Goal: Task Accomplishment & Management: Manage account settings

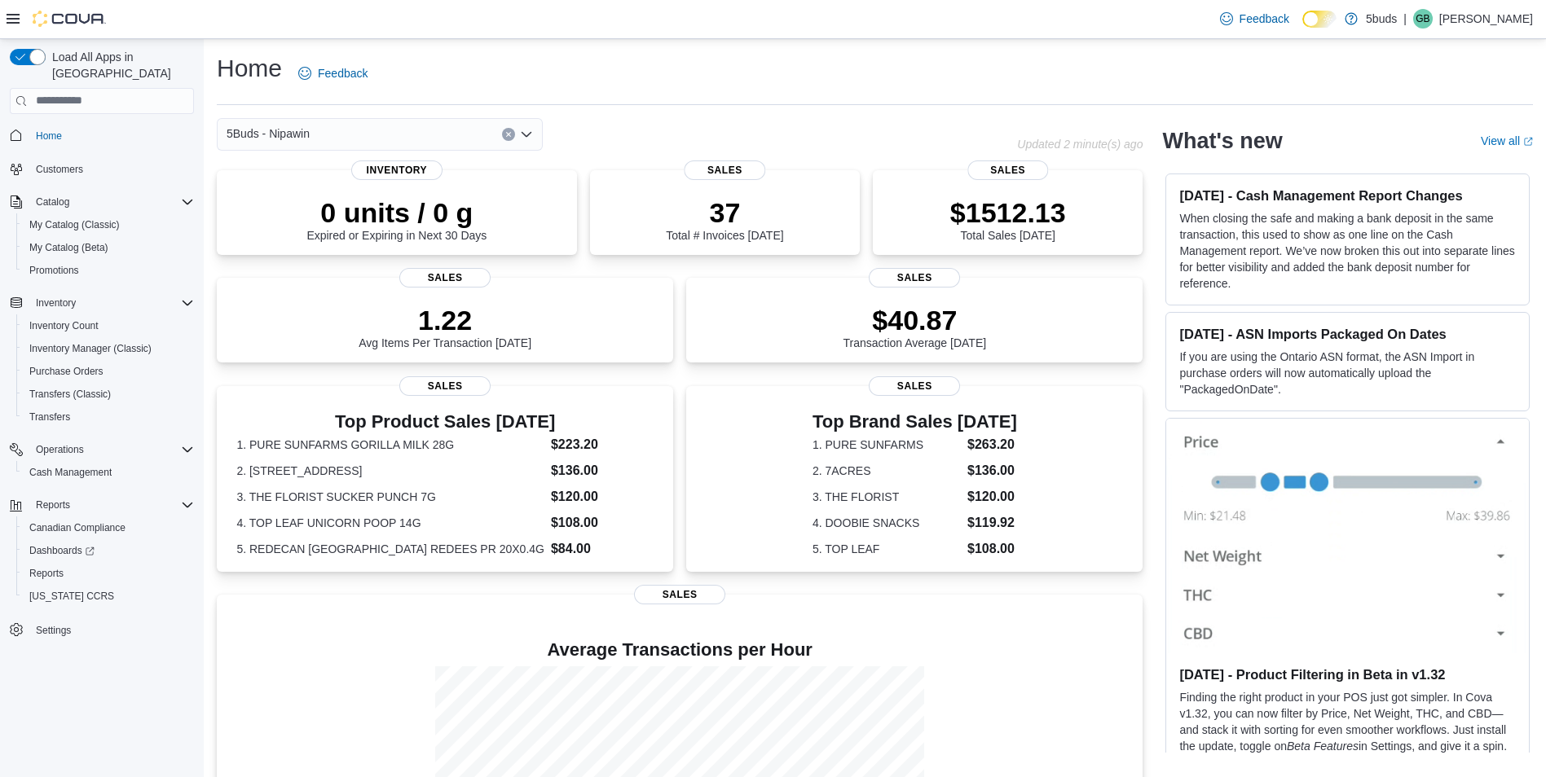
scroll to position [1, 0]
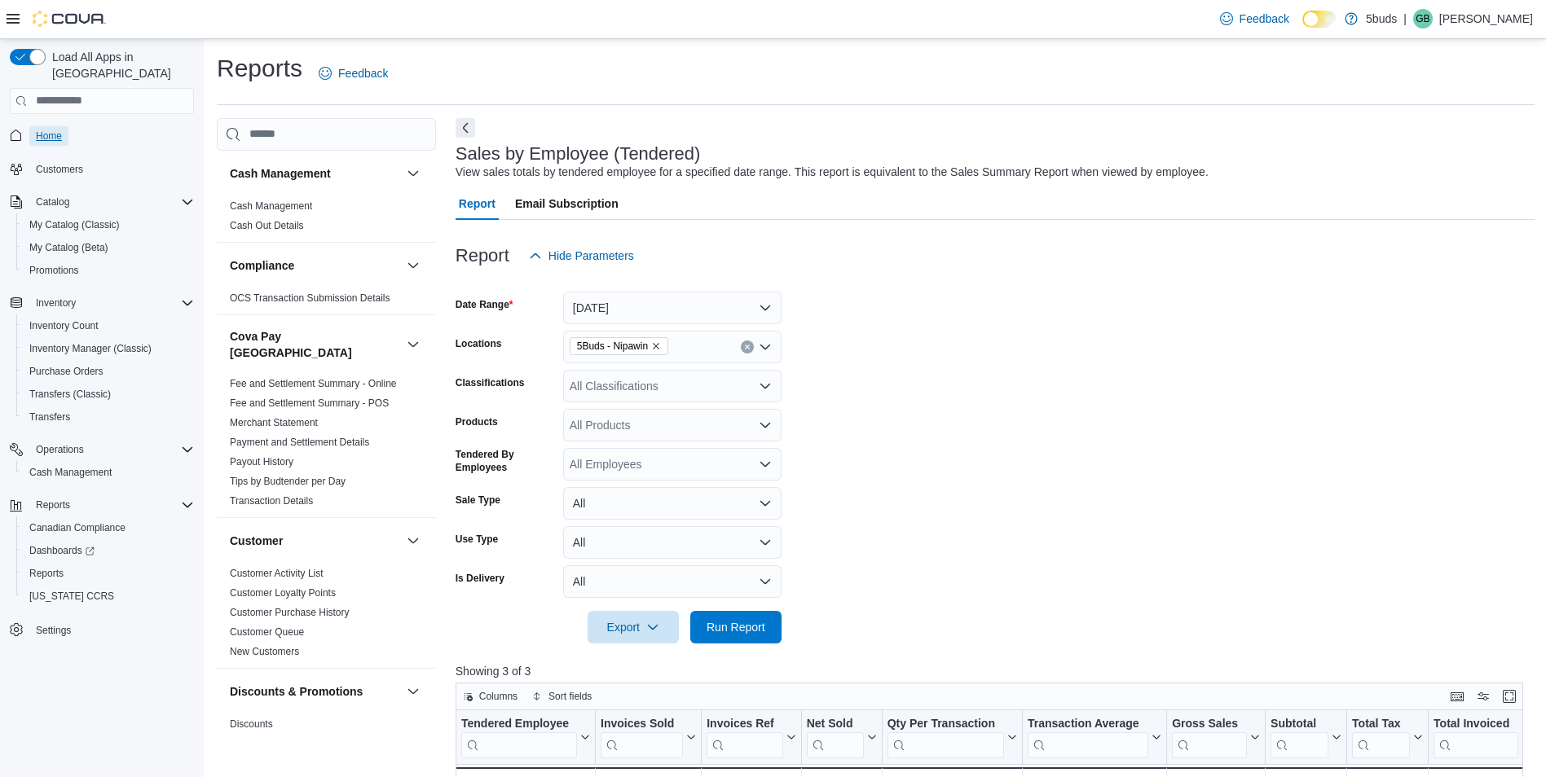
click at [68, 126] on link "Home" at bounding box center [48, 136] width 39 height 20
click at [675, 300] on button "[DATE]" at bounding box center [672, 308] width 218 height 33
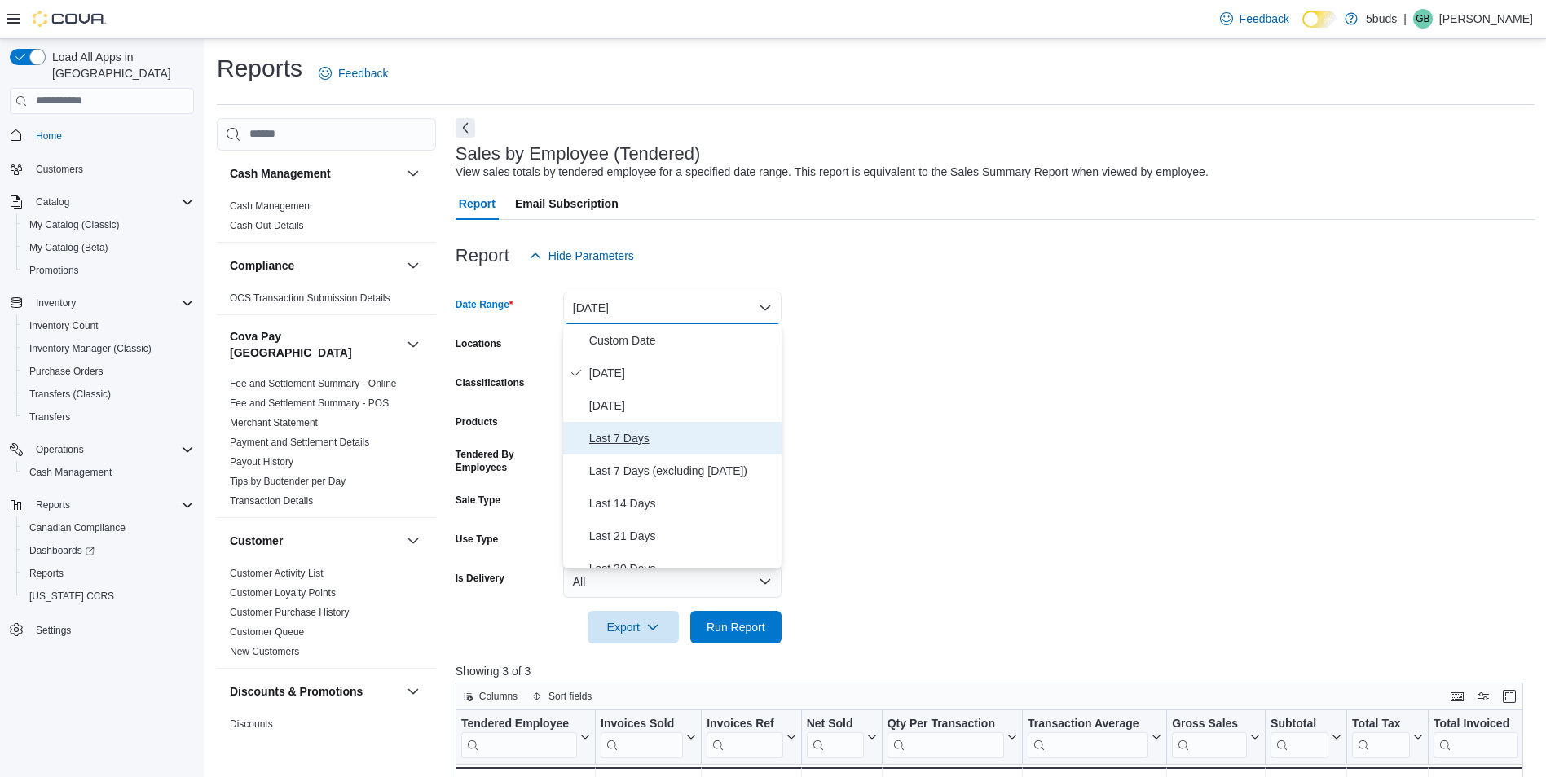
click at [638, 433] on span "Last 7 Days" at bounding box center [682, 439] width 186 height 20
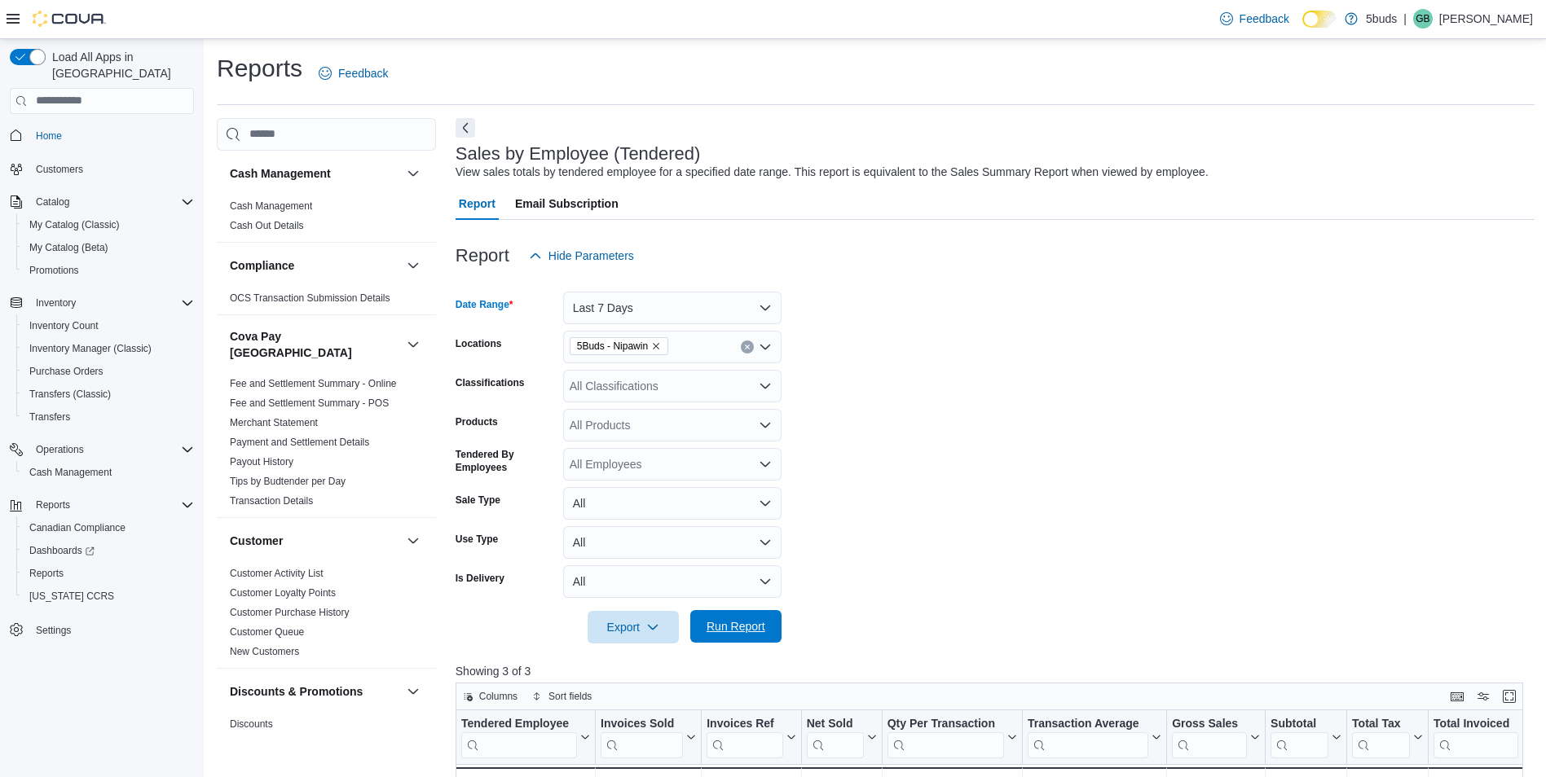
click at [732, 643] on div "Export Run Report" at bounding box center [618, 627] width 326 height 33
click at [717, 633] on span "Run Report" at bounding box center [735, 626] width 59 height 16
click at [85, 125] on span "Home" at bounding box center [111, 135] width 165 height 20
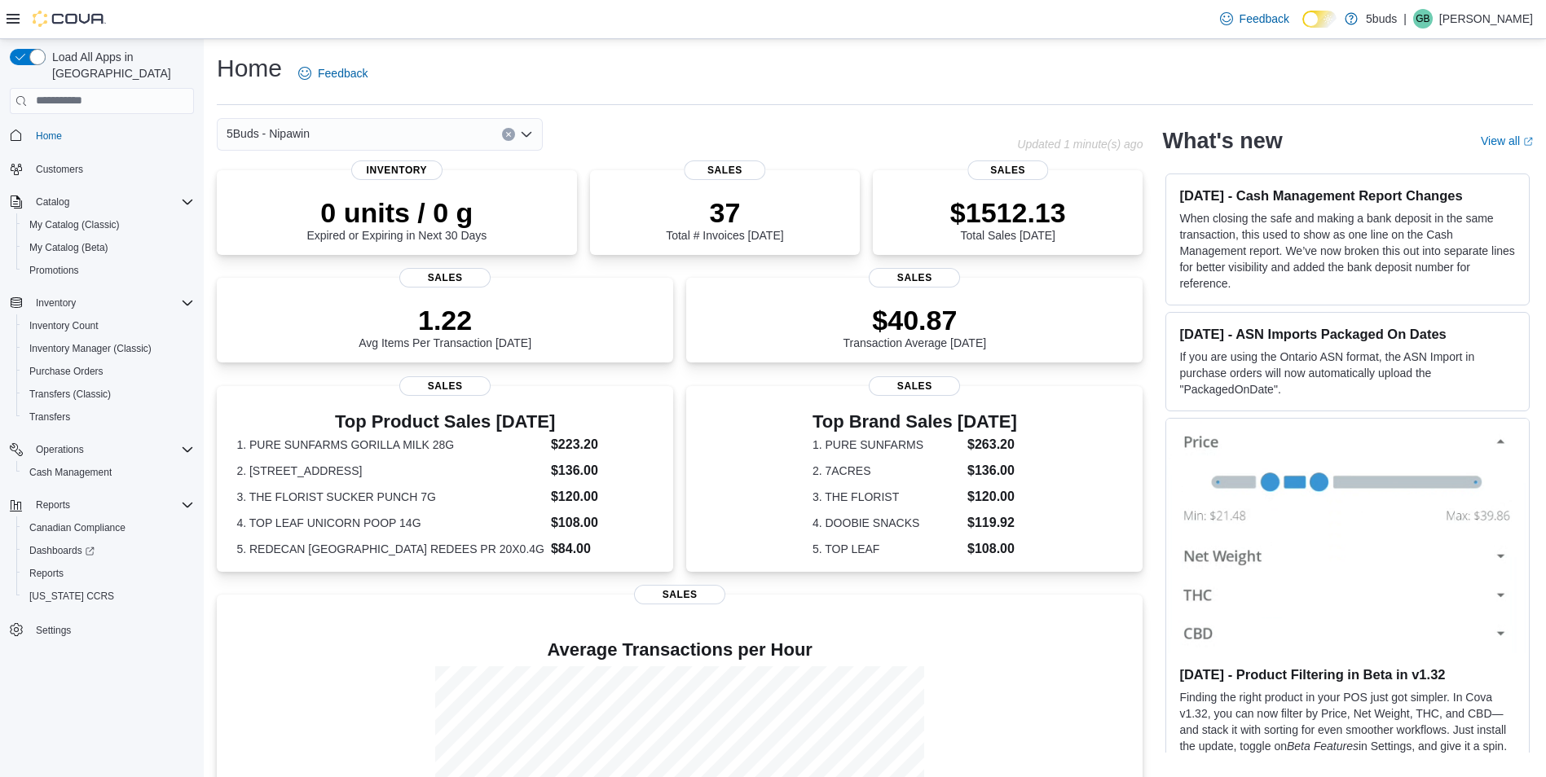
click at [398, 124] on div "5Buds - Nipawin" at bounding box center [380, 134] width 326 height 33
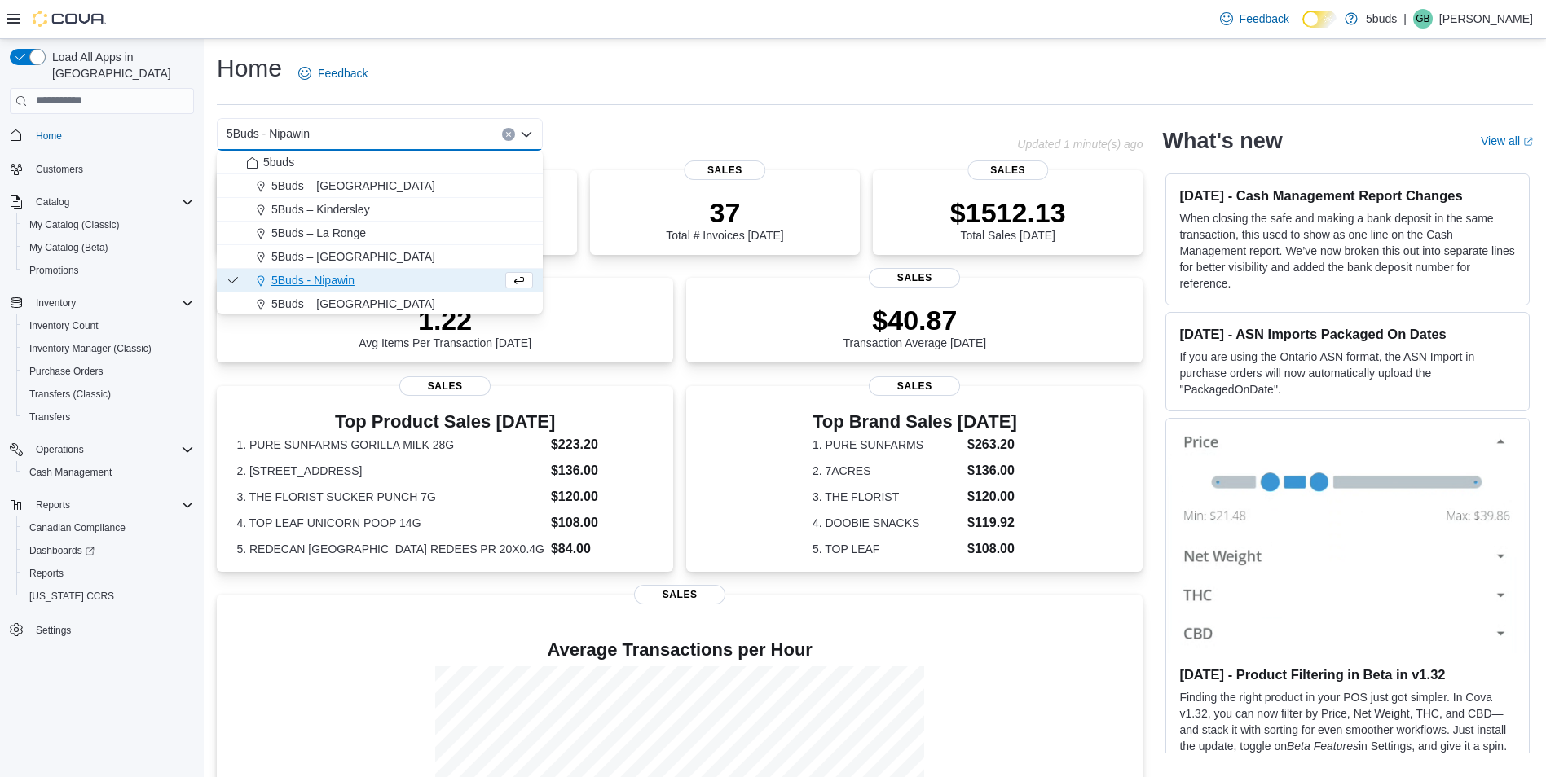
click at [368, 187] on div "5Buds – [GEOGRAPHIC_DATA]" at bounding box center [389, 186] width 287 height 16
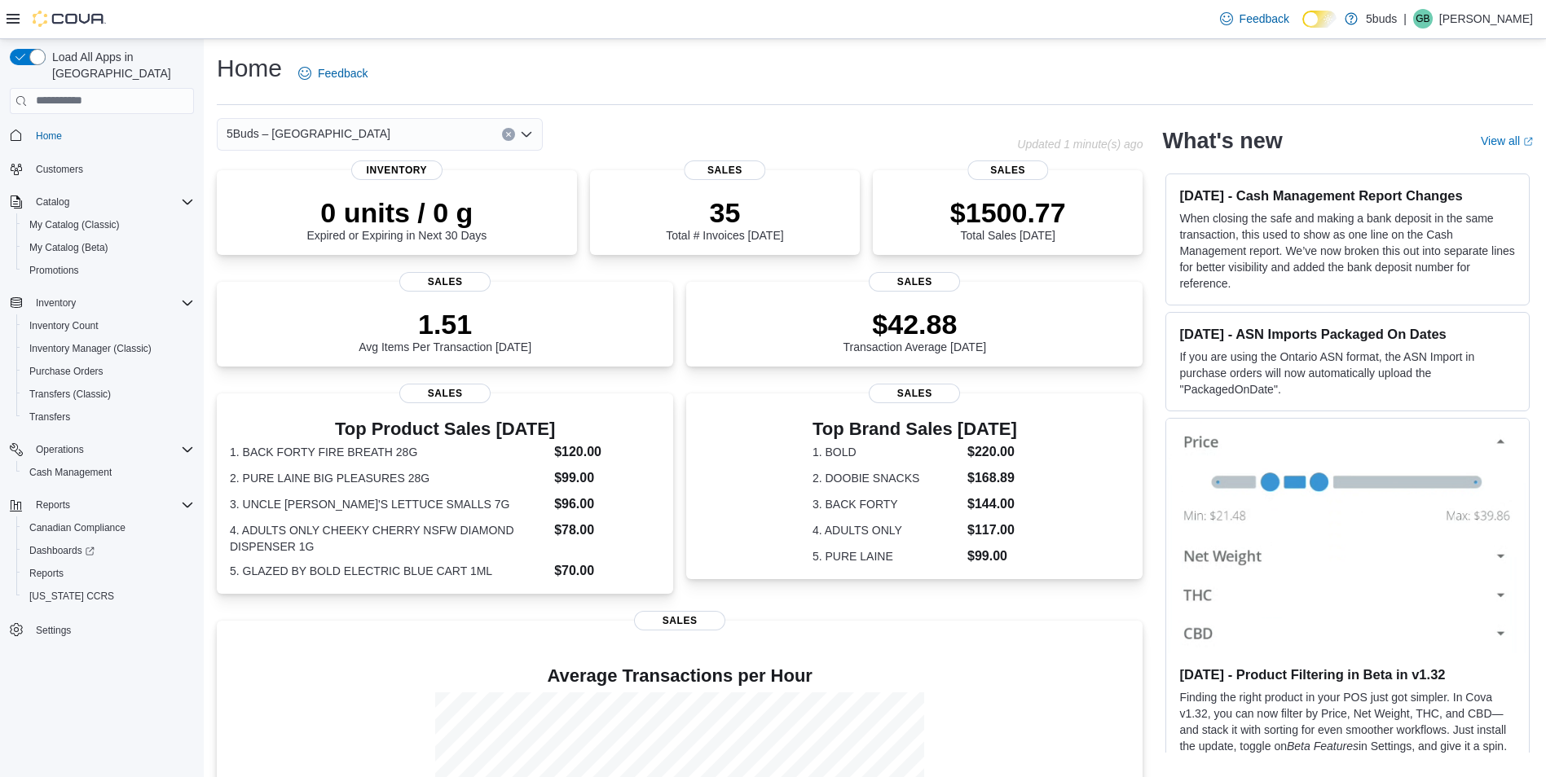
click at [429, 125] on div "5Buds – Humboldt Combo box. Selected. 5Buds – Humboldt. Press Backspace to dele…" at bounding box center [380, 134] width 326 height 33
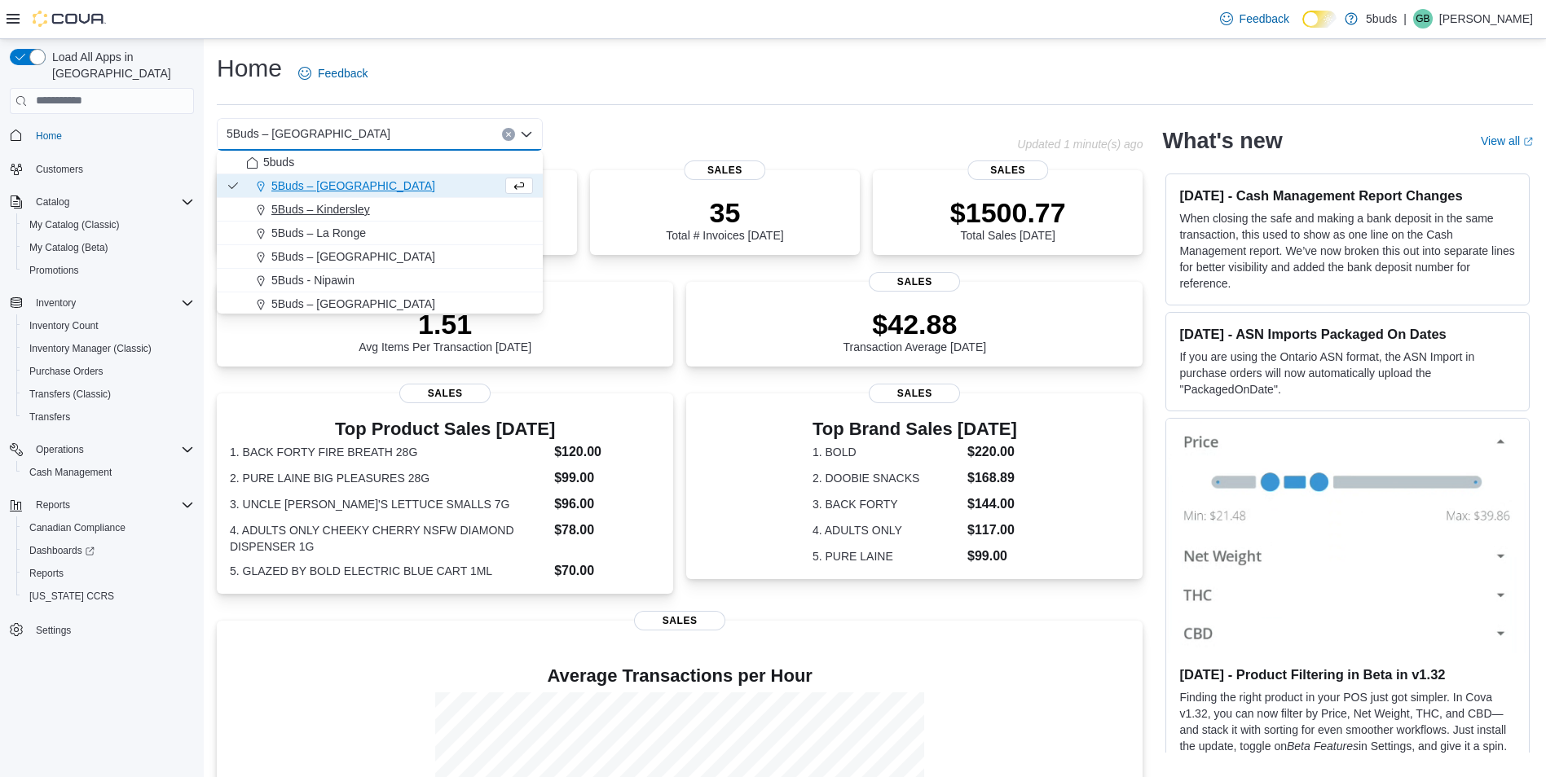
click at [358, 213] on span "5Buds – Kindersley" at bounding box center [320, 209] width 99 height 16
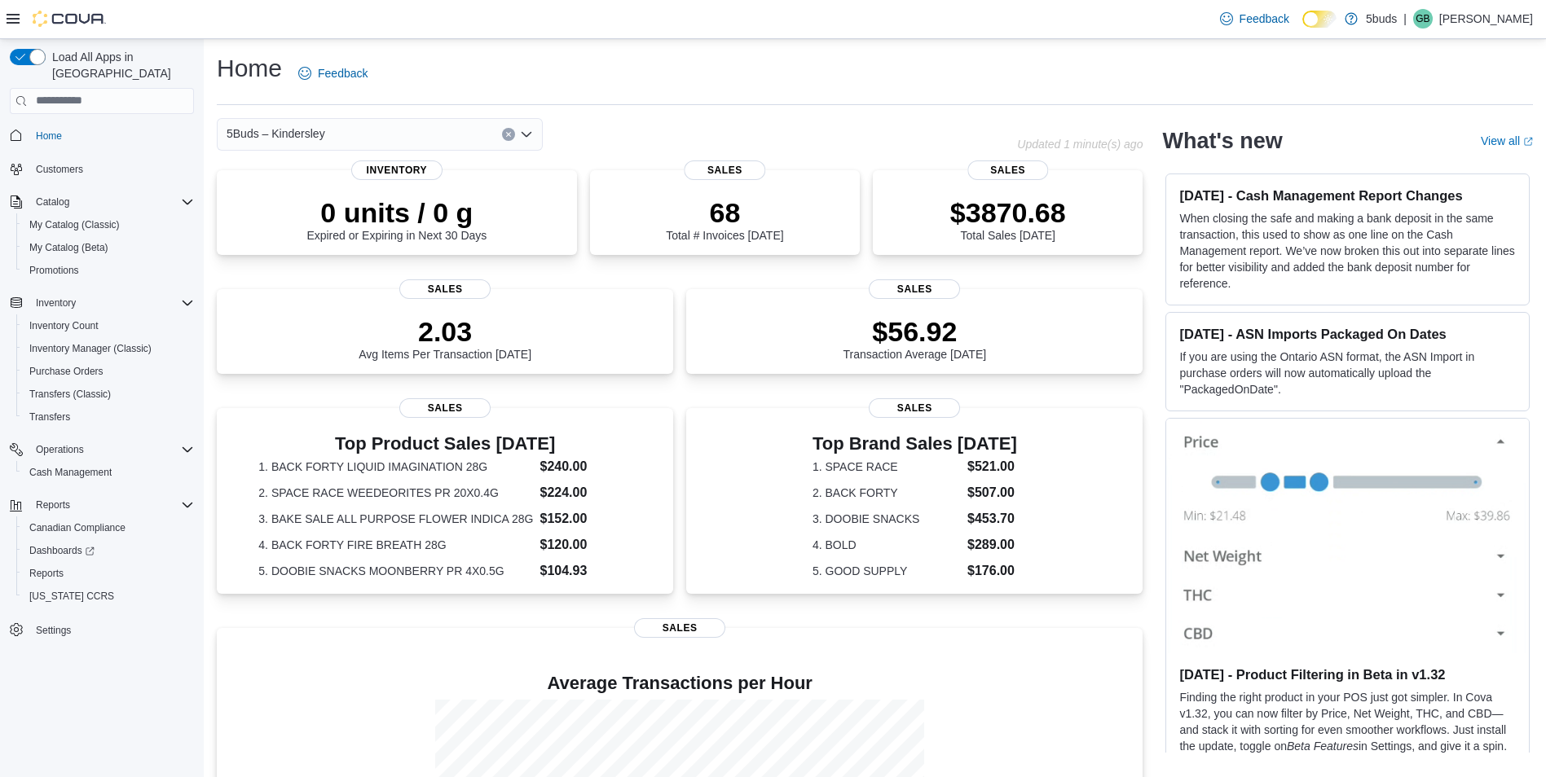
click at [391, 130] on div "5Buds – Kindersley" at bounding box center [380, 134] width 326 height 33
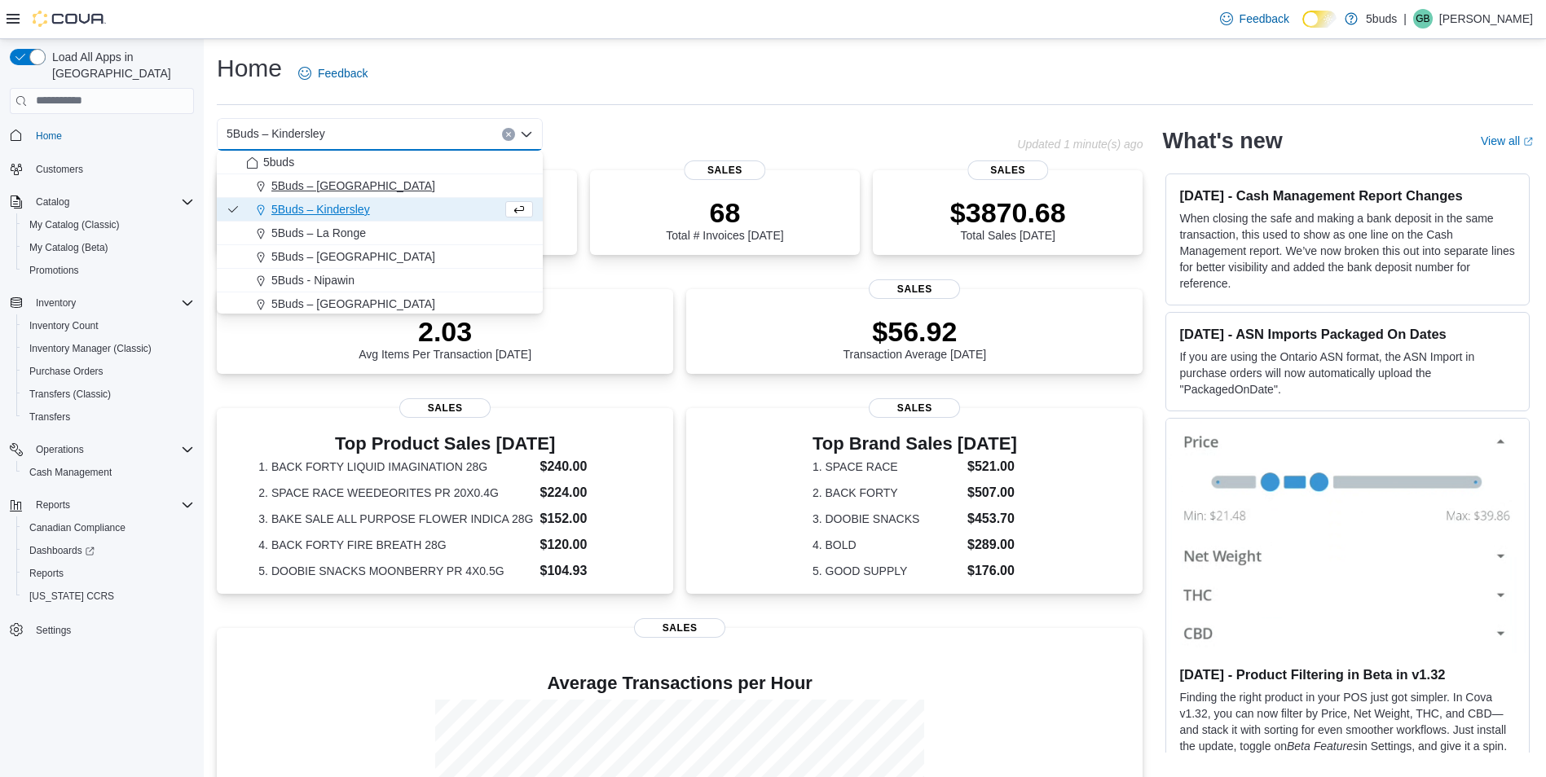
click at [345, 182] on span "5Buds – [GEOGRAPHIC_DATA]" at bounding box center [353, 186] width 164 height 16
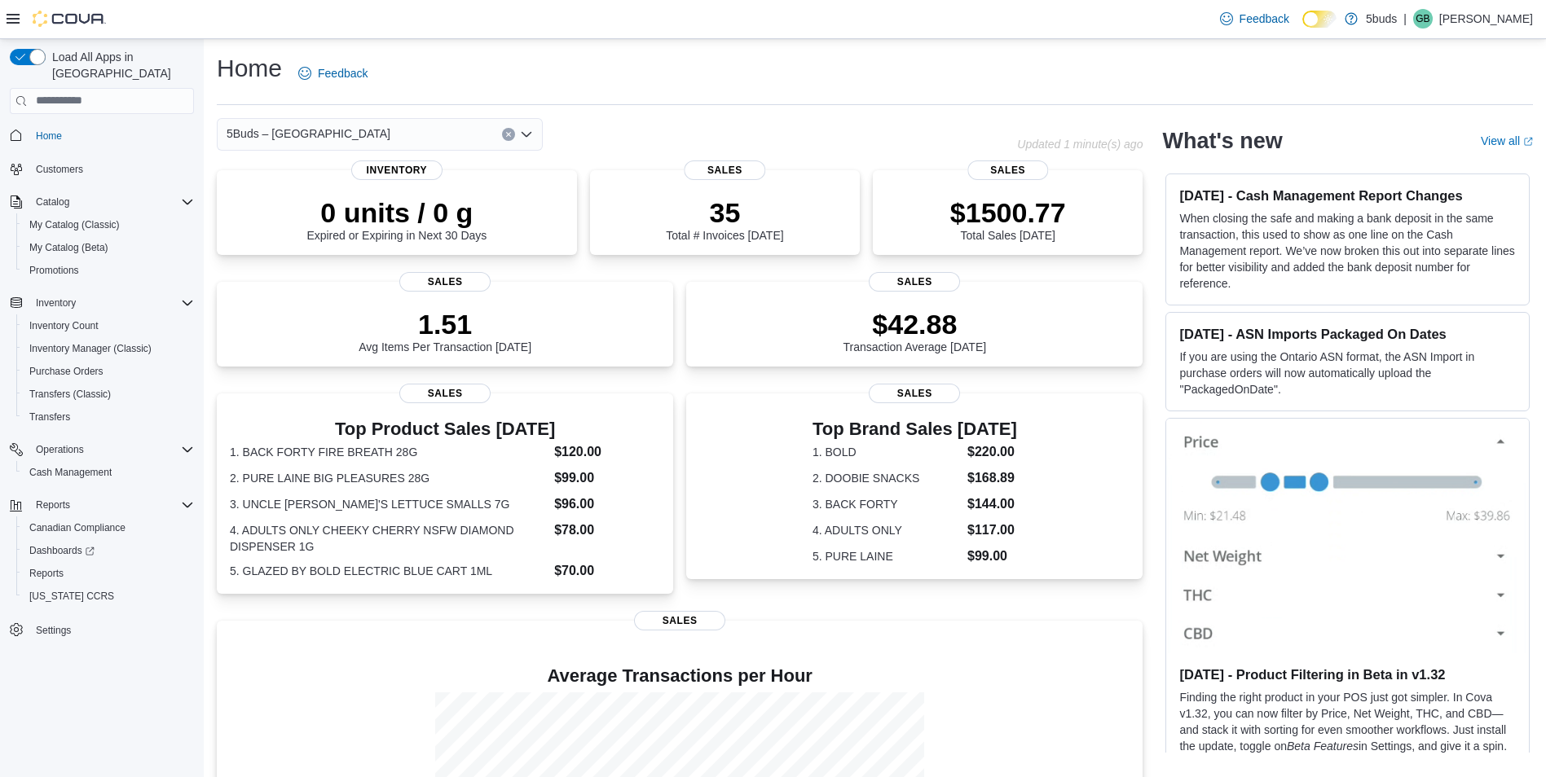
click at [354, 129] on div "5Buds – Humboldt Combo box. Selected. 5Buds – Humboldt. Press Backspace to dele…" at bounding box center [380, 134] width 326 height 33
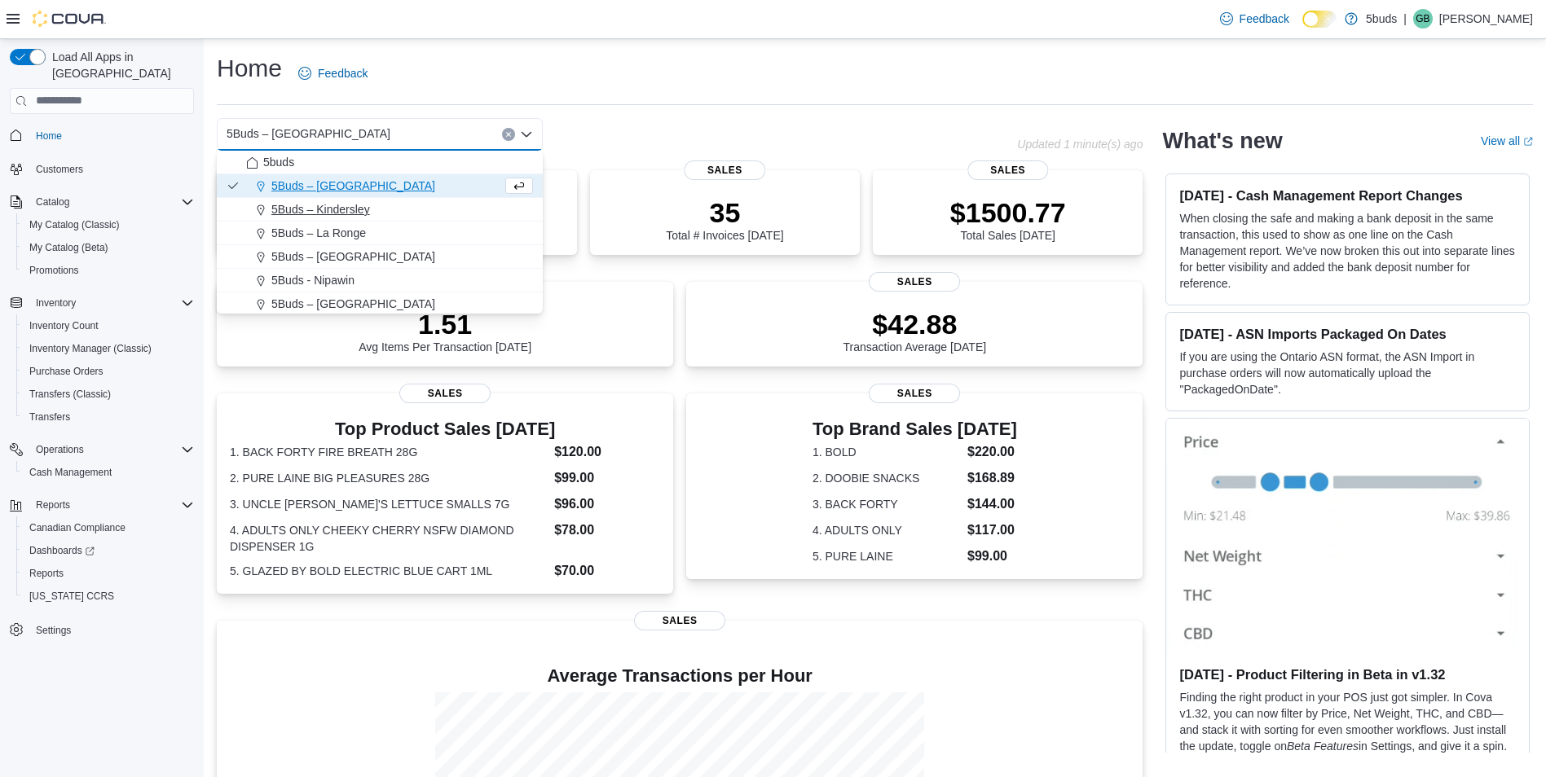
click at [367, 213] on span "5Buds – Kindersley" at bounding box center [320, 209] width 99 height 16
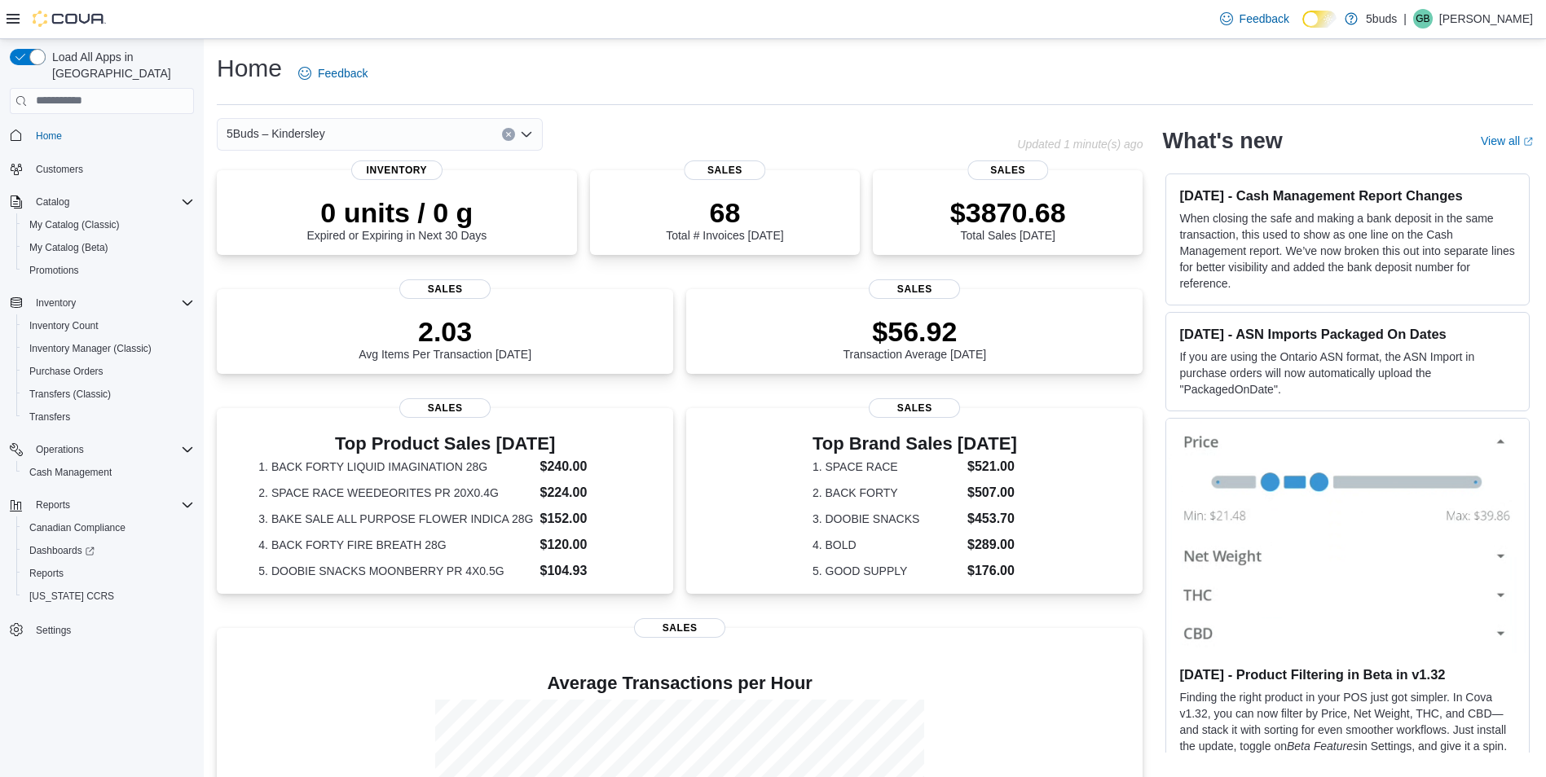
click at [423, 143] on div "5Buds – Kindersley Combo box. Selected. 5Buds – Kindersley. Press Backspace to …" at bounding box center [380, 134] width 326 height 33
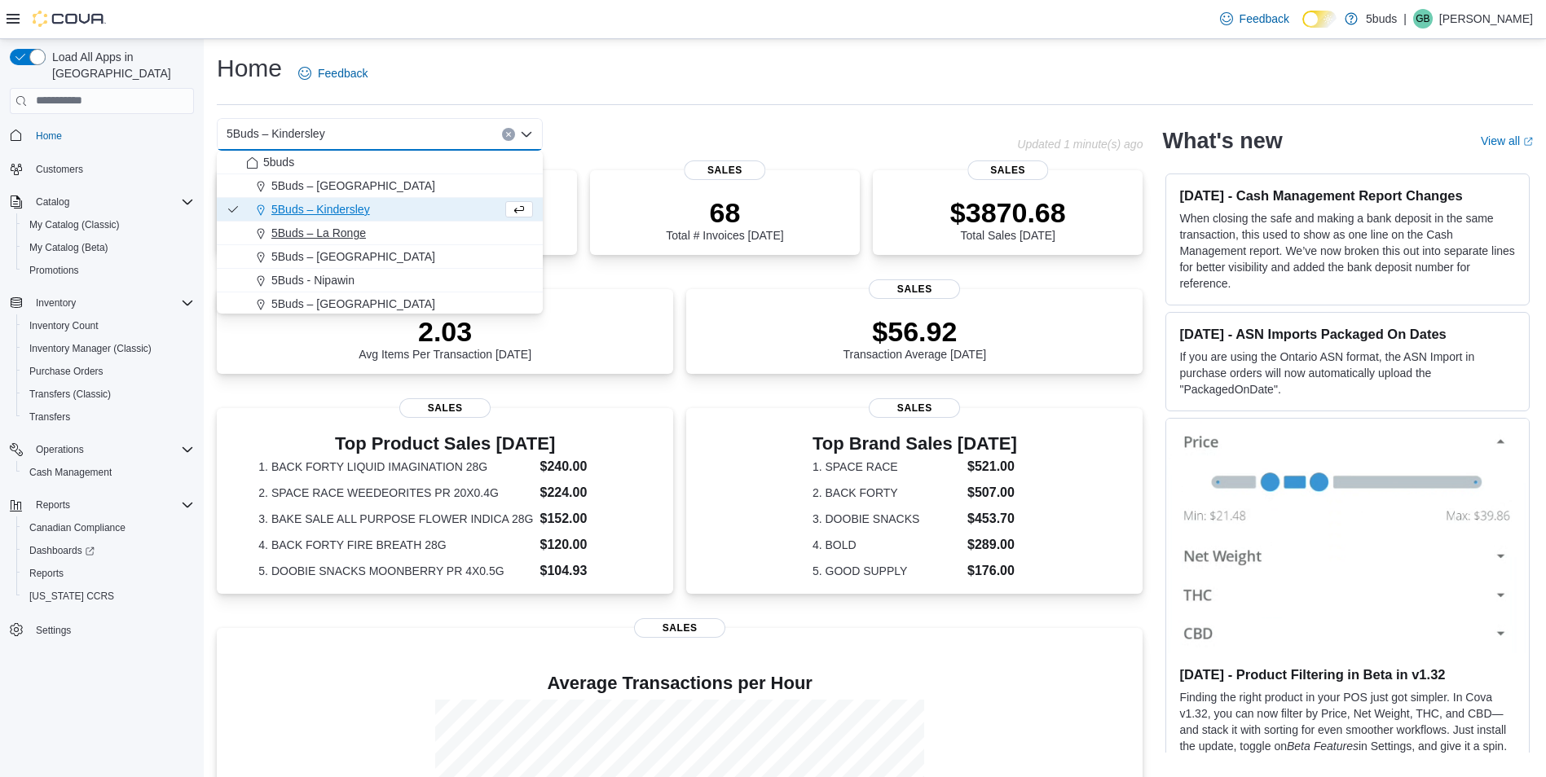
click at [359, 236] on span "5Buds – La Ronge" at bounding box center [318, 233] width 95 height 16
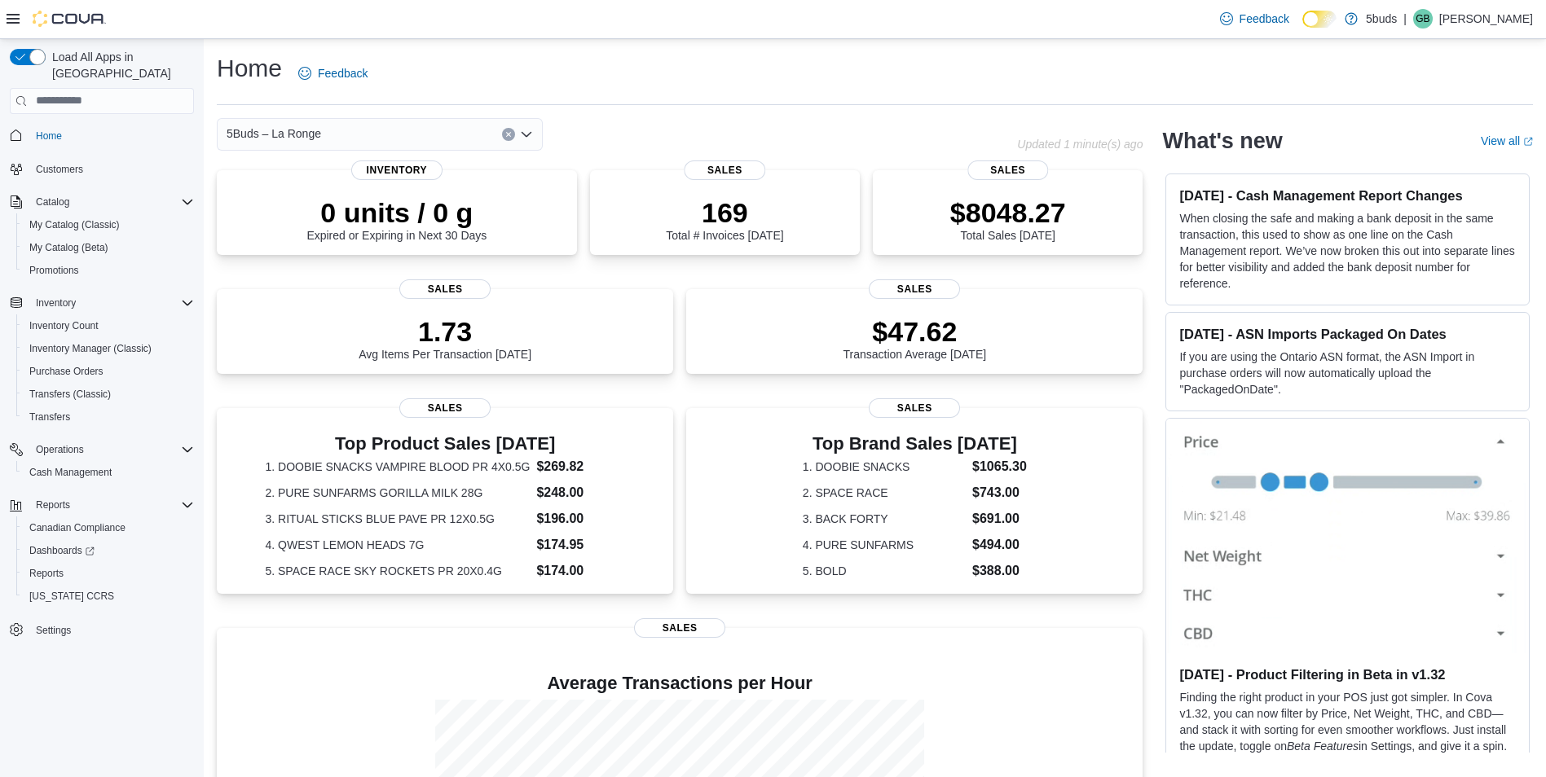
click at [430, 145] on div "5Buds – La Ronge" at bounding box center [380, 134] width 326 height 33
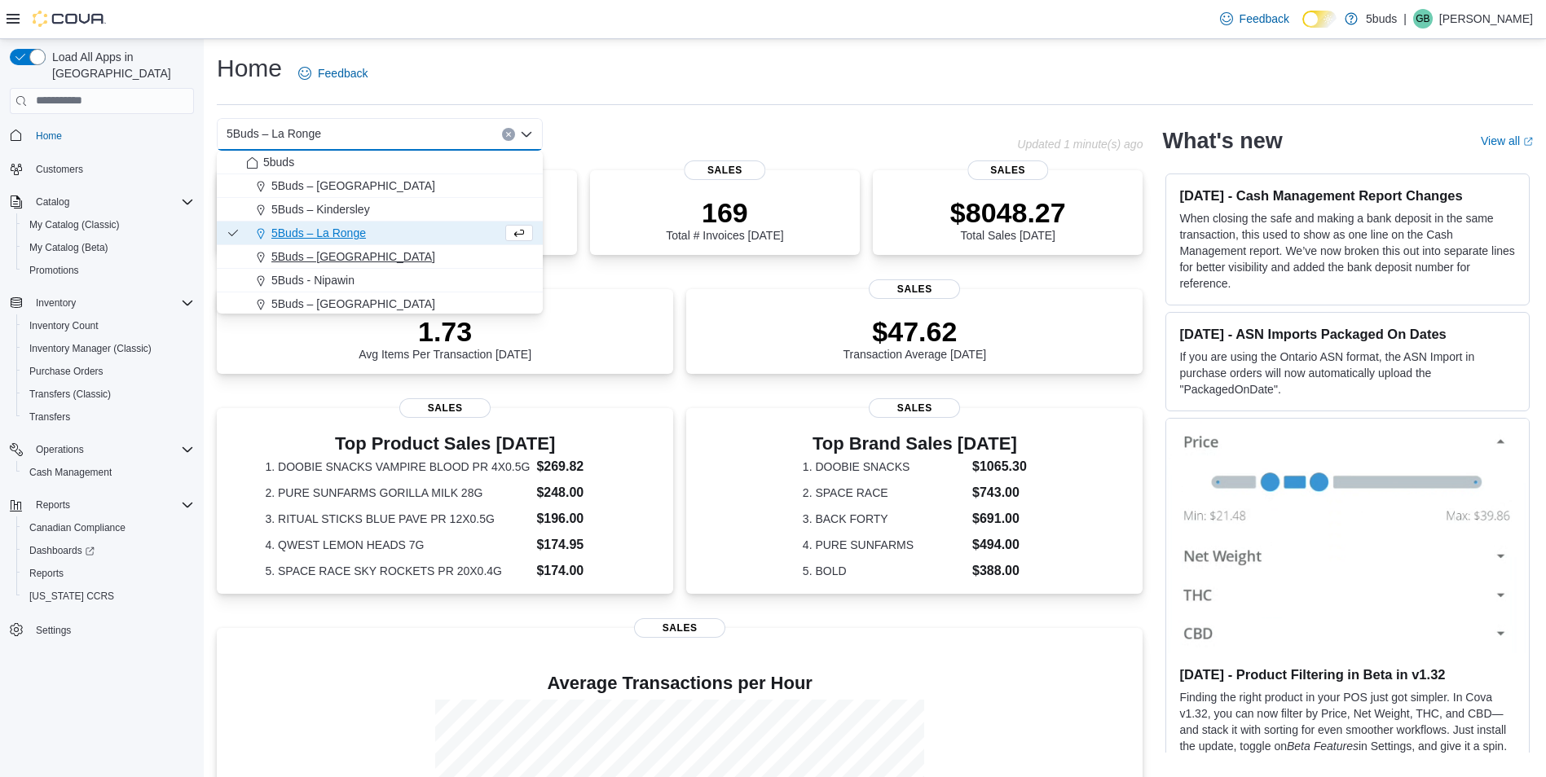
click at [379, 266] on button "5Buds – [GEOGRAPHIC_DATA]" at bounding box center [380, 257] width 326 height 24
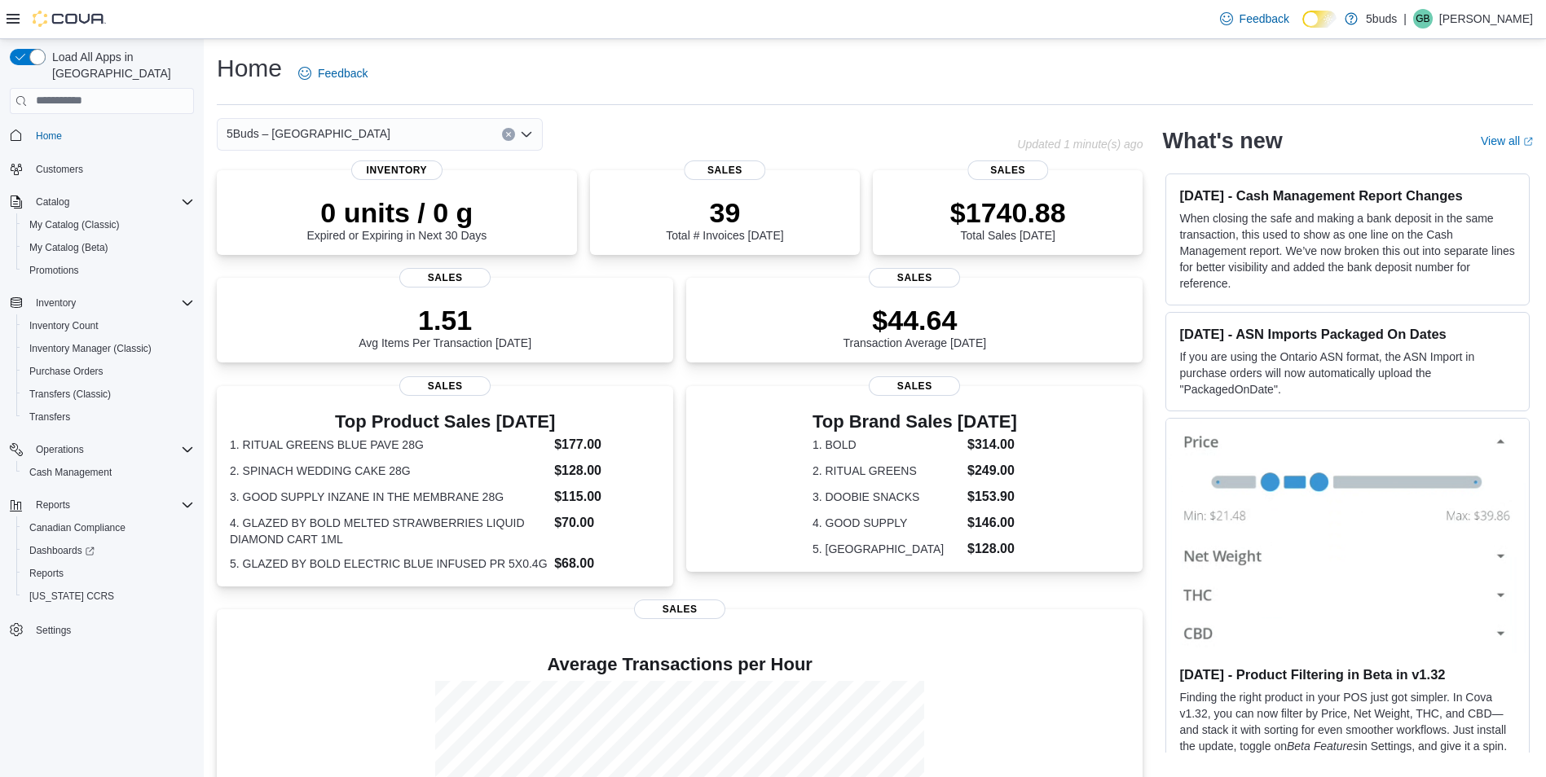
click at [392, 131] on div "5Buds – Meadow Lake Combo box. Selected. 5Buds – Meadow Lake. Press Backspace t…" at bounding box center [380, 134] width 326 height 33
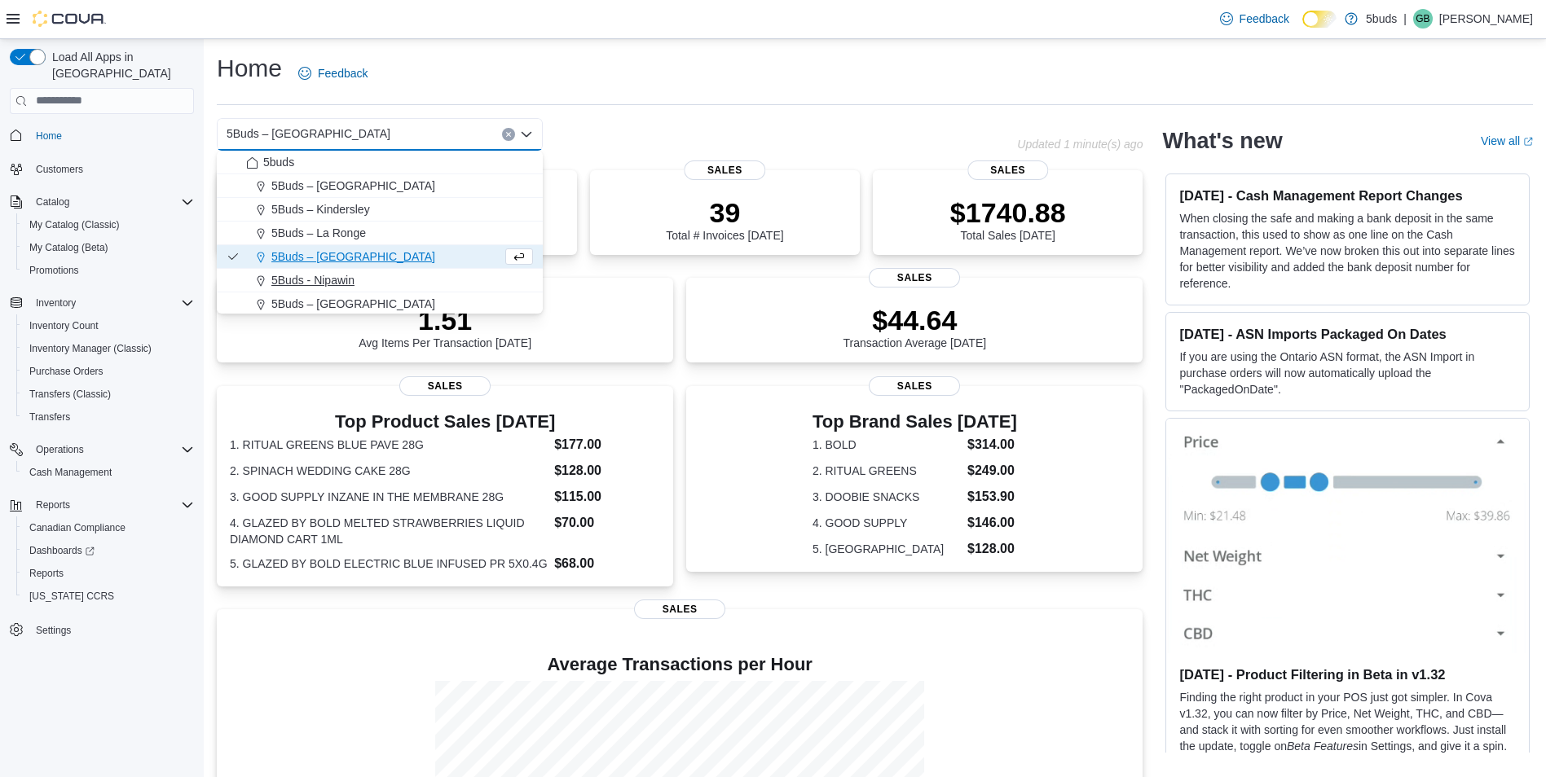
click at [354, 285] on div "5Buds - Nipawin" at bounding box center [389, 280] width 287 height 16
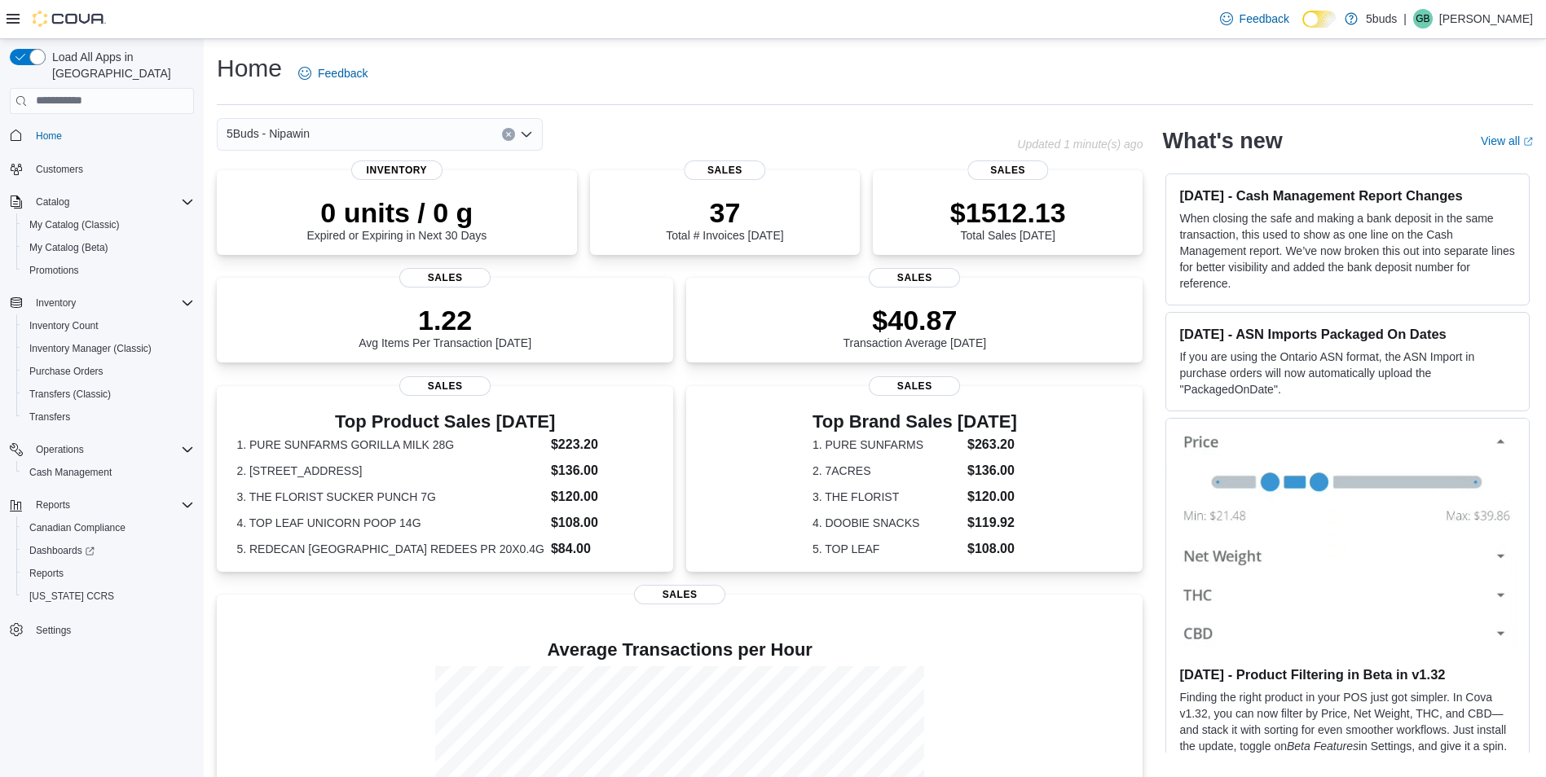
click at [415, 129] on div "5Buds - Nipawin" at bounding box center [380, 134] width 326 height 33
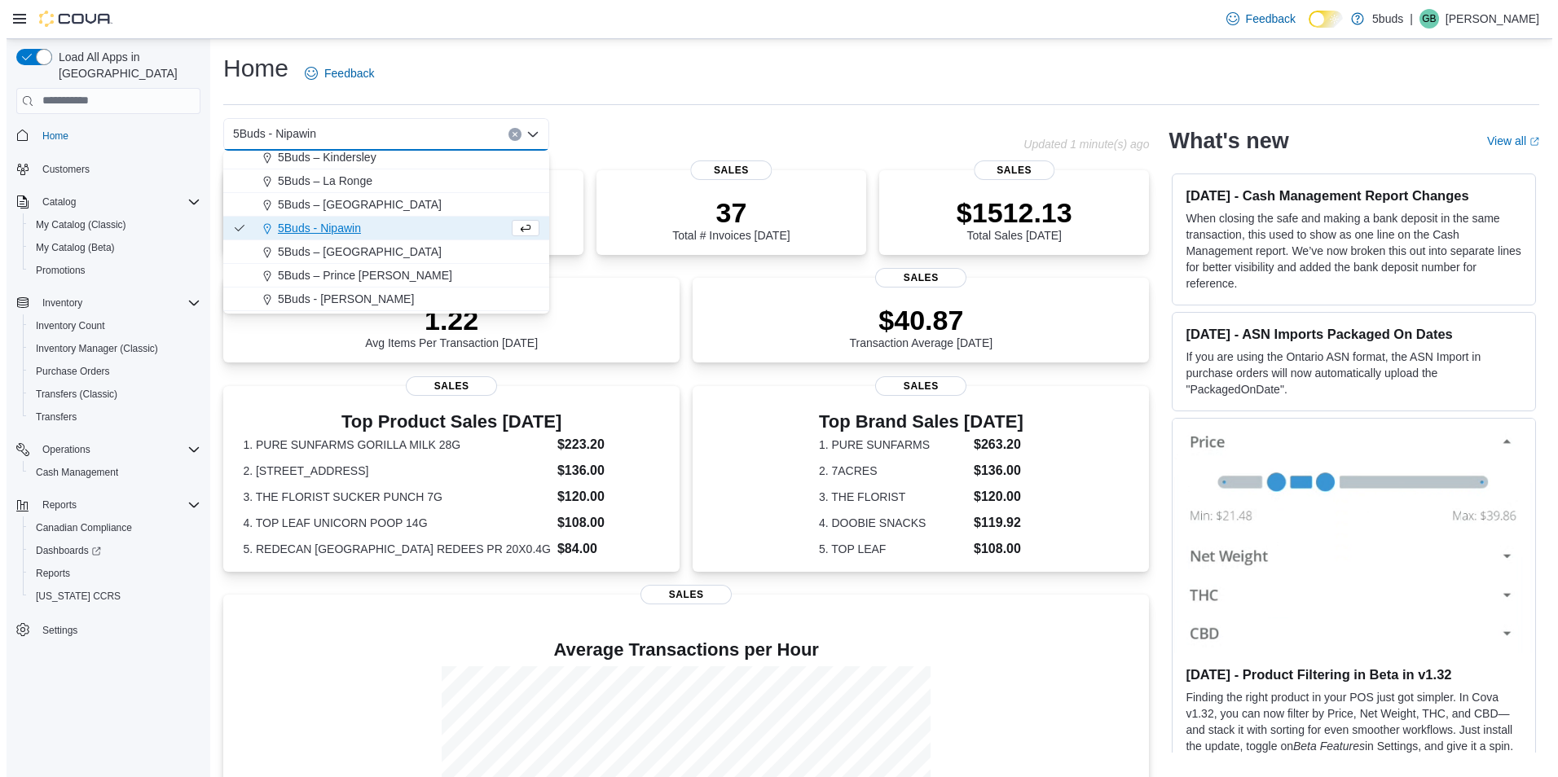
scroll to position [81, 0]
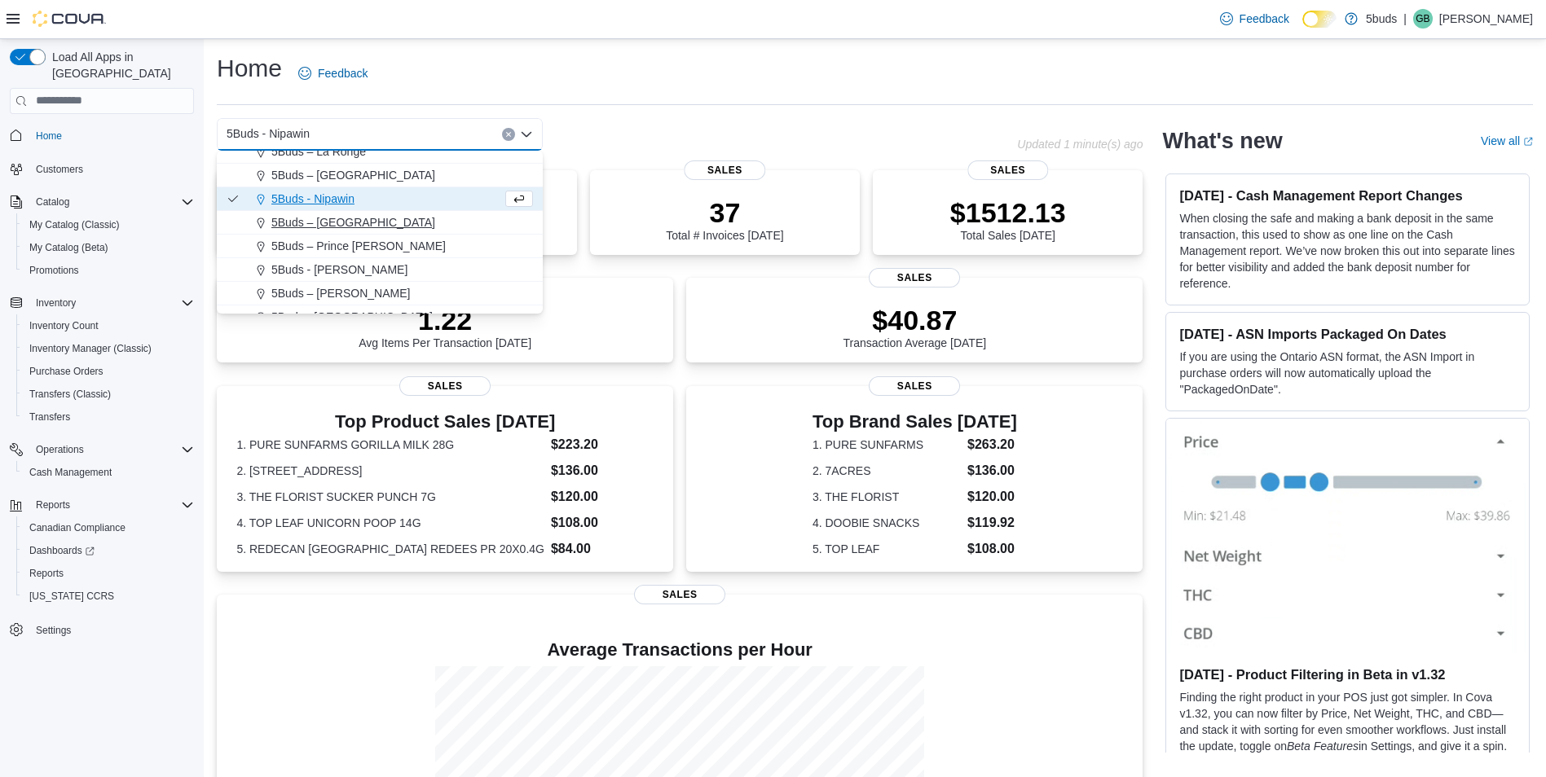
click at [397, 224] on div "5Buds – [GEOGRAPHIC_DATA]" at bounding box center [389, 222] width 287 height 16
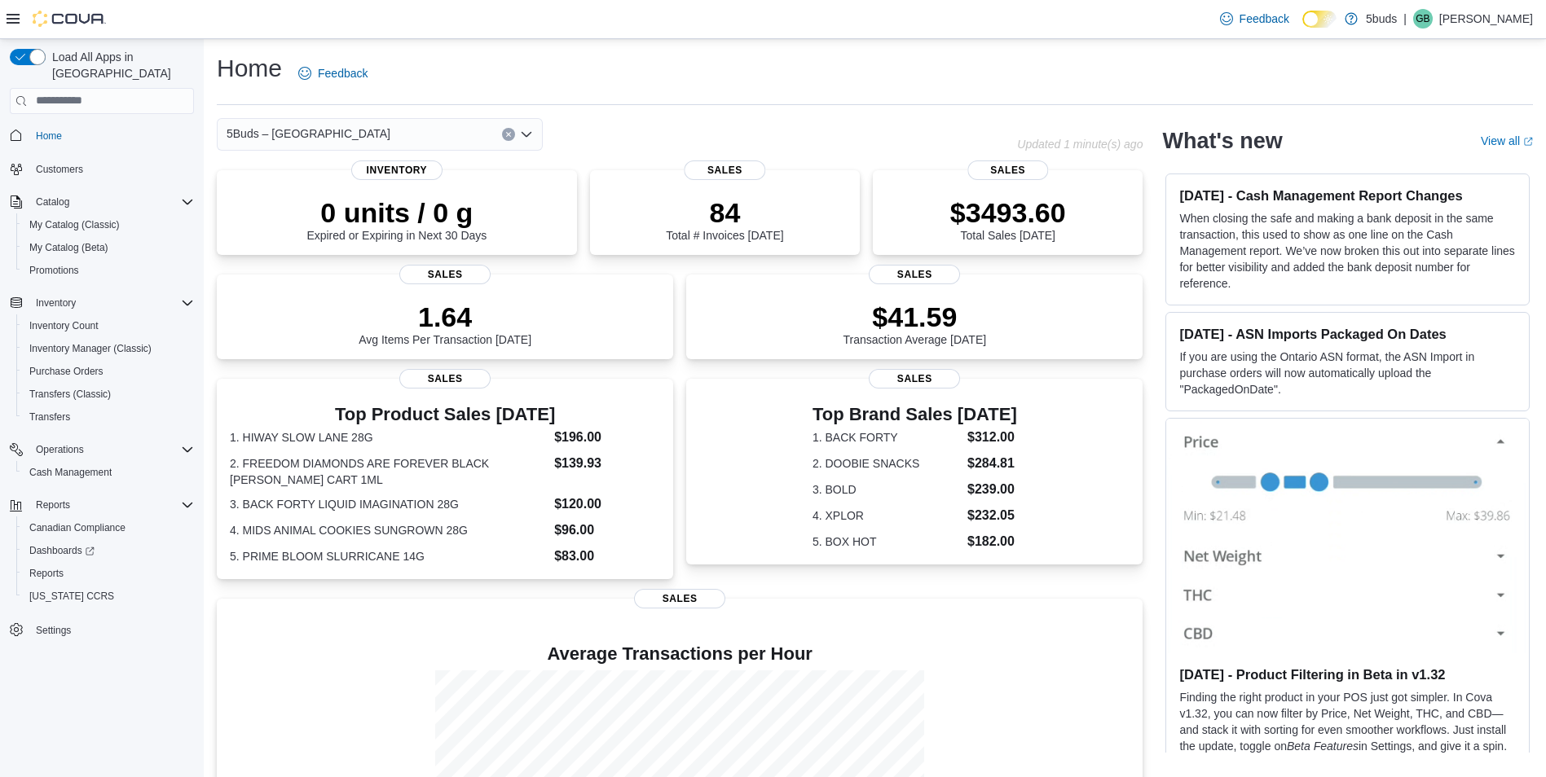
click at [420, 125] on div "5Buds – [GEOGRAPHIC_DATA]" at bounding box center [380, 134] width 326 height 33
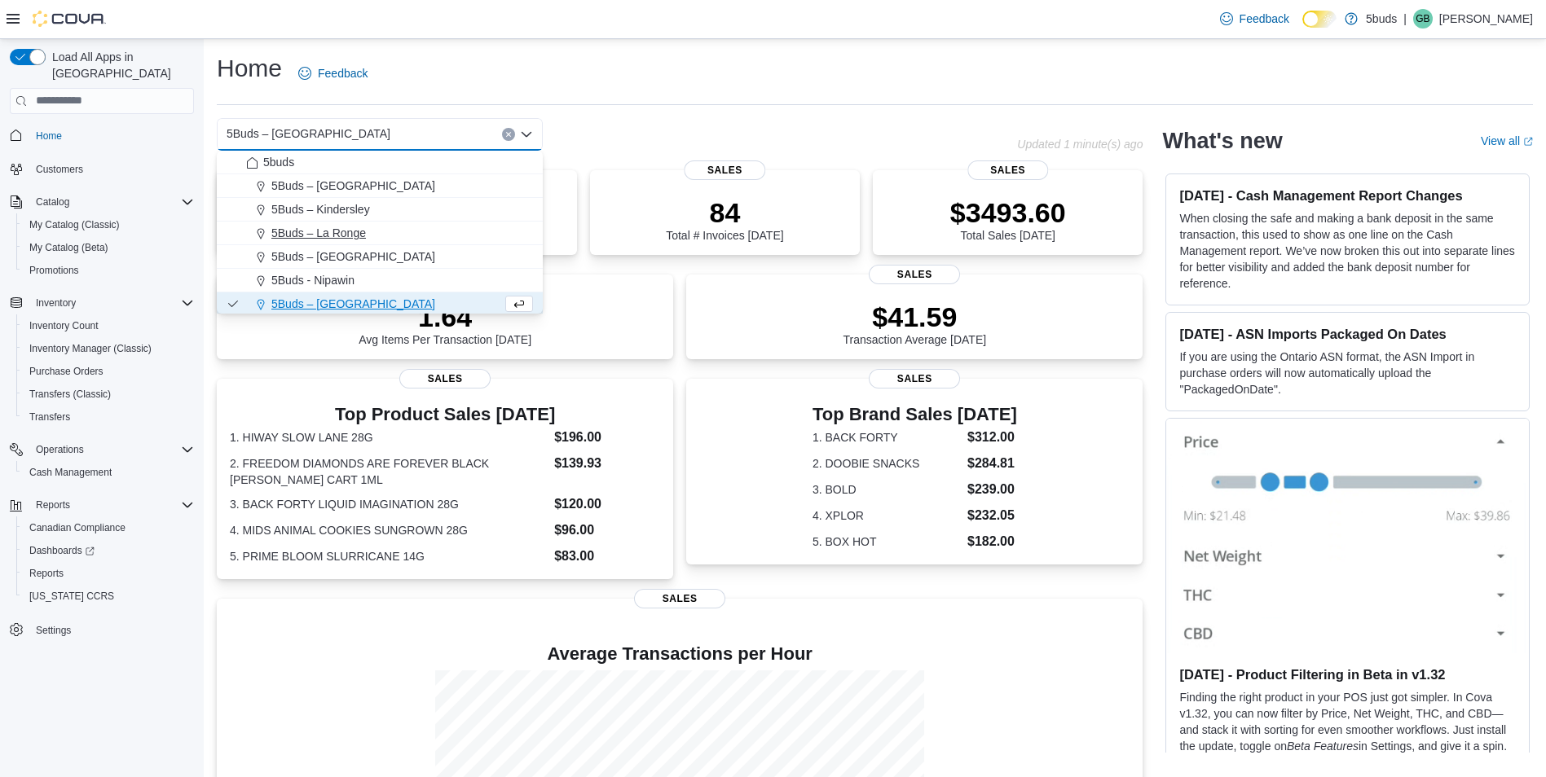
scroll to position [81, 0]
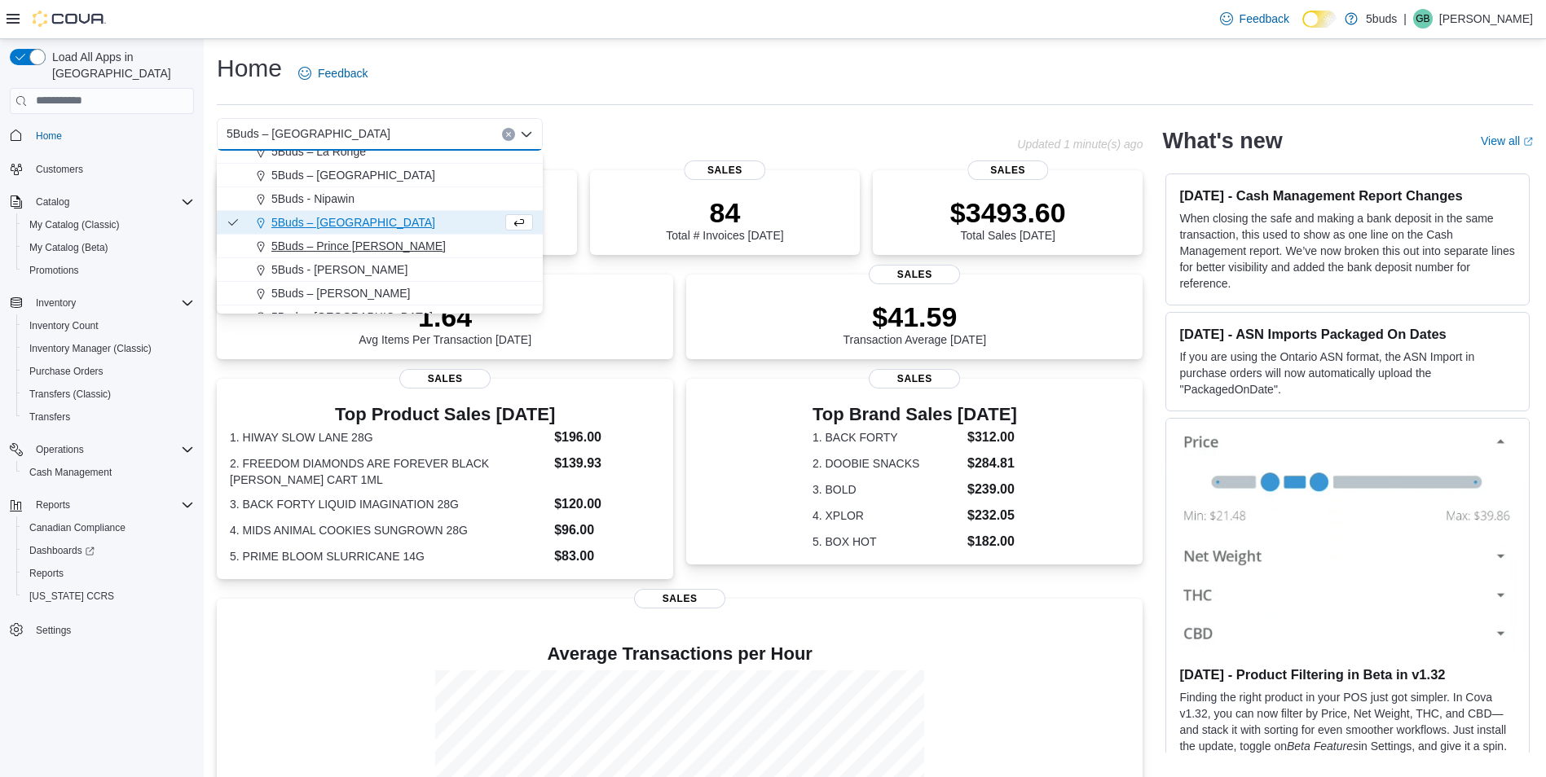
click at [366, 242] on span "5Buds – Prince [PERSON_NAME]" at bounding box center [358, 246] width 174 height 16
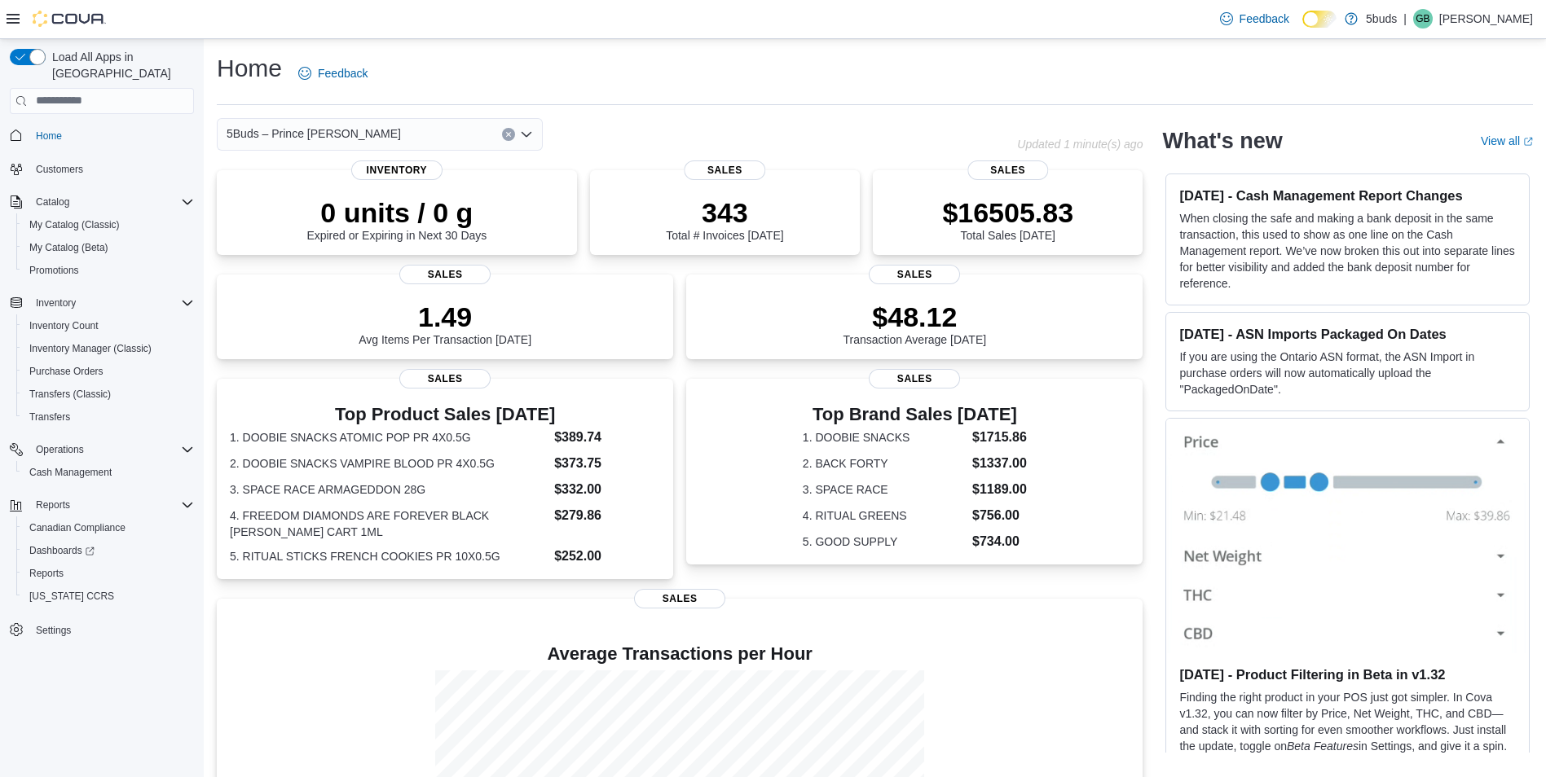
click at [416, 122] on div "5Buds – Prince [PERSON_NAME]" at bounding box center [380, 134] width 326 height 33
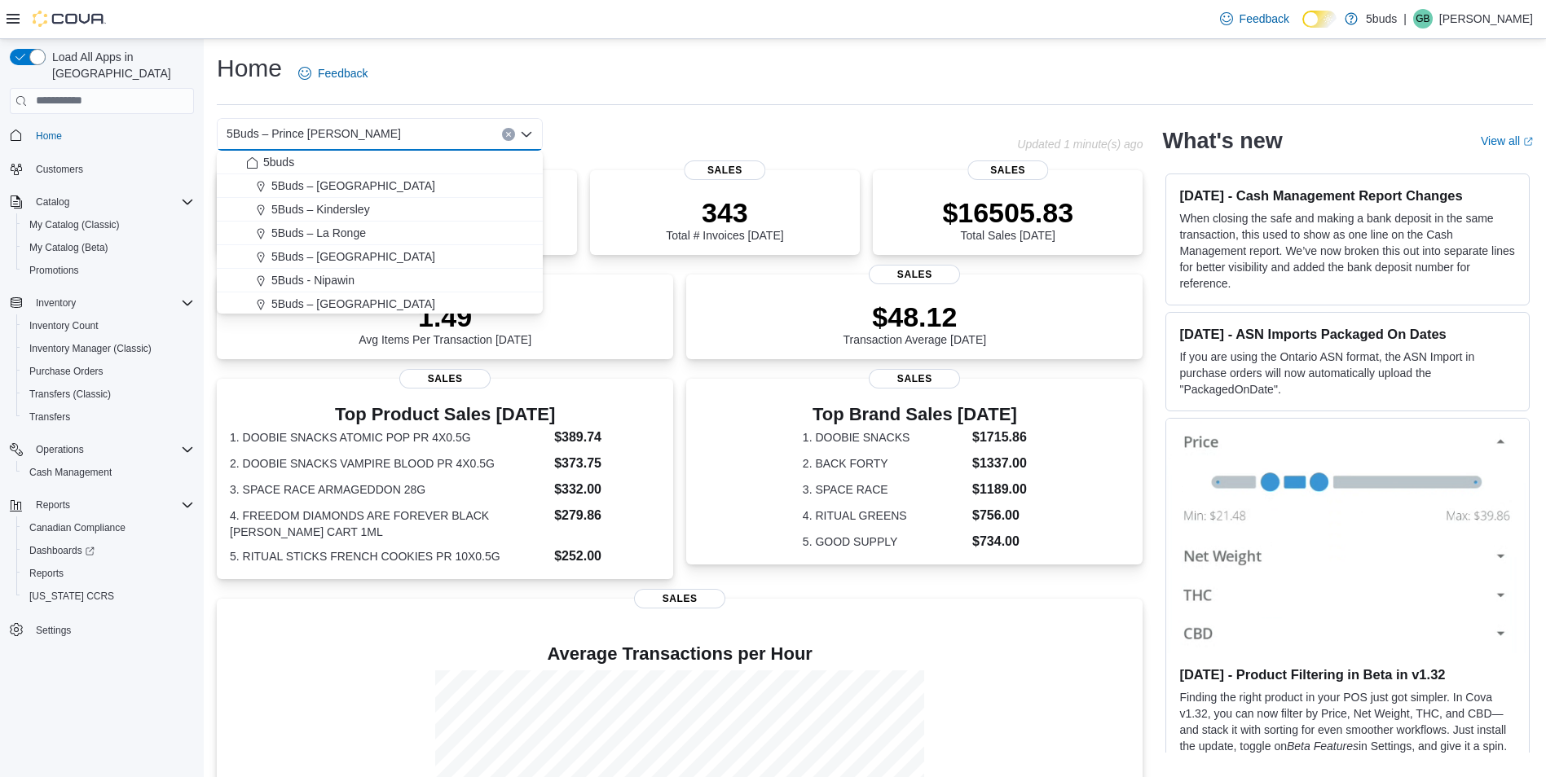
click at [521, 52] on div "Home Feedback" at bounding box center [875, 73] width 1316 height 42
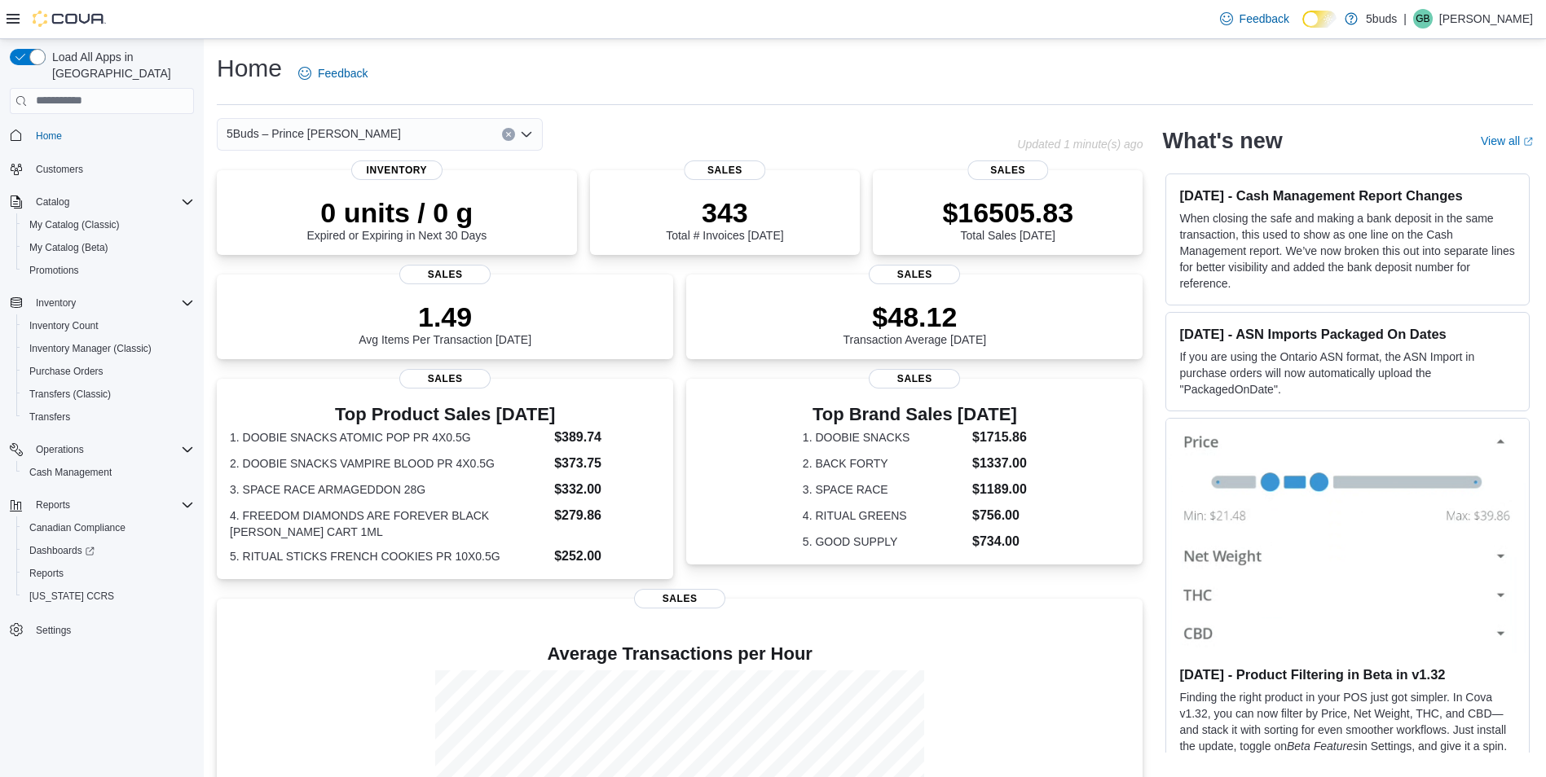
click at [398, 132] on div "5Buds – Prince [PERSON_NAME]" at bounding box center [380, 134] width 326 height 33
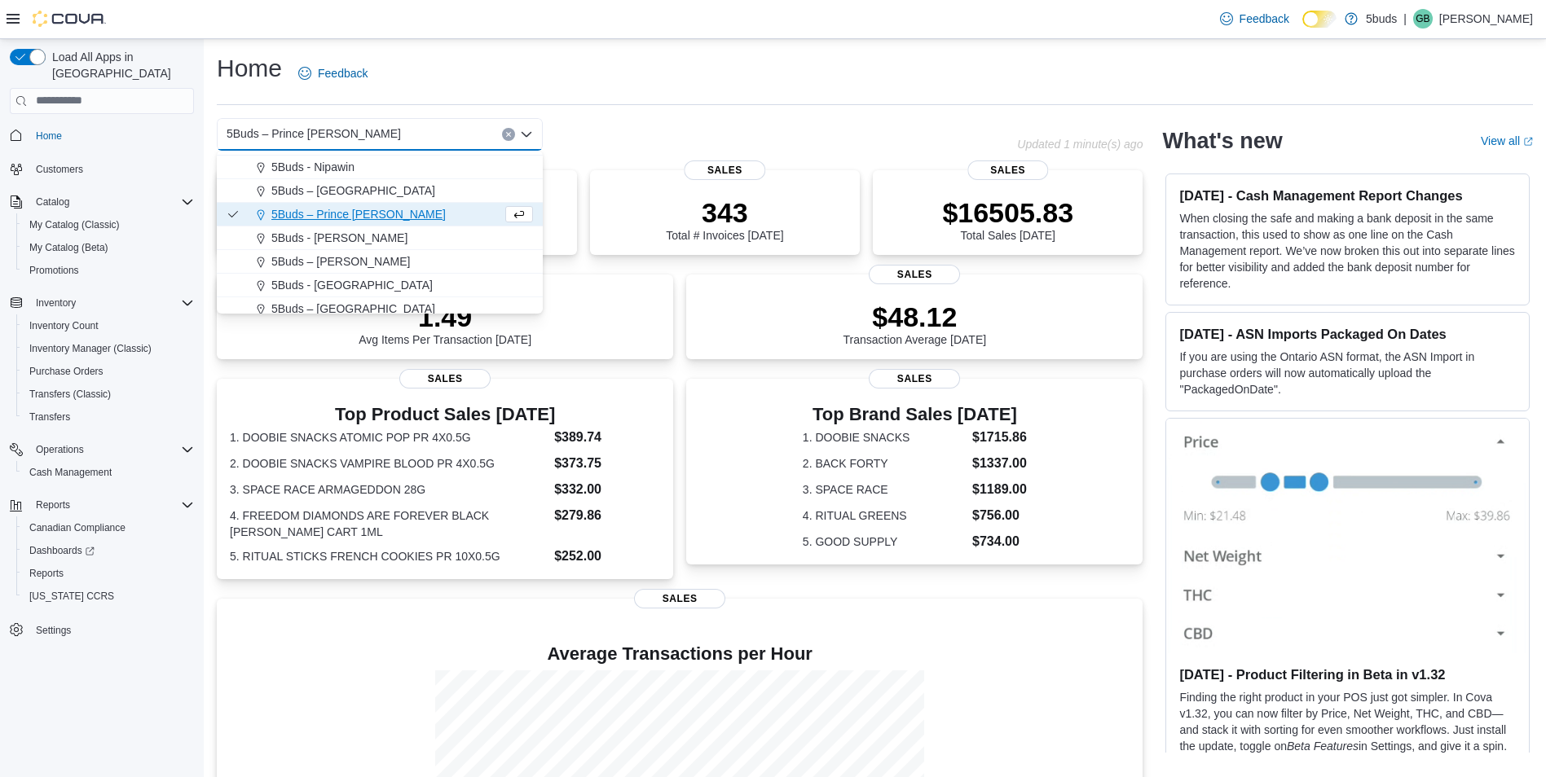
scroll to position [121, 0]
click at [380, 231] on div "5Buds - [PERSON_NAME]" at bounding box center [389, 230] width 287 height 16
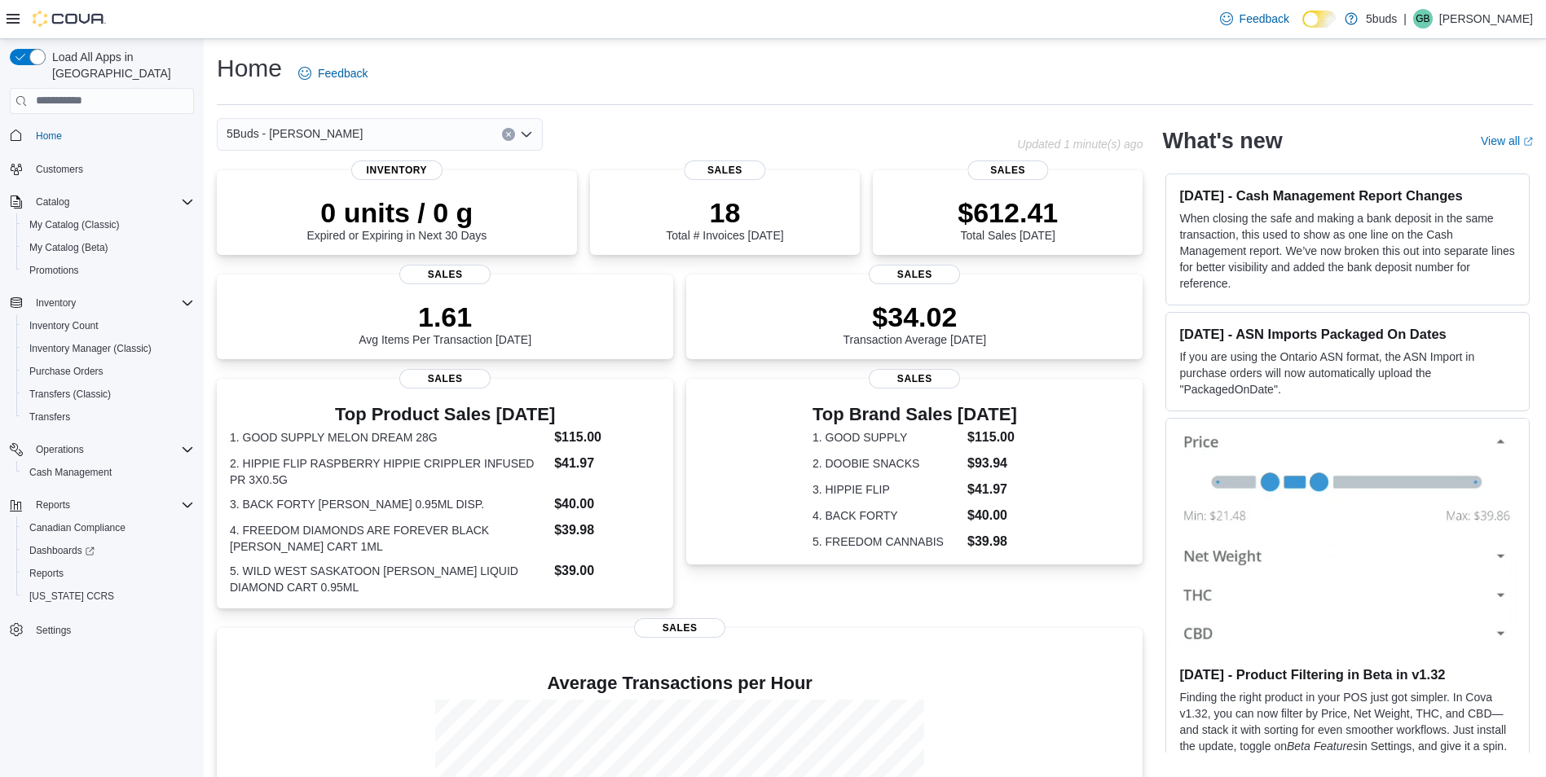
click at [416, 136] on div "5Buds - [PERSON_NAME]" at bounding box center [380, 134] width 326 height 33
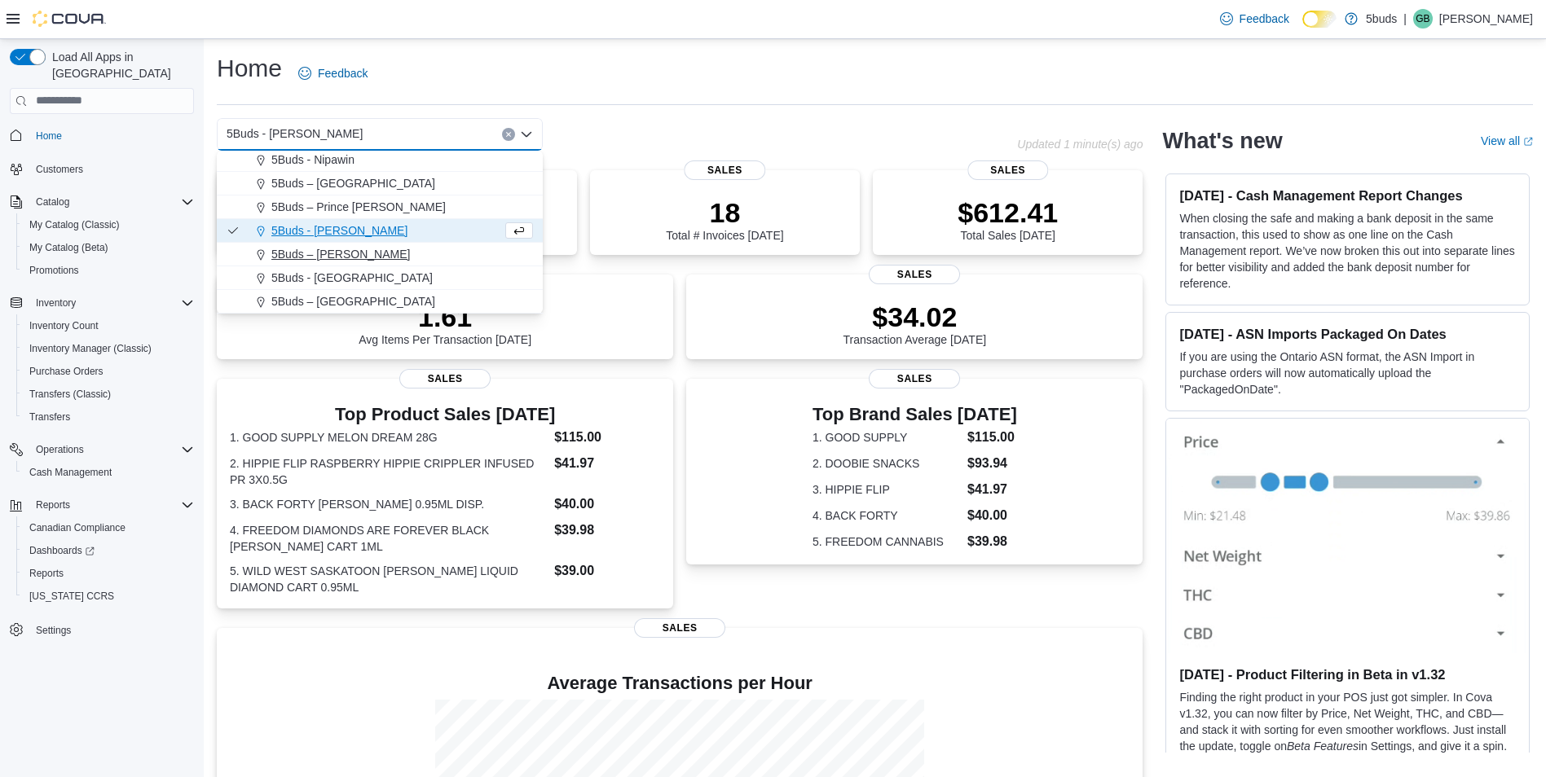
click at [338, 256] on span "5Buds – [PERSON_NAME]" at bounding box center [340, 254] width 139 height 16
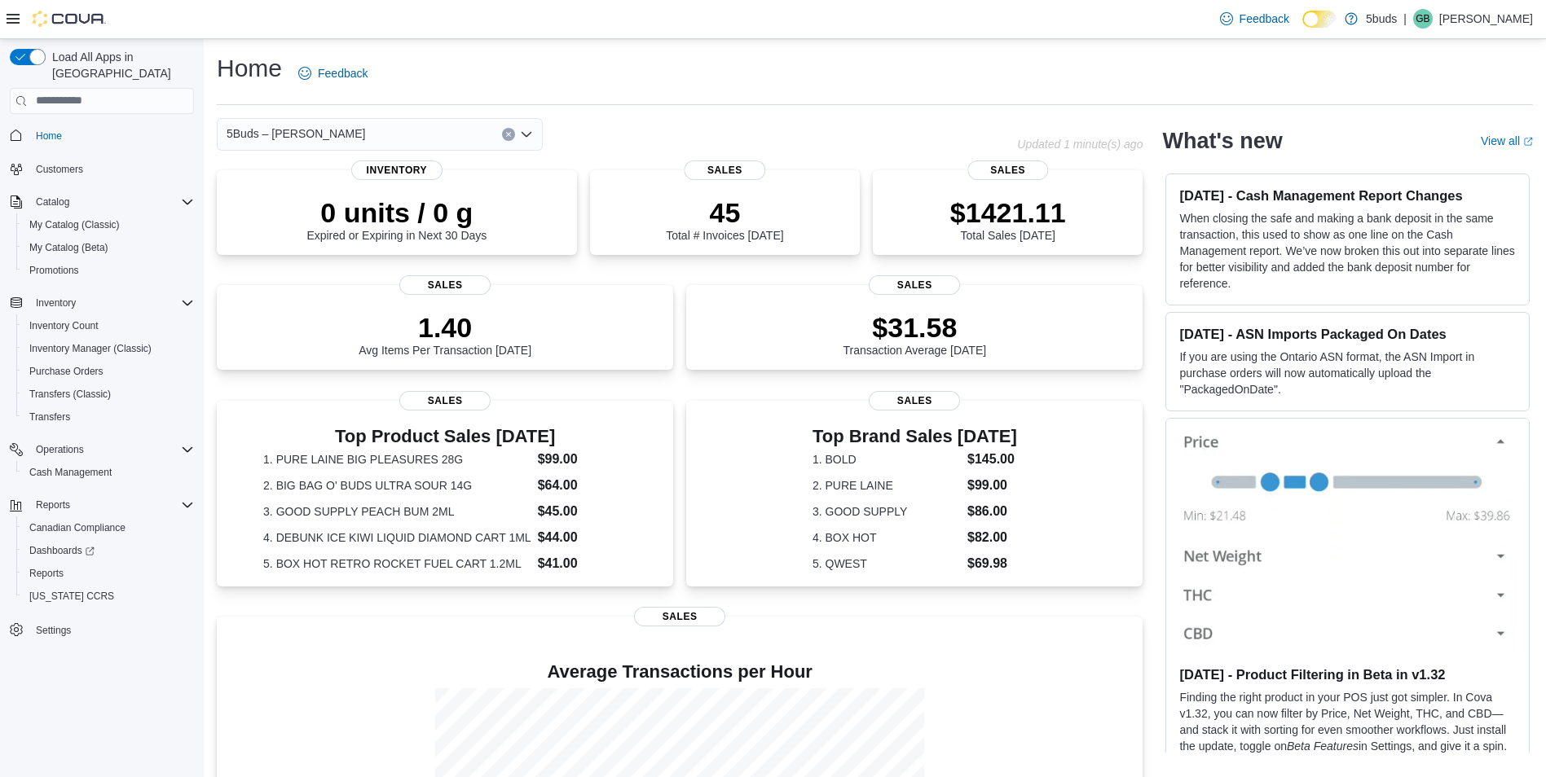
click at [379, 121] on div "5Buds – [PERSON_NAME]" at bounding box center [380, 134] width 326 height 33
click at [402, 131] on div "5Buds – Warman Combo box. Selected. 5Buds – Warman. Press Backspace to delete 5…" at bounding box center [380, 134] width 326 height 33
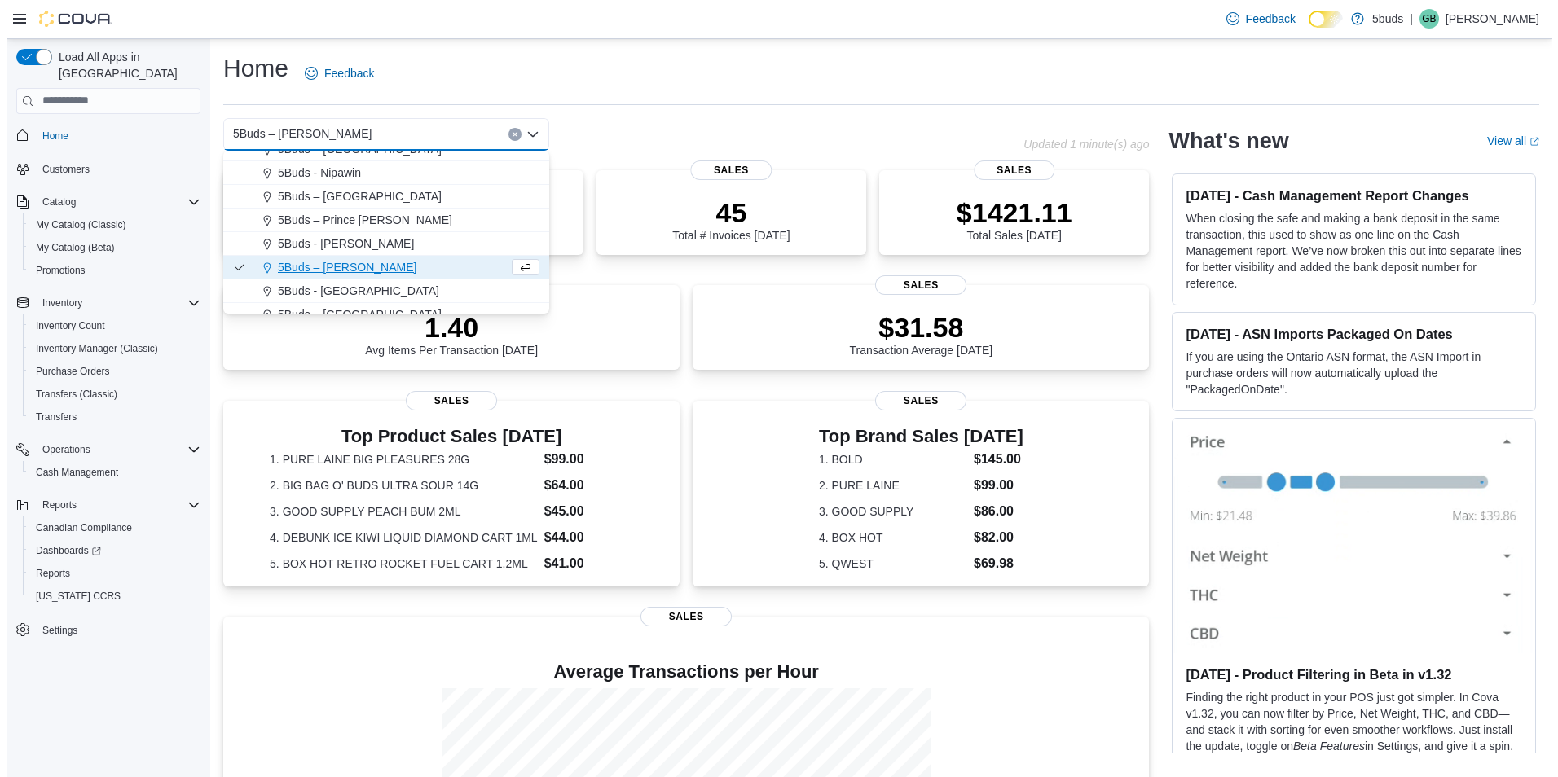
scroll to position [121, 0]
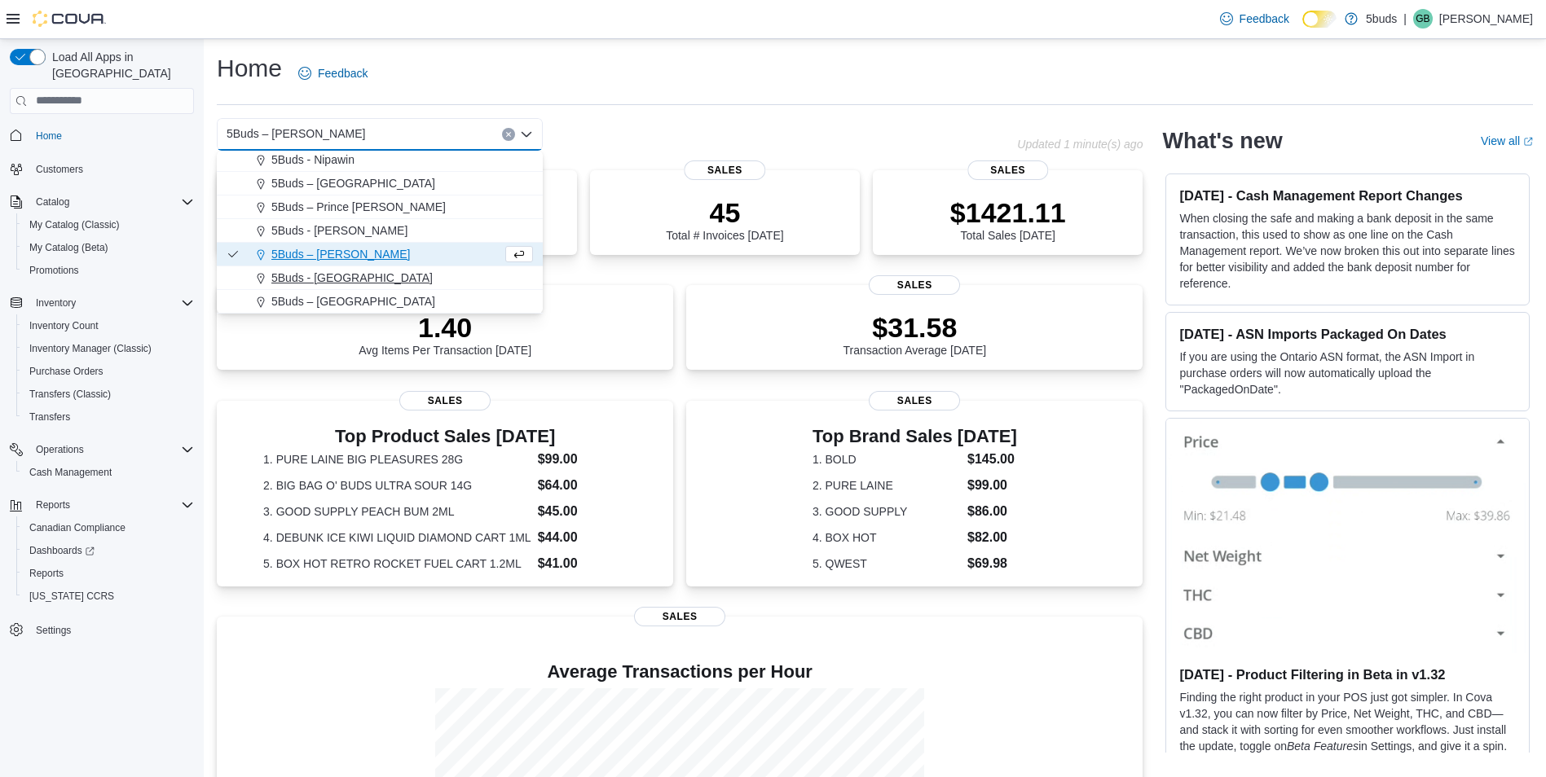
click at [353, 274] on span "5Buds - Weyburn" at bounding box center [351, 278] width 161 height 16
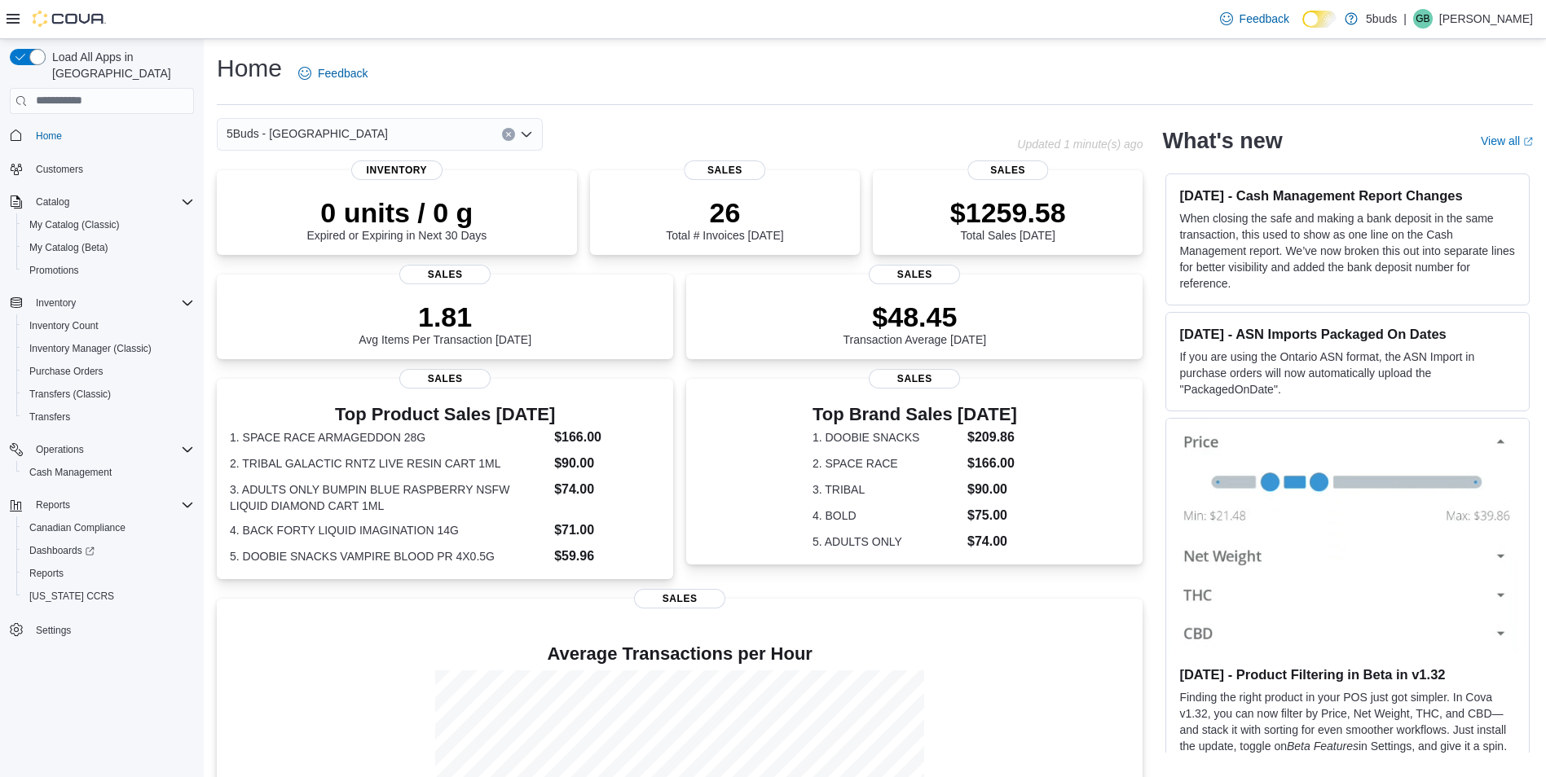
click at [419, 131] on div "5Buds - Weyburn" at bounding box center [380, 134] width 326 height 33
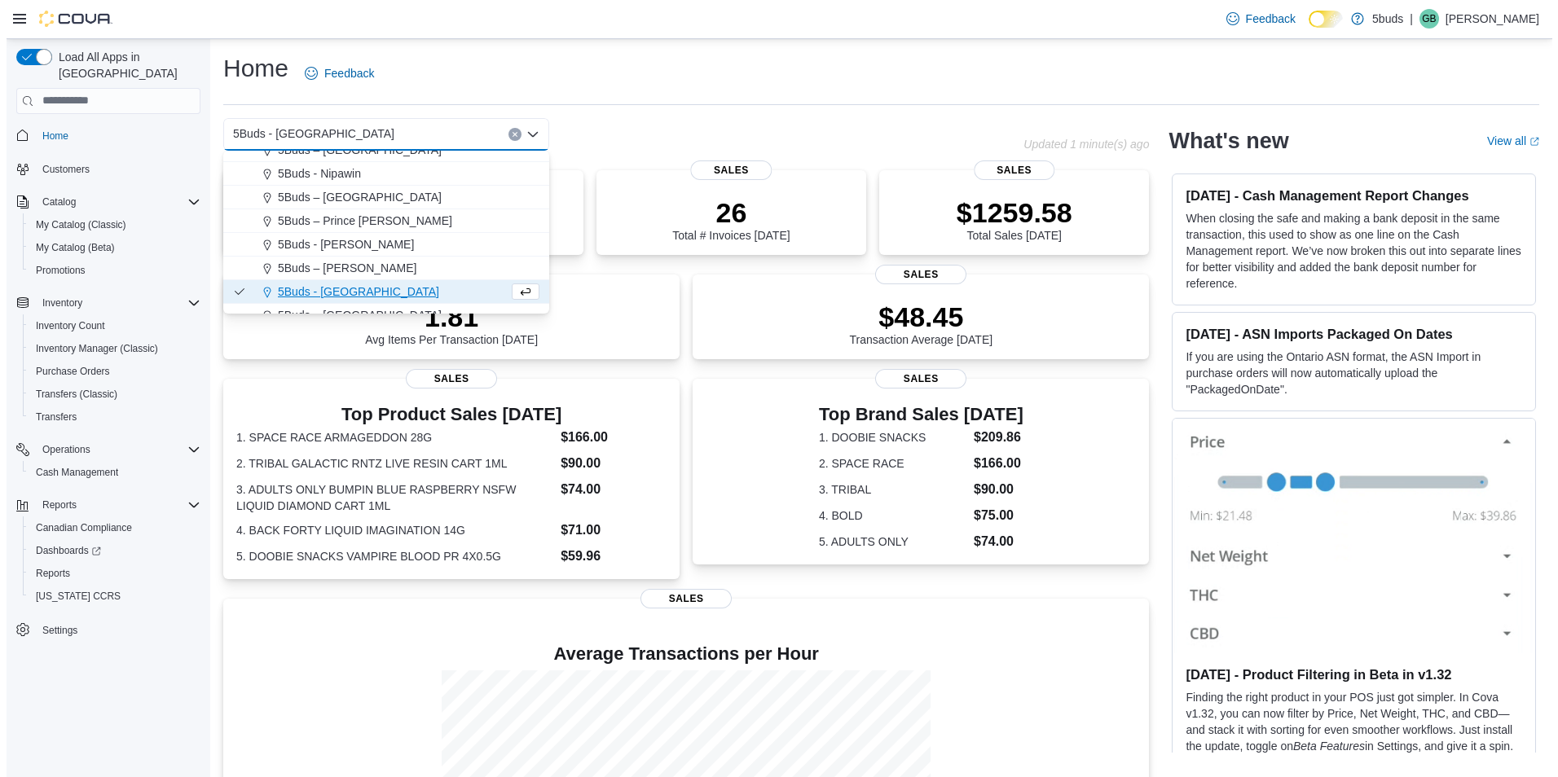
scroll to position [121, 0]
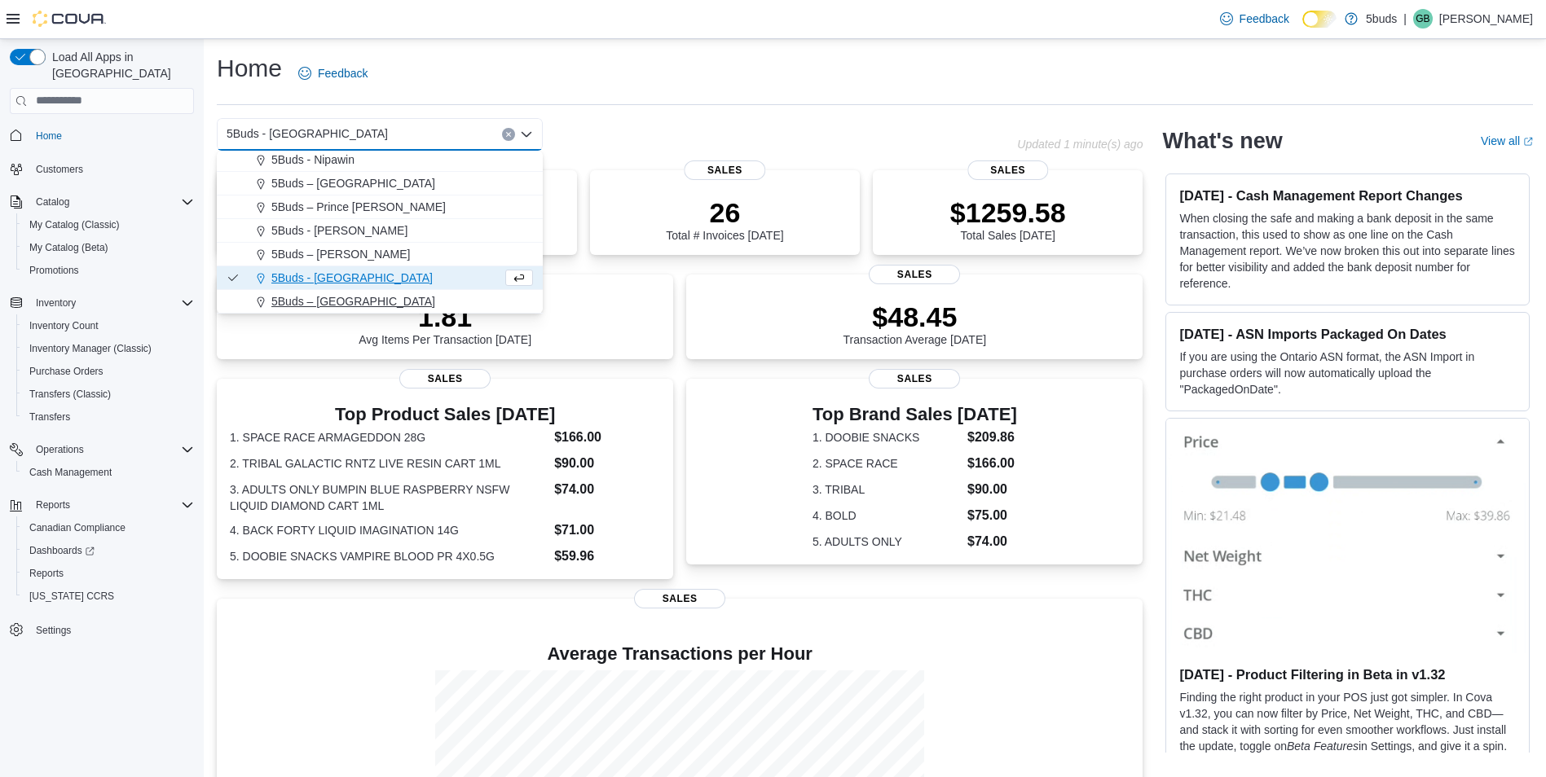
click at [344, 305] on span "5Buds – Yorkton" at bounding box center [353, 301] width 164 height 16
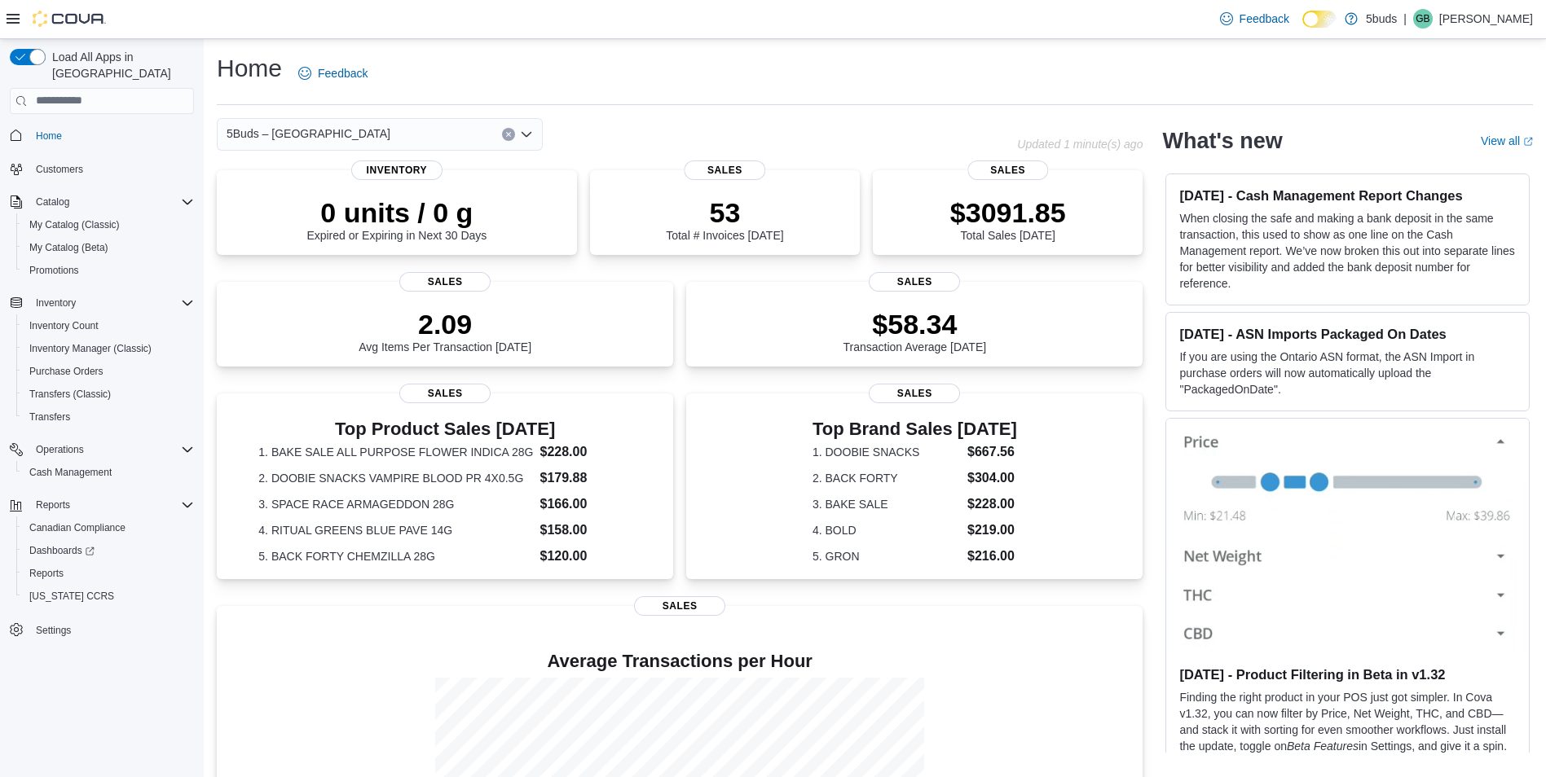
click at [395, 126] on div "5Buds – Yorkton" at bounding box center [380, 134] width 326 height 33
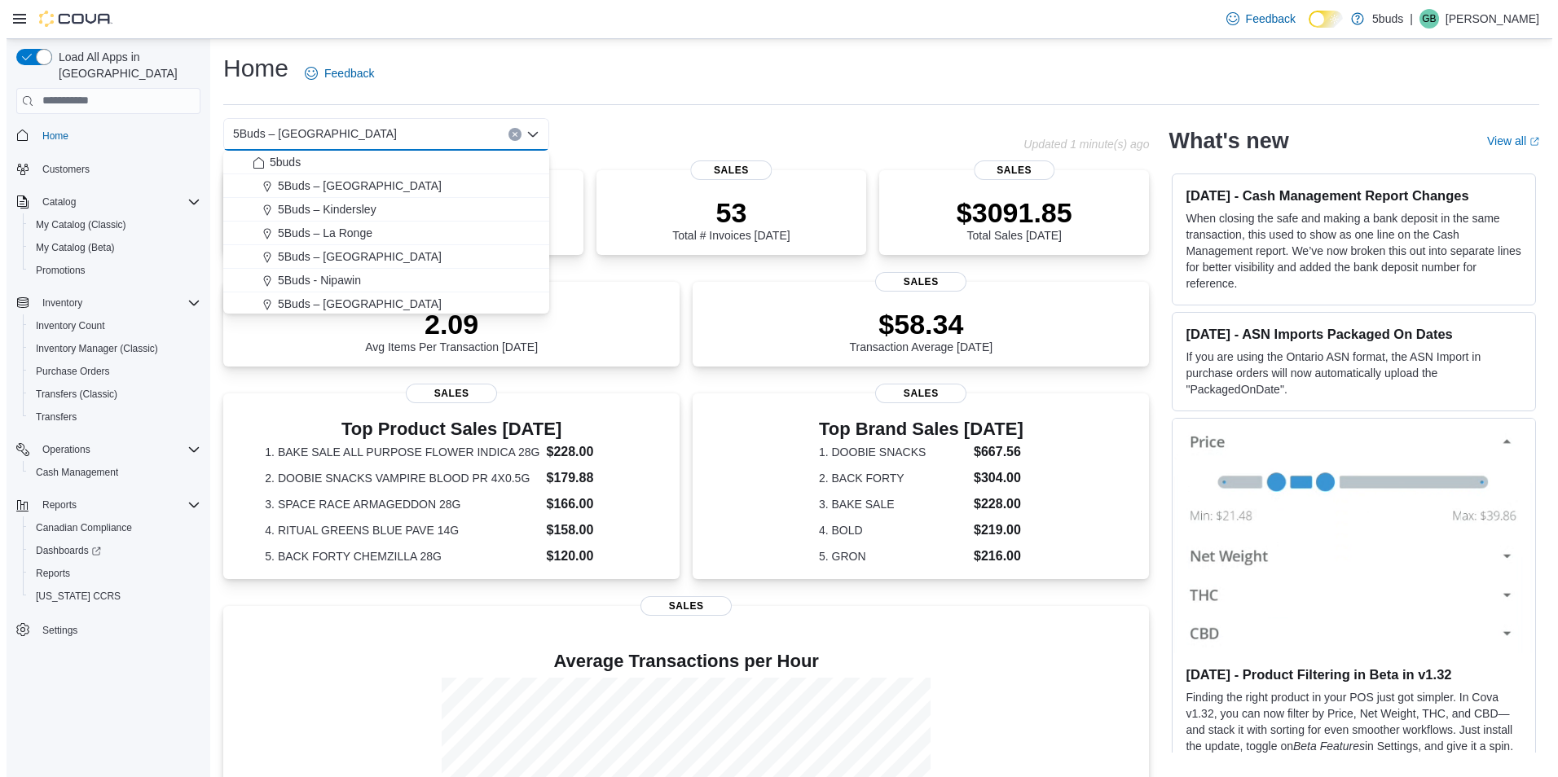
scroll to position [81, 0]
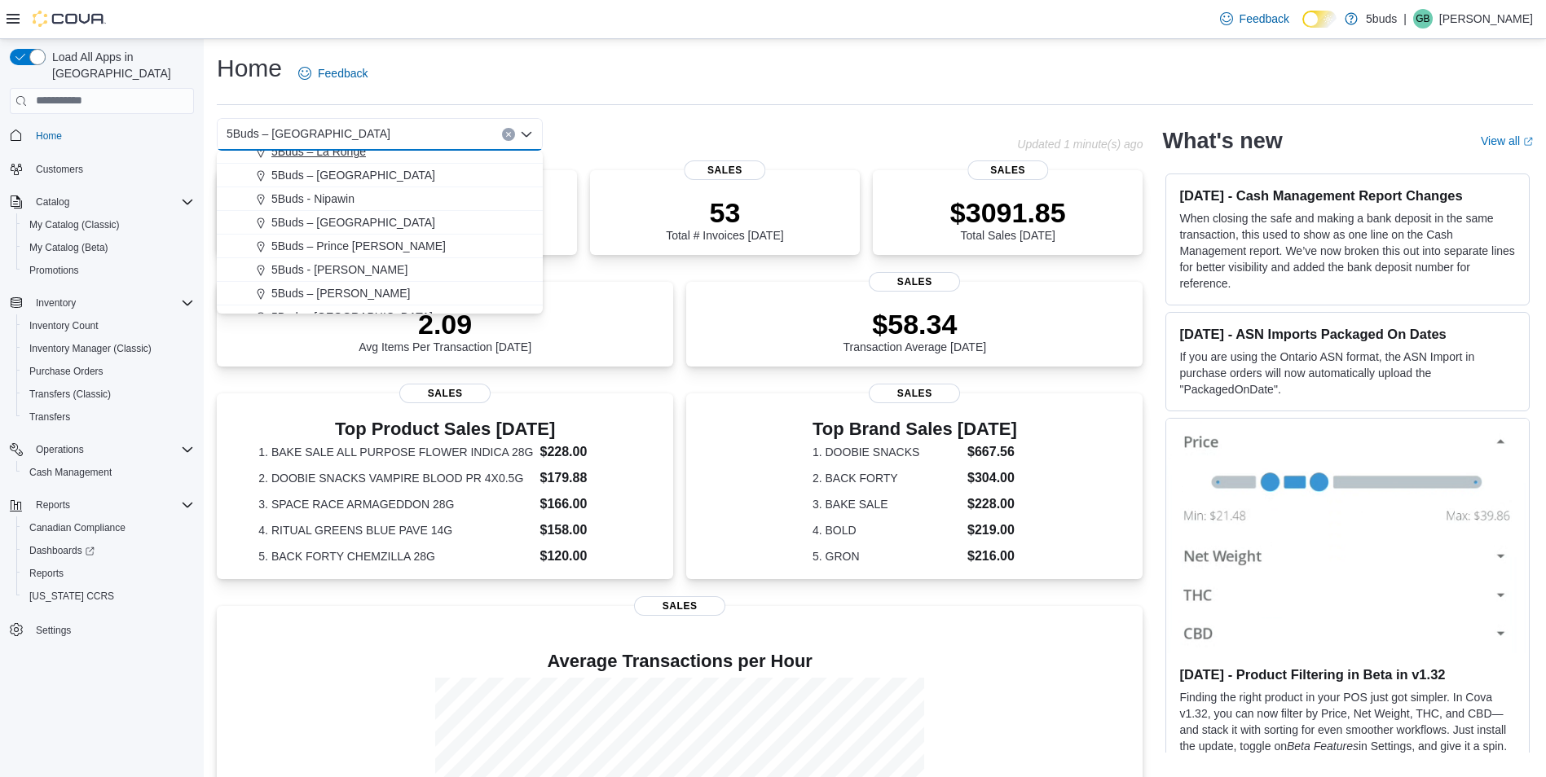
click at [363, 158] on span "5Buds – La Ronge" at bounding box center [318, 151] width 95 height 16
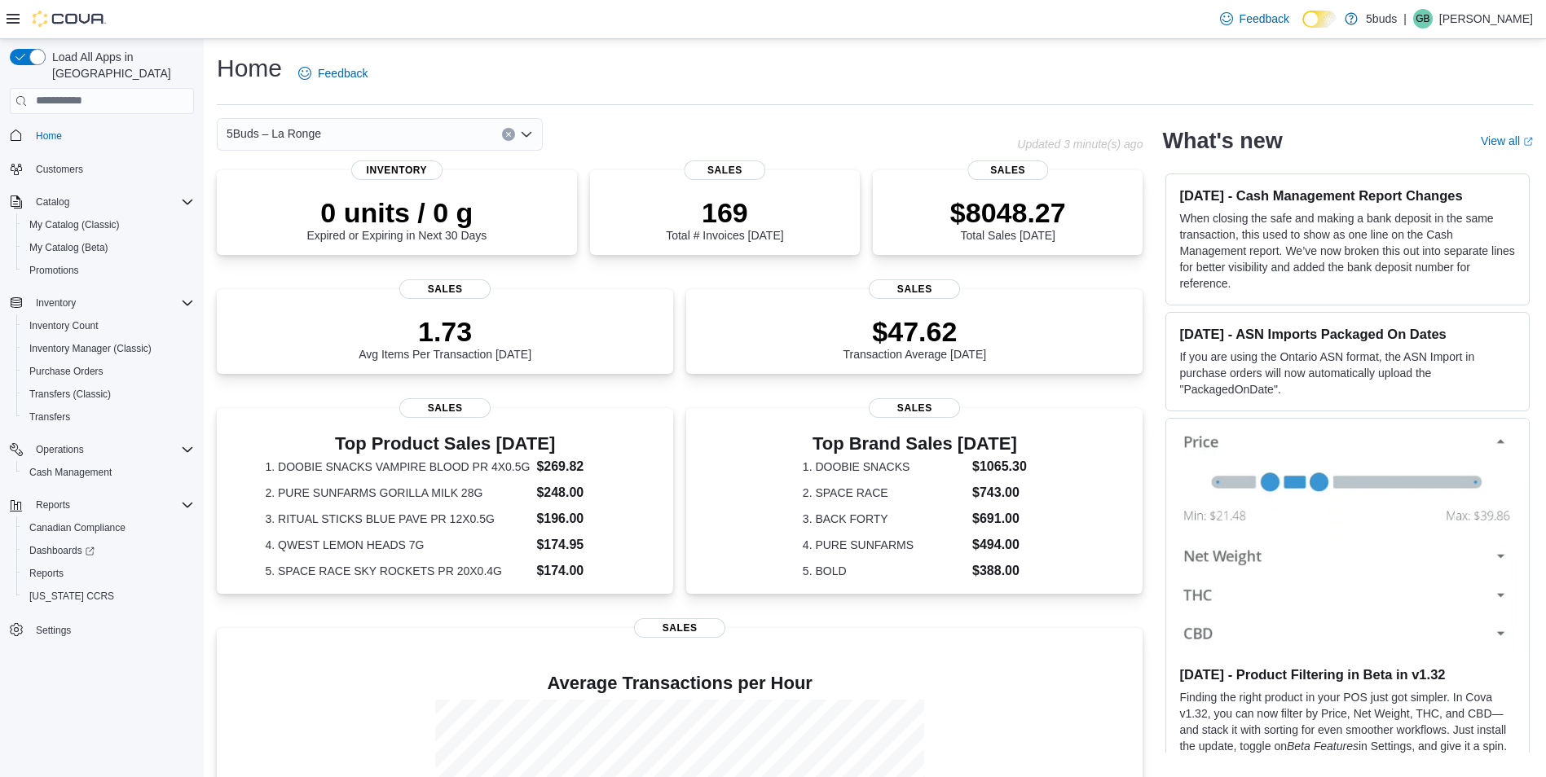
click at [342, 125] on div "5Buds – La Ronge" at bounding box center [380, 134] width 326 height 33
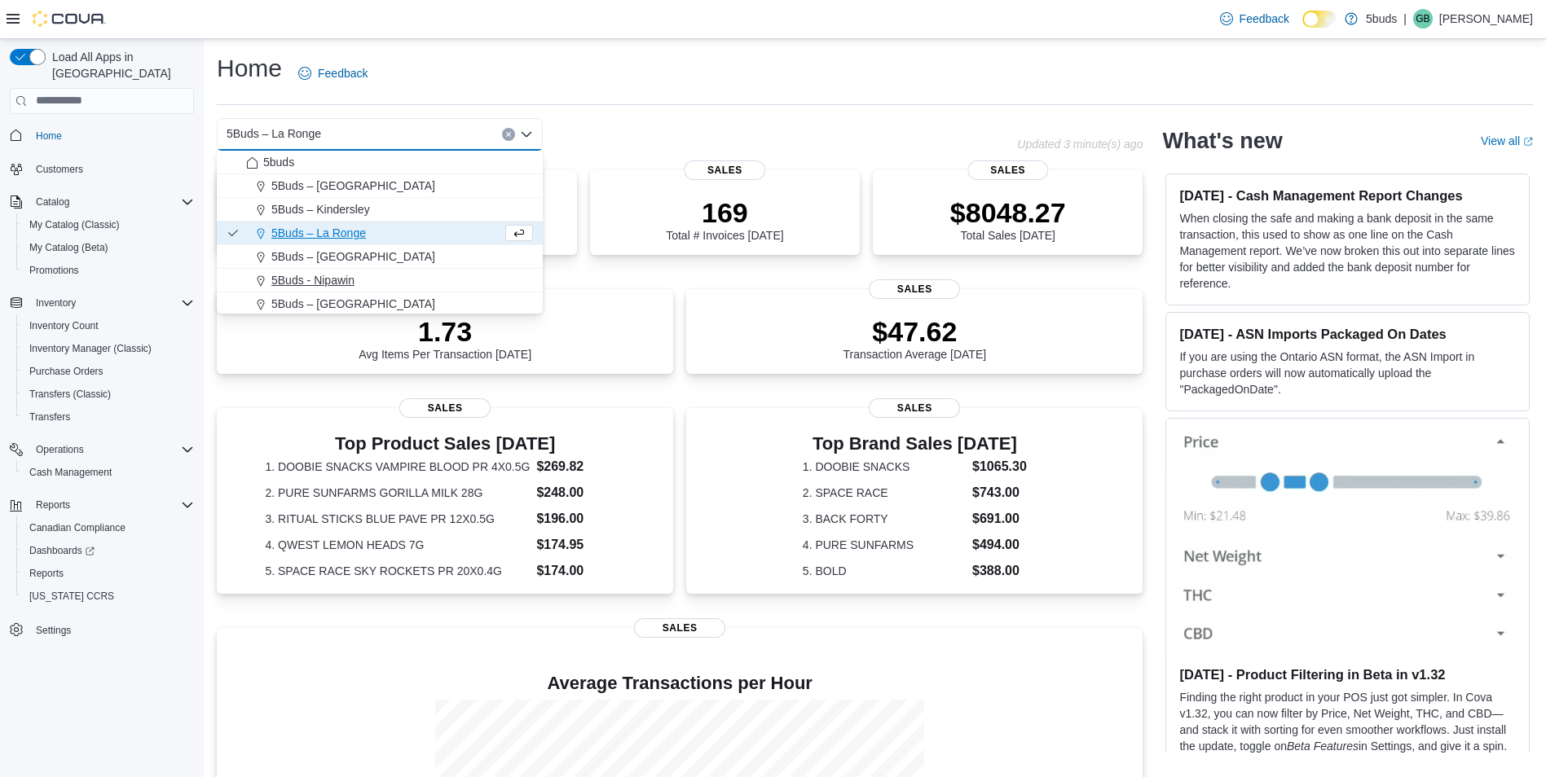
click at [331, 289] on button "5Buds - Nipawin" at bounding box center [380, 281] width 326 height 24
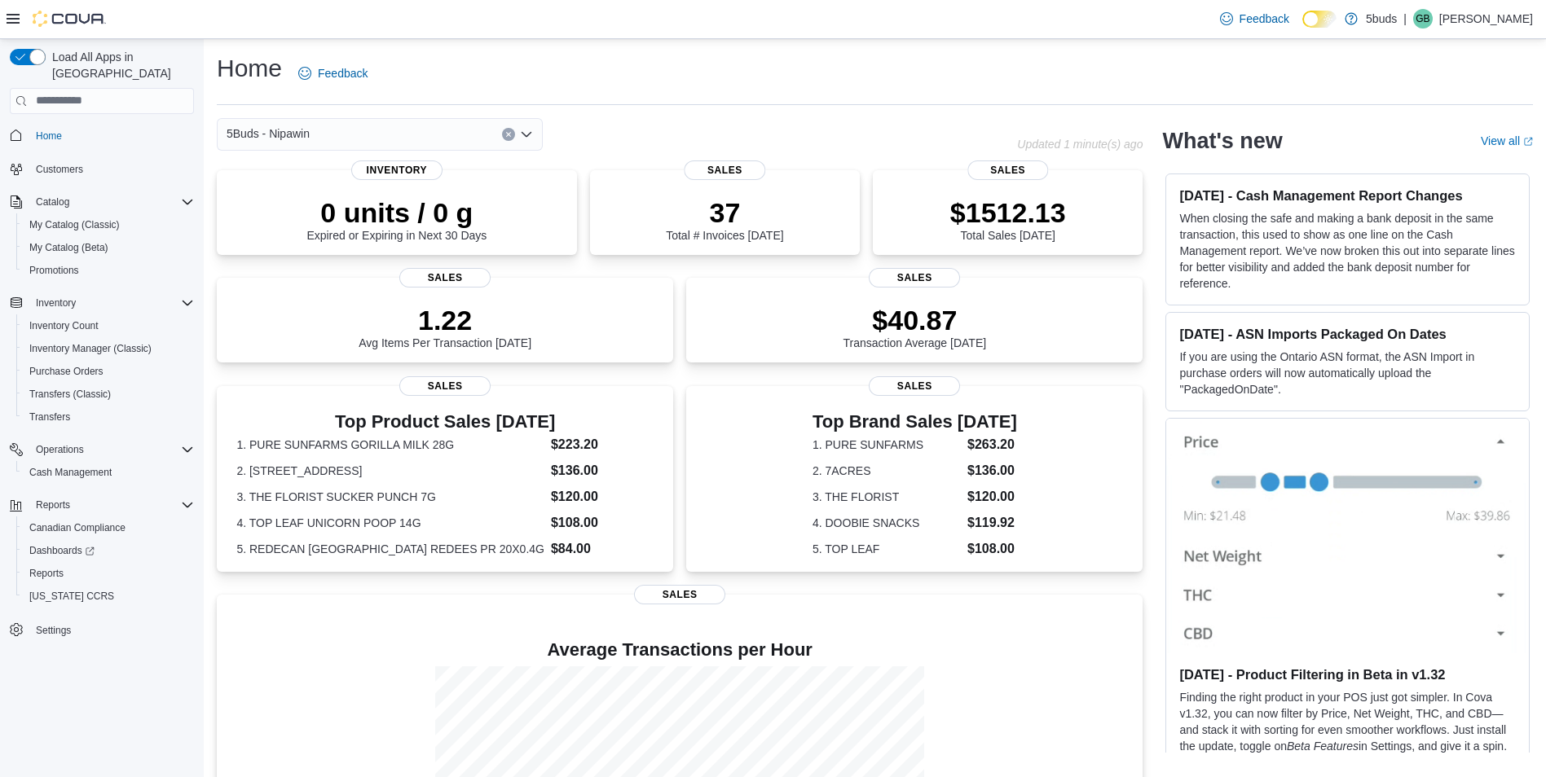
click at [348, 125] on div "5Buds - Nipawin Combo box. Selected. 5Buds - Nipawin. Press Backspace to delete…" at bounding box center [380, 134] width 326 height 33
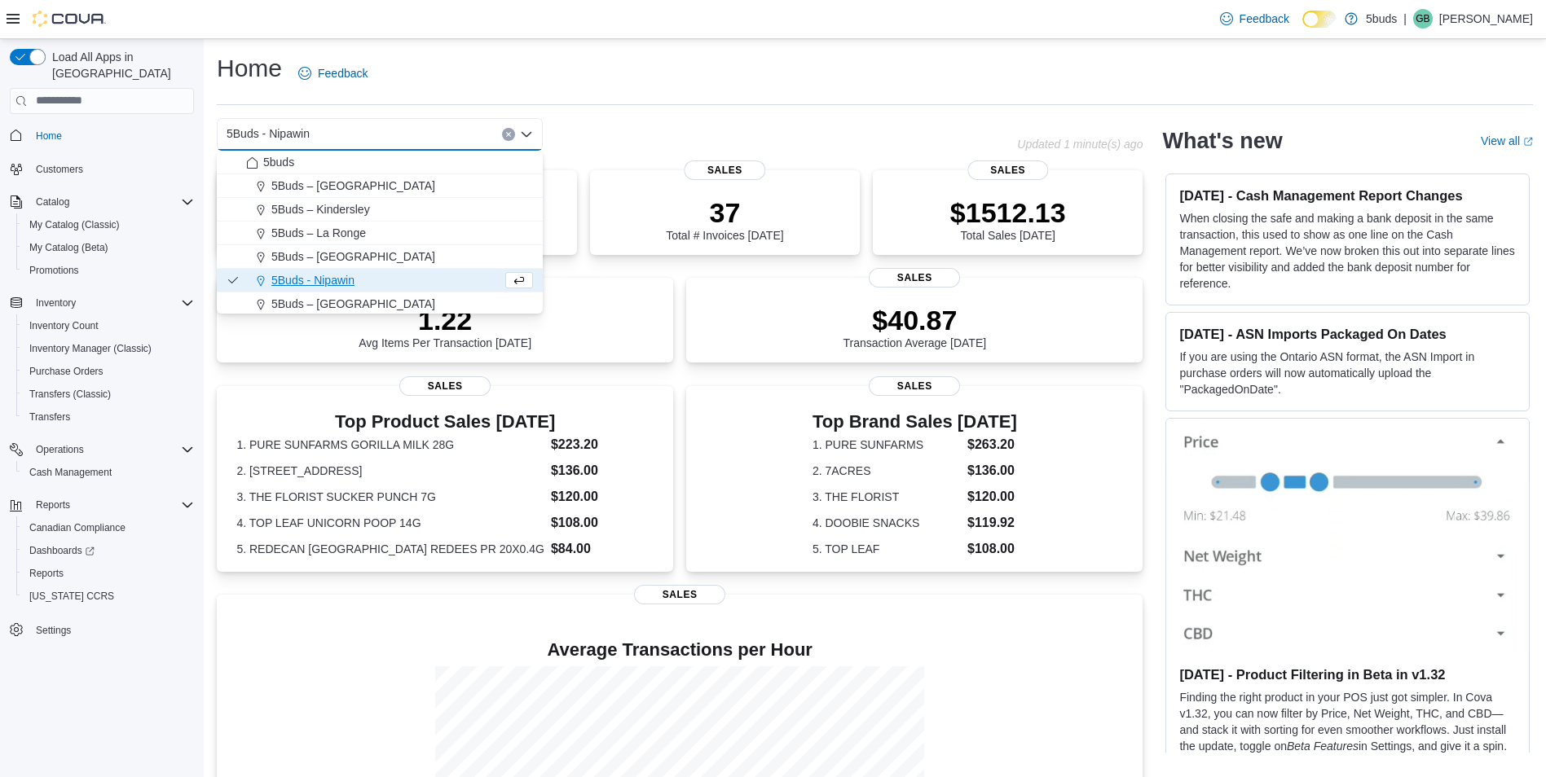
scroll to position [81, 0]
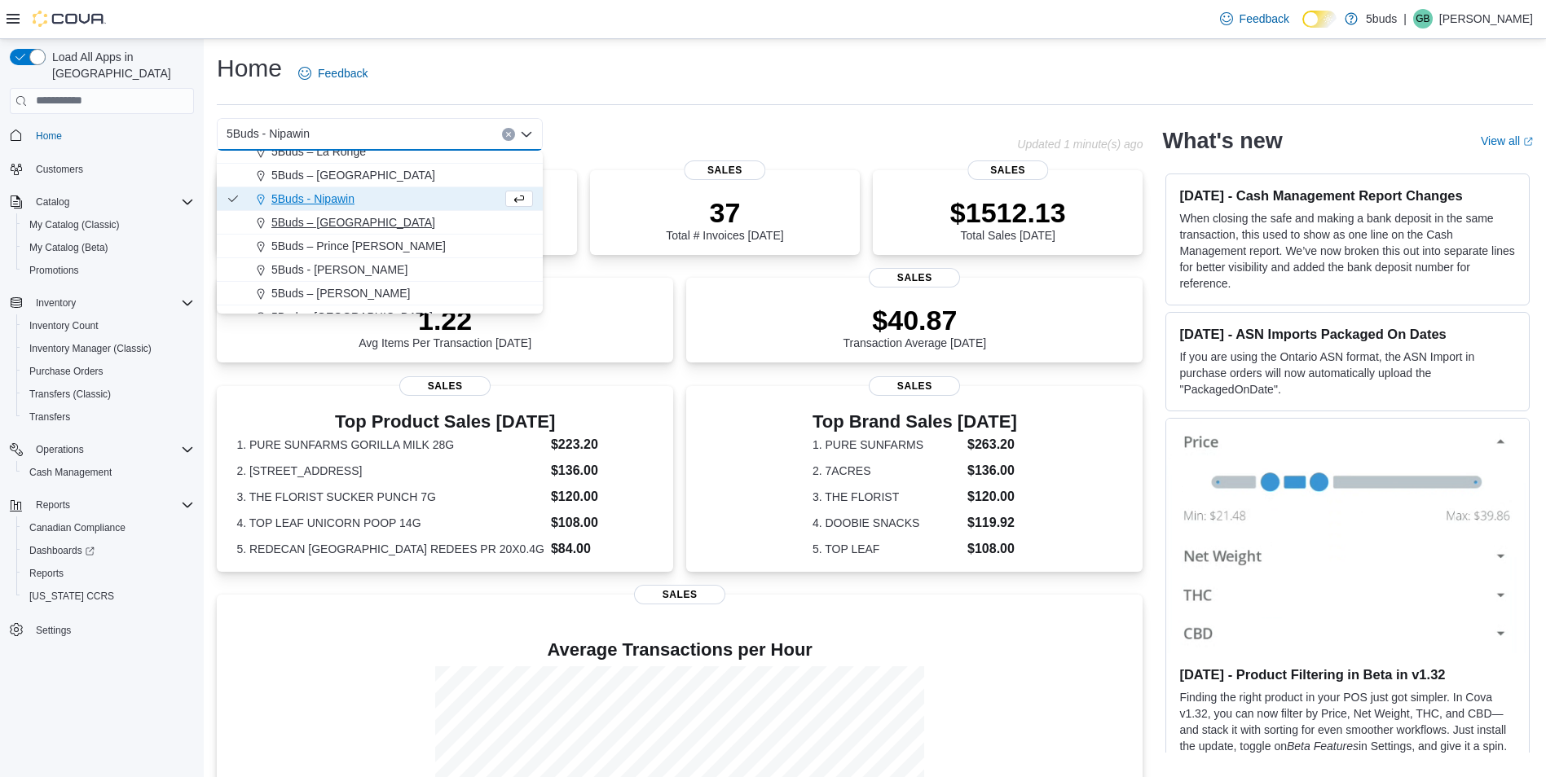
click at [388, 218] on span "5Buds – [GEOGRAPHIC_DATA]" at bounding box center [353, 222] width 164 height 16
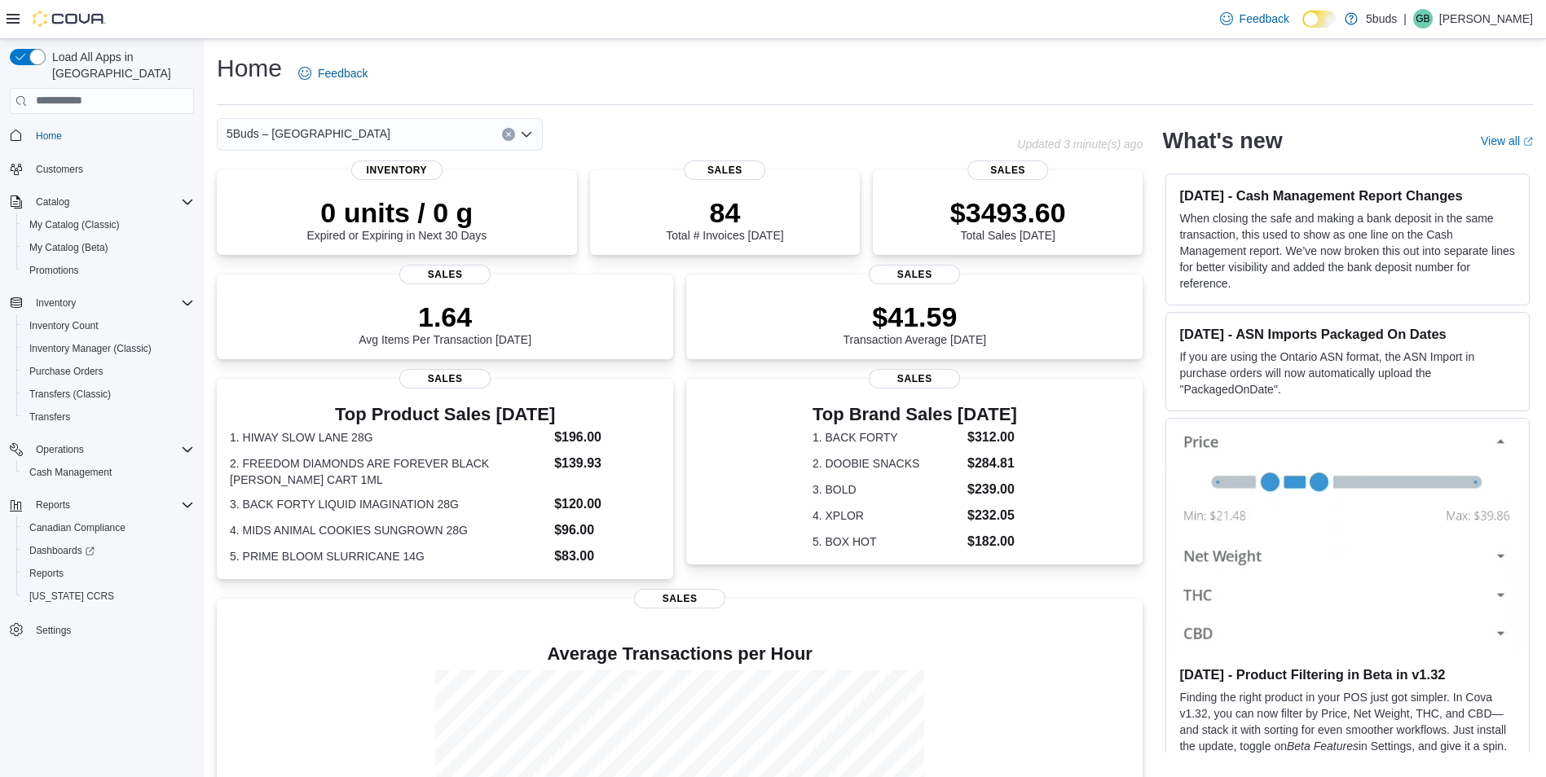
click at [426, 127] on div "5Buds – [GEOGRAPHIC_DATA]" at bounding box center [380, 134] width 326 height 33
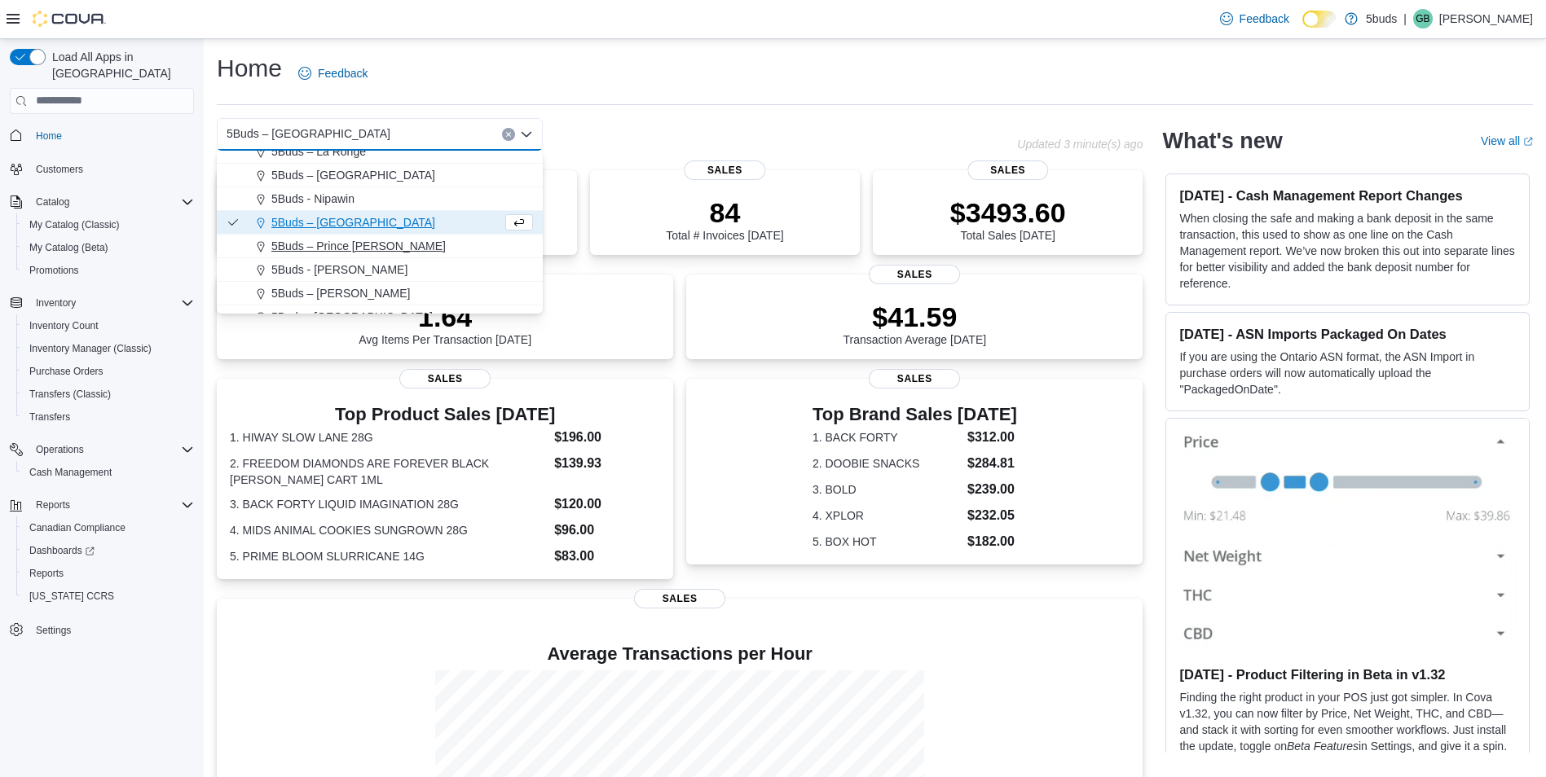
click at [355, 239] on span "5Buds – Prince [PERSON_NAME]" at bounding box center [358, 246] width 174 height 16
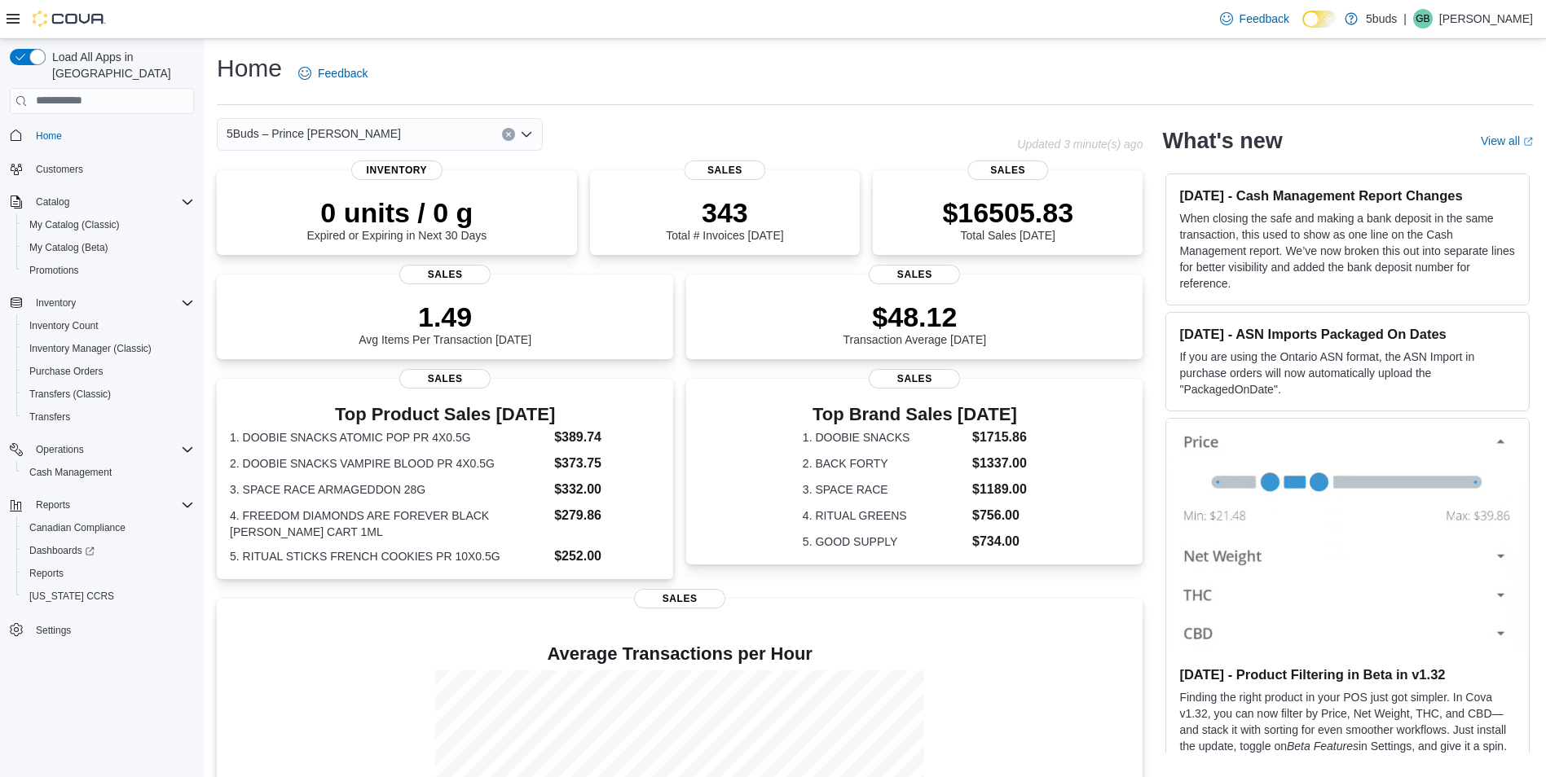
click at [585, 65] on div "Home Feedback" at bounding box center [875, 73] width 1316 height 42
click at [256, 124] on span "5Buds – Prince [PERSON_NAME]" at bounding box center [314, 134] width 174 height 20
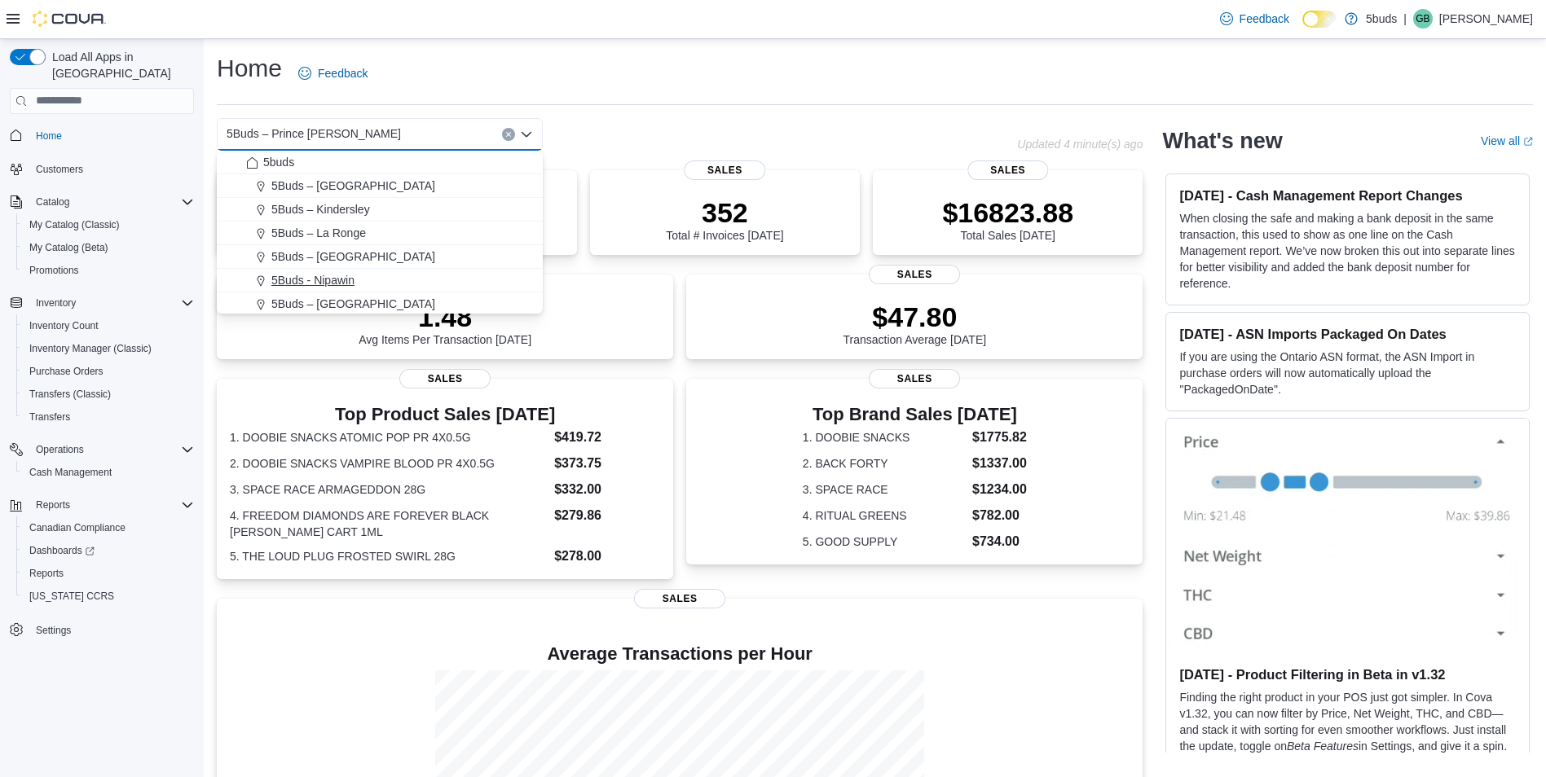
click at [288, 275] on span "5Buds - Nipawin" at bounding box center [312, 280] width 83 height 16
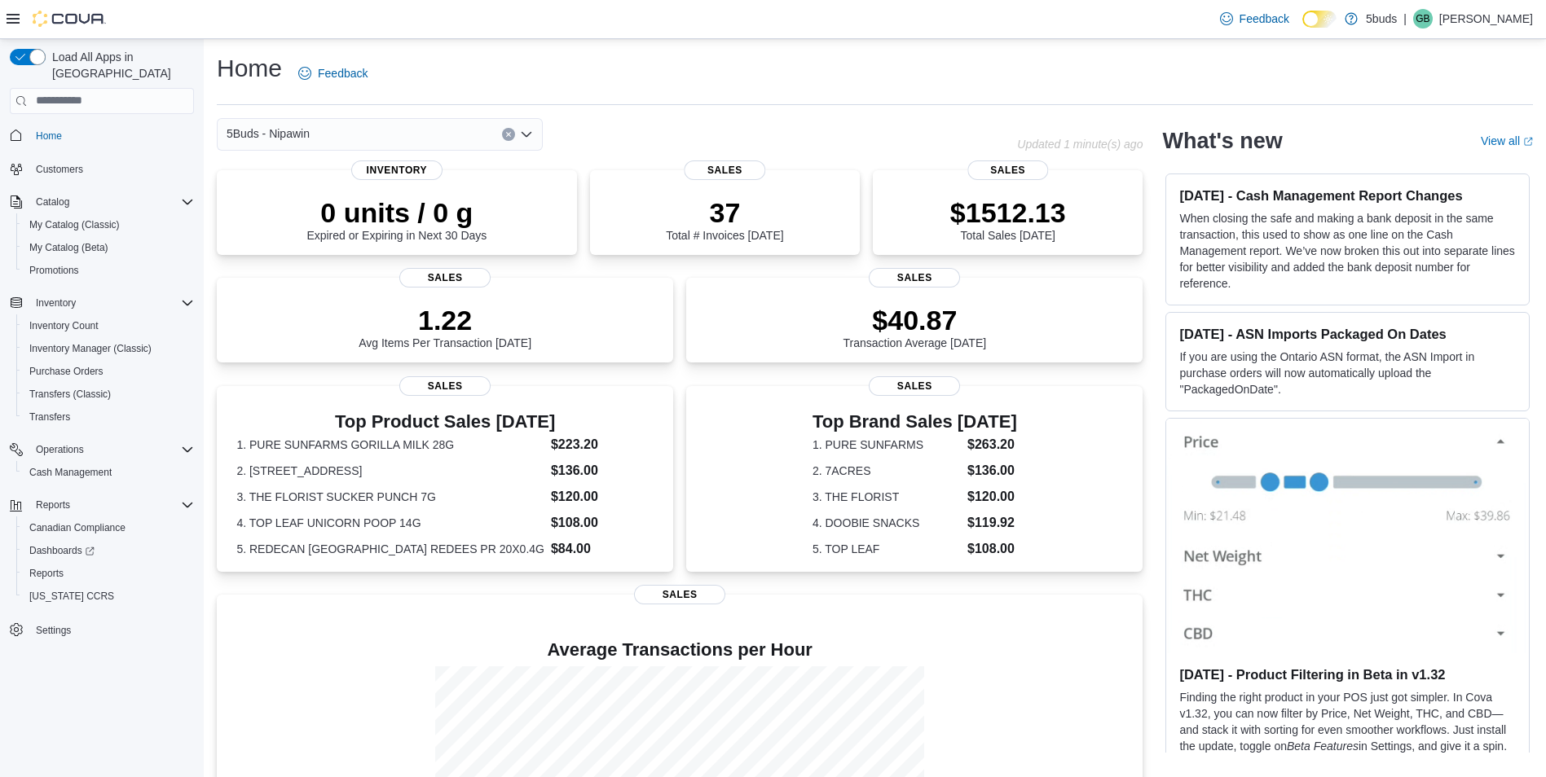
click at [908, 90] on div "Home Feedback" at bounding box center [875, 73] width 1316 height 42
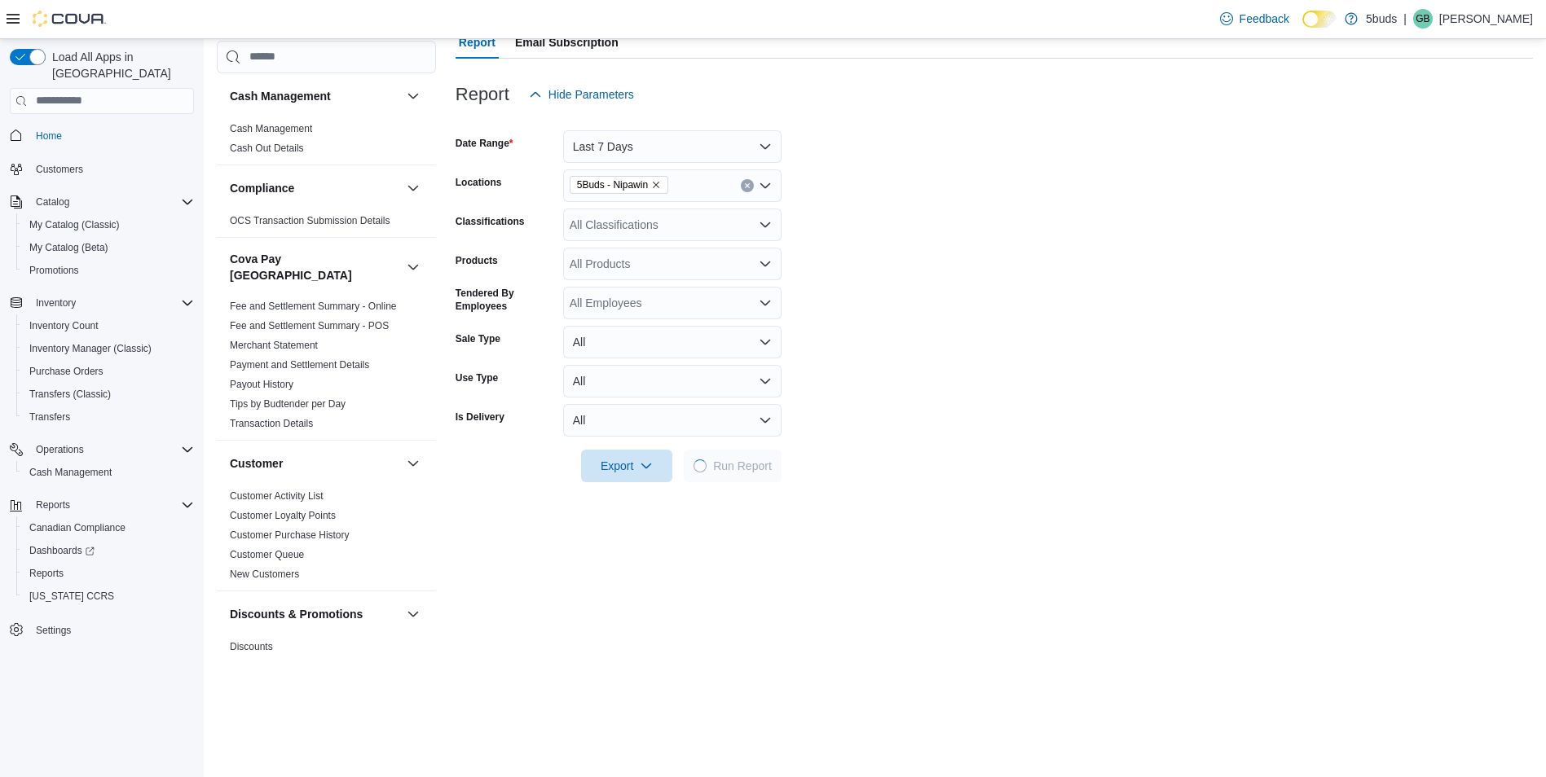
scroll to position [163, 0]
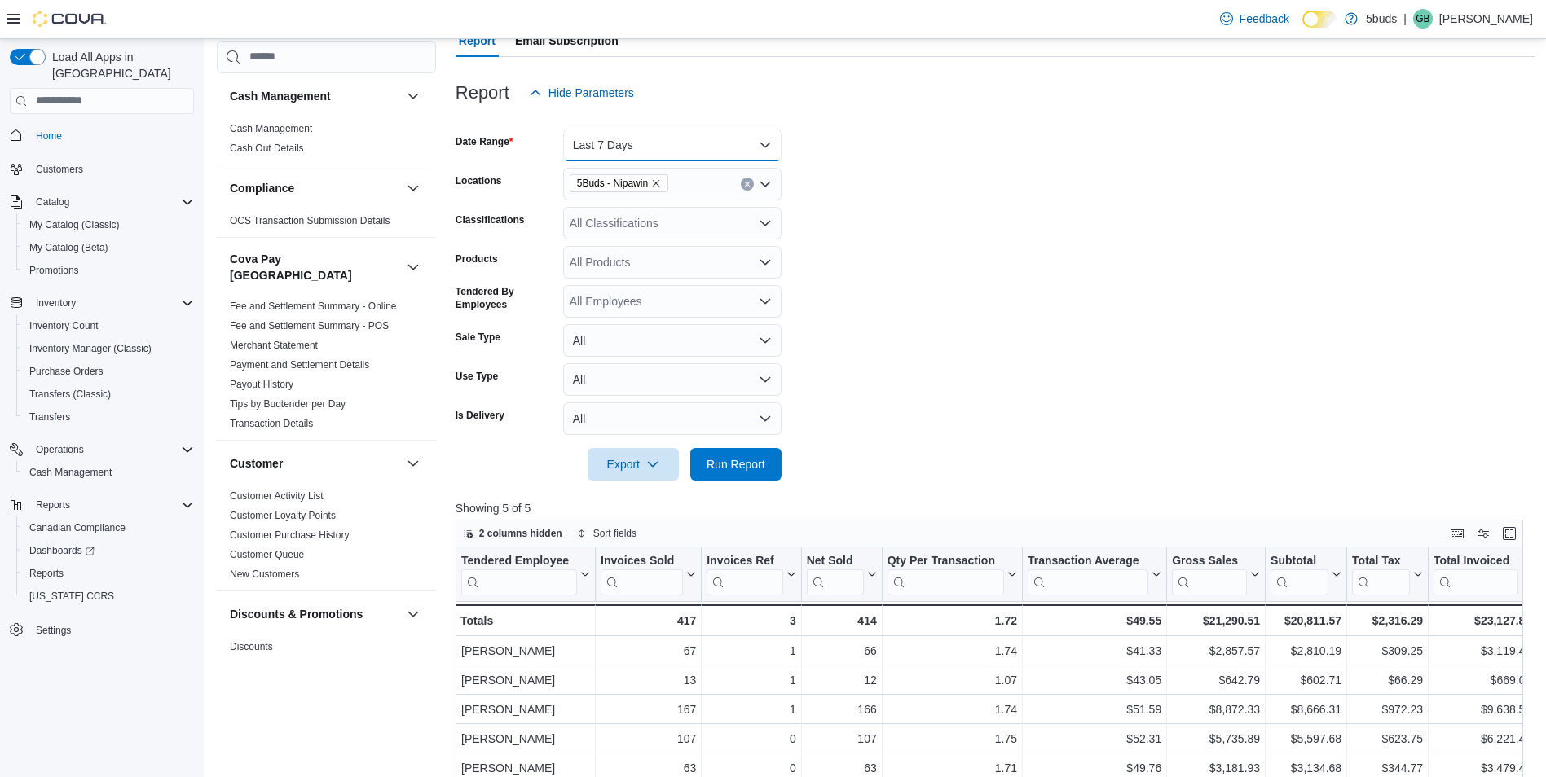
click at [671, 150] on button "Last 7 Days" at bounding box center [672, 145] width 218 height 33
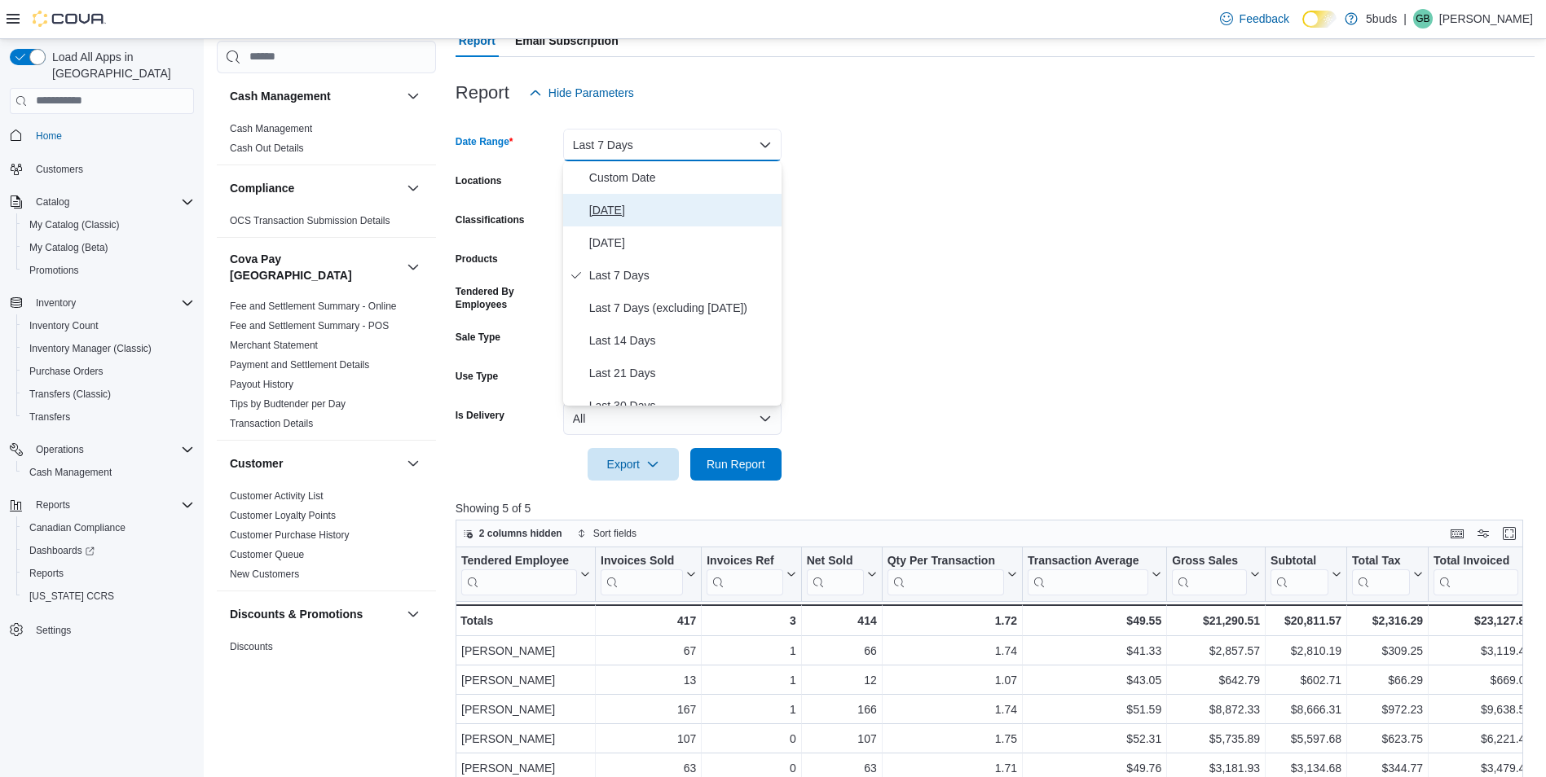
click at [627, 213] on span "[DATE]" at bounding box center [682, 210] width 186 height 20
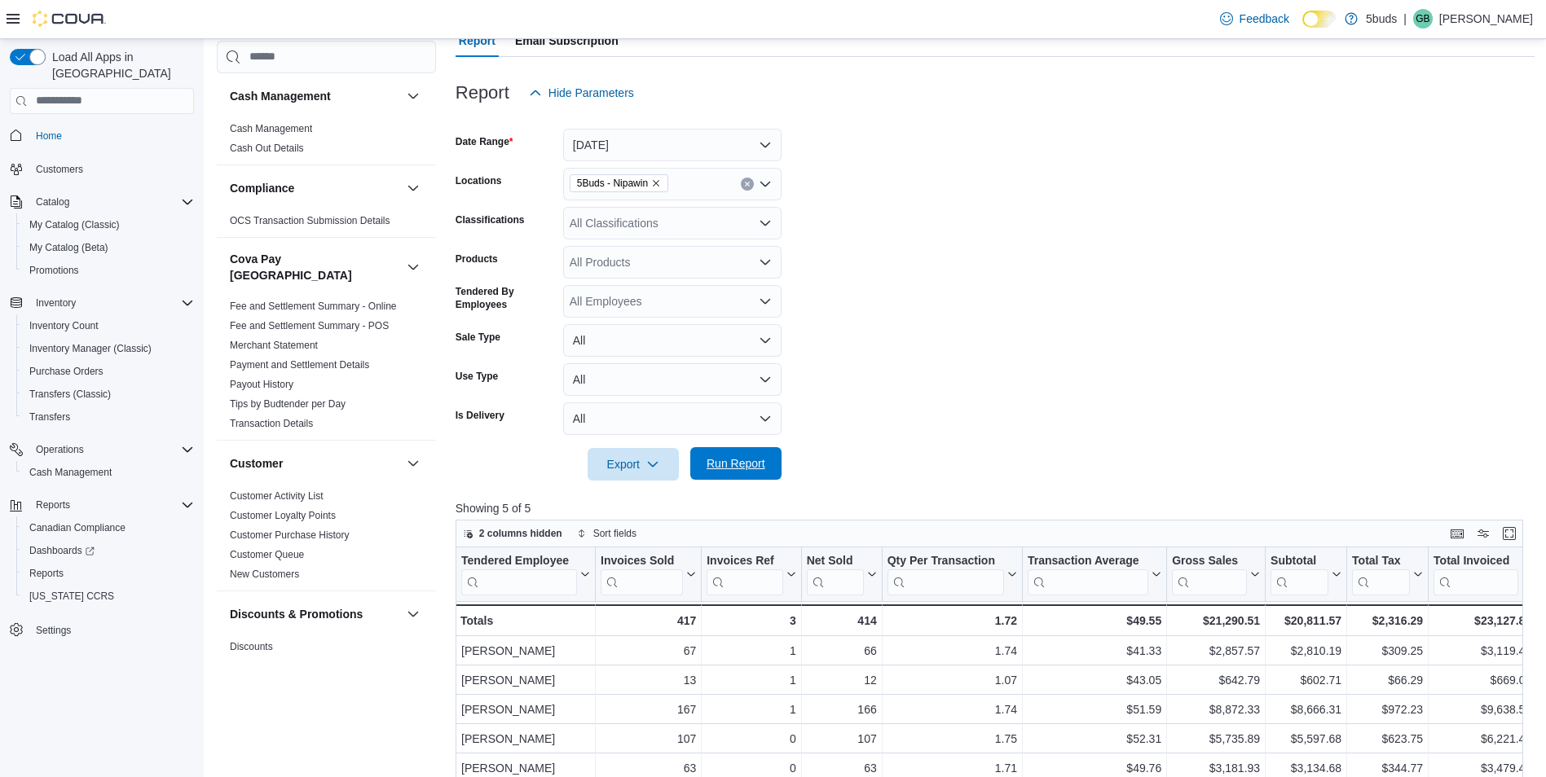
click at [748, 451] on span "Run Report" at bounding box center [736, 463] width 72 height 33
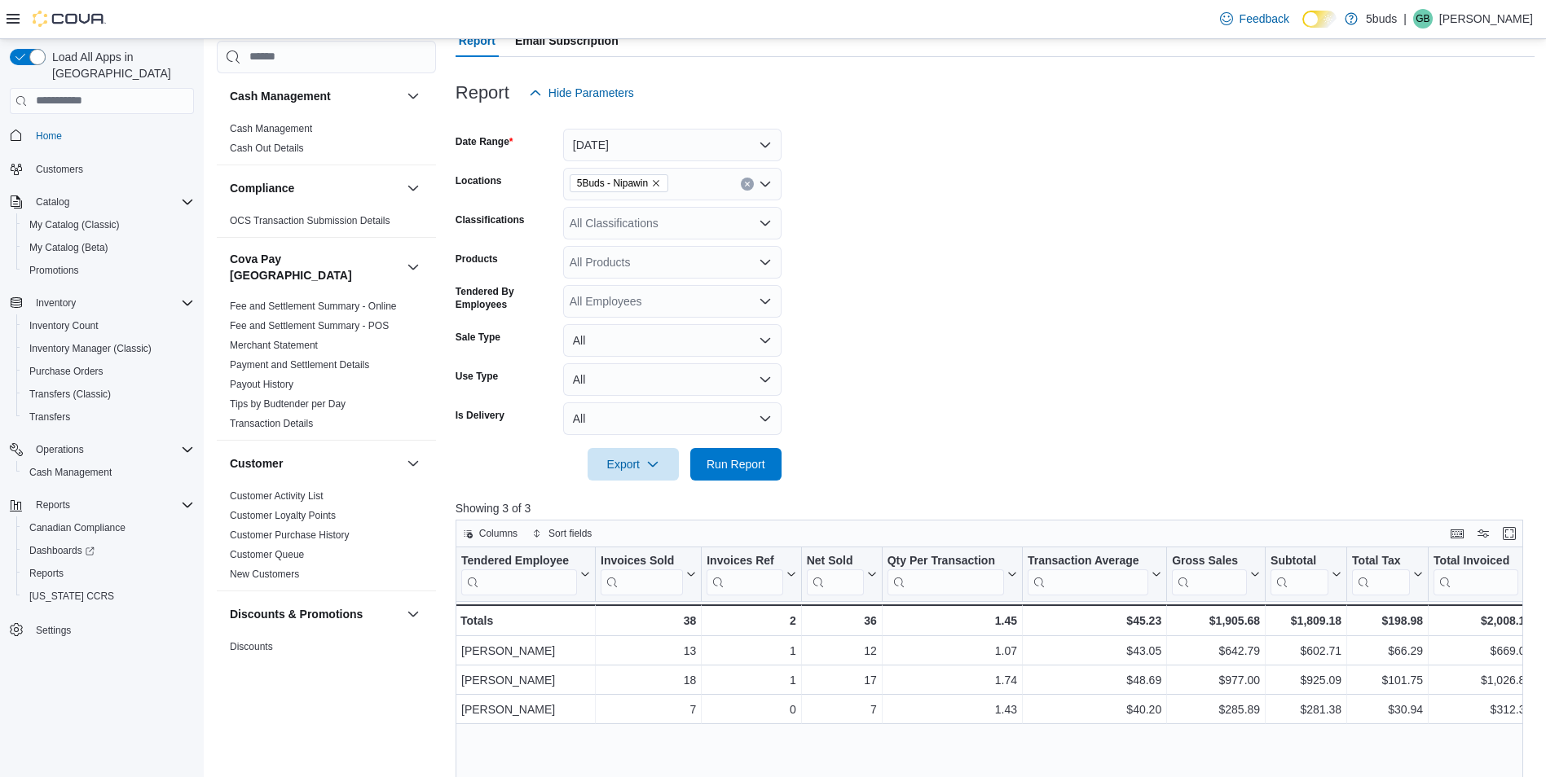
click at [86, 128] on span "Home" at bounding box center [111, 135] width 165 height 20
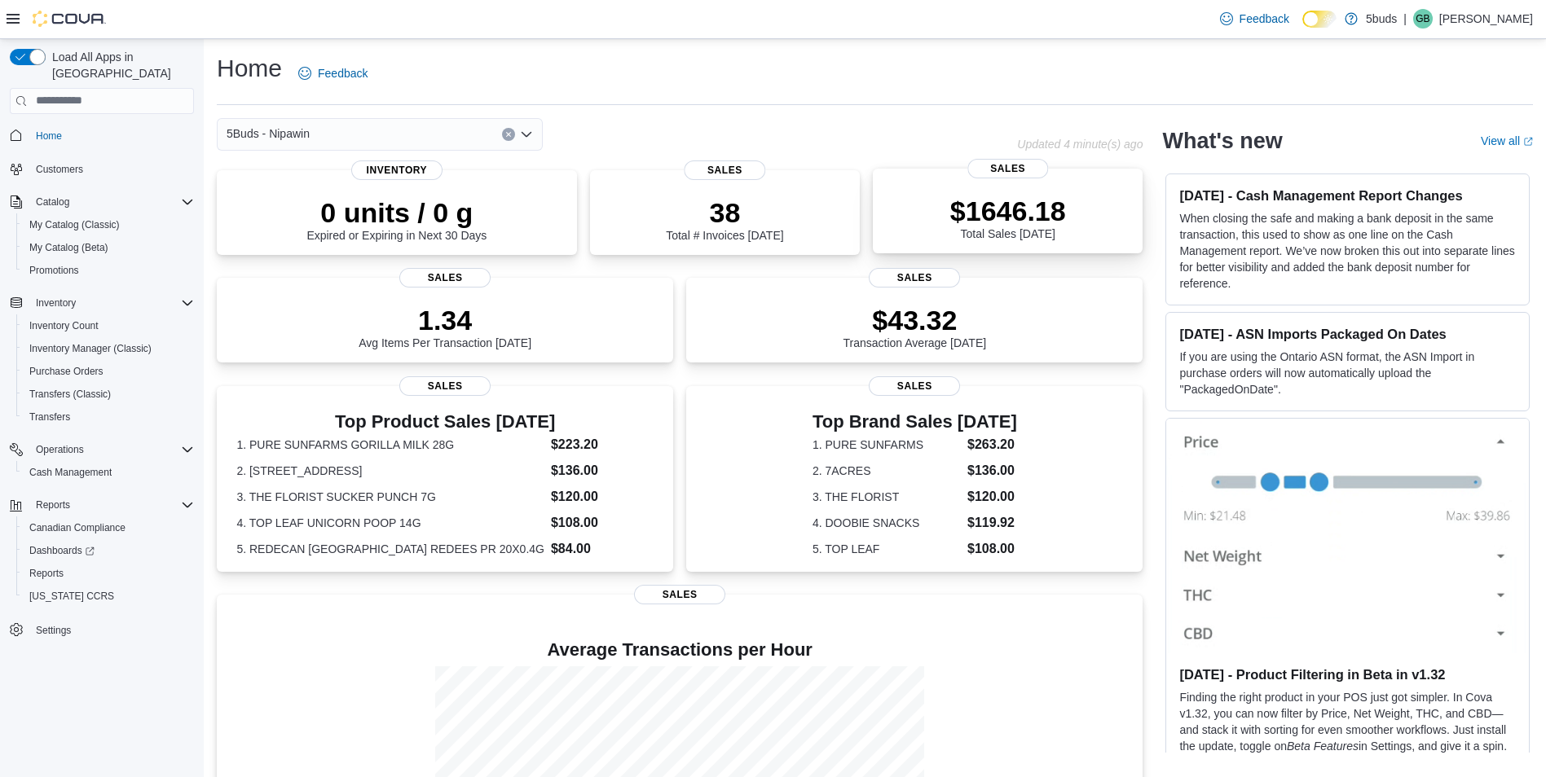
click at [1080, 216] on div "$1646.18 Total Sales Today" at bounding box center [1008, 214] width 244 height 52
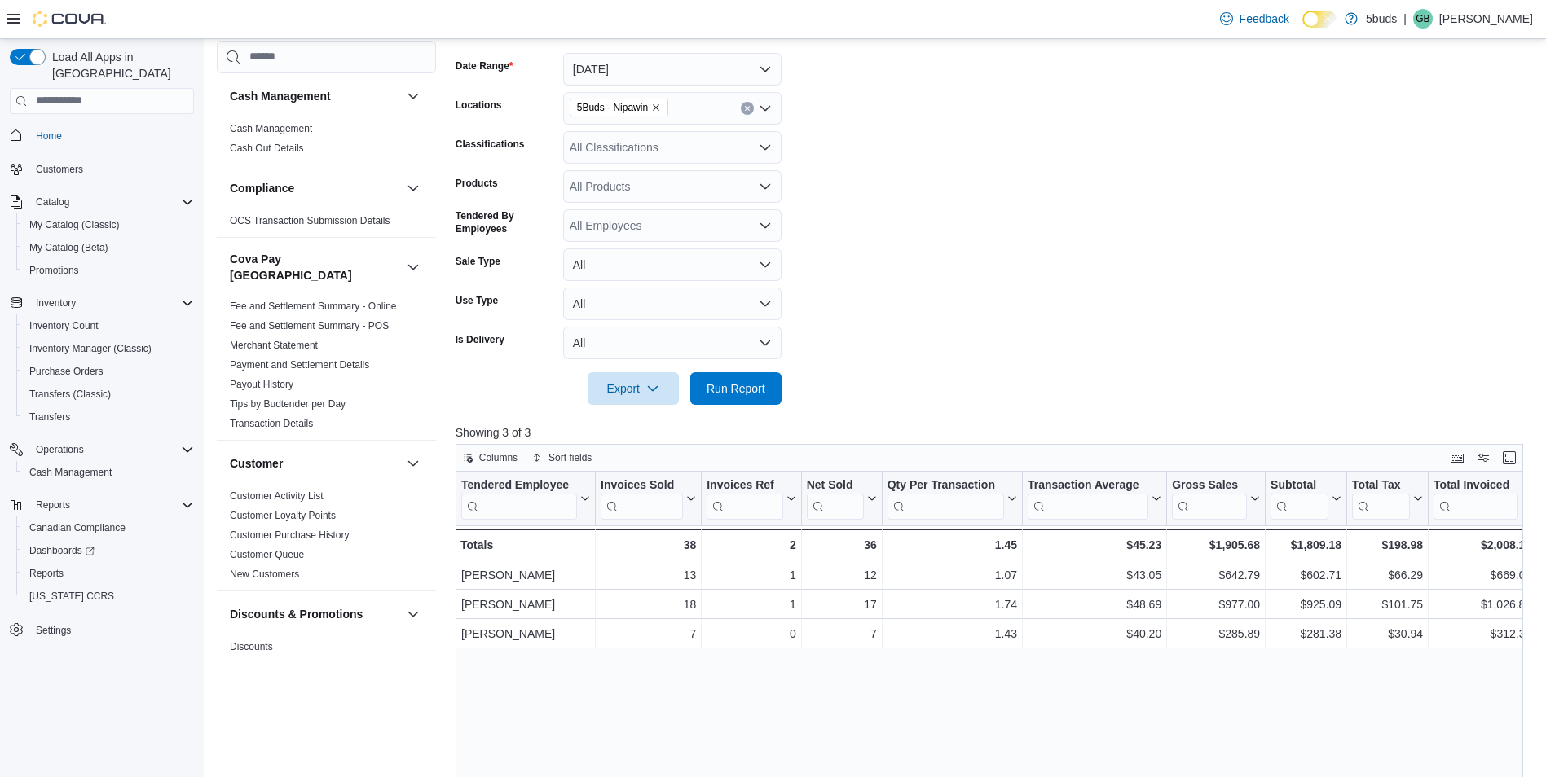
scroll to position [244, 0]
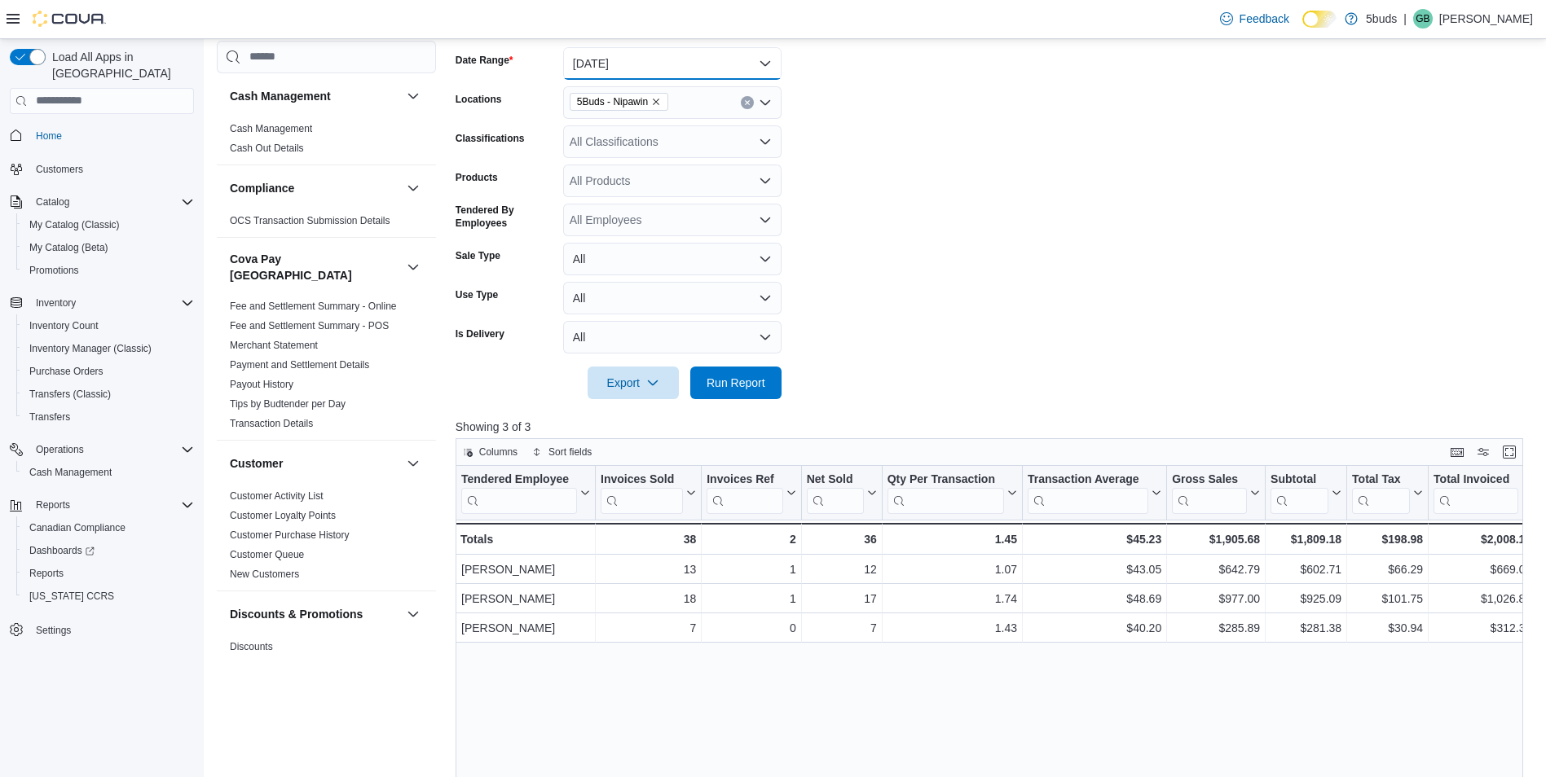
click at [660, 71] on button "[DATE]" at bounding box center [672, 63] width 218 height 33
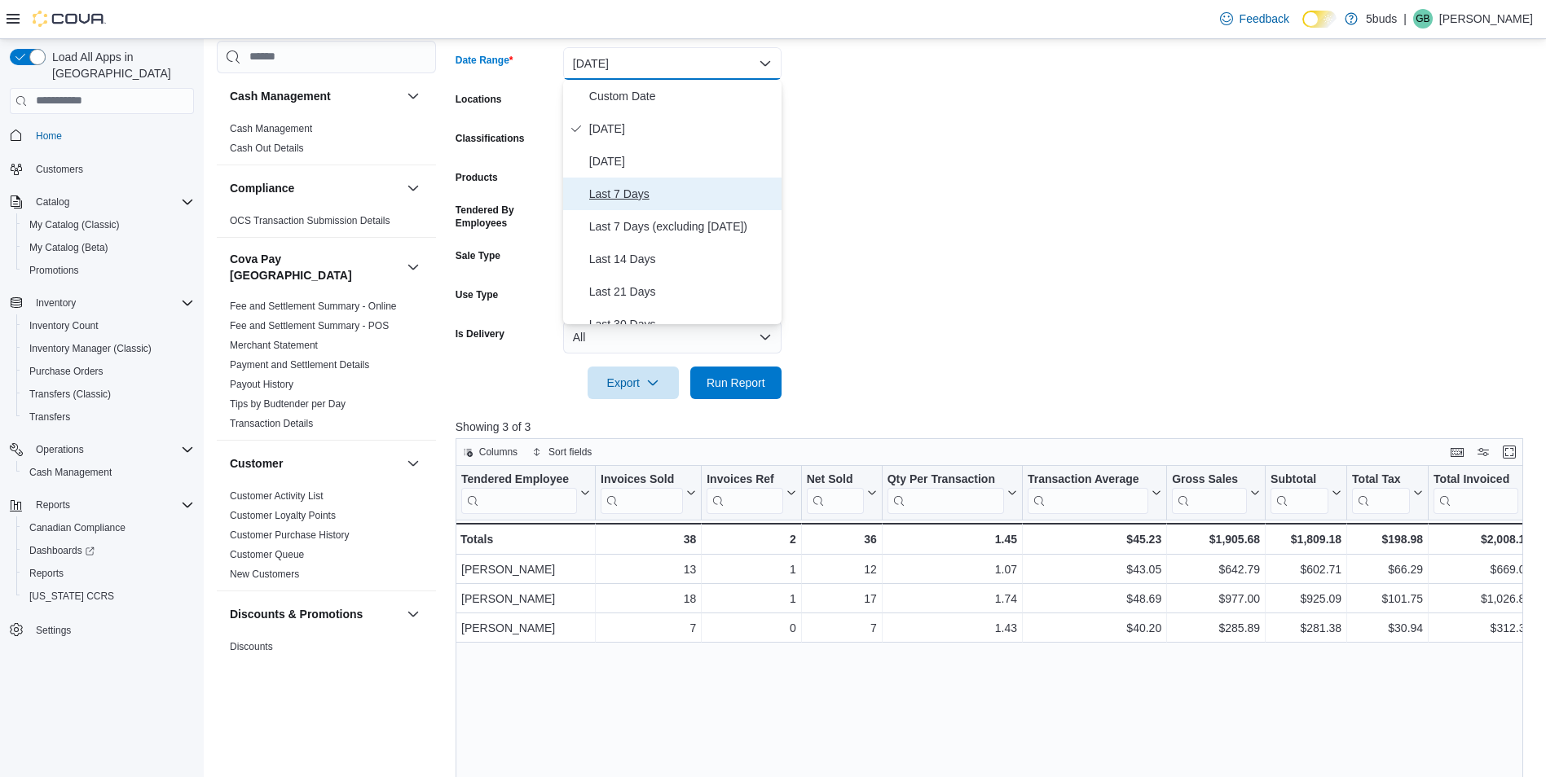
click at [648, 189] on span "Last 7 Days" at bounding box center [682, 194] width 186 height 20
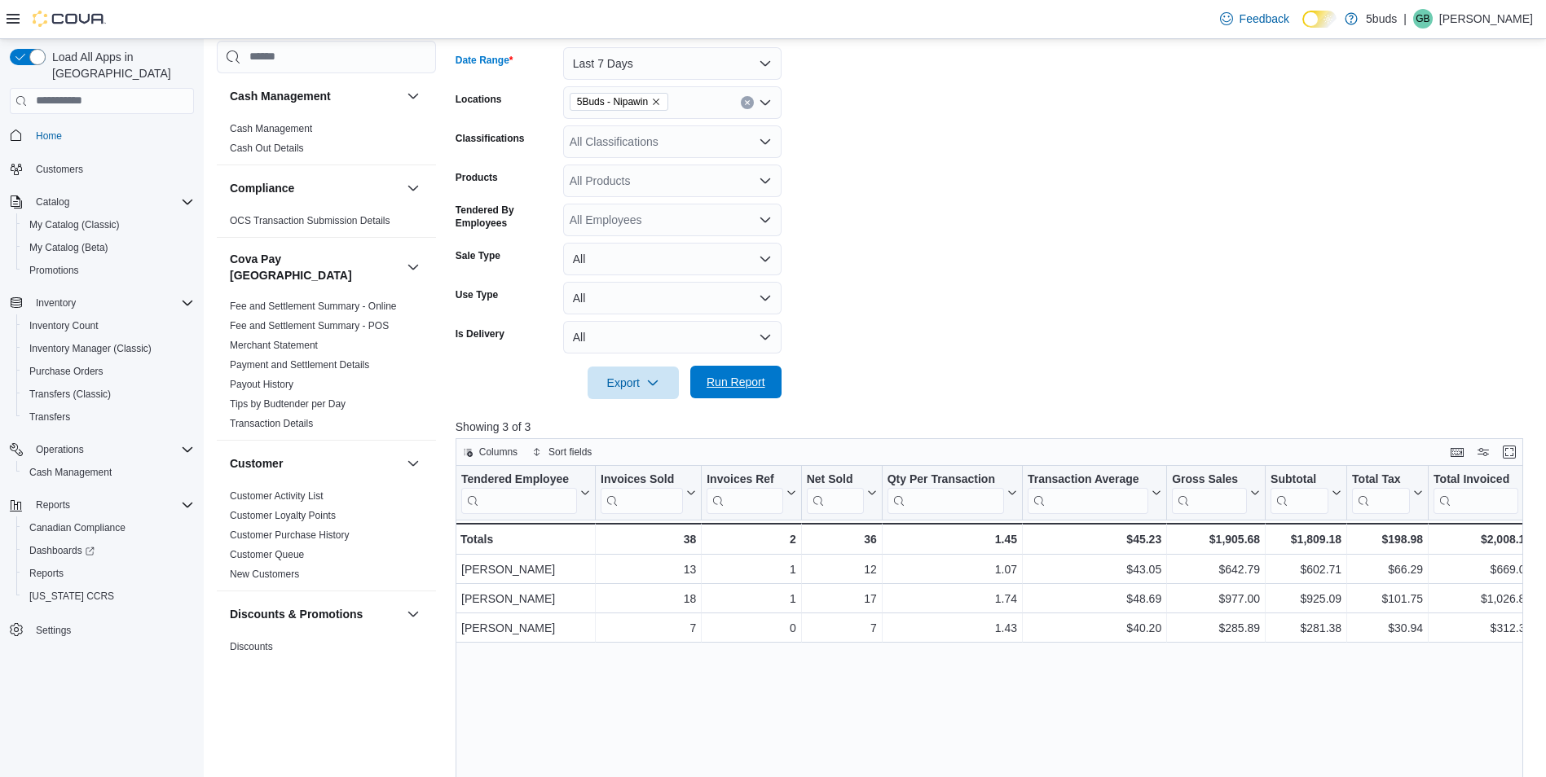
click at [734, 372] on span "Run Report" at bounding box center [736, 382] width 72 height 33
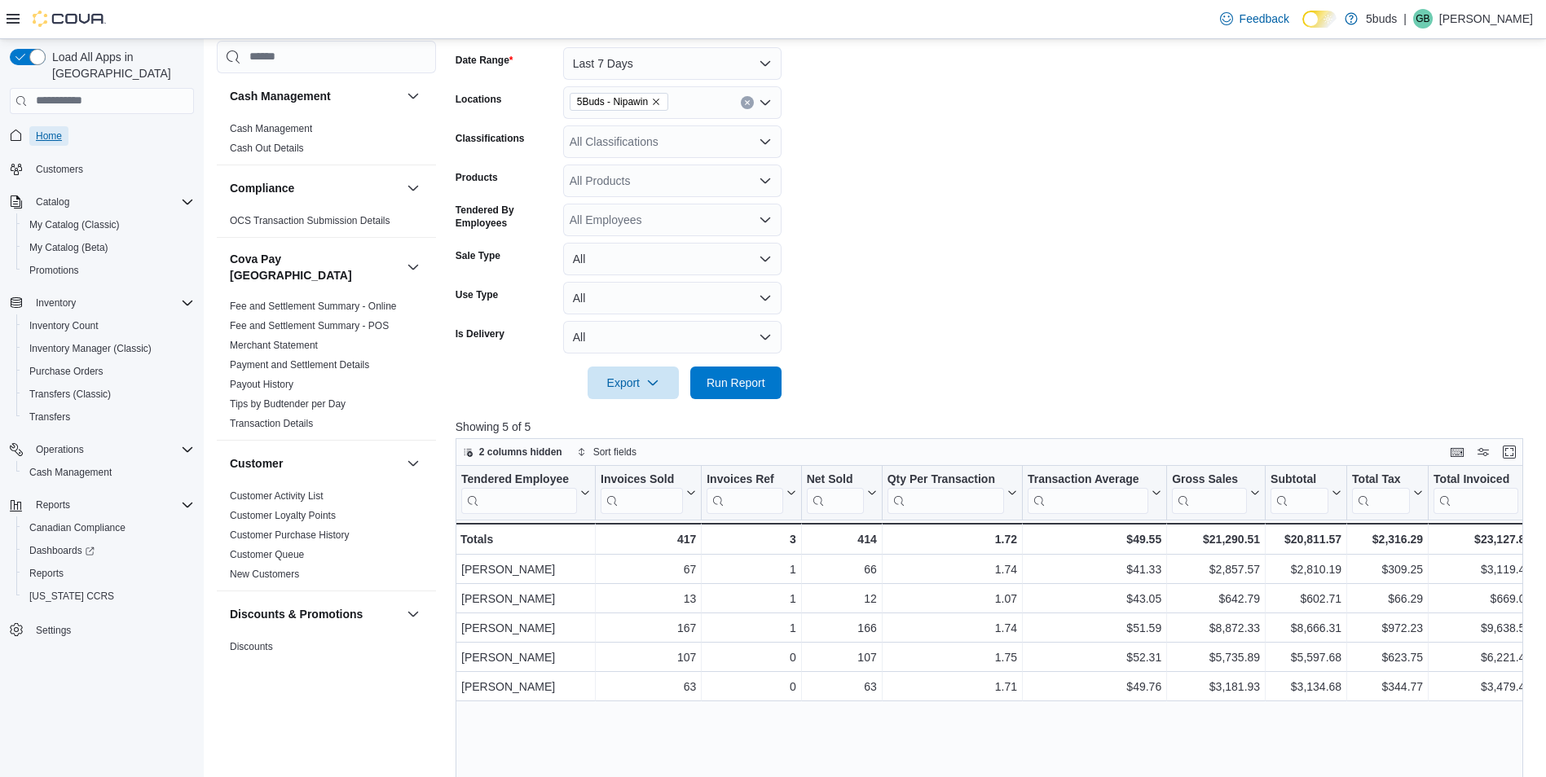
click at [60, 130] on span "Home" at bounding box center [49, 136] width 26 height 13
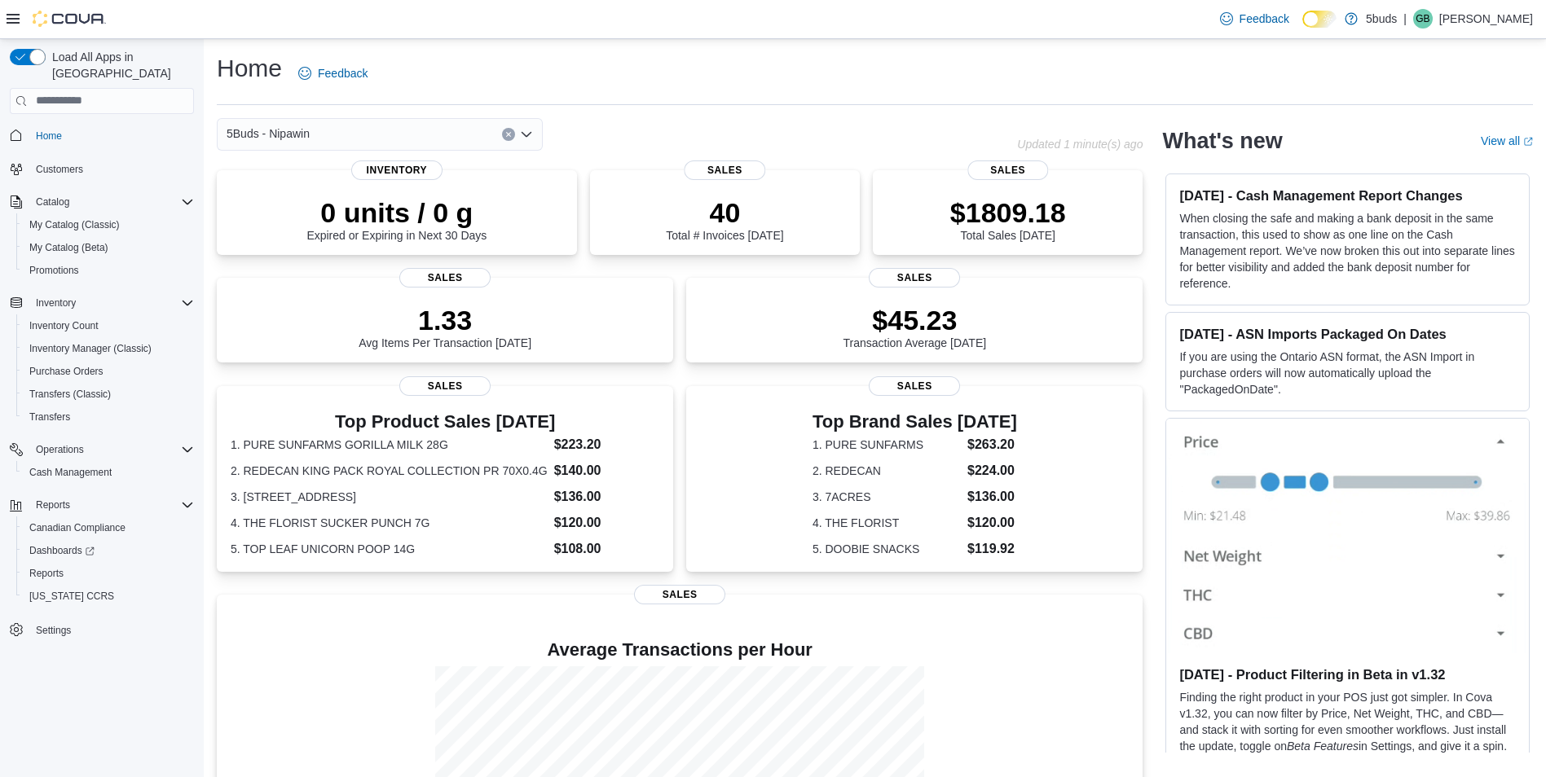
click at [420, 61] on div "Home Feedback" at bounding box center [875, 73] width 1316 height 42
click at [1019, 213] on p "$1891.37" at bounding box center [1008, 211] width 116 height 33
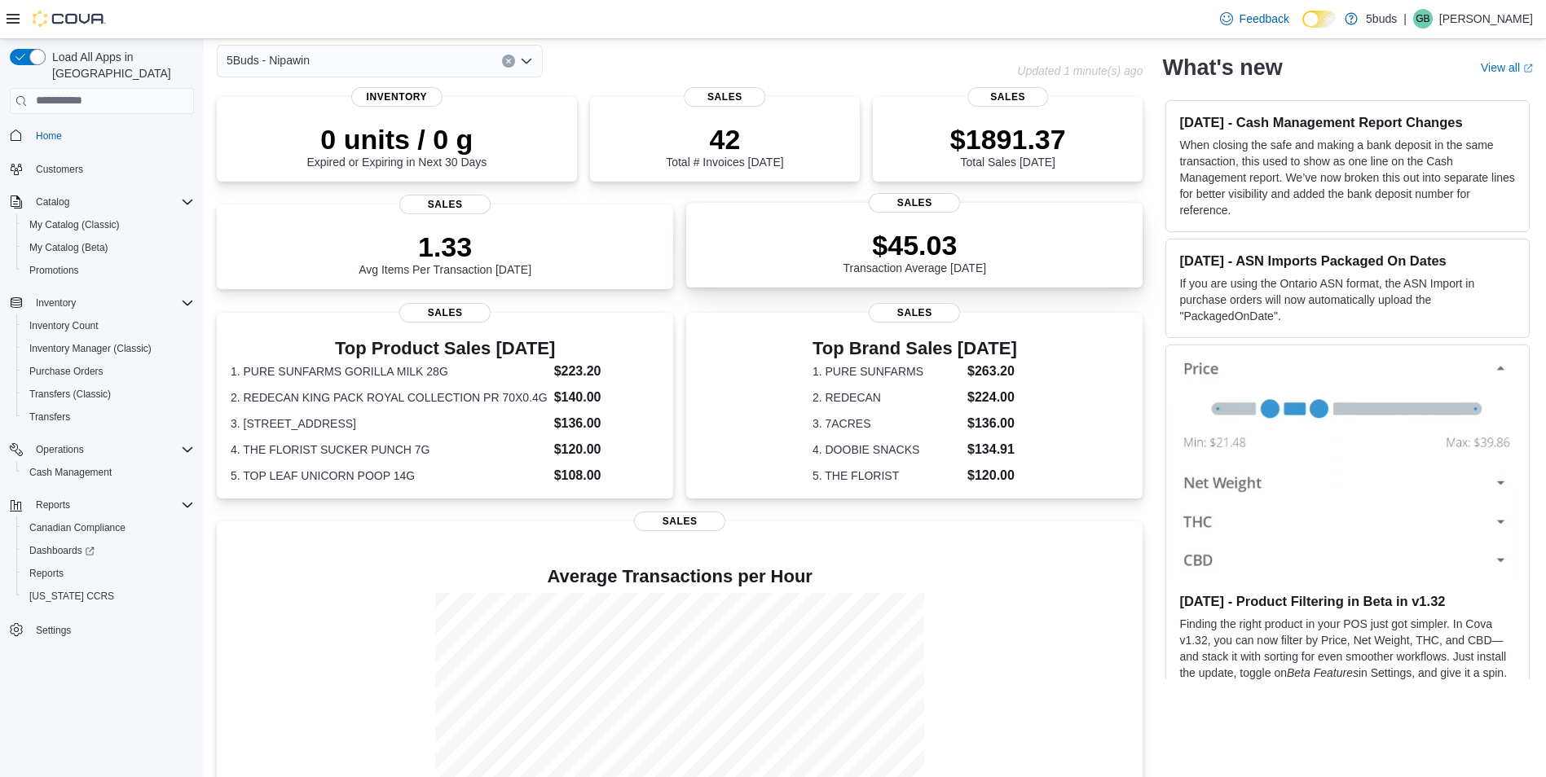
scroll to position [164, 0]
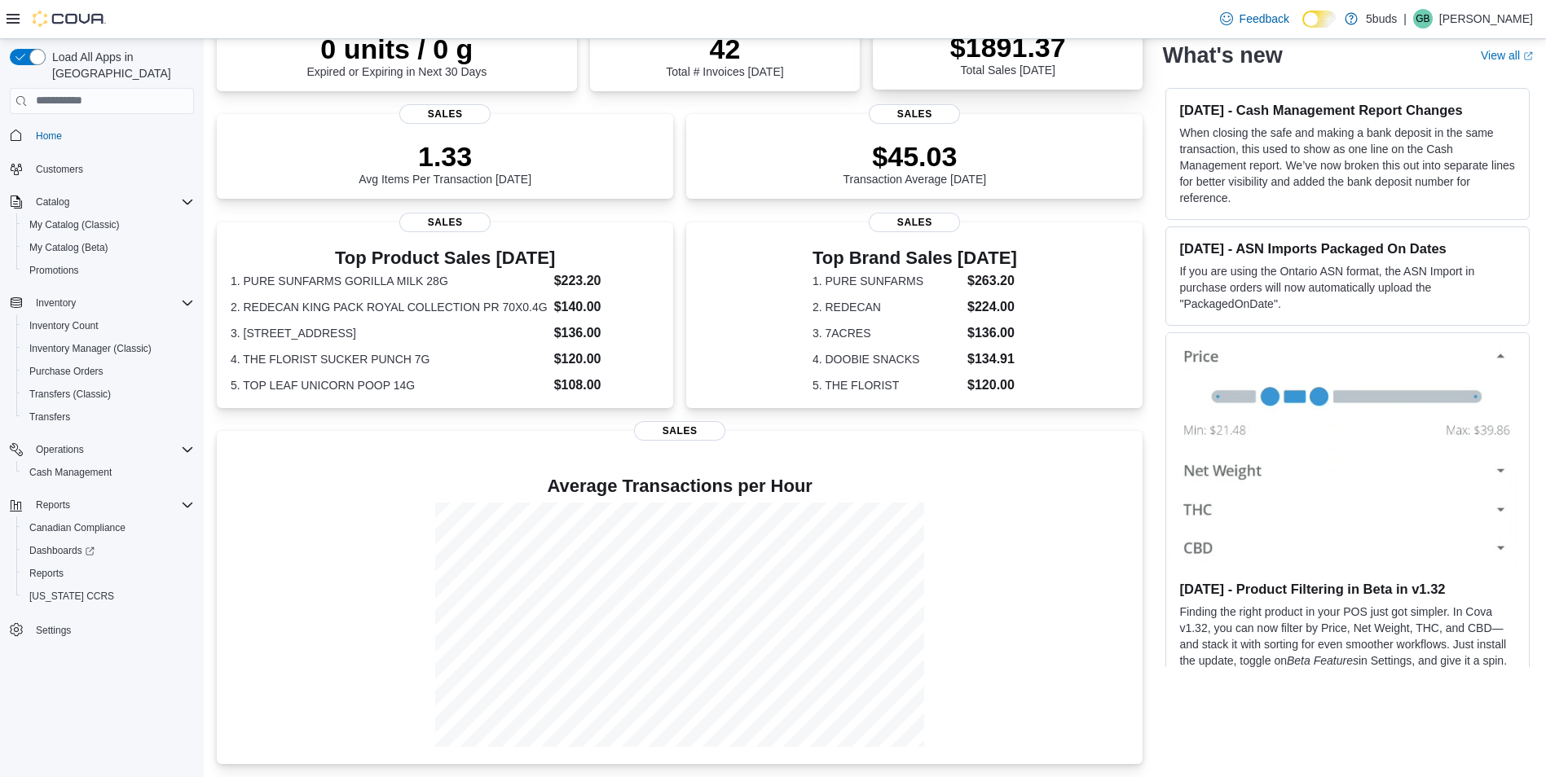
click at [1016, 46] on p "$1891.37" at bounding box center [1008, 47] width 116 height 33
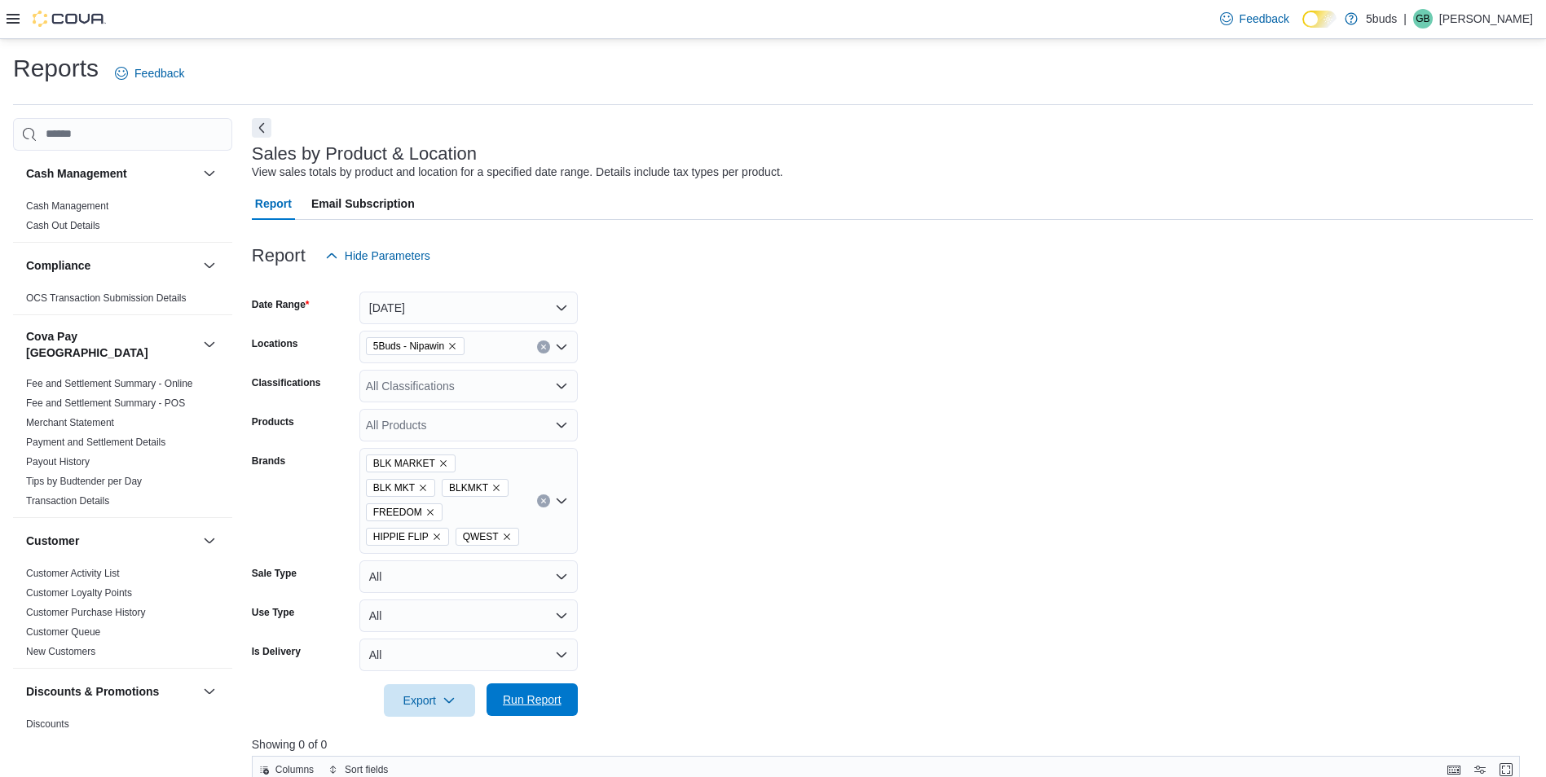
scroll to position [163, 0]
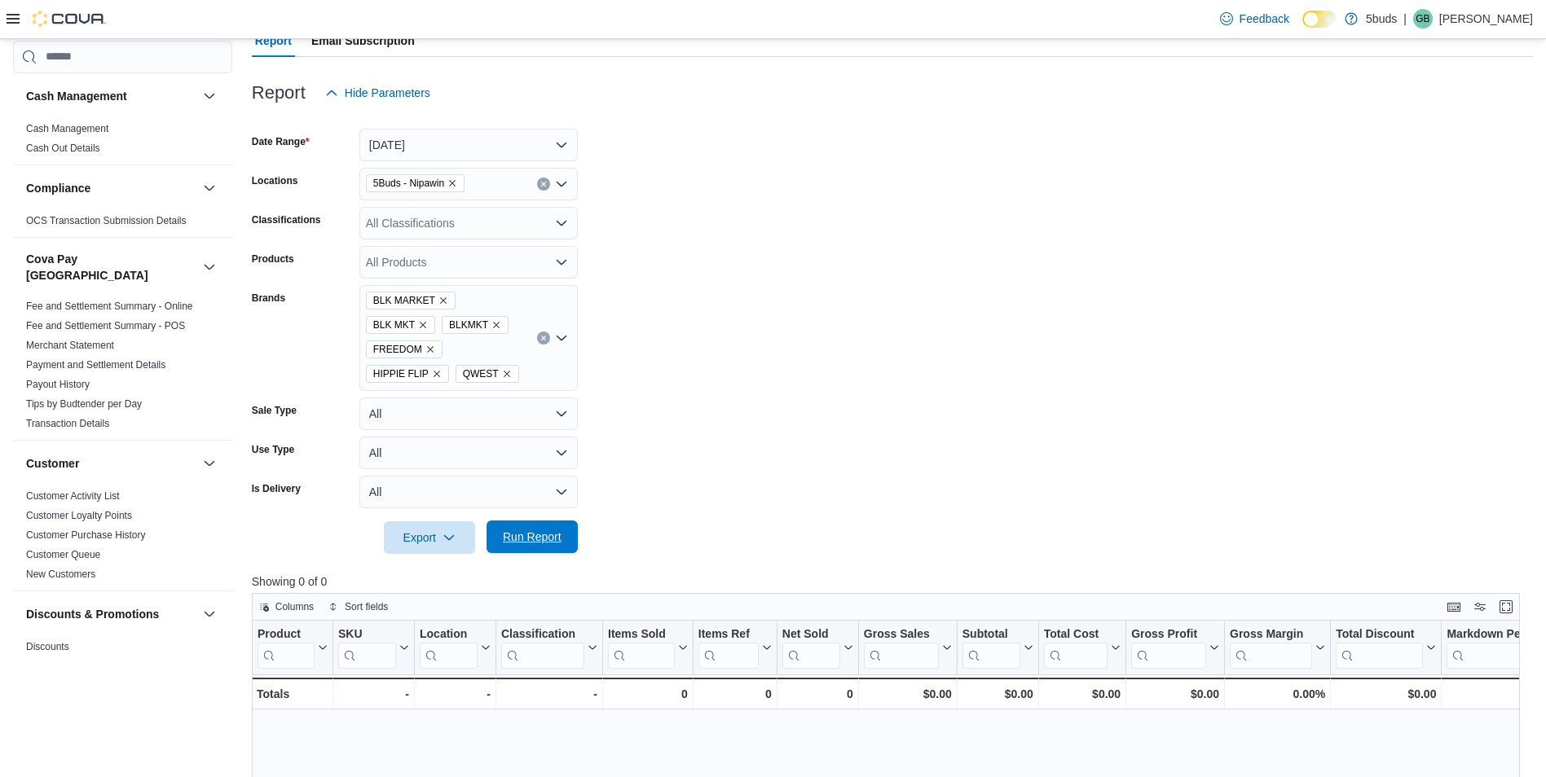
click at [551, 529] on span "Run Report" at bounding box center [532, 537] width 59 height 16
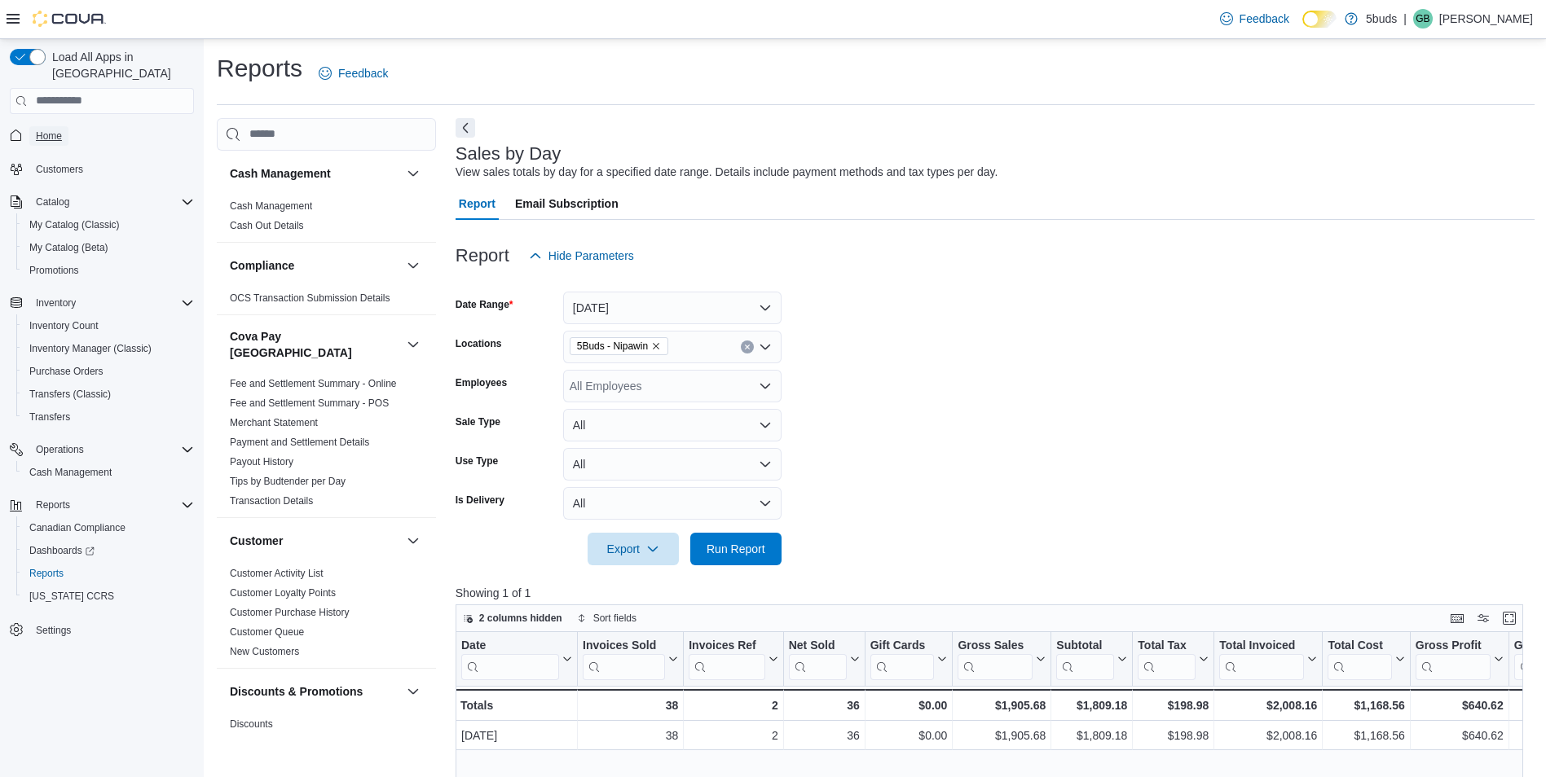
click at [61, 130] on span "Home" at bounding box center [49, 136] width 26 height 13
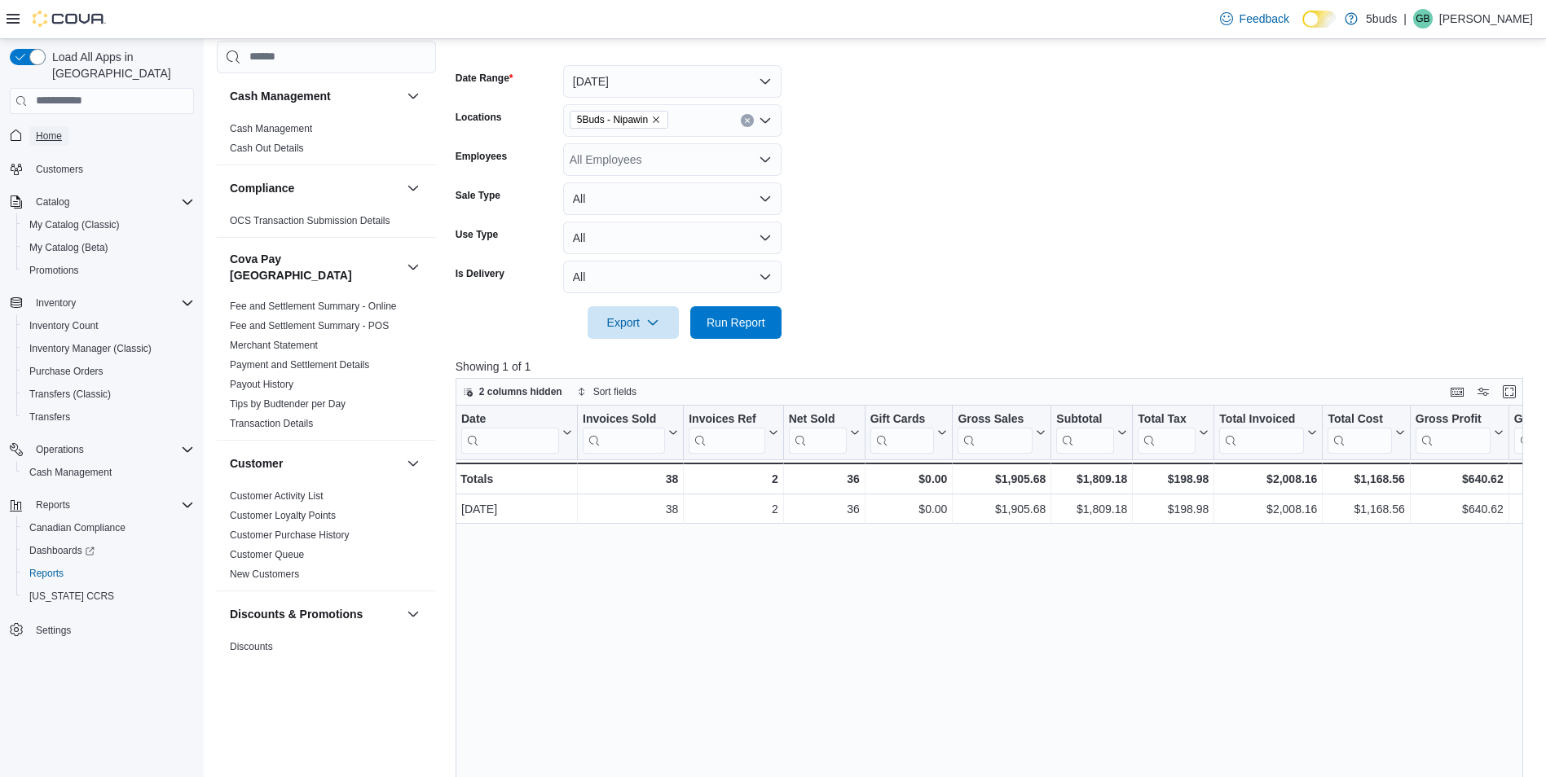
scroll to position [163, 0]
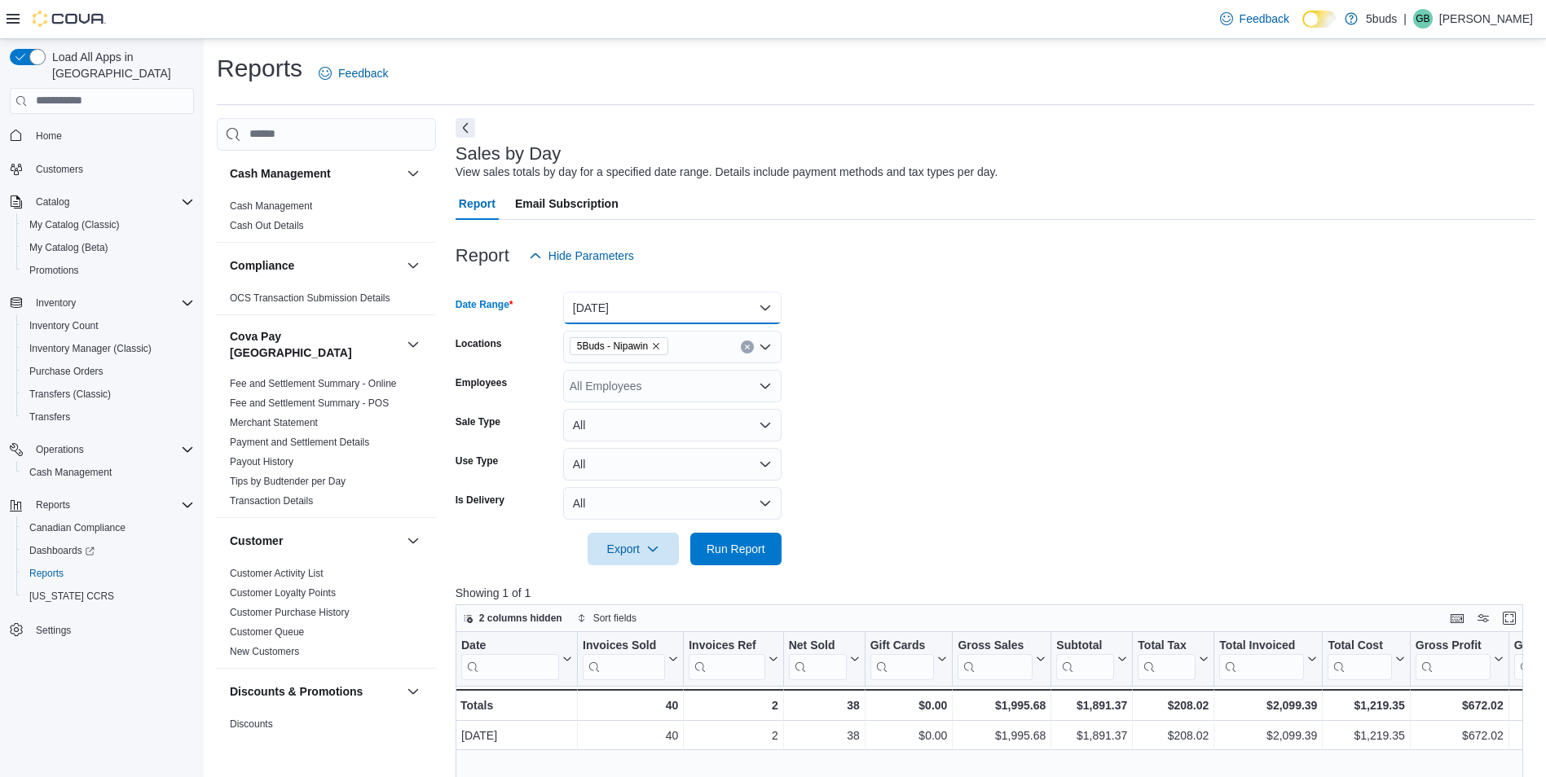
click at [676, 300] on button "Today" at bounding box center [672, 308] width 218 height 33
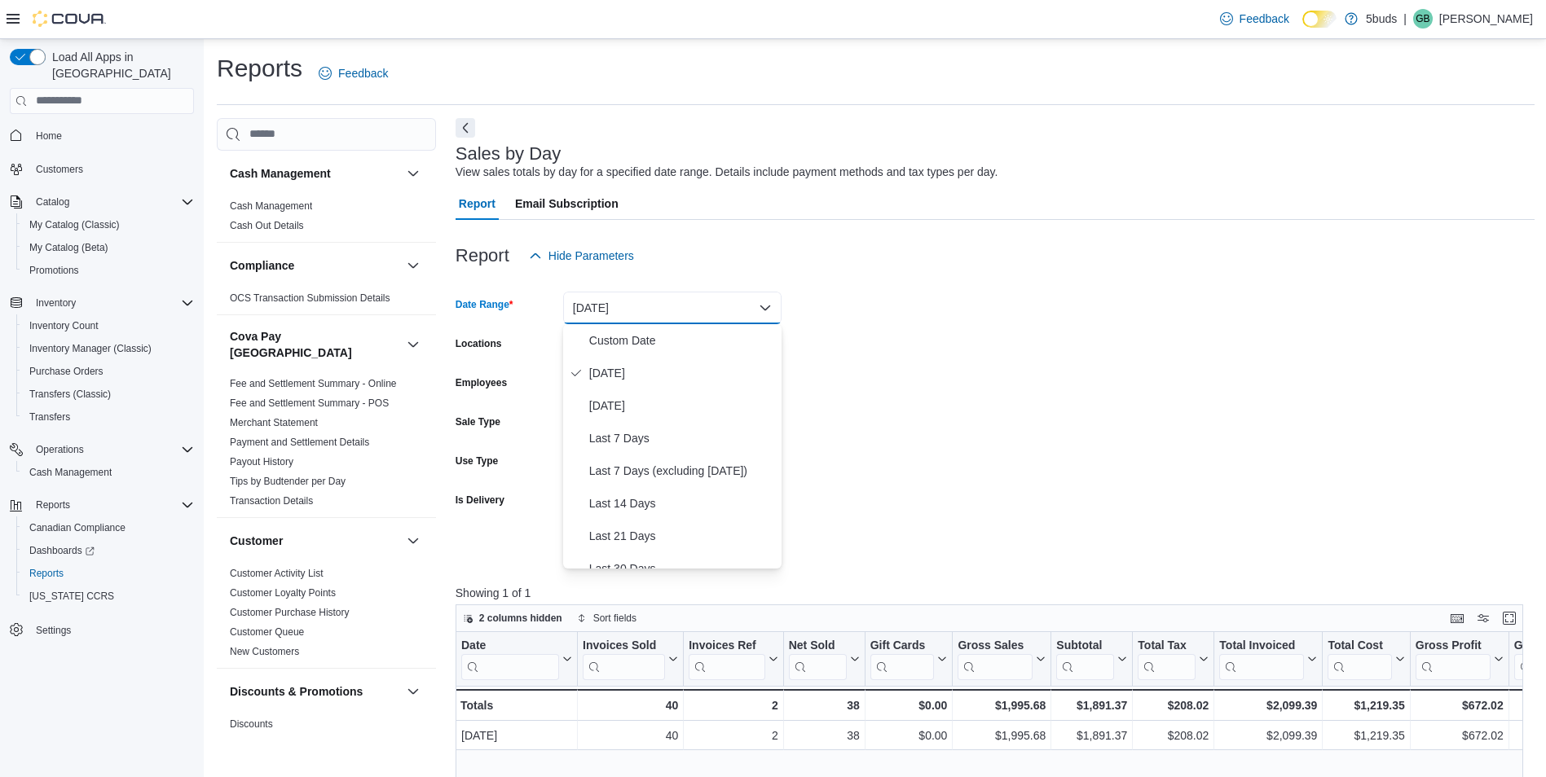
click at [954, 316] on form "Date Range Today Locations 5Buds - Nipawin Employees All Employees Sale Type Al…" at bounding box center [994, 418] width 1079 height 293
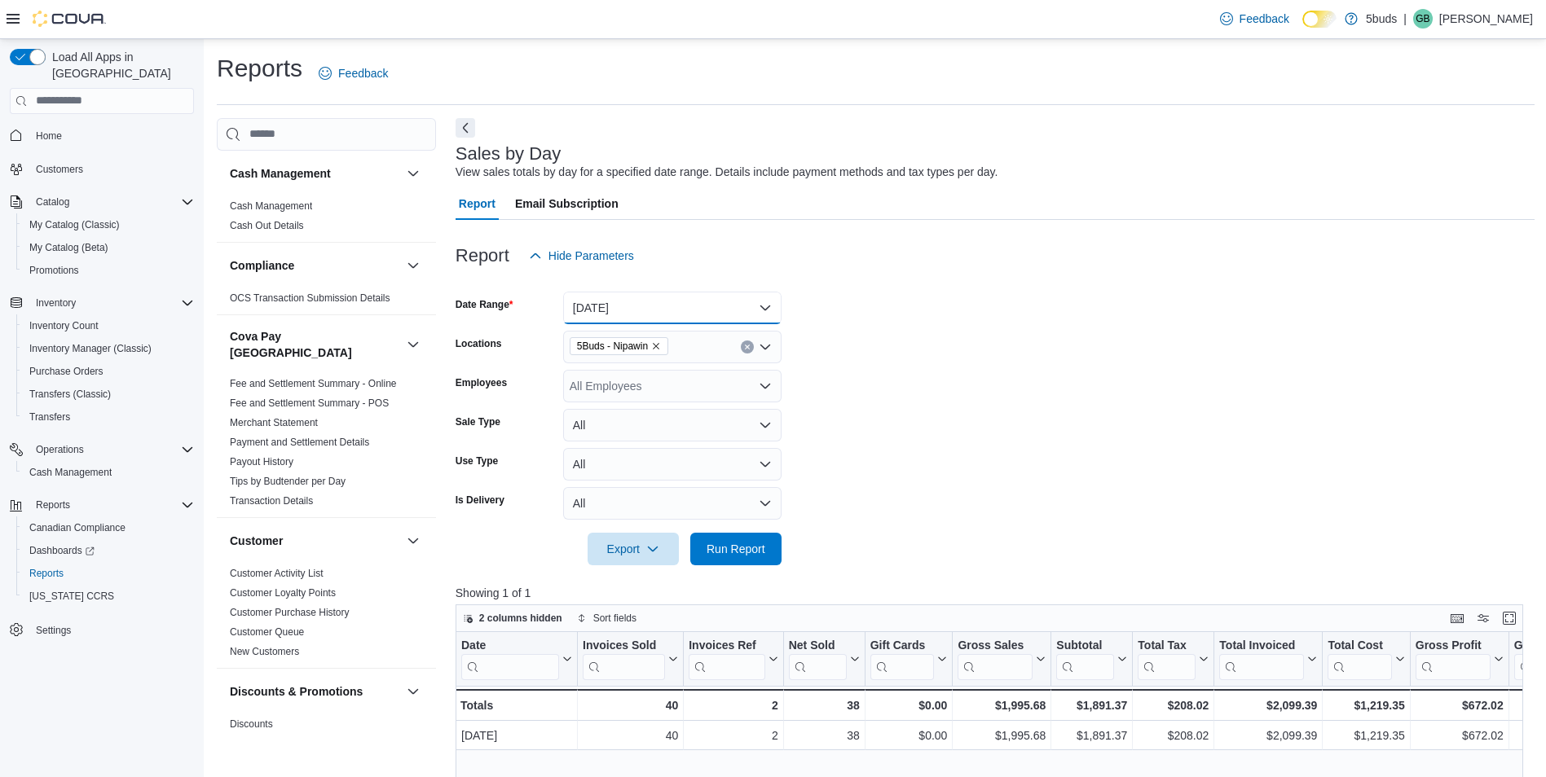
click at [679, 314] on button "[DATE]" at bounding box center [672, 308] width 218 height 33
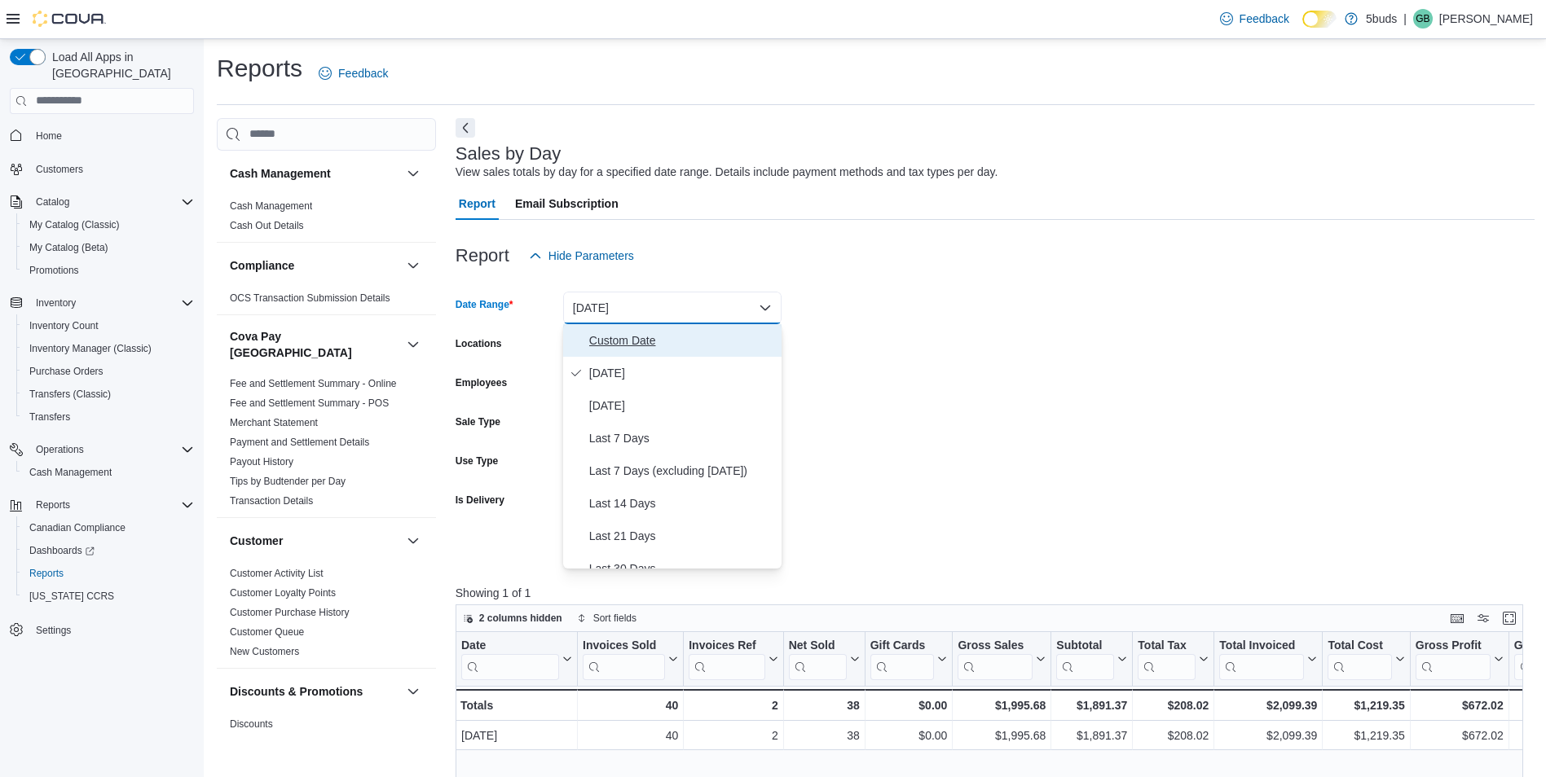
click at [666, 334] on span "Custom Date" at bounding box center [682, 341] width 186 height 20
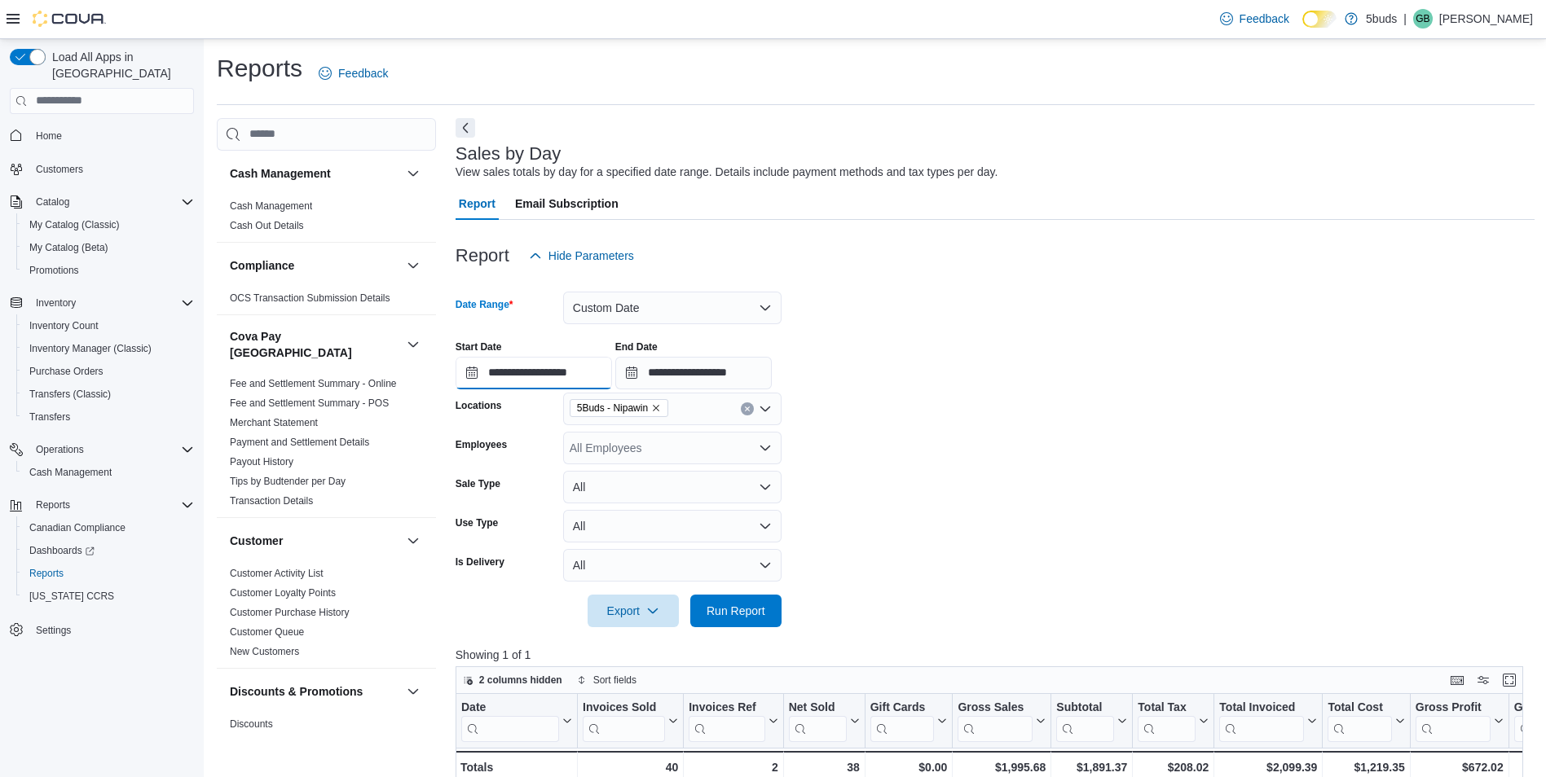
click at [569, 374] on input "**********" at bounding box center [533, 373] width 156 height 33
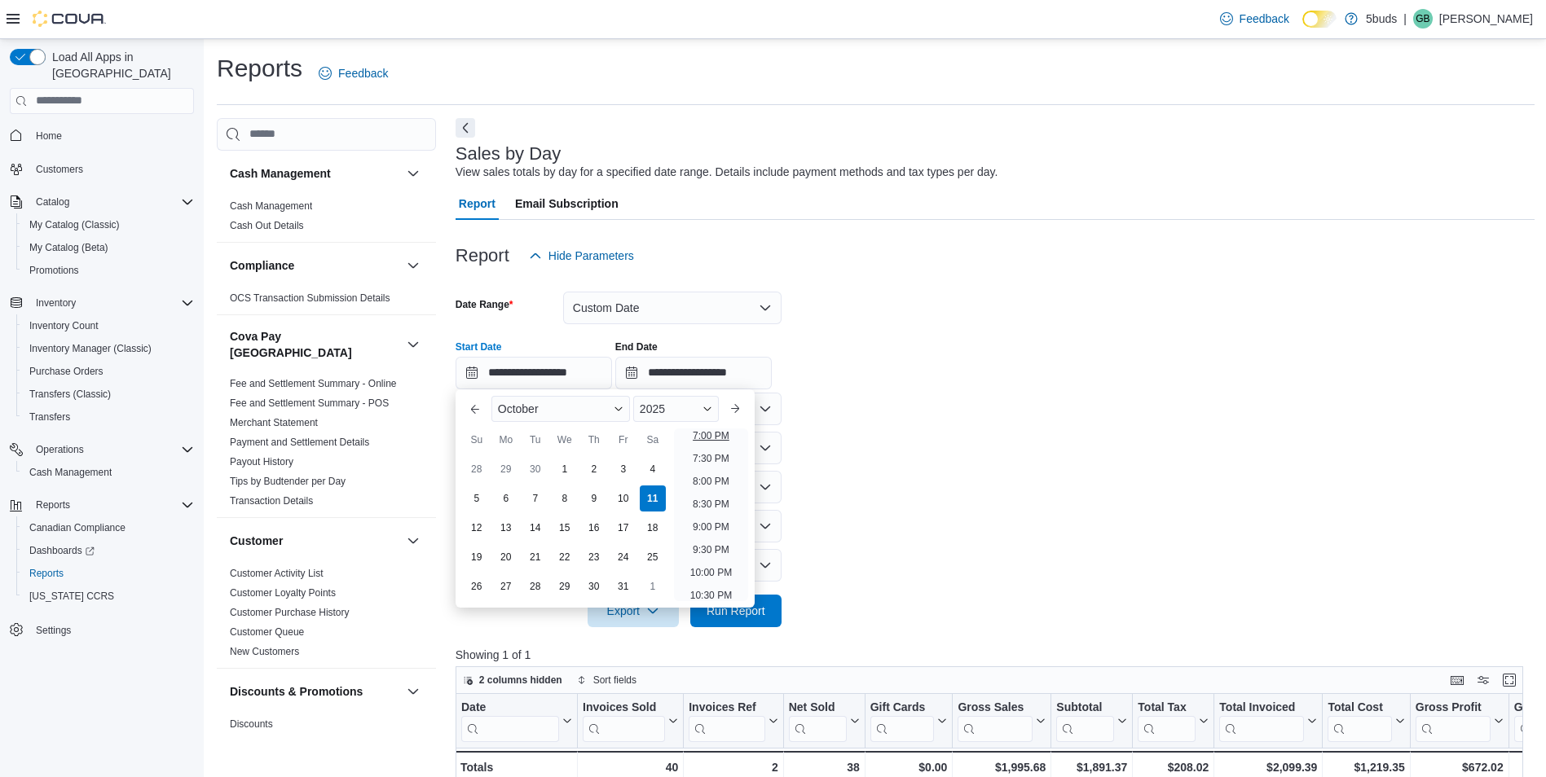
scroll to position [844, 0]
click at [717, 504] on li "8:00 PM" at bounding box center [711, 510] width 50 height 20
type input "**********"
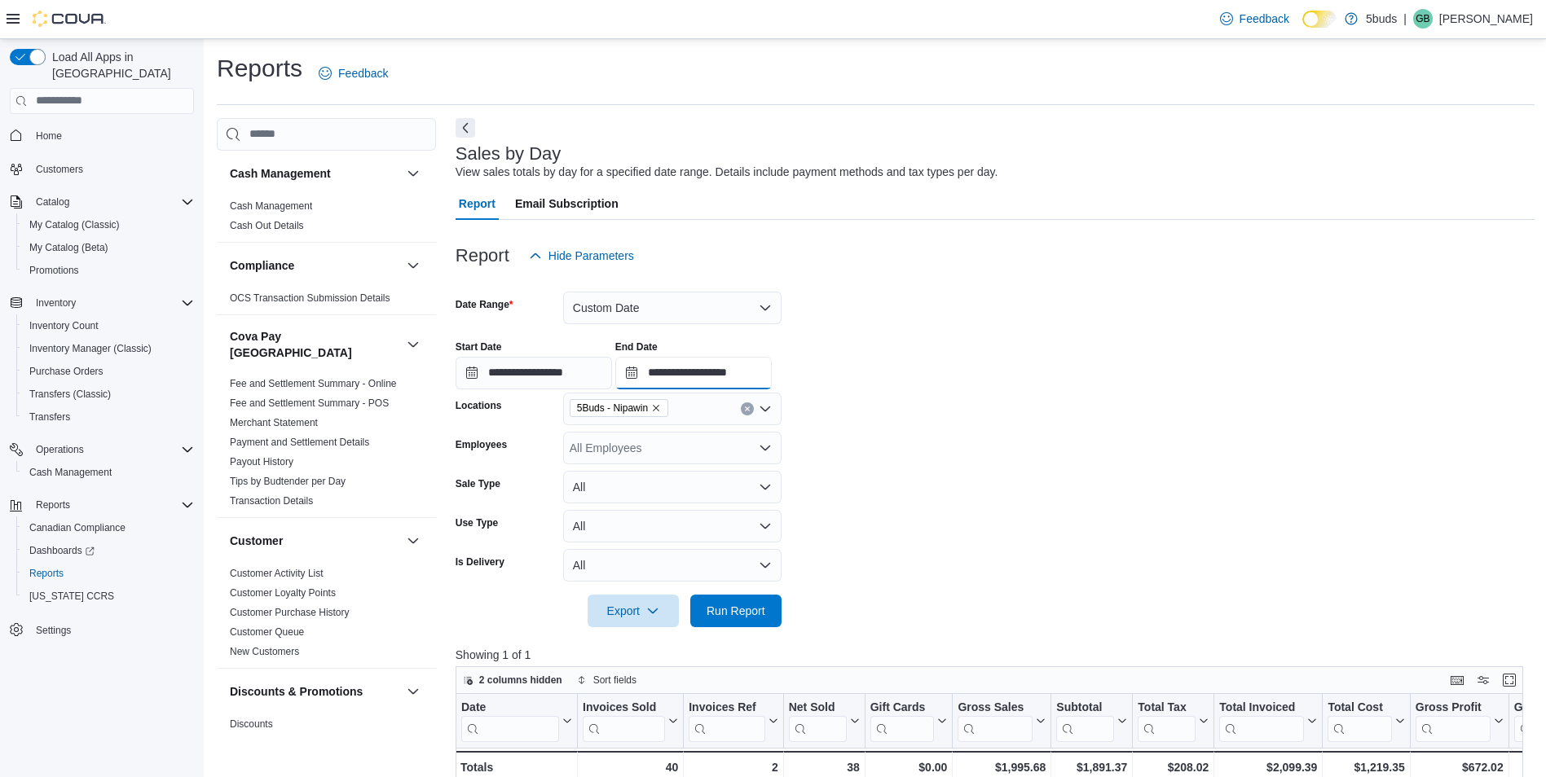
click at [749, 374] on input "**********" at bounding box center [693, 373] width 156 height 33
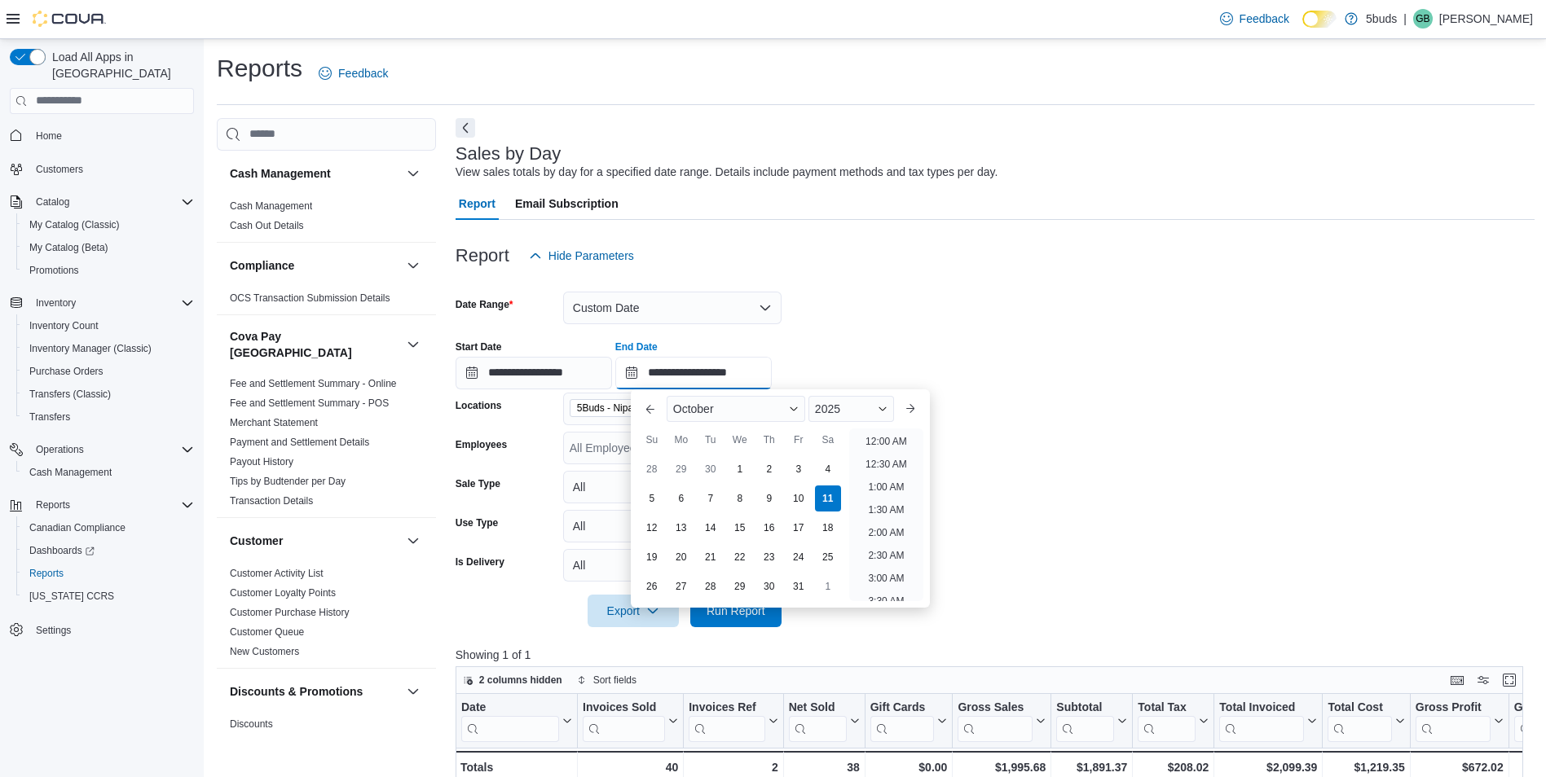
scroll to position [926, 0]
click at [898, 469] on li "9:00 PM" at bounding box center [886, 474] width 50 height 20
type input "**********"
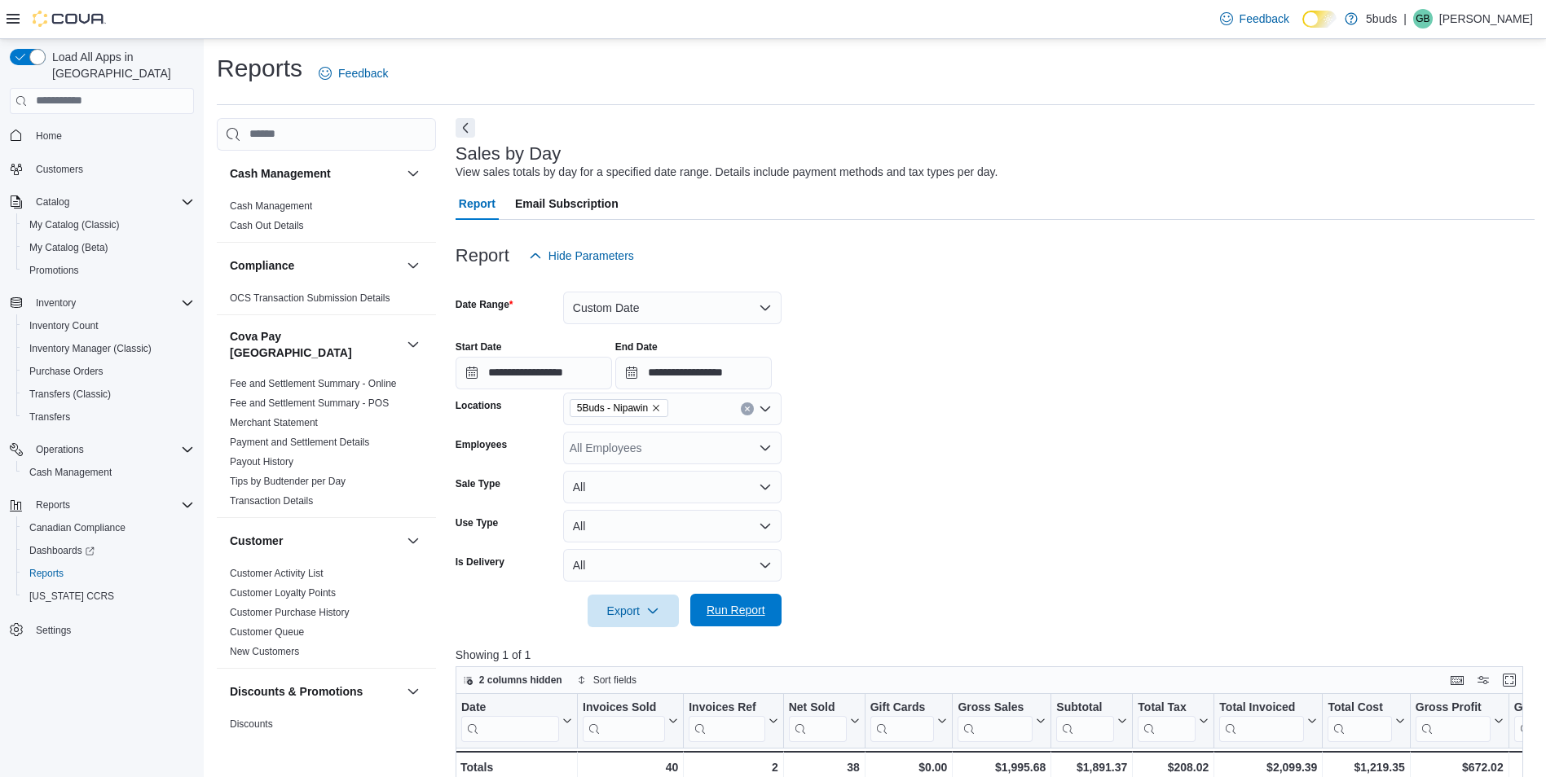
click at [762, 609] on span "Run Report" at bounding box center [735, 610] width 59 height 16
click at [62, 126] on link "Home" at bounding box center [48, 136] width 39 height 20
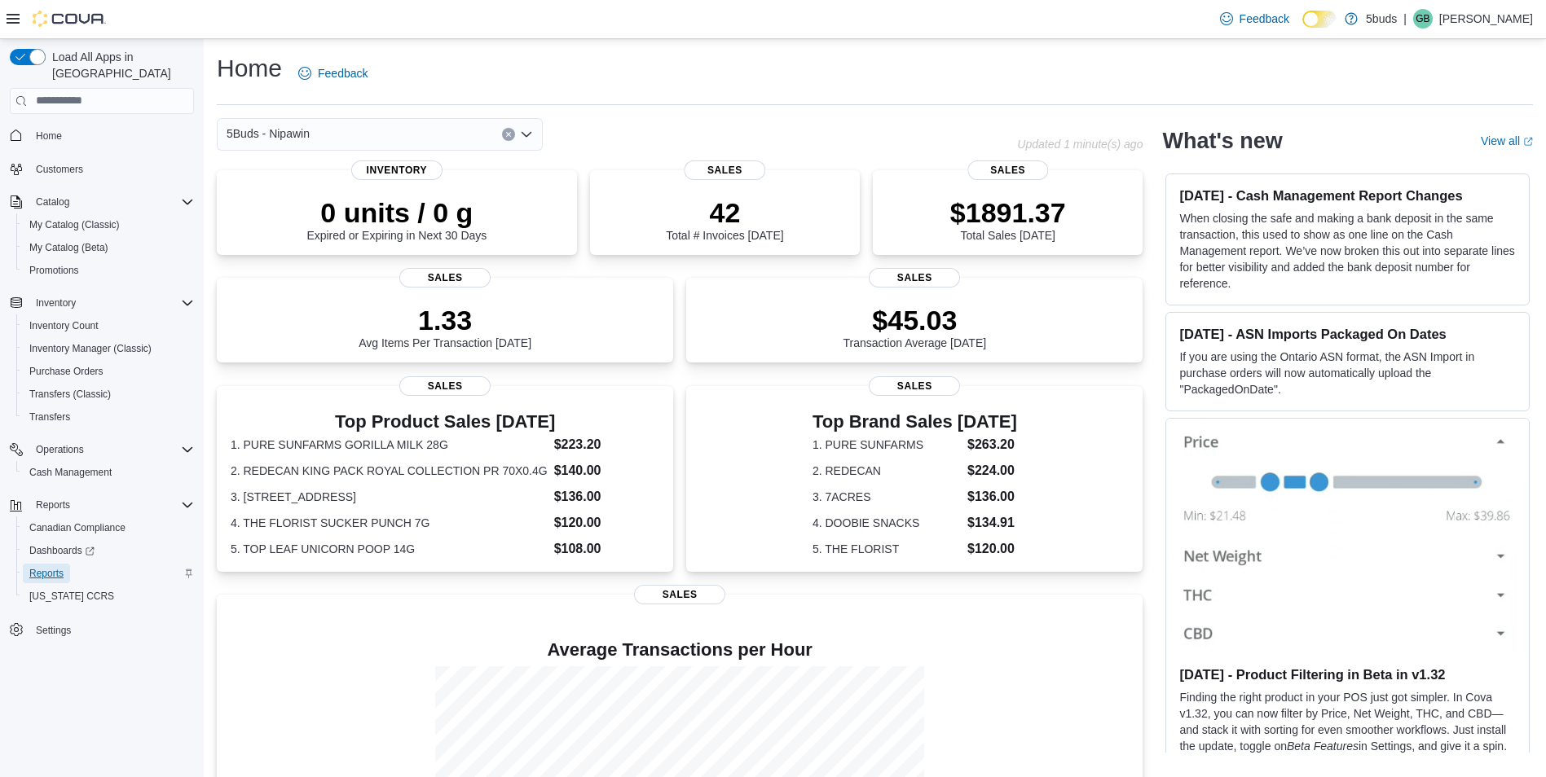
click at [59, 567] on span "Reports" at bounding box center [46, 573] width 34 height 13
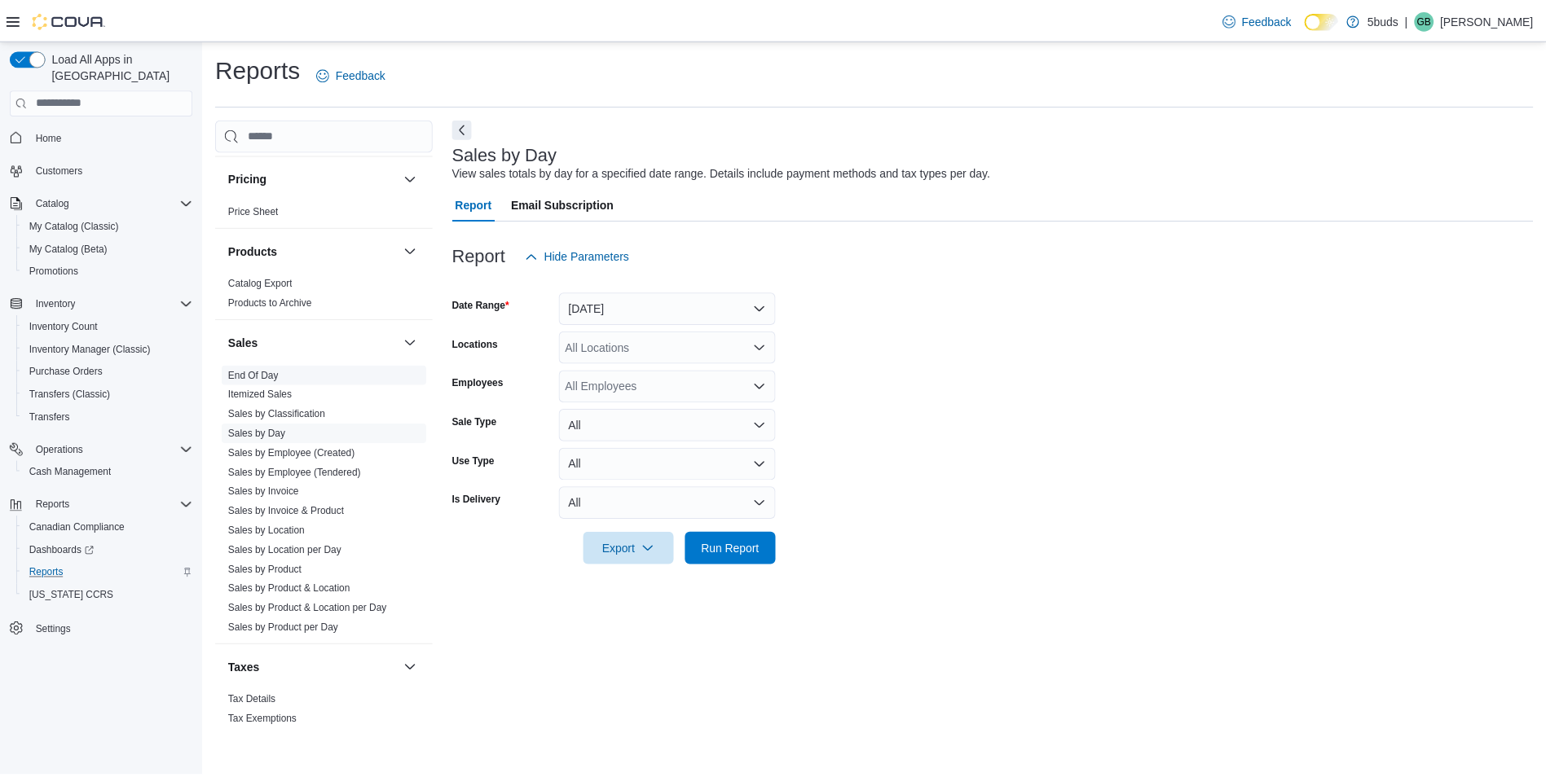
scroll to position [1177, 0]
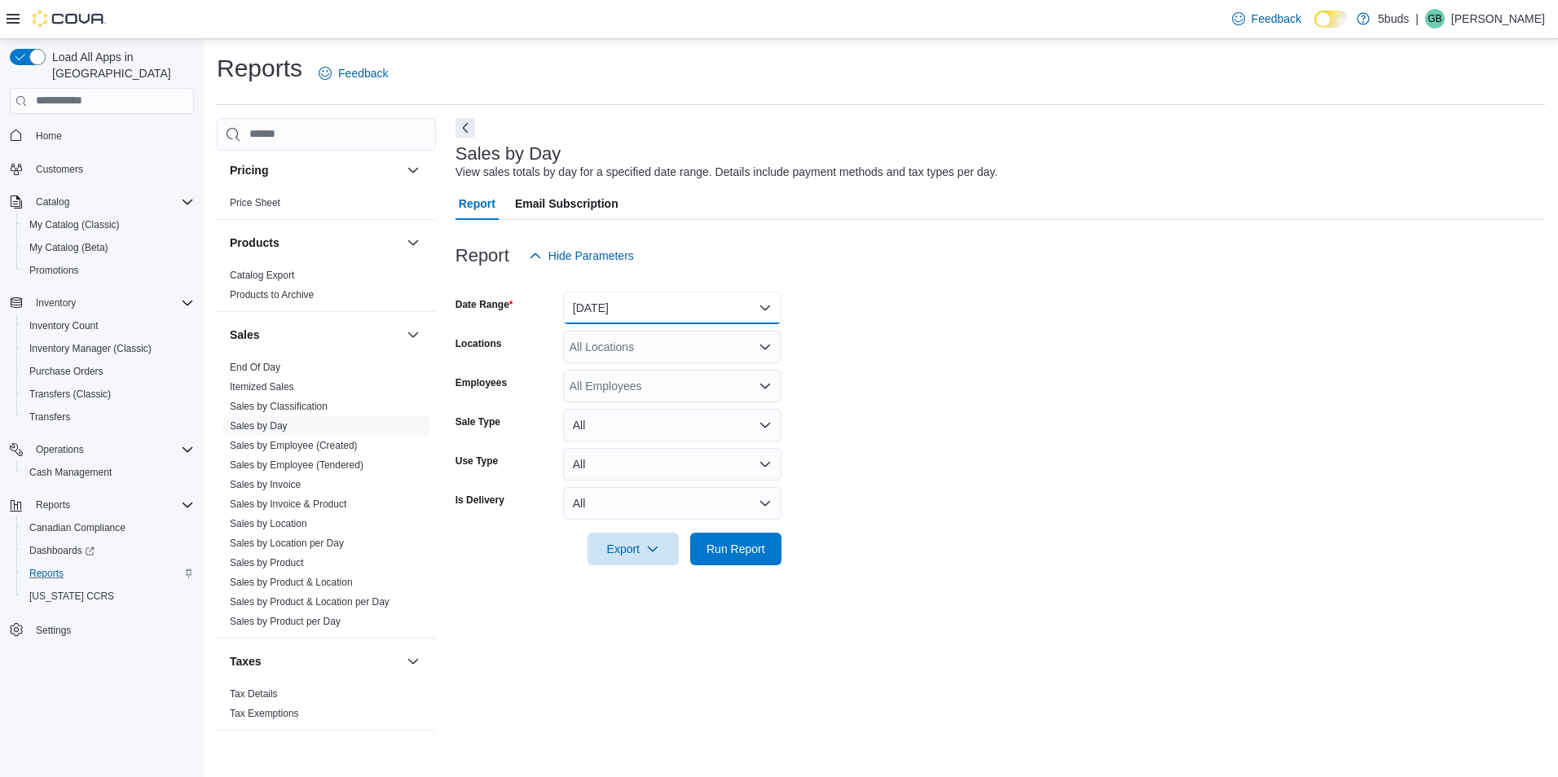
click at [606, 294] on button "[DATE]" at bounding box center [672, 308] width 218 height 33
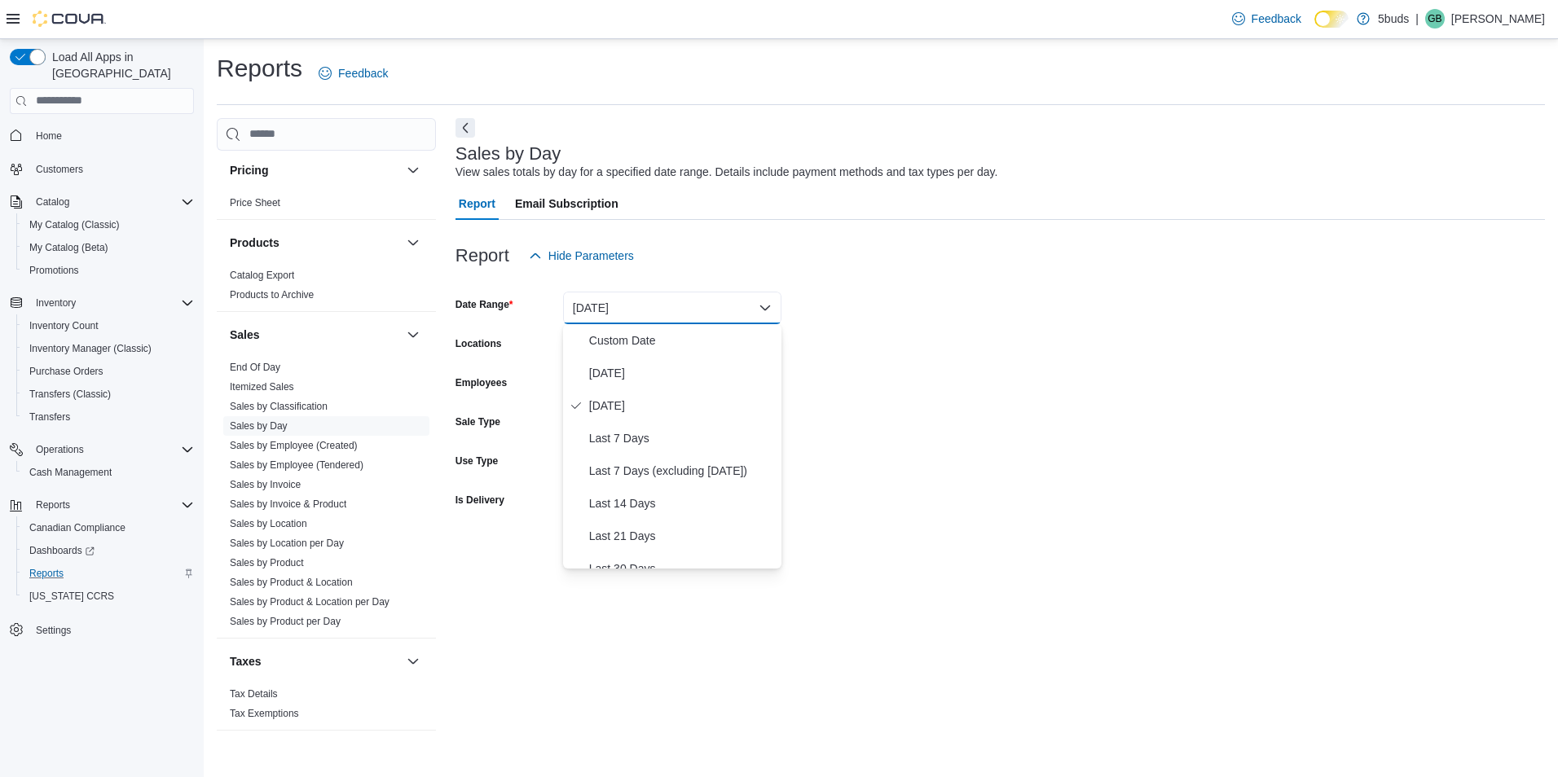
click at [715, 265] on div "Report Hide Parameters" at bounding box center [999, 256] width 1089 height 33
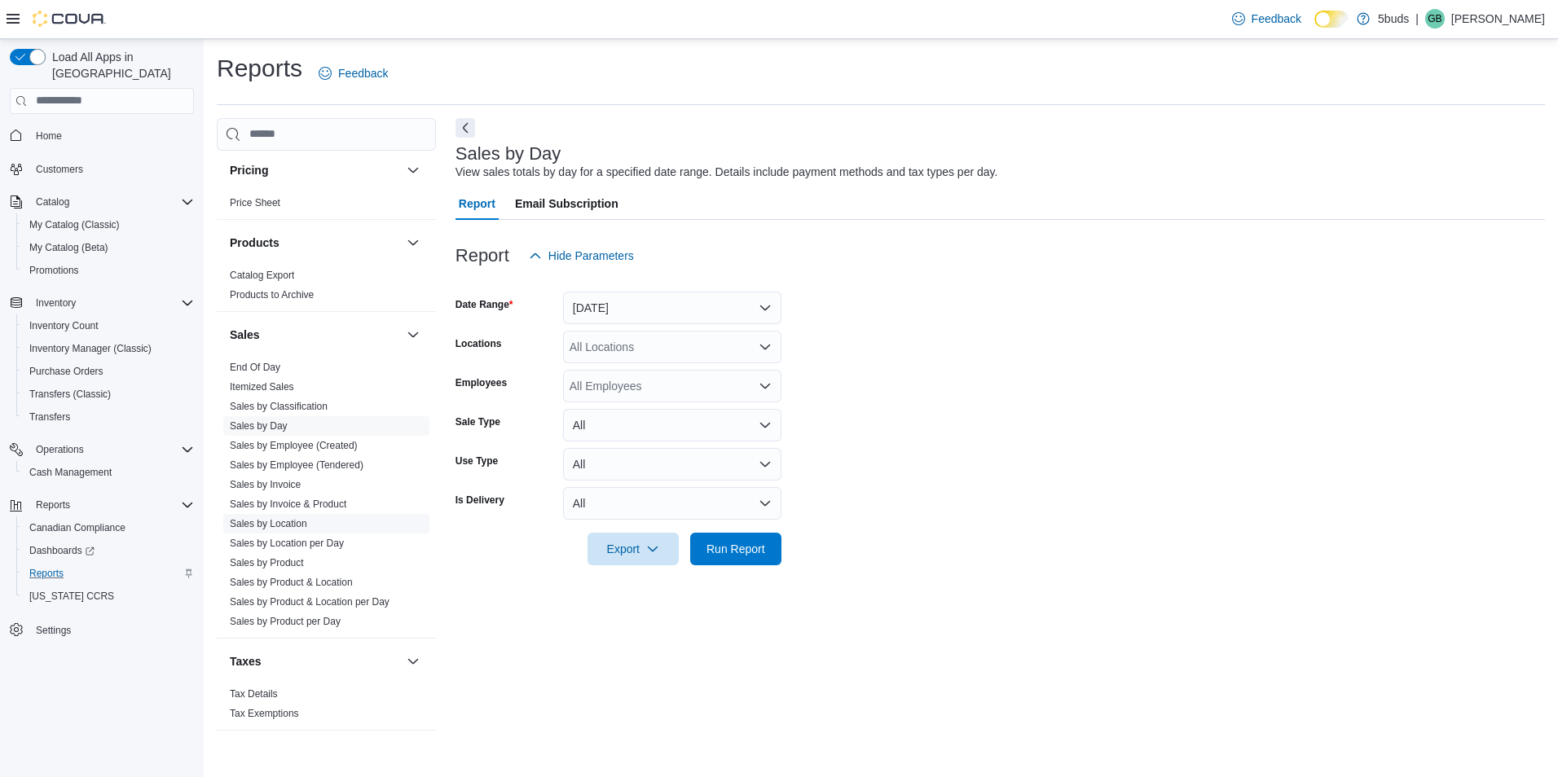
click at [272, 518] on link "Sales by Location" at bounding box center [268, 523] width 77 height 11
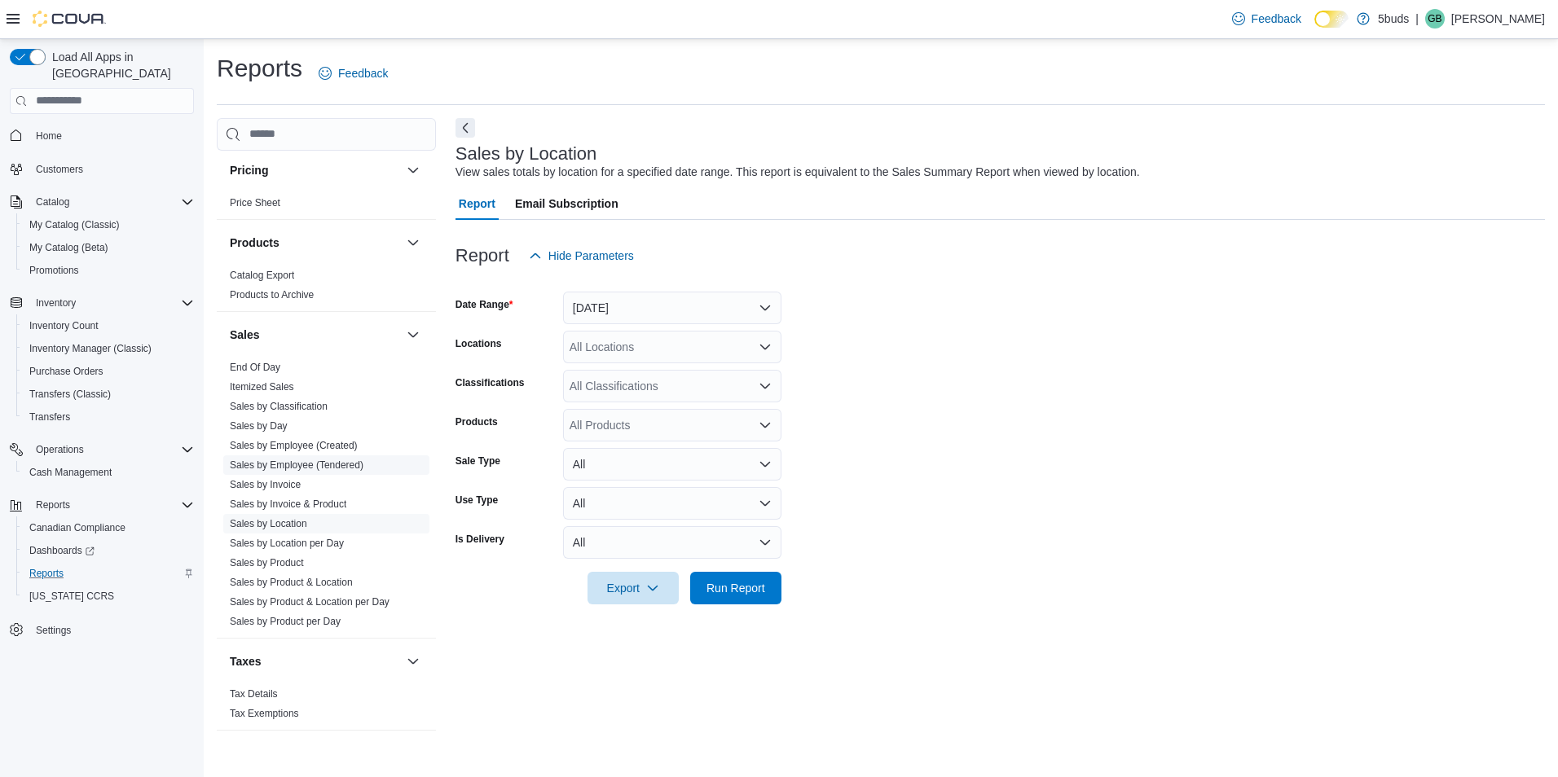
click at [355, 460] on link "Sales by Employee (Tendered)" at bounding box center [297, 465] width 134 height 11
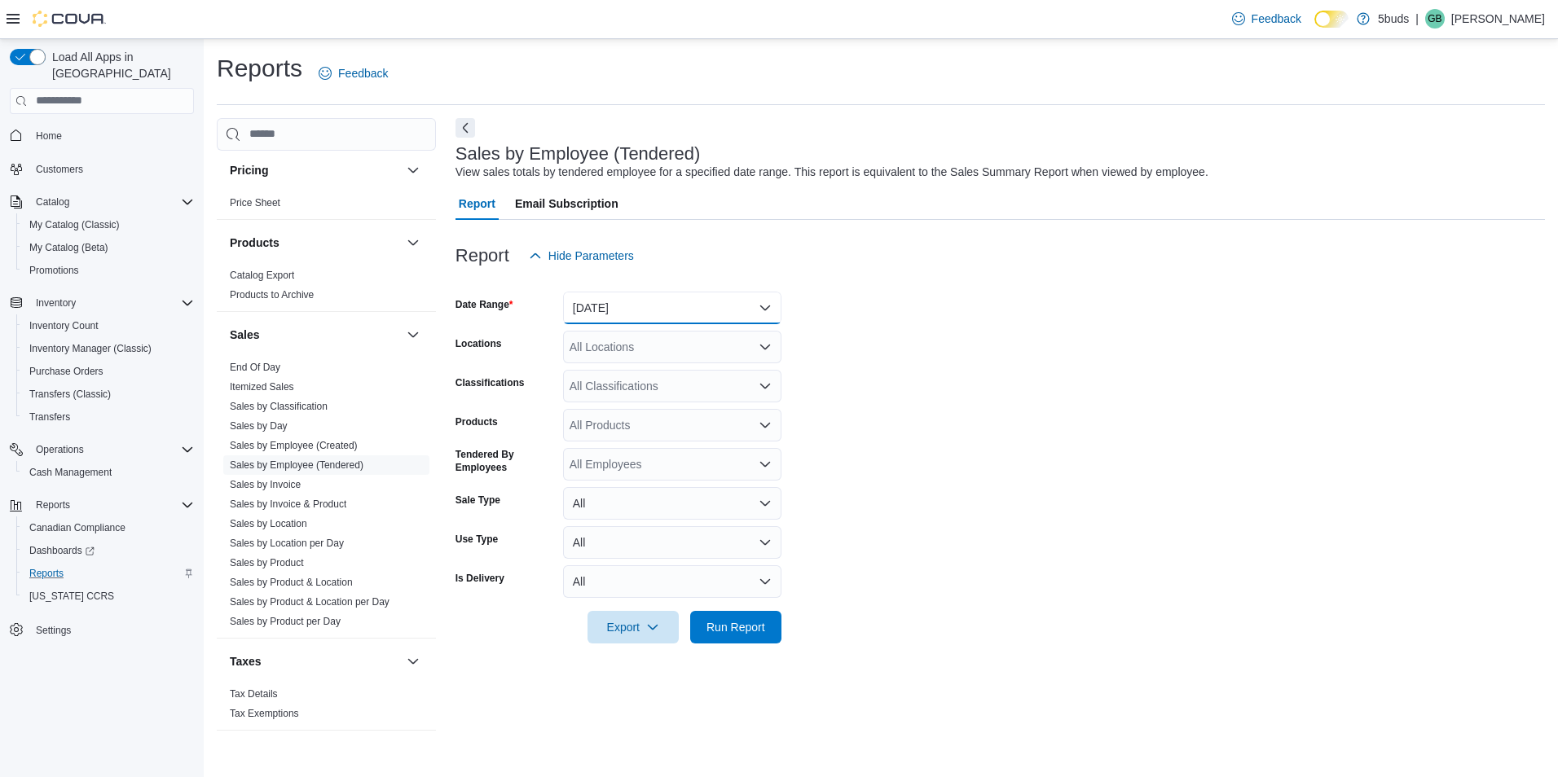
click at [587, 317] on button "[DATE]" at bounding box center [672, 308] width 218 height 33
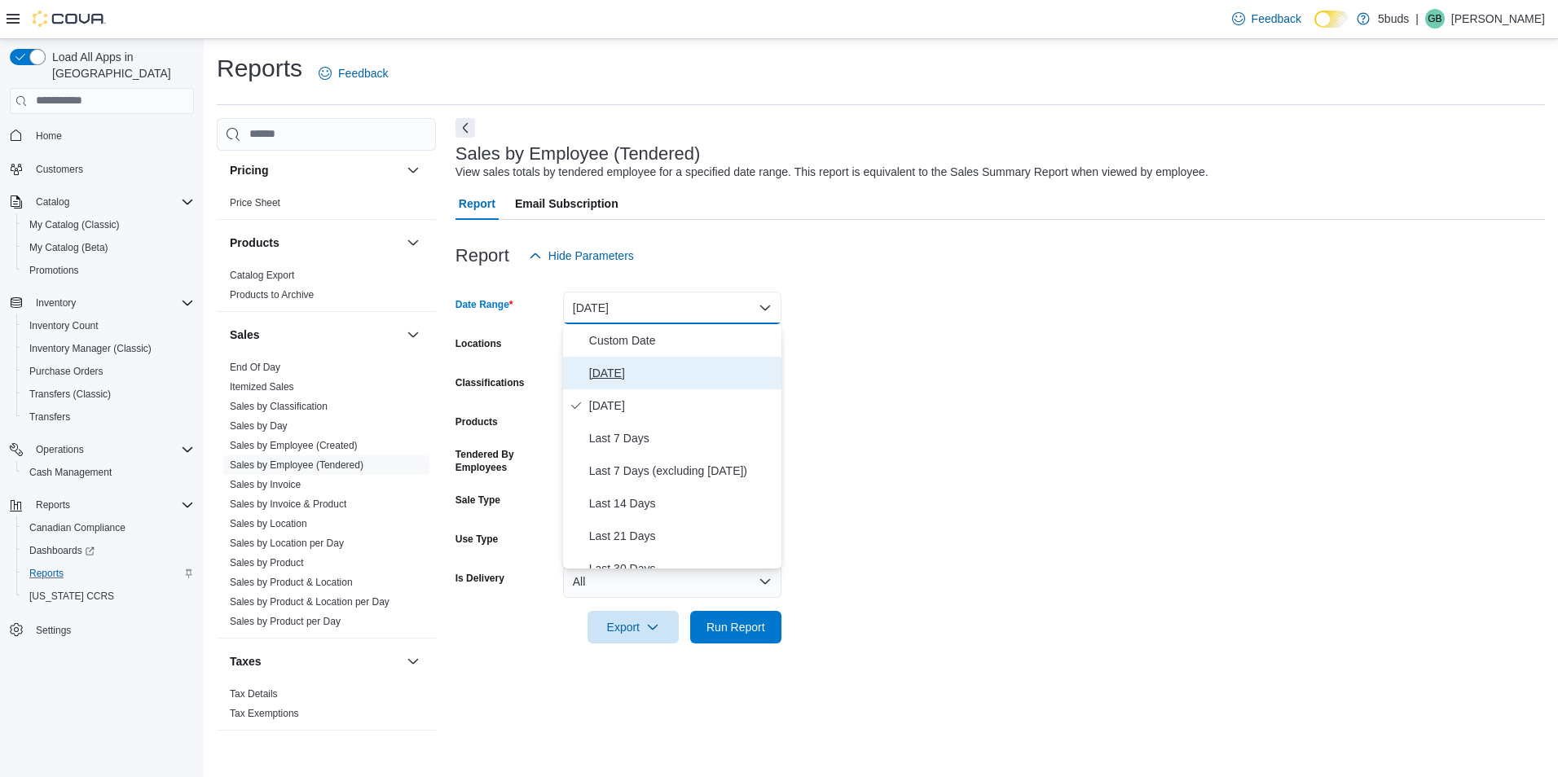
click at [614, 374] on span "[DATE]" at bounding box center [682, 373] width 186 height 20
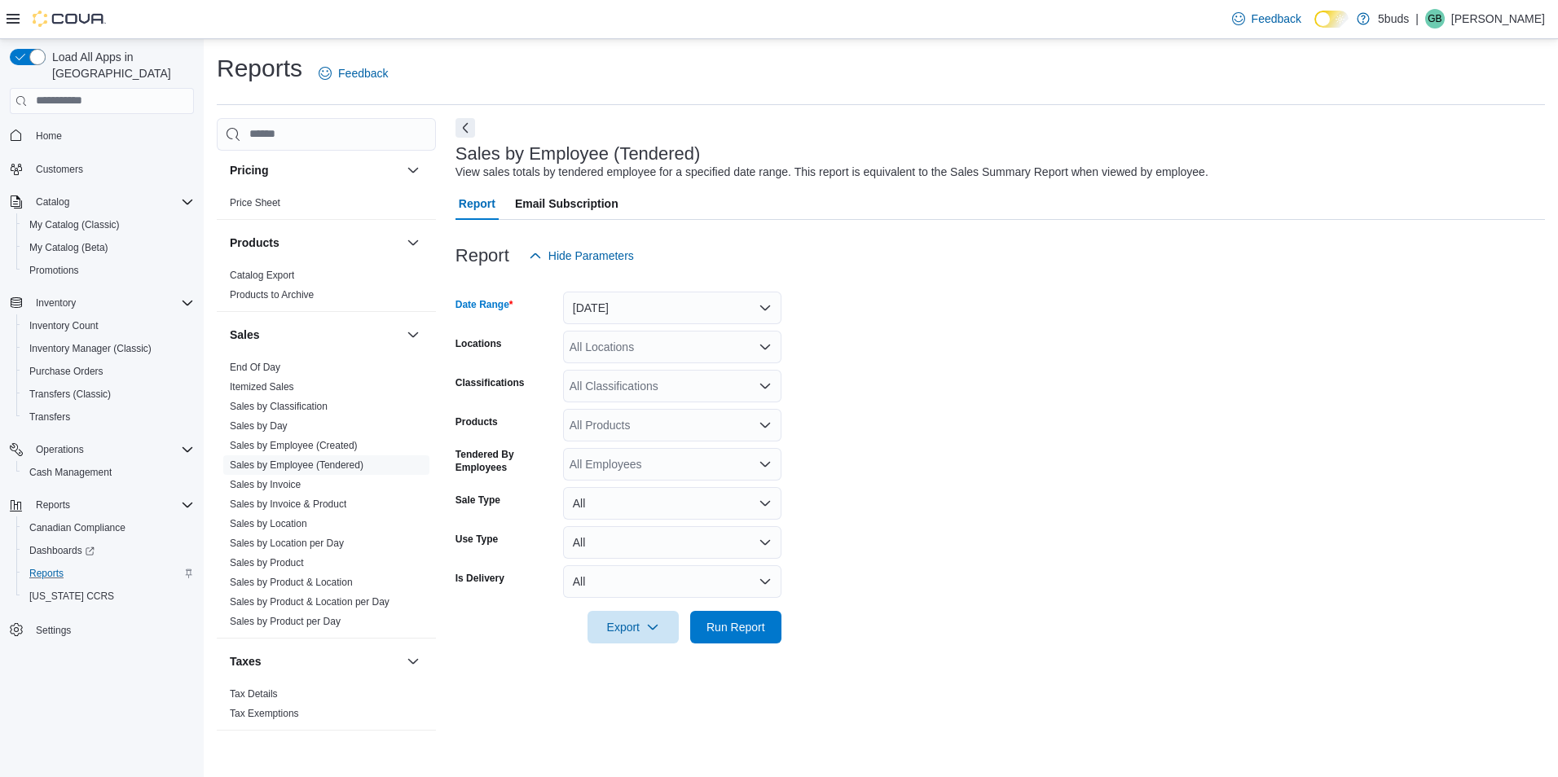
click at [614, 346] on div "All Locations" at bounding box center [672, 347] width 218 height 33
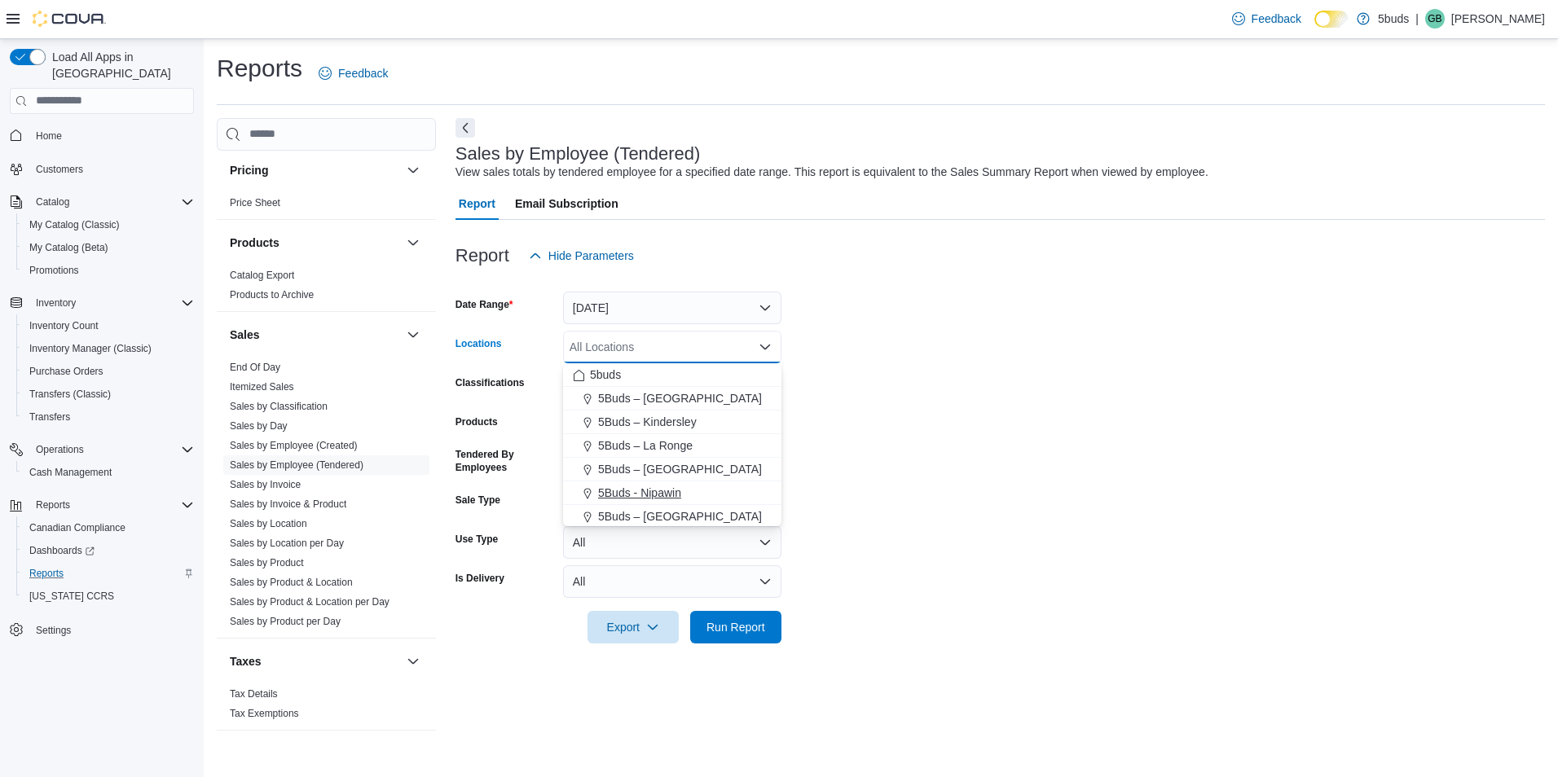
click at [655, 487] on span "5Buds - Nipawin" at bounding box center [639, 493] width 83 height 16
click at [762, 631] on span "Run Report" at bounding box center [735, 626] width 59 height 16
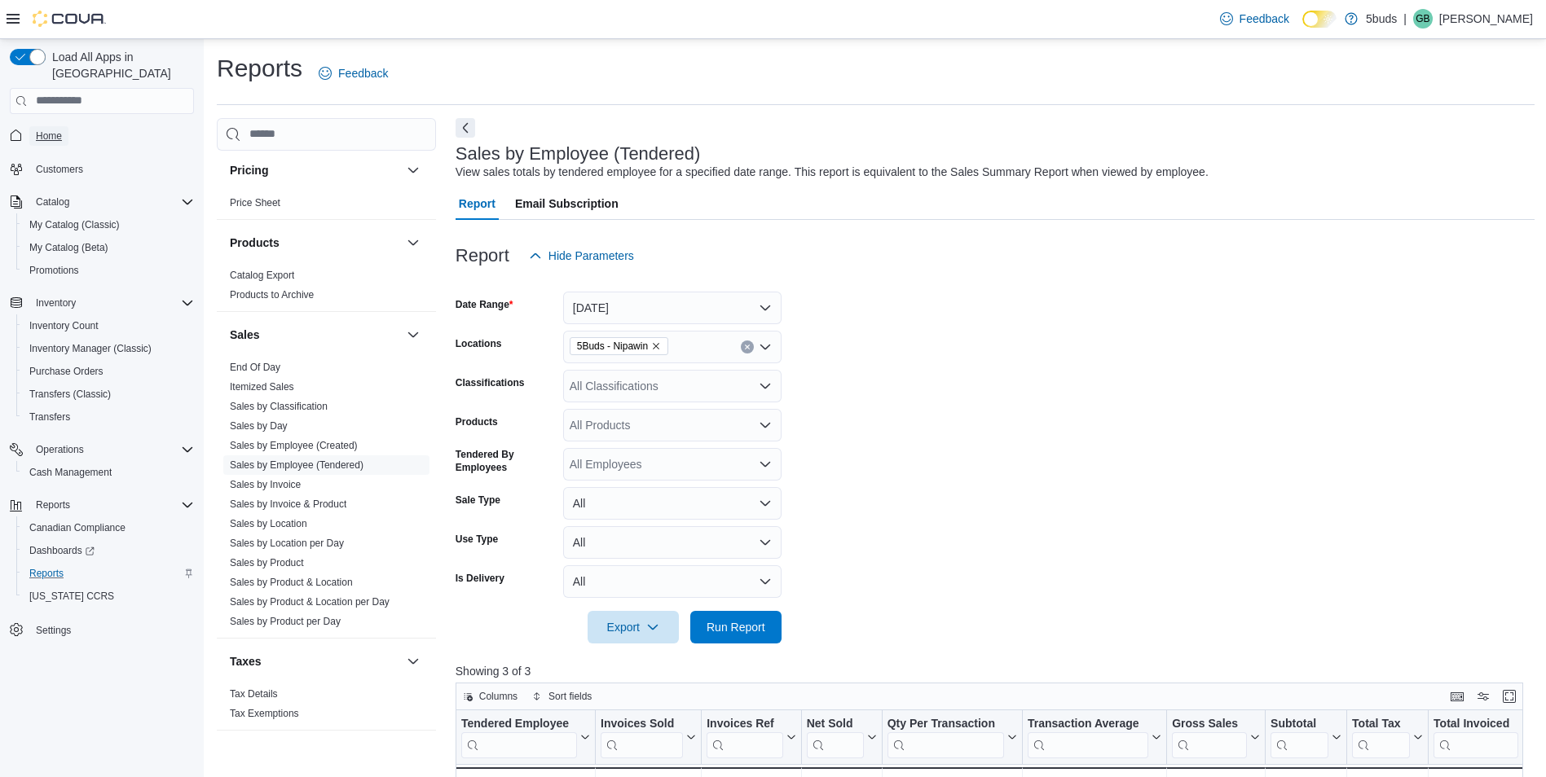
click at [51, 126] on span "Home" at bounding box center [49, 136] width 26 height 20
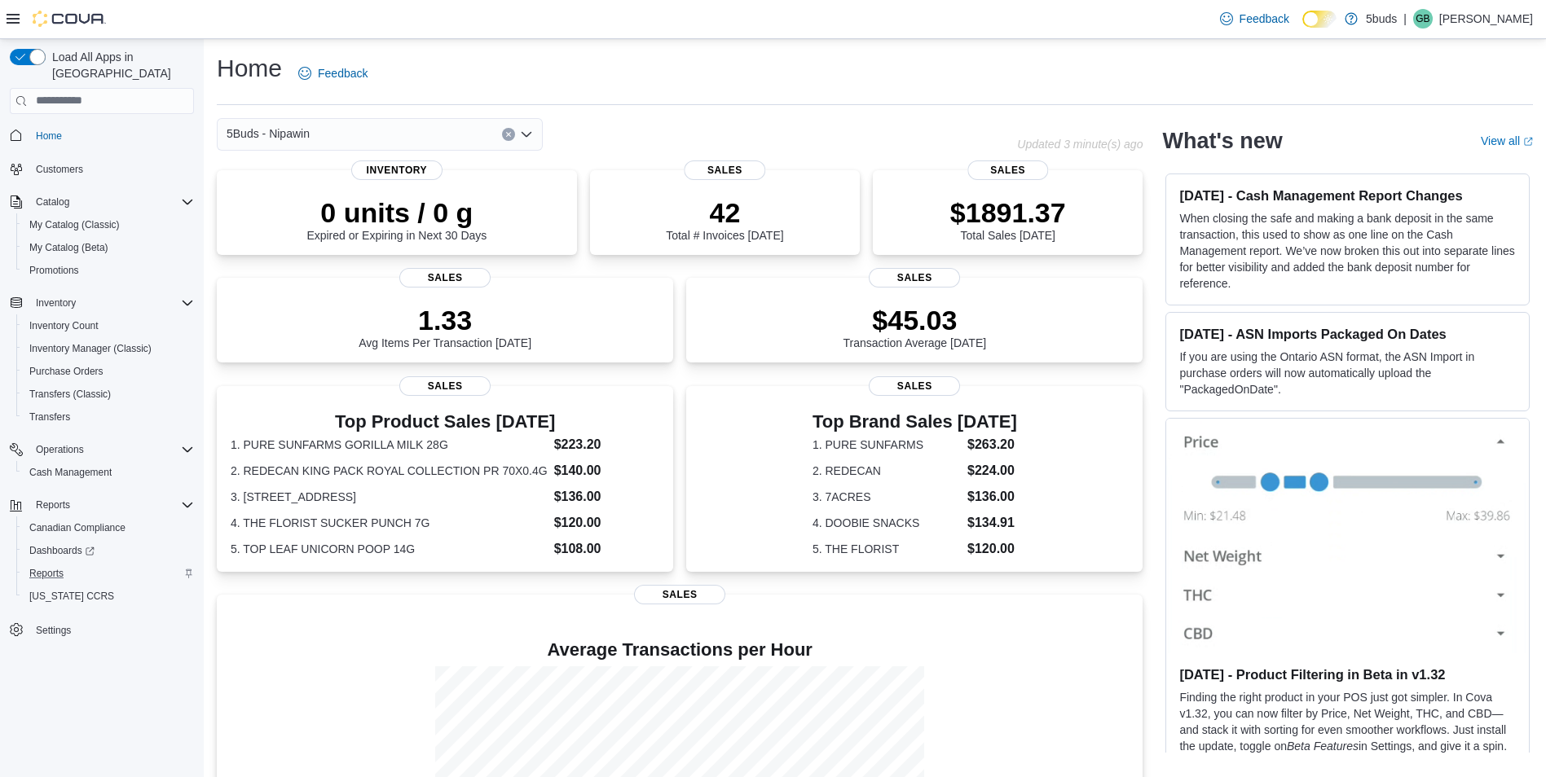
click at [95, 564] on div "Reports" at bounding box center [108, 574] width 171 height 20
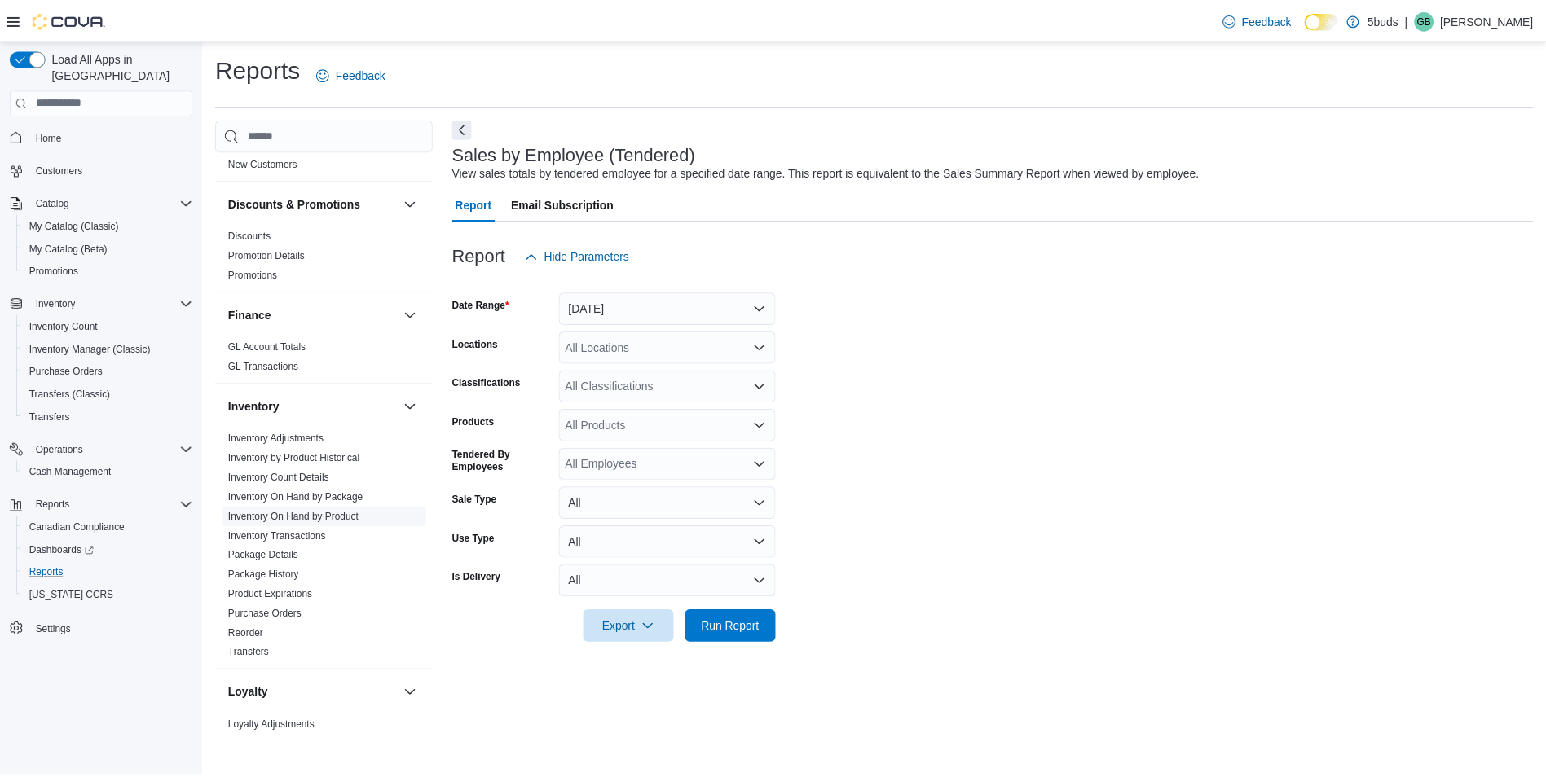
scroll to position [652, 0]
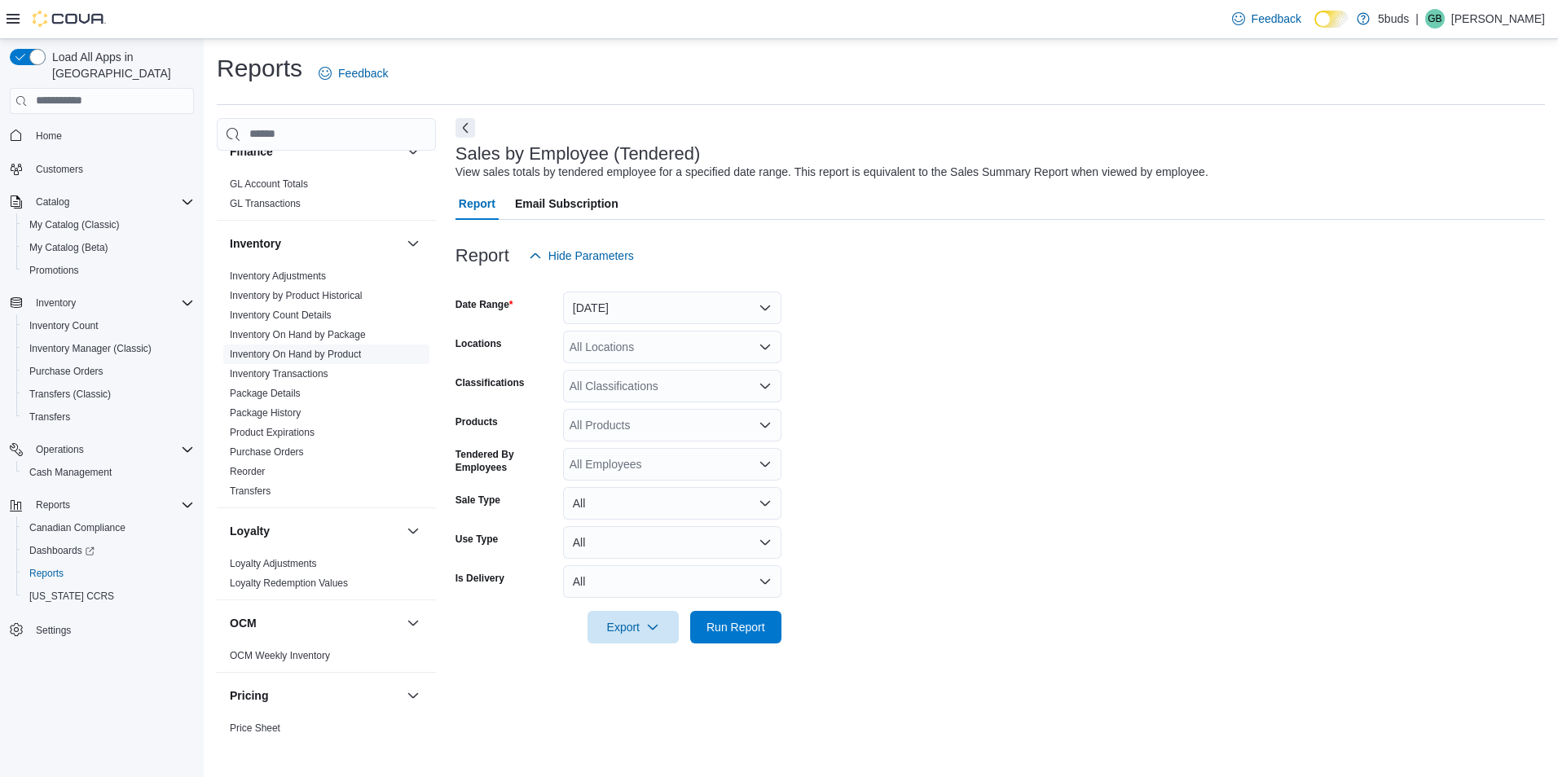
click at [315, 345] on span "Inventory On Hand by Product" at bounding box center [326, 355] width 206 height 20
click at [325, 349] on link "Inventory On Hand by Product" at bounding box center [295, 354] width 131 height 11
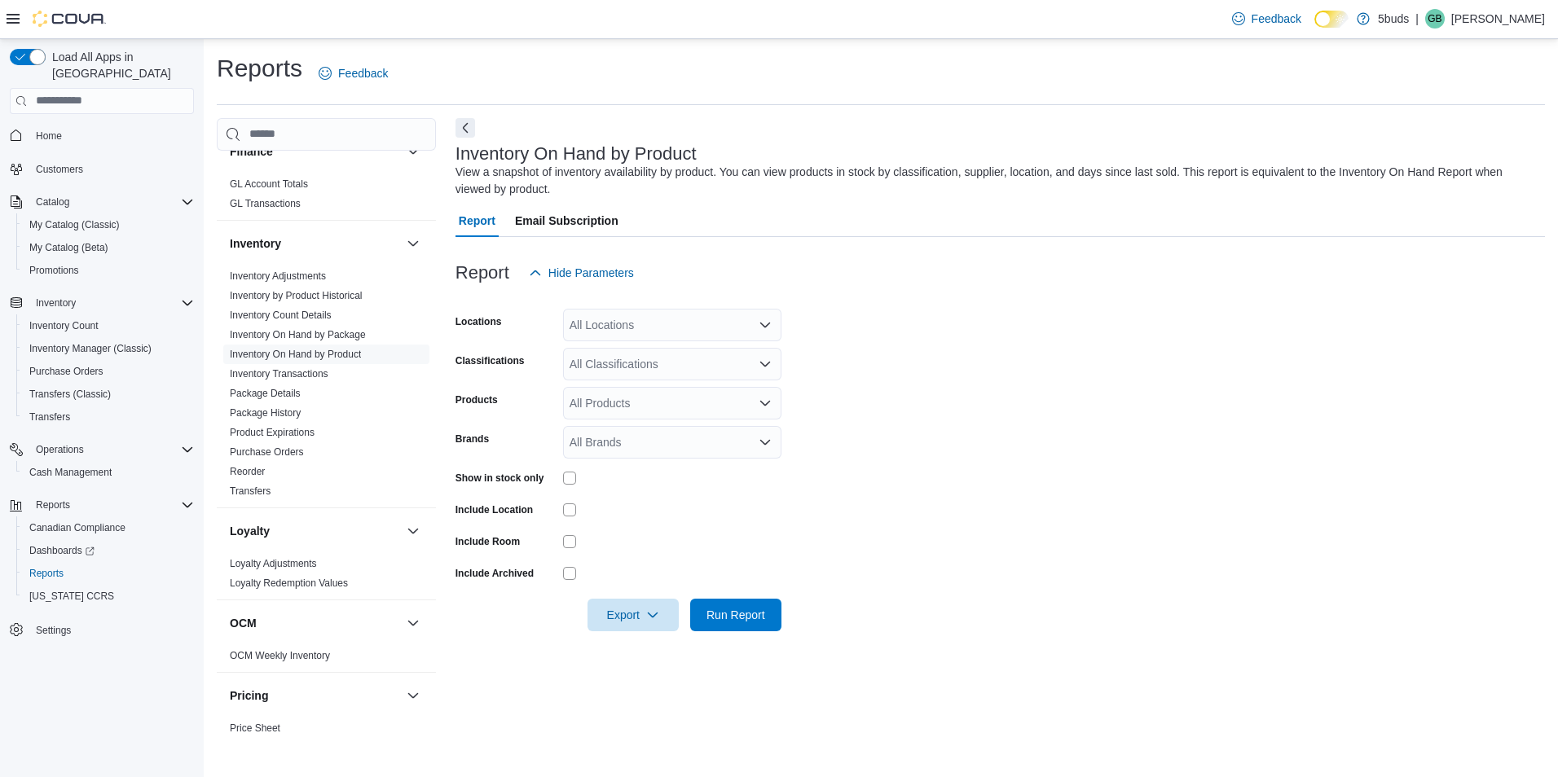
click at [616, 319] on div "All Locations" at bounding box center [672, 325] width 218 height 33
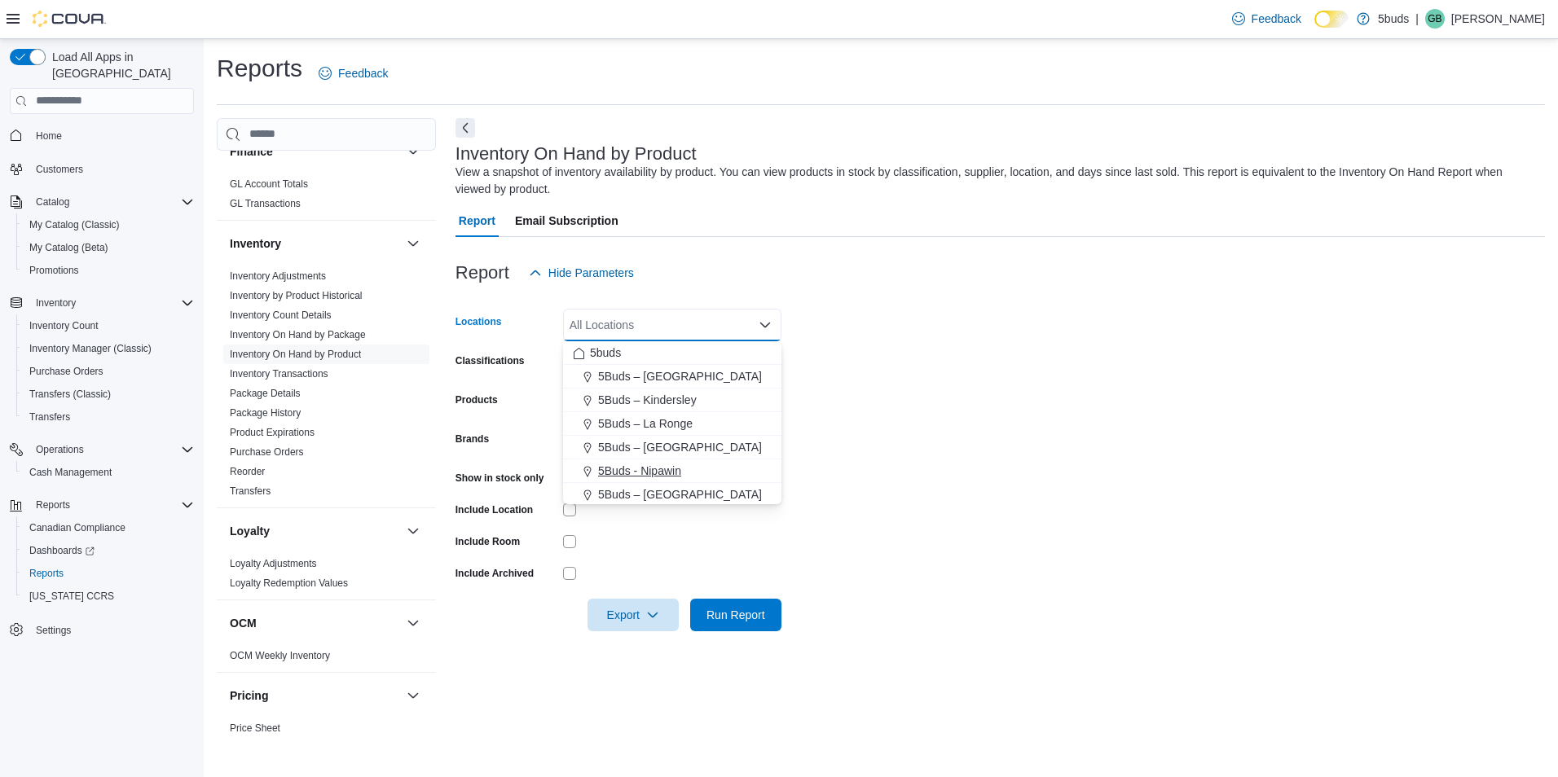
click at [649, 463] on span "5Buds - Nipawin" at bounding box center [639, 471] width 83 height 16
click at [921, 367] on form "Locations 5Buds - Nipawin Combo box. Selected. 5Buds - Nipawin. Press Backspace…" at bounding box center [999, 460] width 1089 height 342
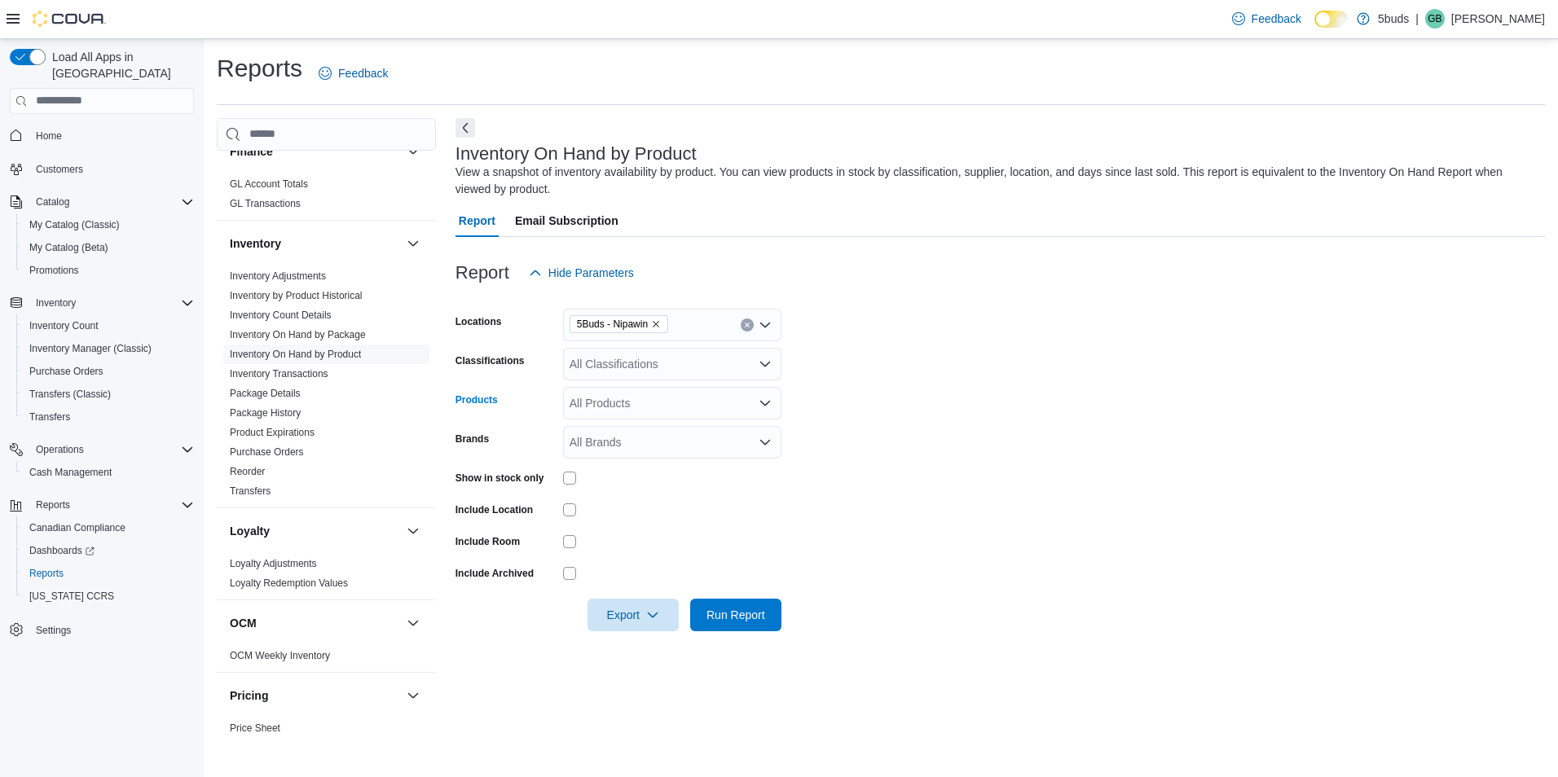
click at [627, 408] on div "All Products" at bounding box center [672, 403] width 218 height 33
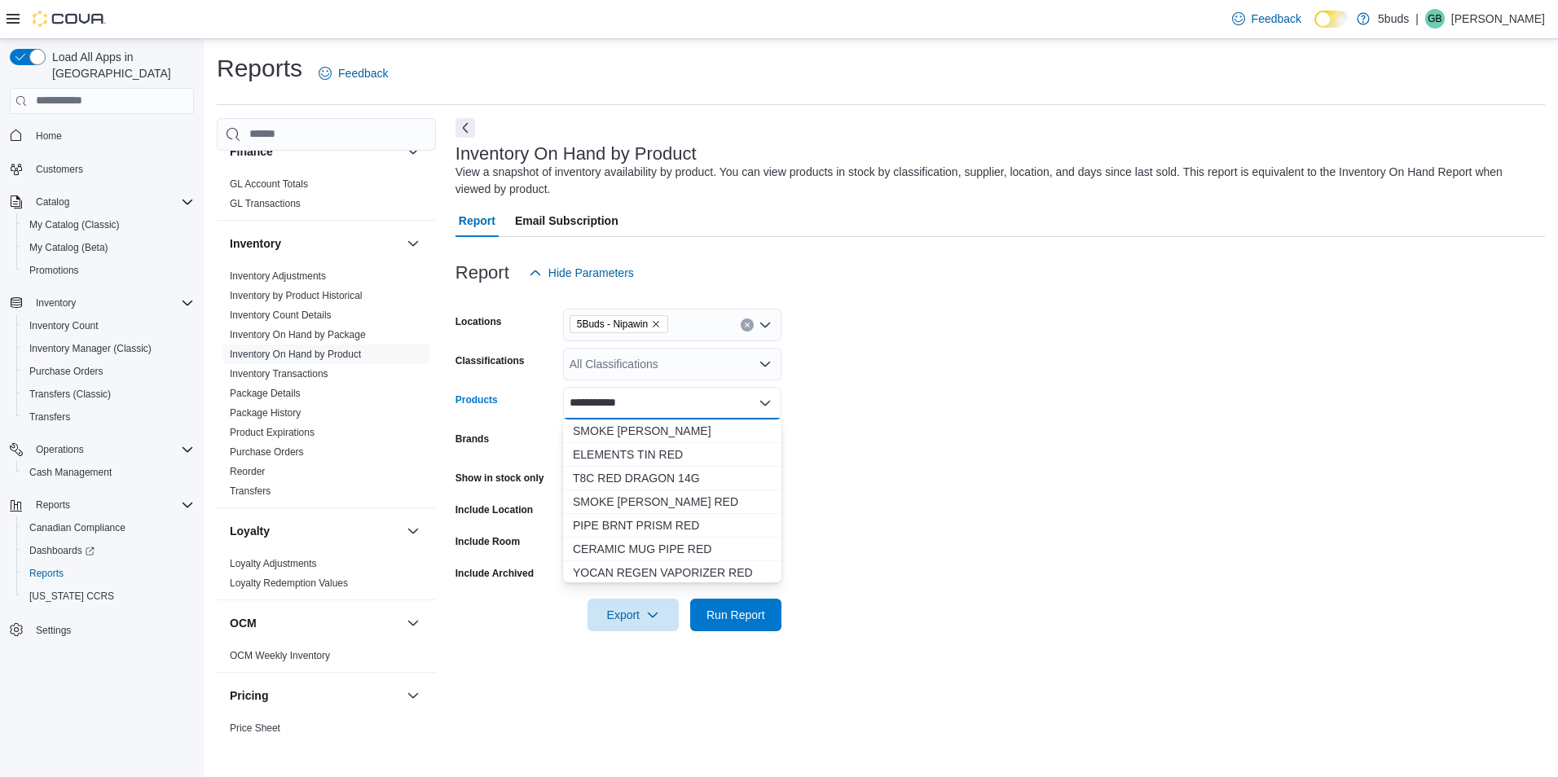
type input "**********"
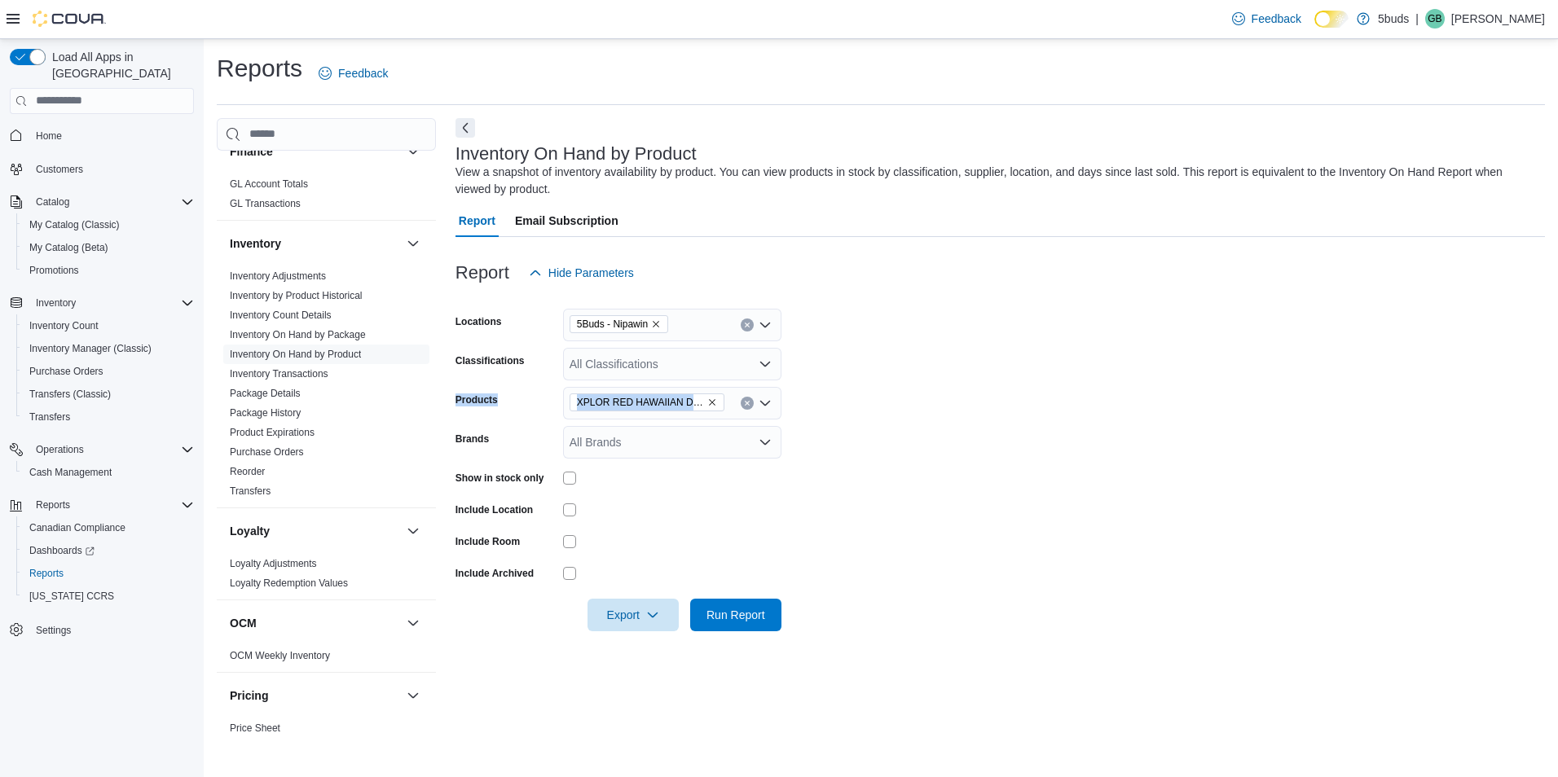
click at [1143, 376] on form "Locations 5Buds - Nipawin Classifications All Classifications Products XPLOR RE…" at bounding box center [999, 460] width 1089 height 342
click at [752, 607] on span "Run Report" at bounding box center [735, 614] width 59 height 16
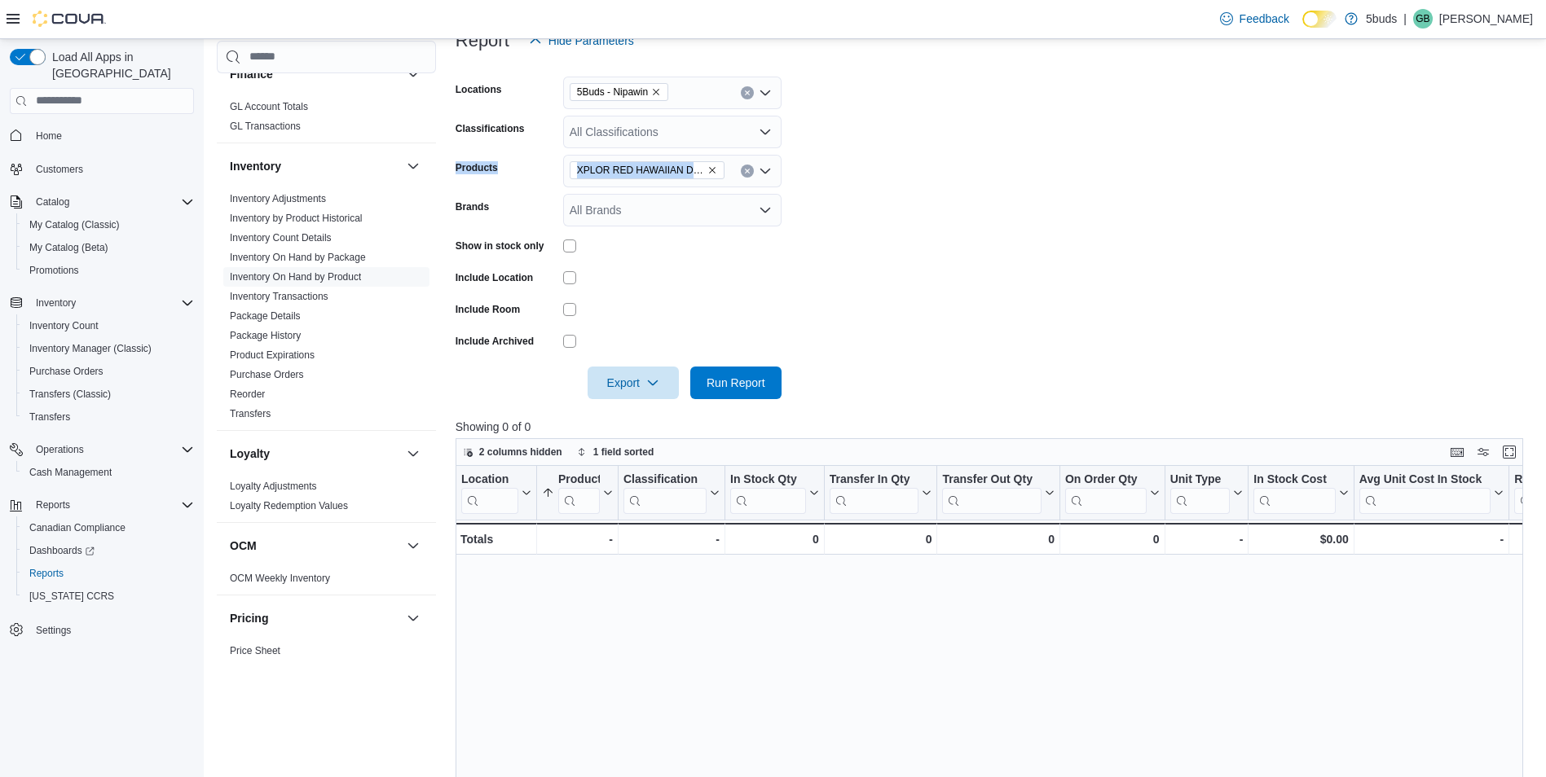
scroll to position [326, 0]
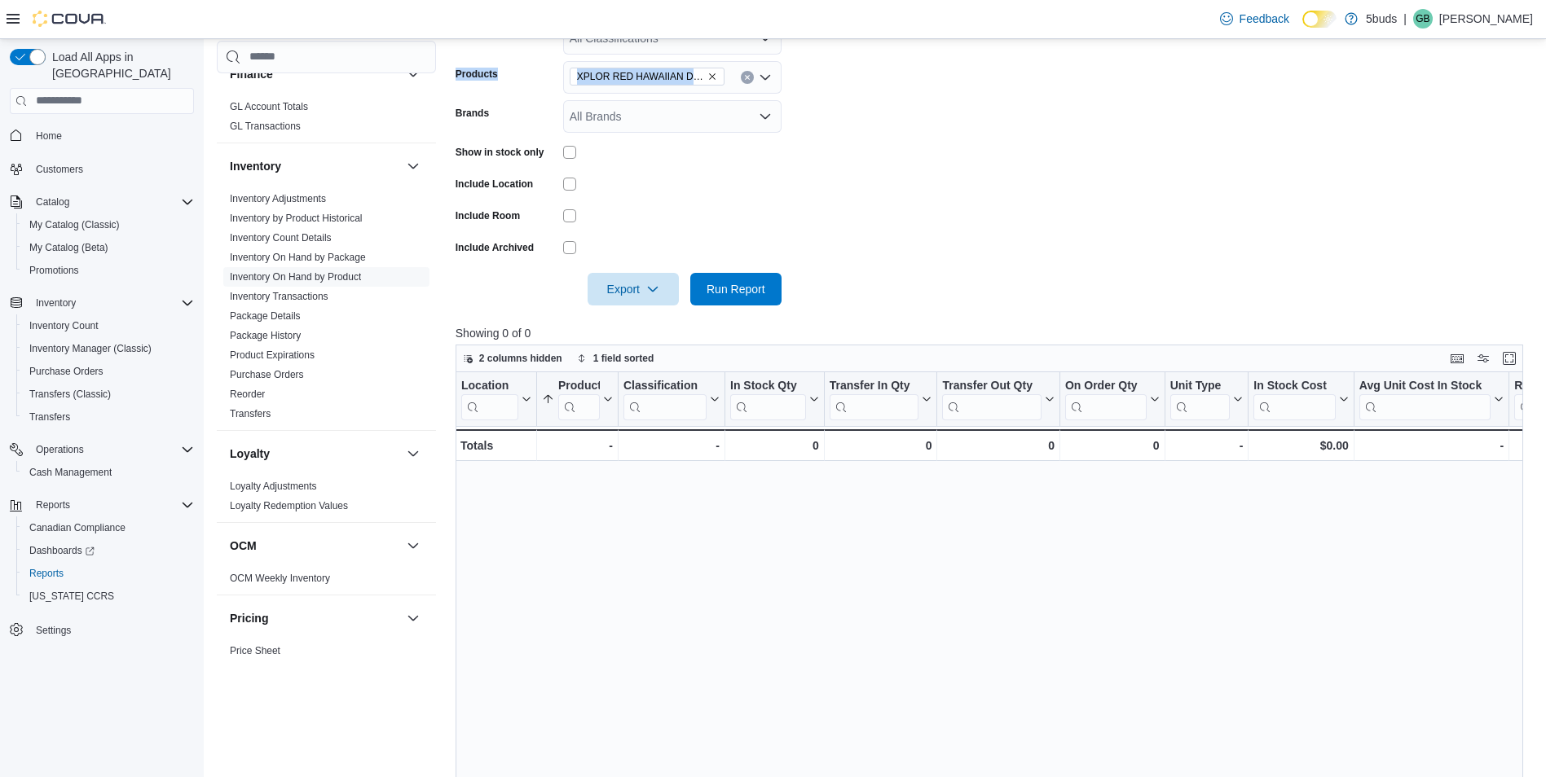
click at [1346, 601] on div "Location Click to view column header actions Product Sorted ascending . Click t…" at bounding box center [994, 669] width 1079 height 594
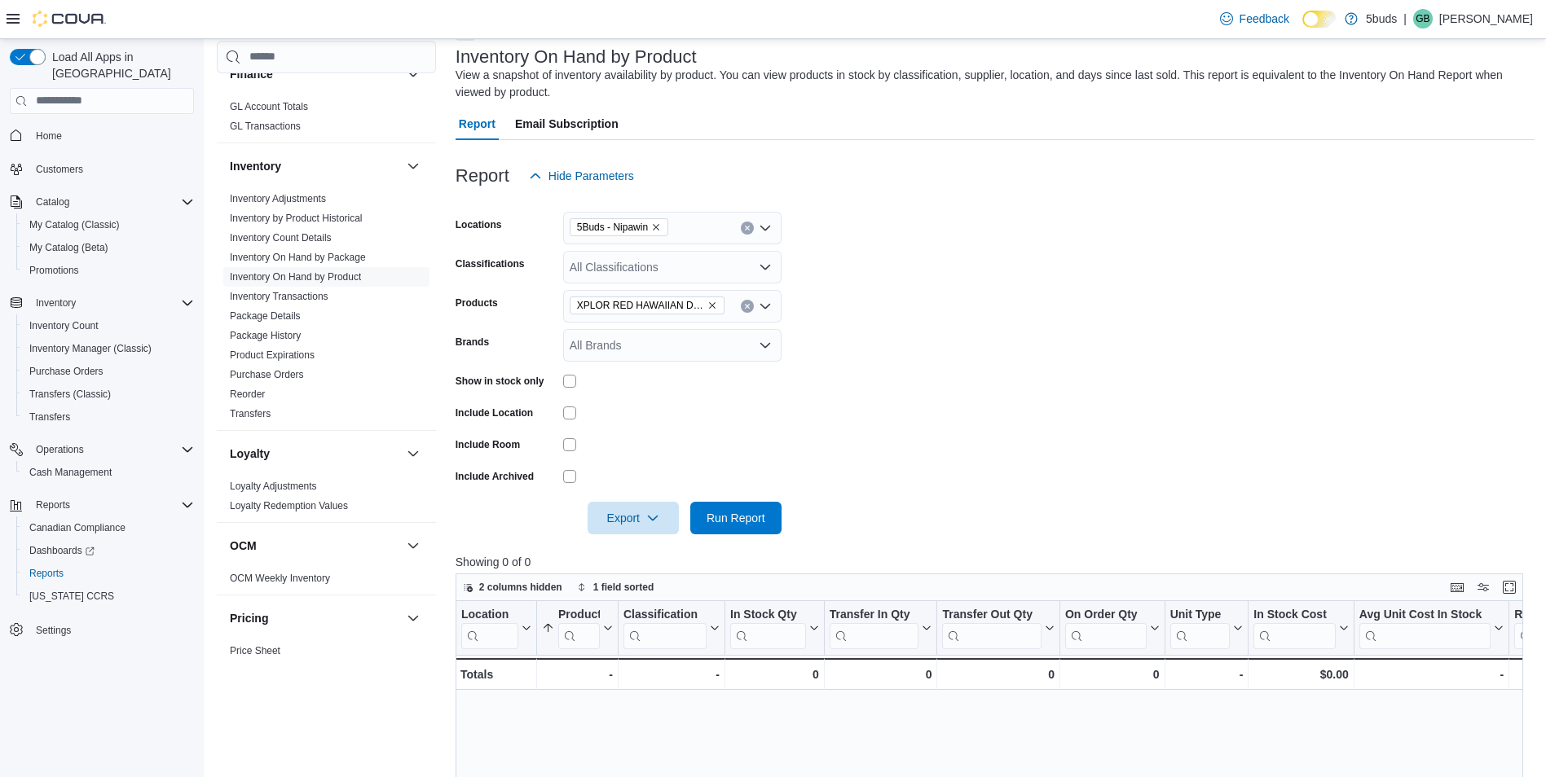
scroll to position [81, 0]
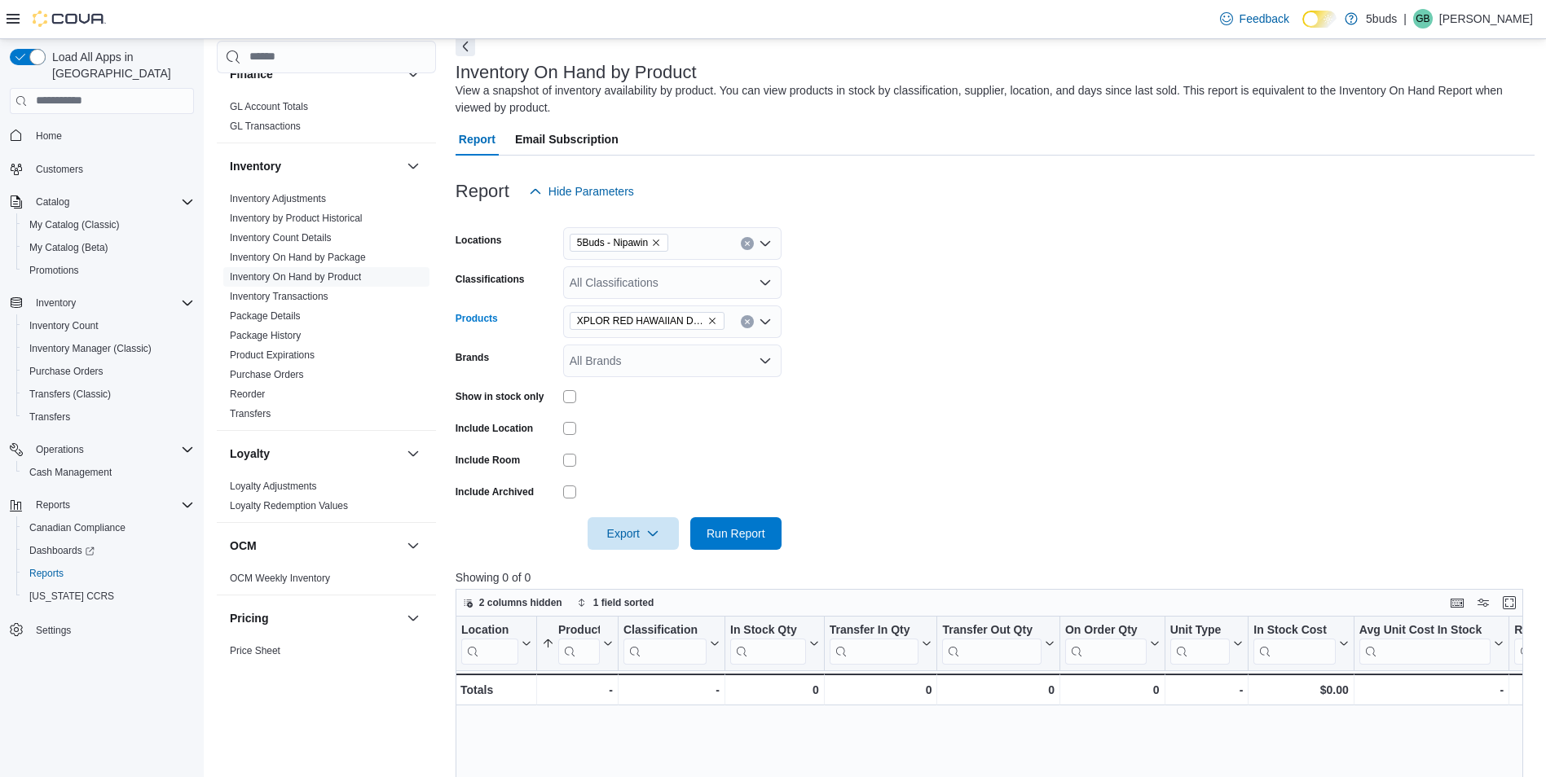
click at [715, 318] on icon "Remove XPLOR RED HAWAIIAN DISP. PEN 1ML from selection in this group" at bounding box center [712, 321] width 7 height 7
type input "*"
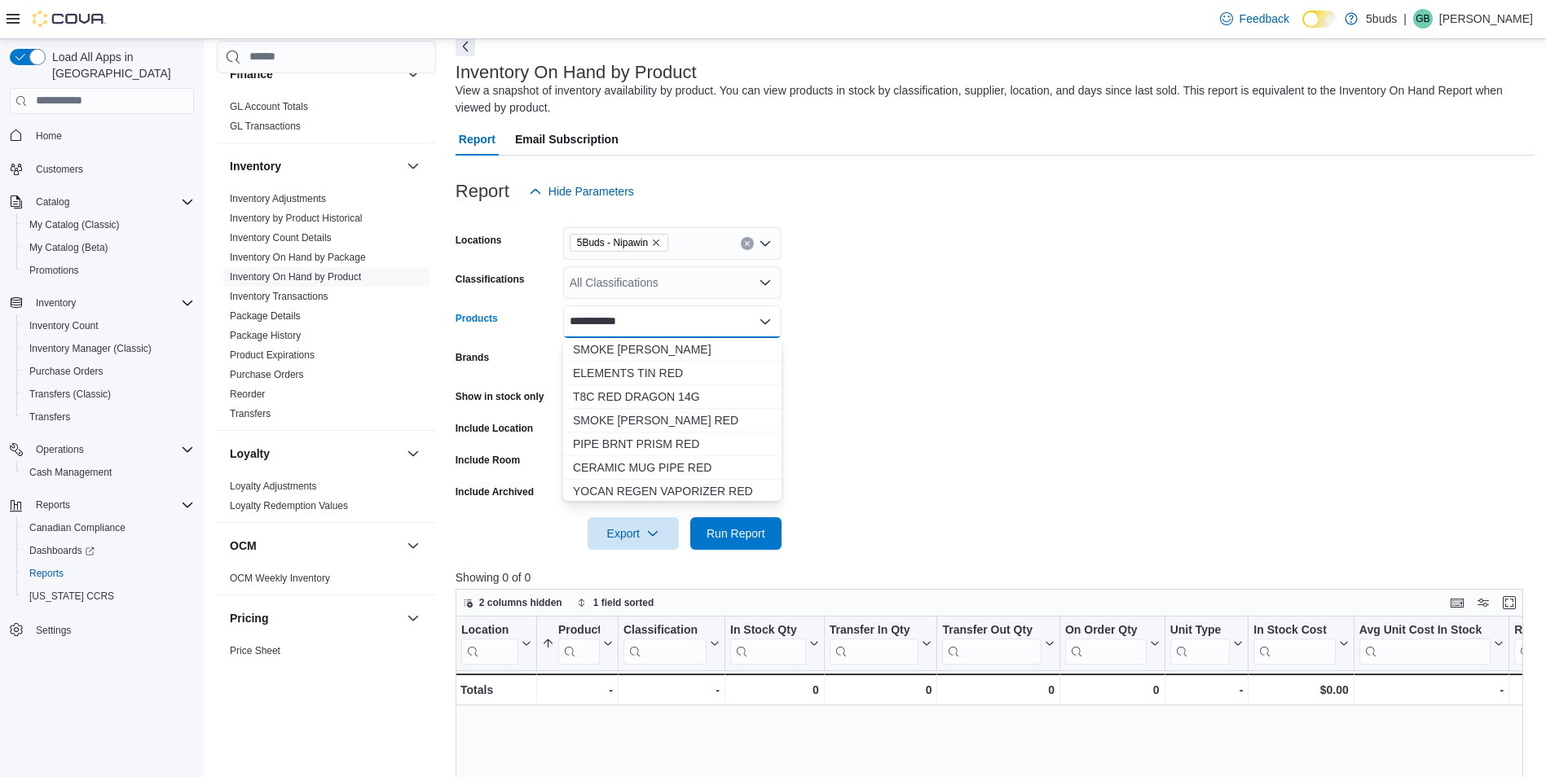
type input "**********"
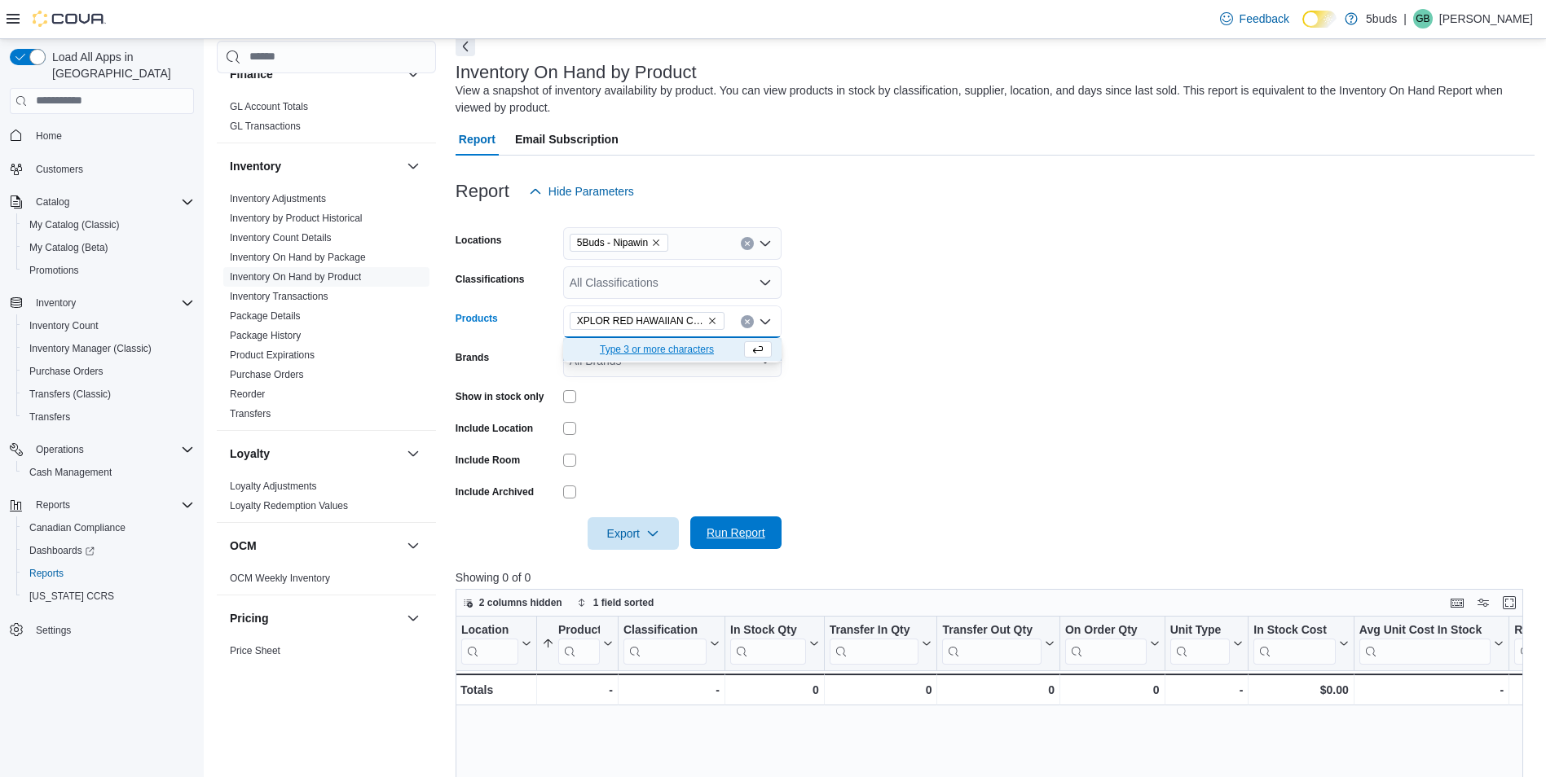
click at [741, 543] on span "Run Report" at bounding box center [736, 533] width 72 height 33
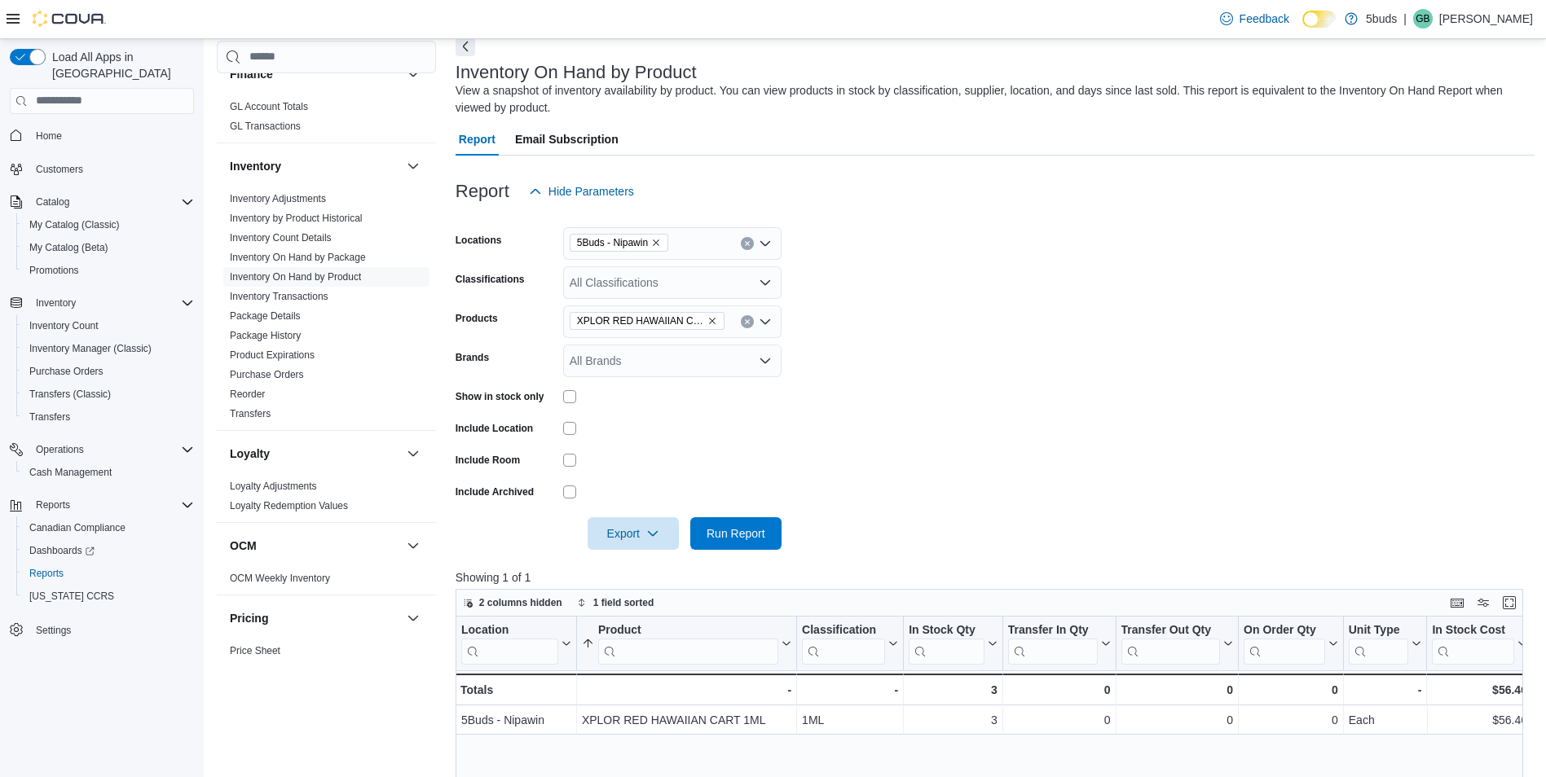
click at [58, 124] on button "Home" at bounding box center [101, 136] width 197 height 24
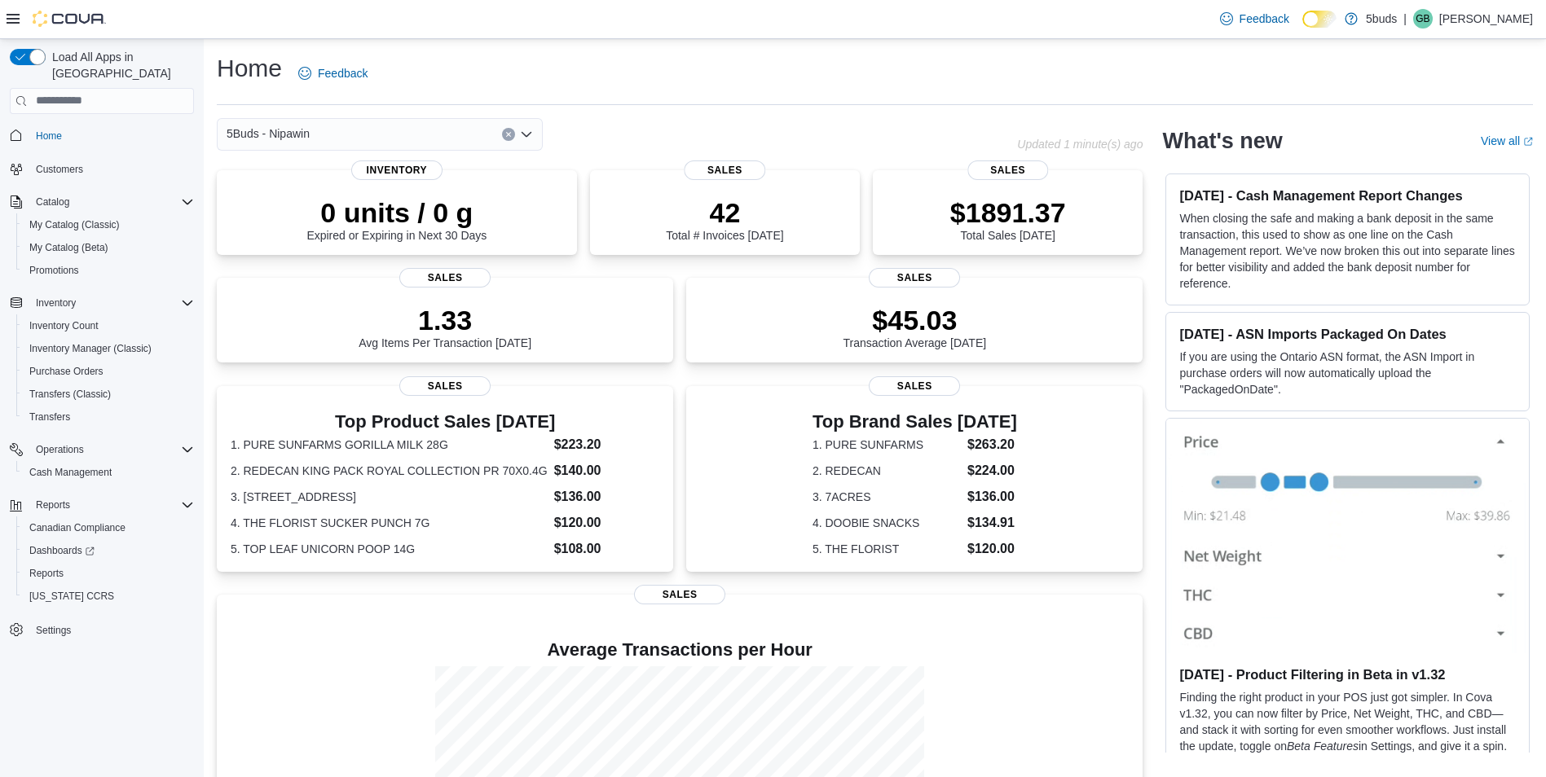
click at [556, 64] on div "Home Feedback" at bounding box center [875, 73] width 1316 height 42
click at [68, 466] on span "Cash Management" at bounding box center [70, 472] width 82 height 13
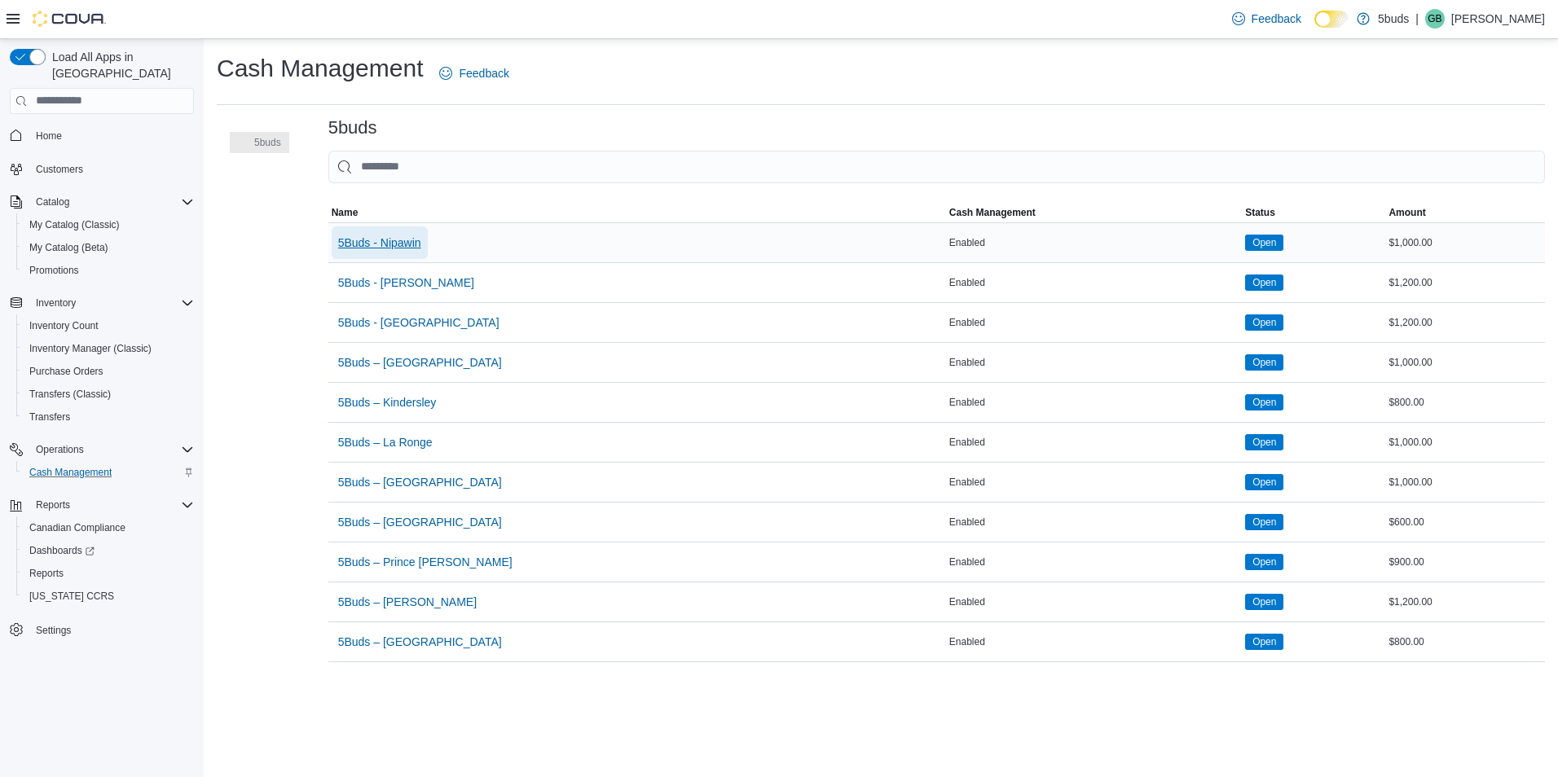
click at [411, 240] on span "5Buds - Nipawin" at bounding box center [379, 243] width 83 height 16
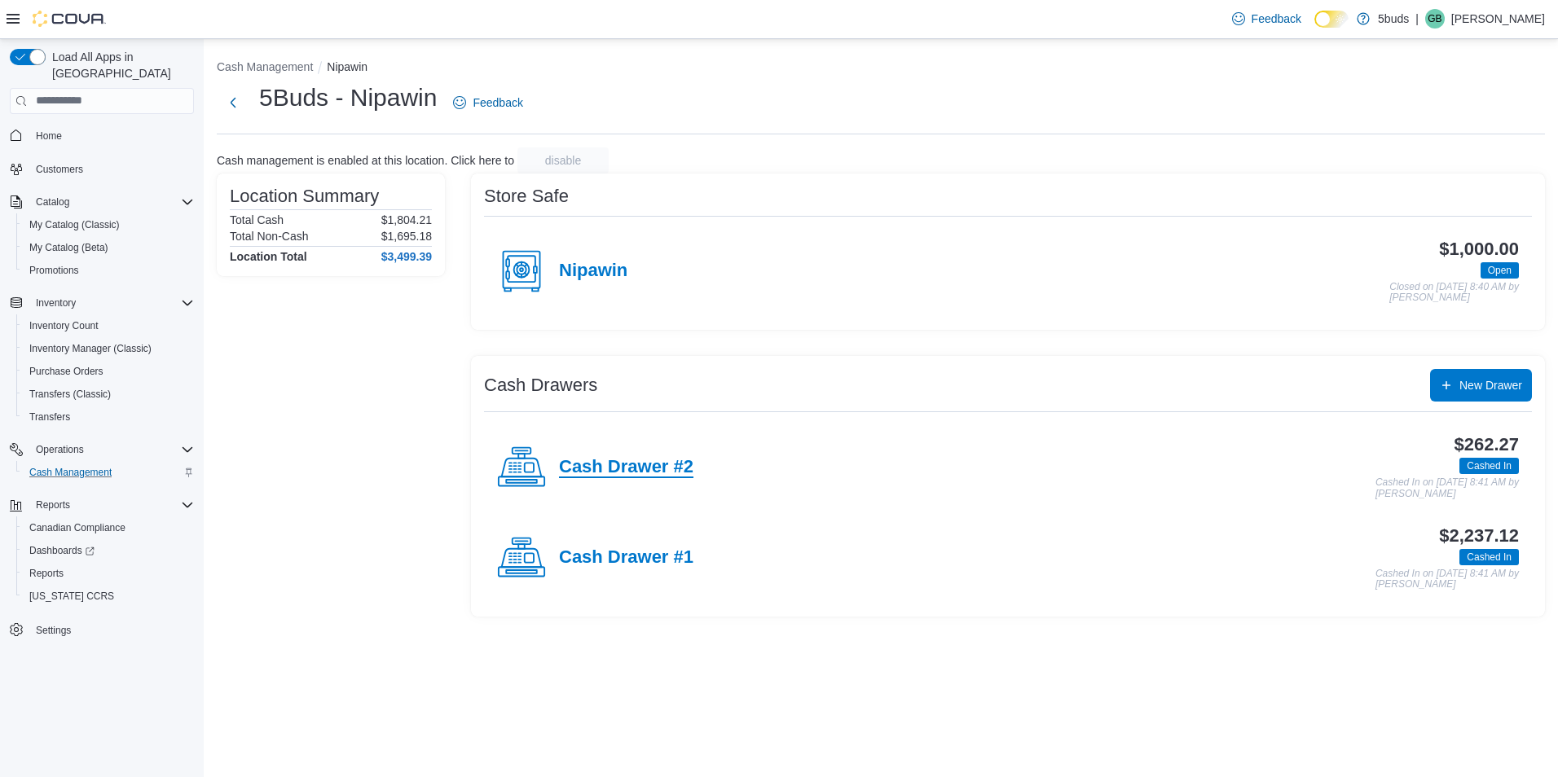
click at [675, 460] on h4 "Cash Drawer #2" at bounding box center [626, 467] width 134 height 21
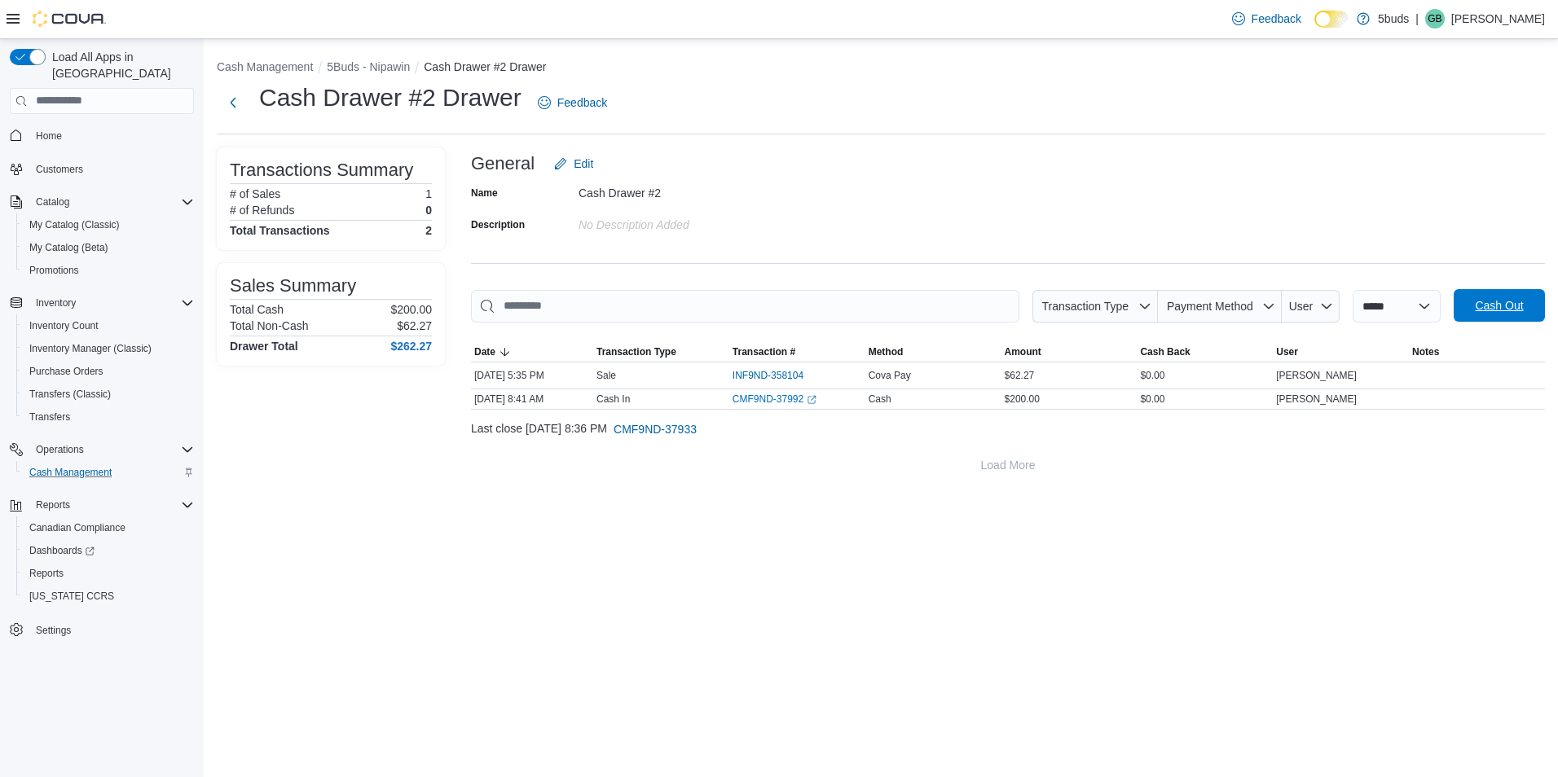
click at [1511, 299] on span "Cash Out" at bounding box center [1499, 305] width 48 height 16
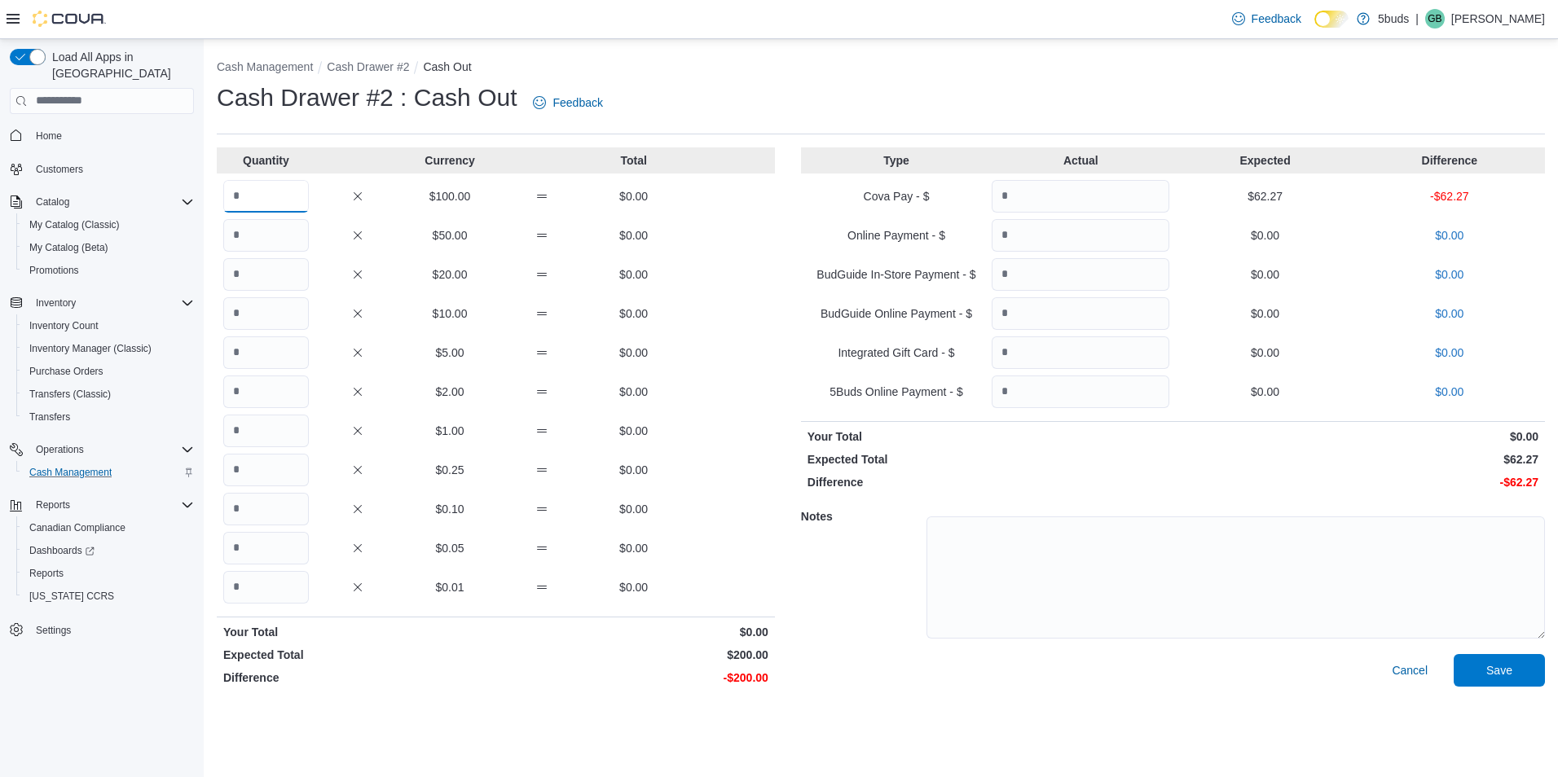
click at [245, 196] on input "Quantity" at bounding box center [266, 196] width 86 height 33
type input "*"
click at [288, 223] on input "*" at bounding box center [266, 235] width 86 height 33
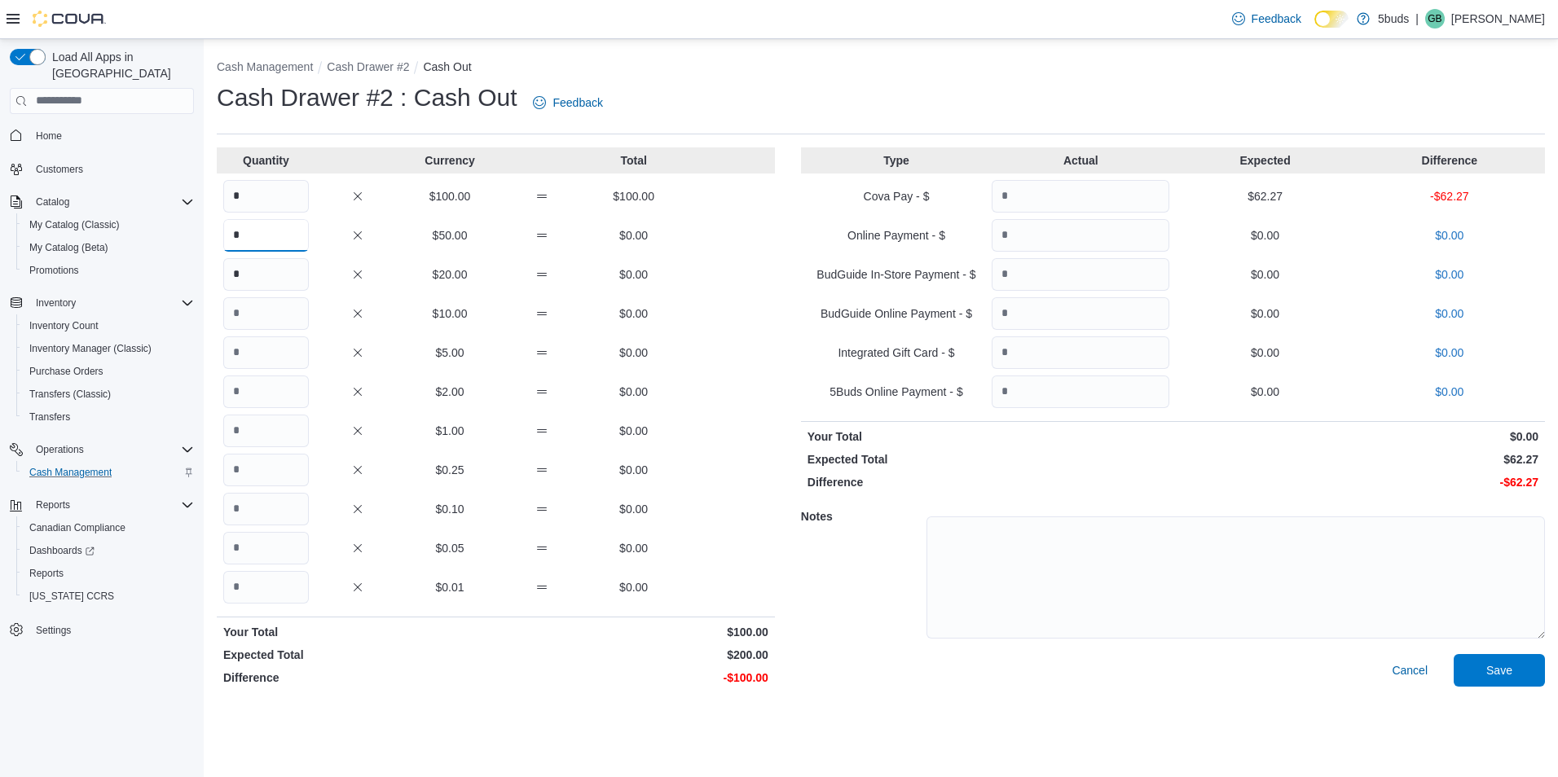
type input "*"
click at [287, 194] on input "*" at bounding box center [266, 196] width 86 height 33
type input "*"
click at [285, 225] on input "*" at bounding box center [266, 235] width 86 height 33
click at [284, 253] on div "Quantity Currency Total * $100.00 $0.00 * $50.00 $0.00 * $20.00 $0.00 $10.00 $0…" at bounding box center [496, 419] width 558 height 545
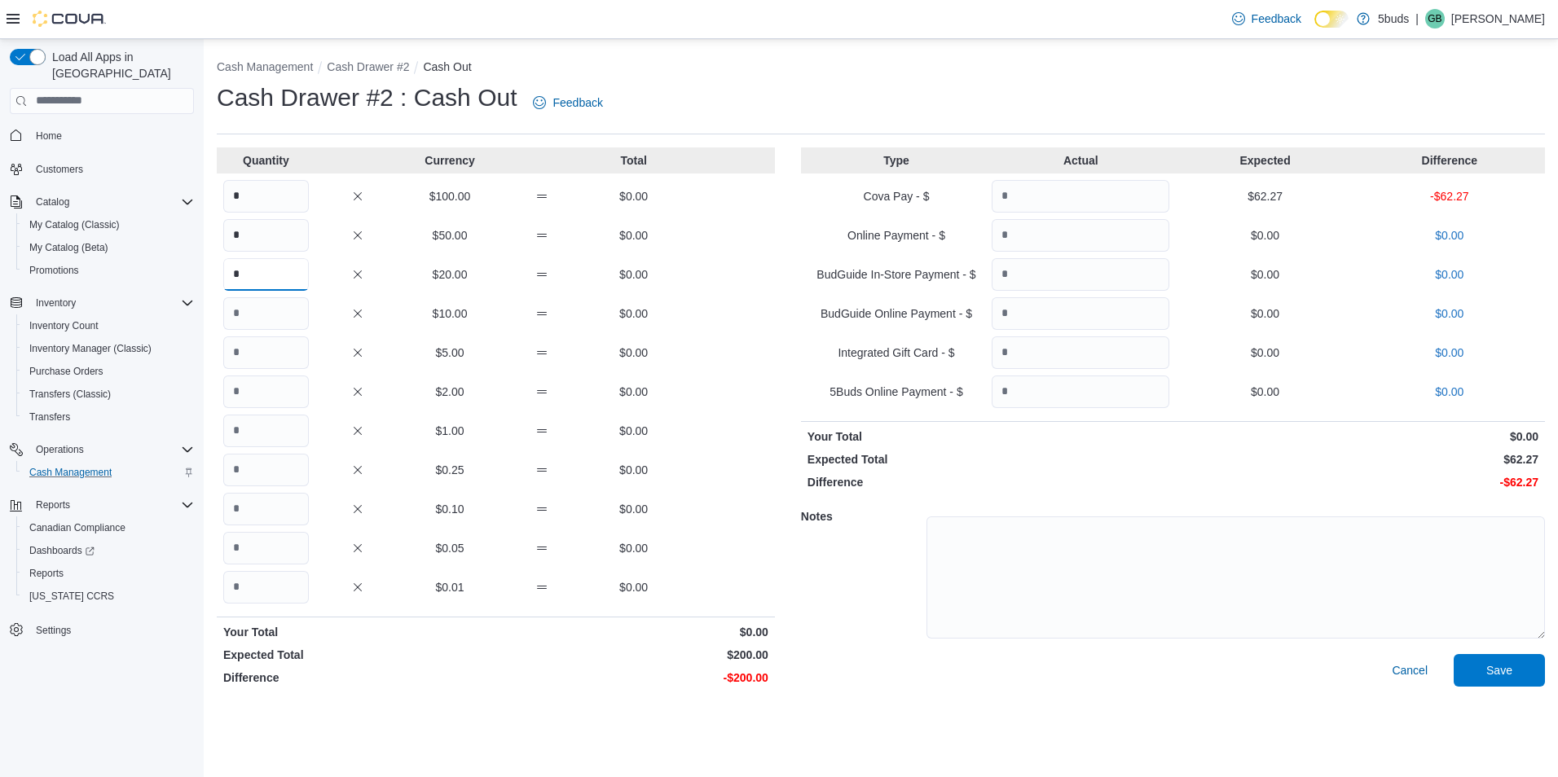
click at [284, 265] on input "*" at bounding box center [266, 274] width 86 height 33
type input "*"
type input "**"
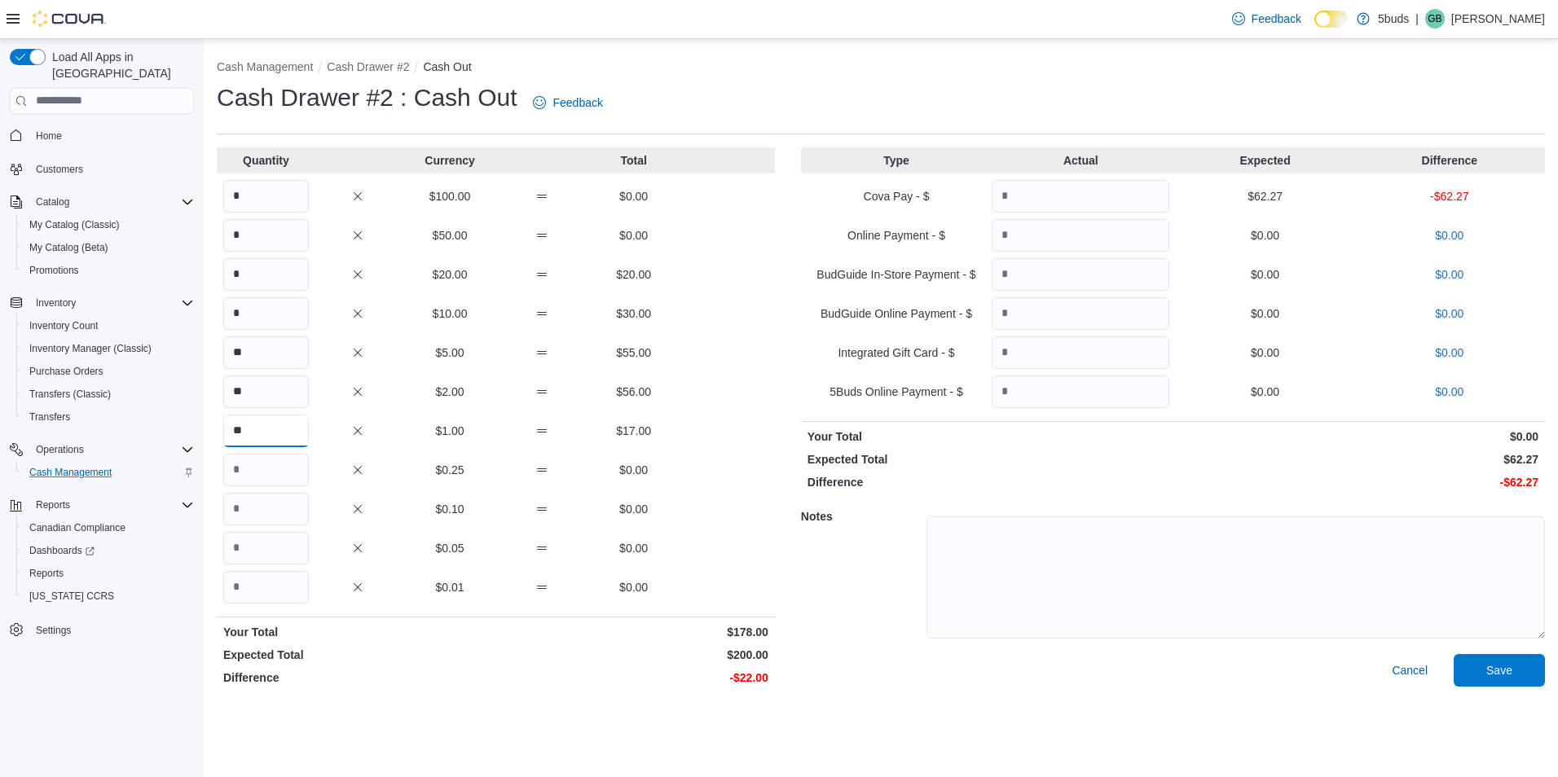
type input "**"
click at [1035, 200] on input "Quantity" at bounding box center [1081, 196] width 178 height 33
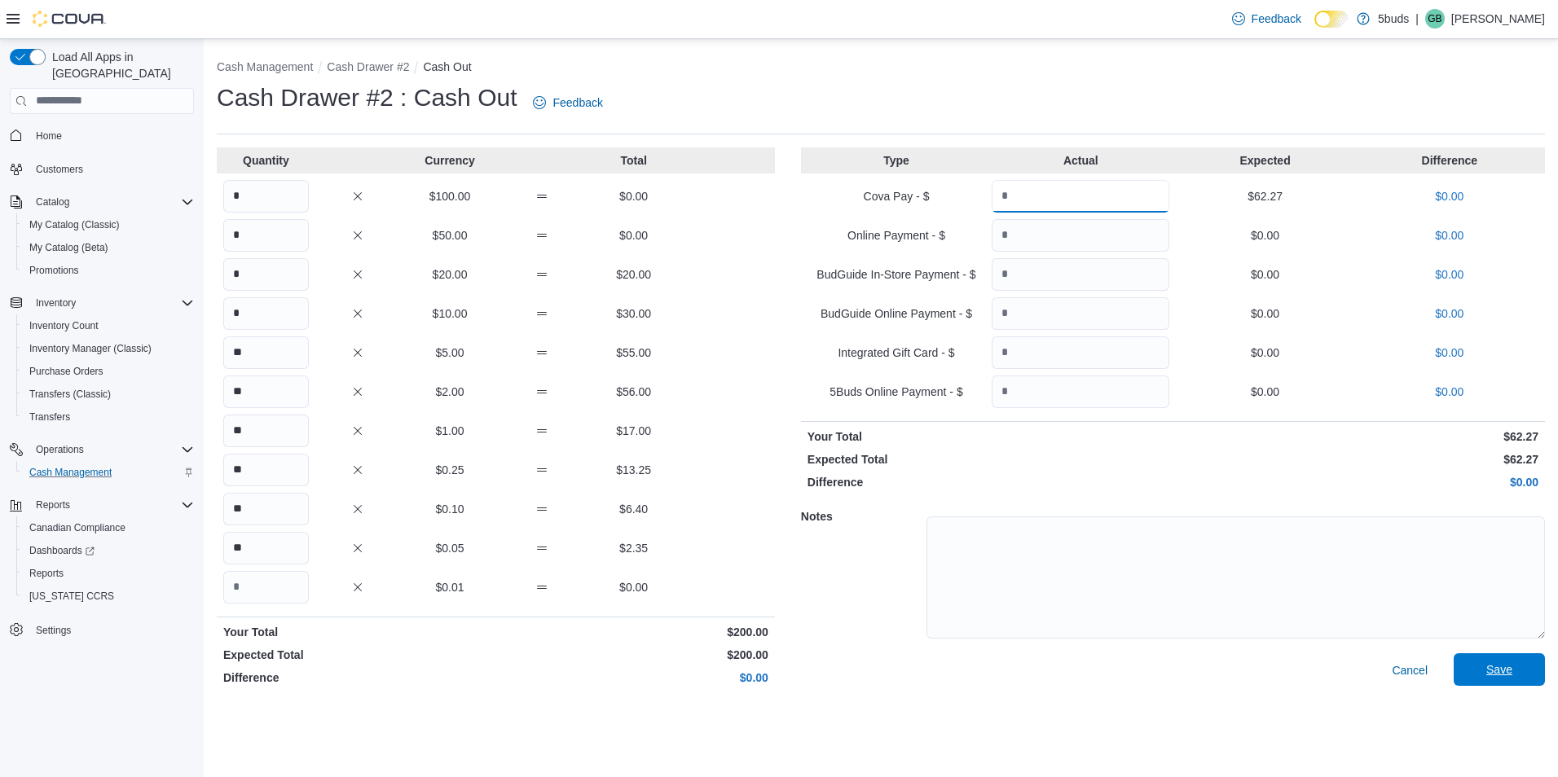
type input "*****"
click at [1523, 672] on span "Save" at bounding box center [1499, 669] width 72 height 33
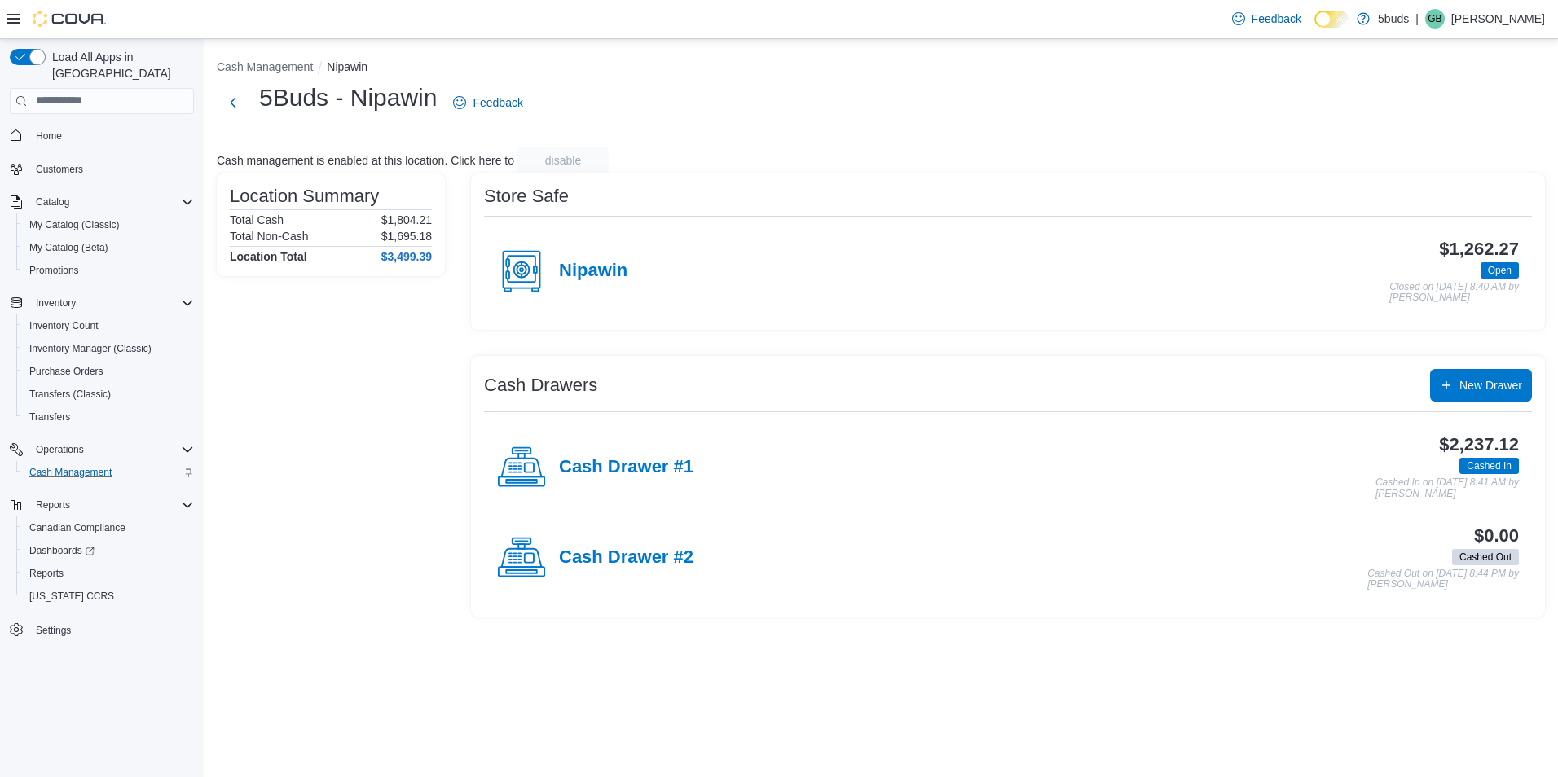
click at [71, 125] on span "Home" at bounding box center [111, 135] width 165 height 20
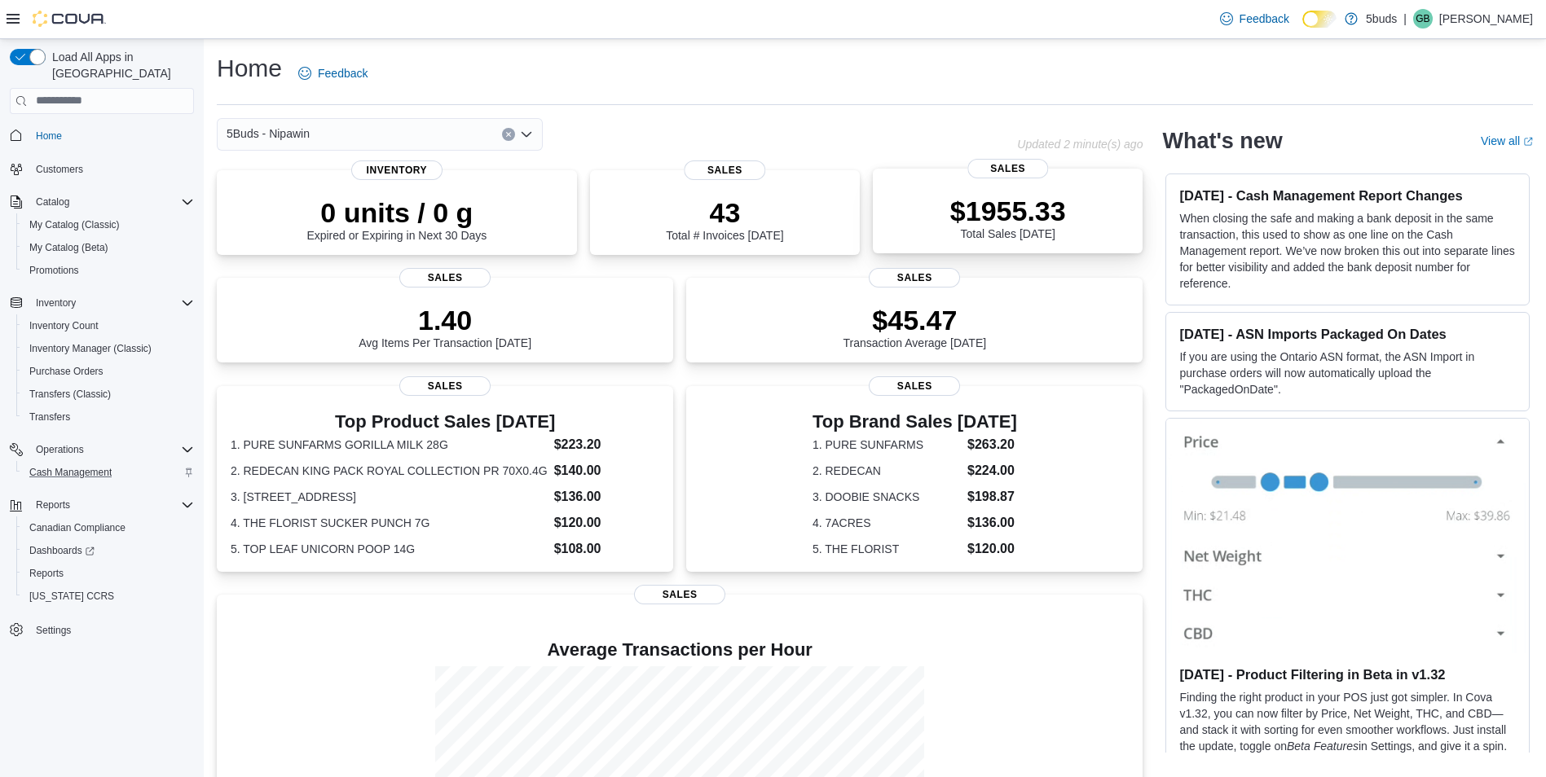
click at [1050, 231] on div "$1955.33 Total Sales Today" at bounding box center [1008, 218] width 116 height 46
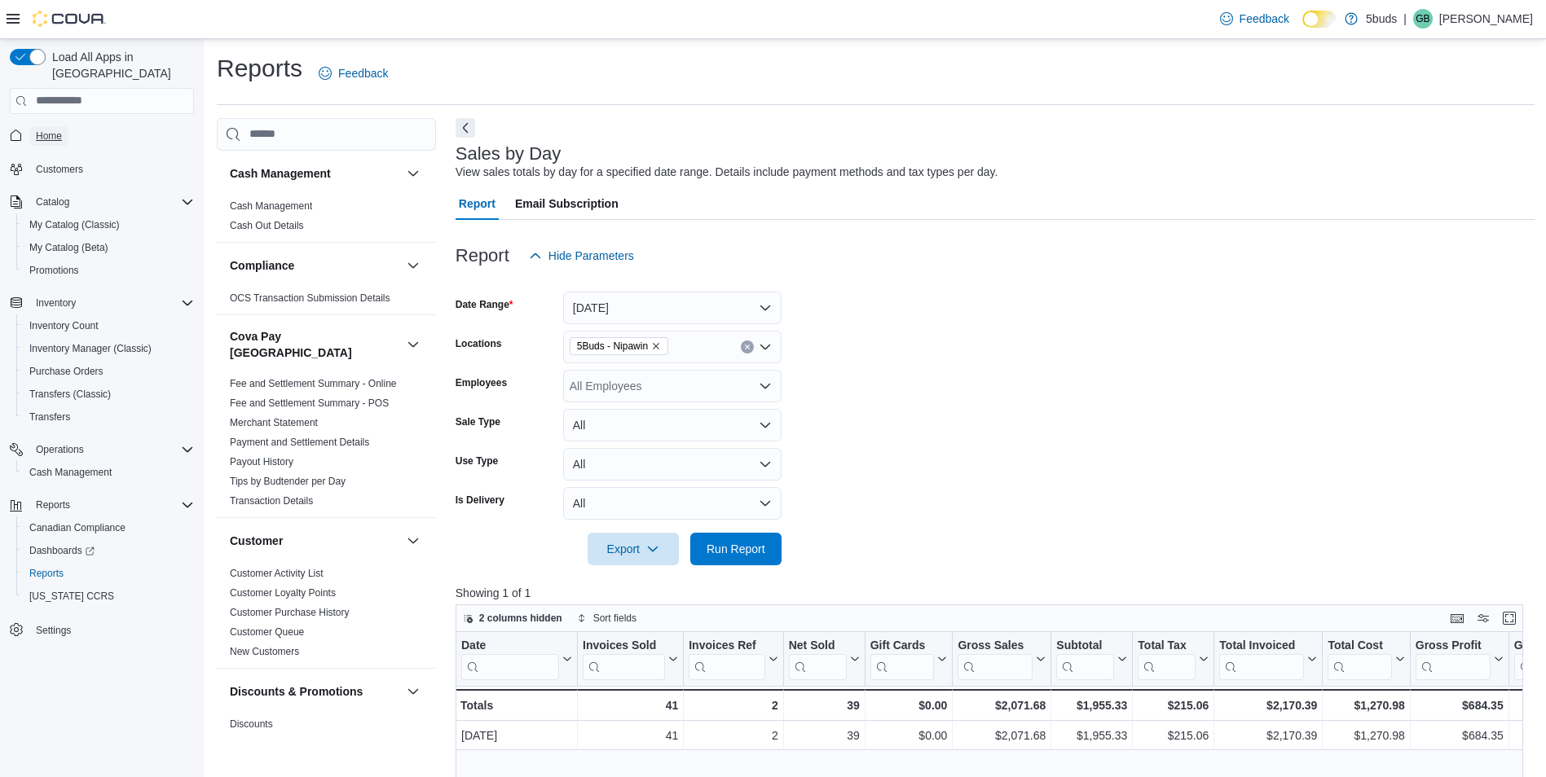
click at [66, 126] on link "Home" at bounding box center [48, 136] width 39 height 20
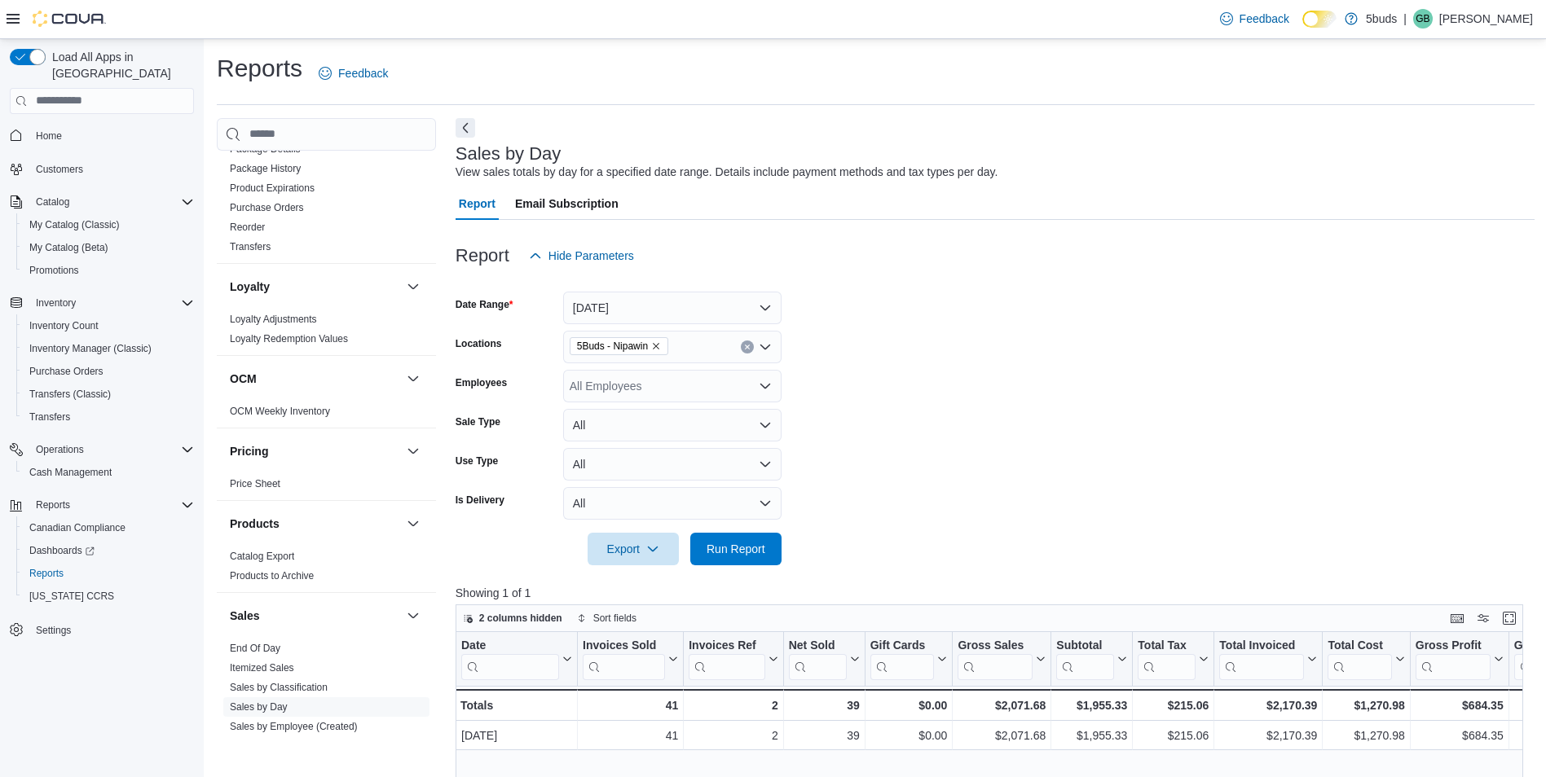
scroll to position [1177, 0]
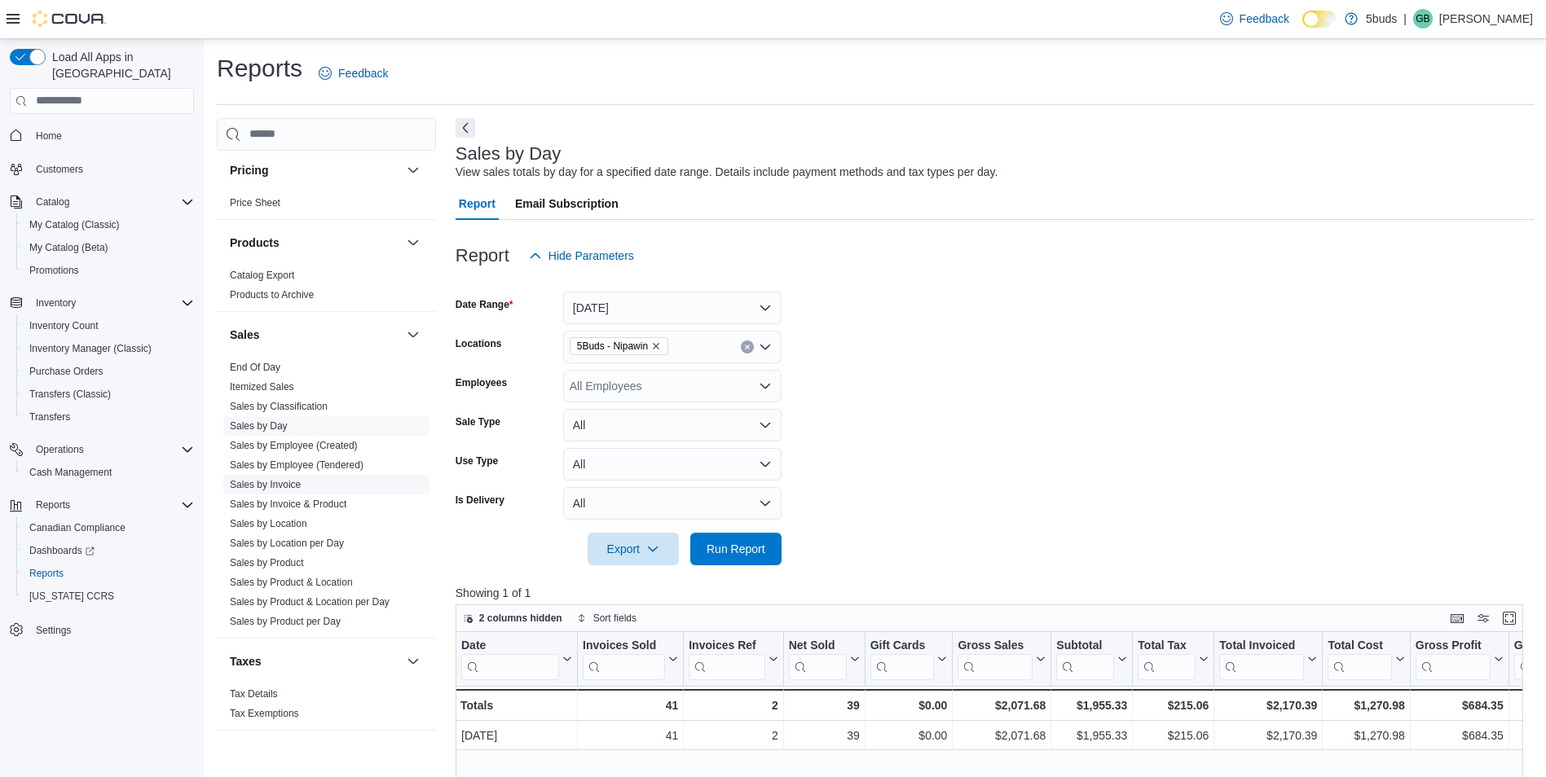
click at [332, 475] on span "Sales by Invoice" at bounding box center [326, 485] width 206 height 20
click at [332, 455] on span "Sales by Employee (Tendered)" at bounding box center [326, 465] width 206 height 20
click at [328, 460] on link "Sales by Employee (Tendered)" at bounding box center [297, 465] width 134 height 11
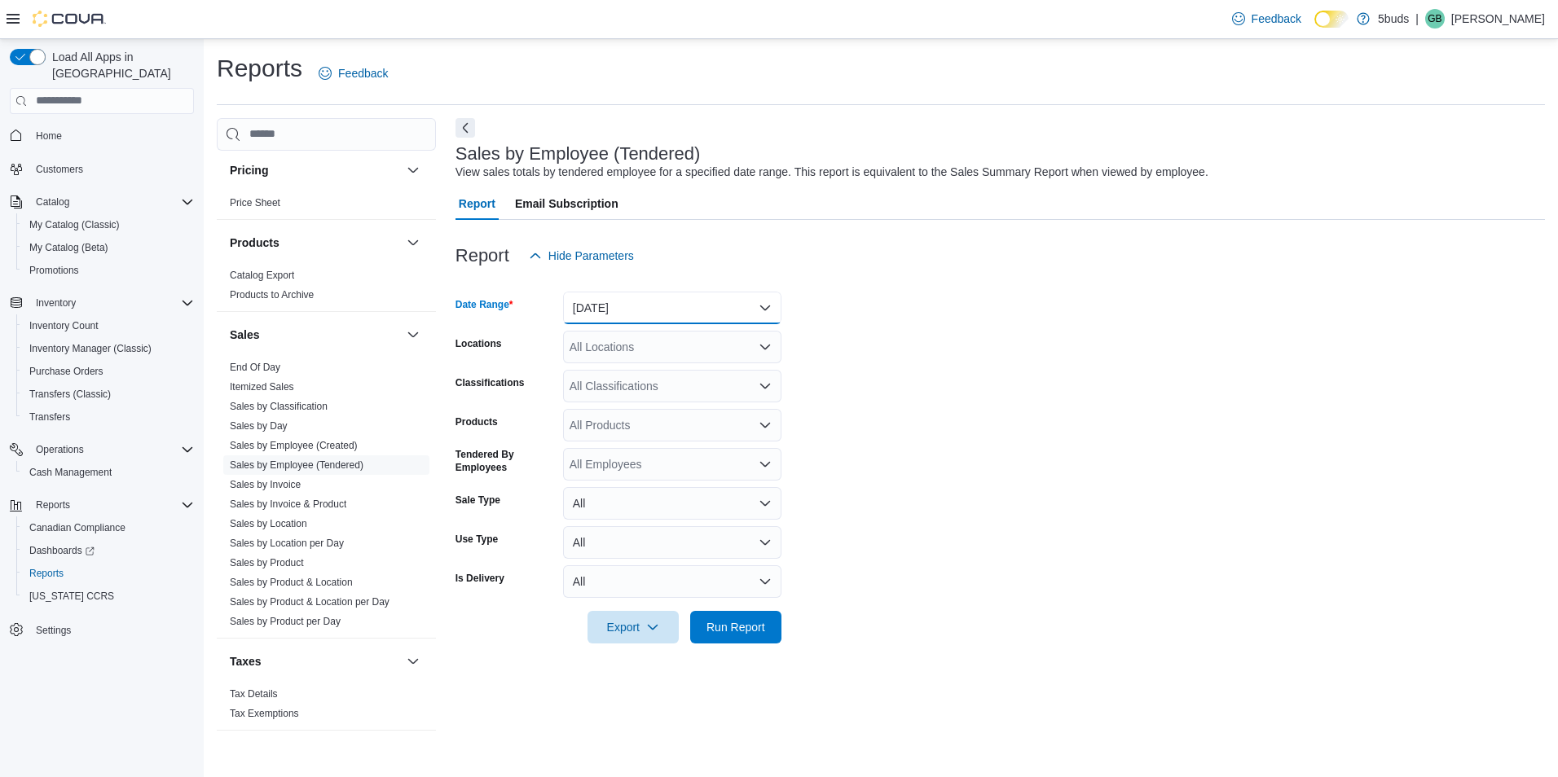
click at [629, 316] on button "[DATE]" at bounding box center [672, 308] width 218 height 33
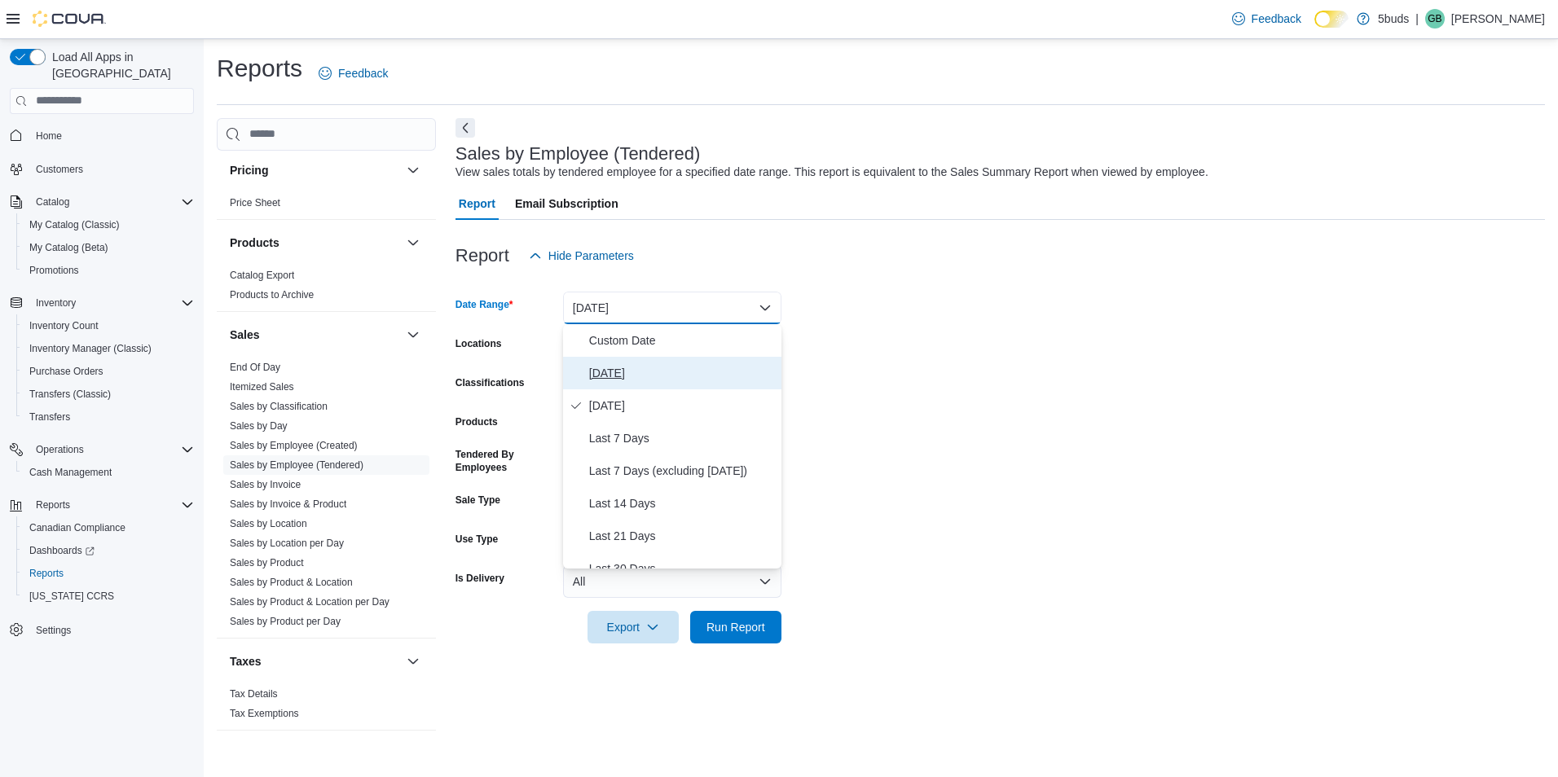
click at [609, 363] on span "[DATE]" at bounding box center [682, 373] width 186 height 20
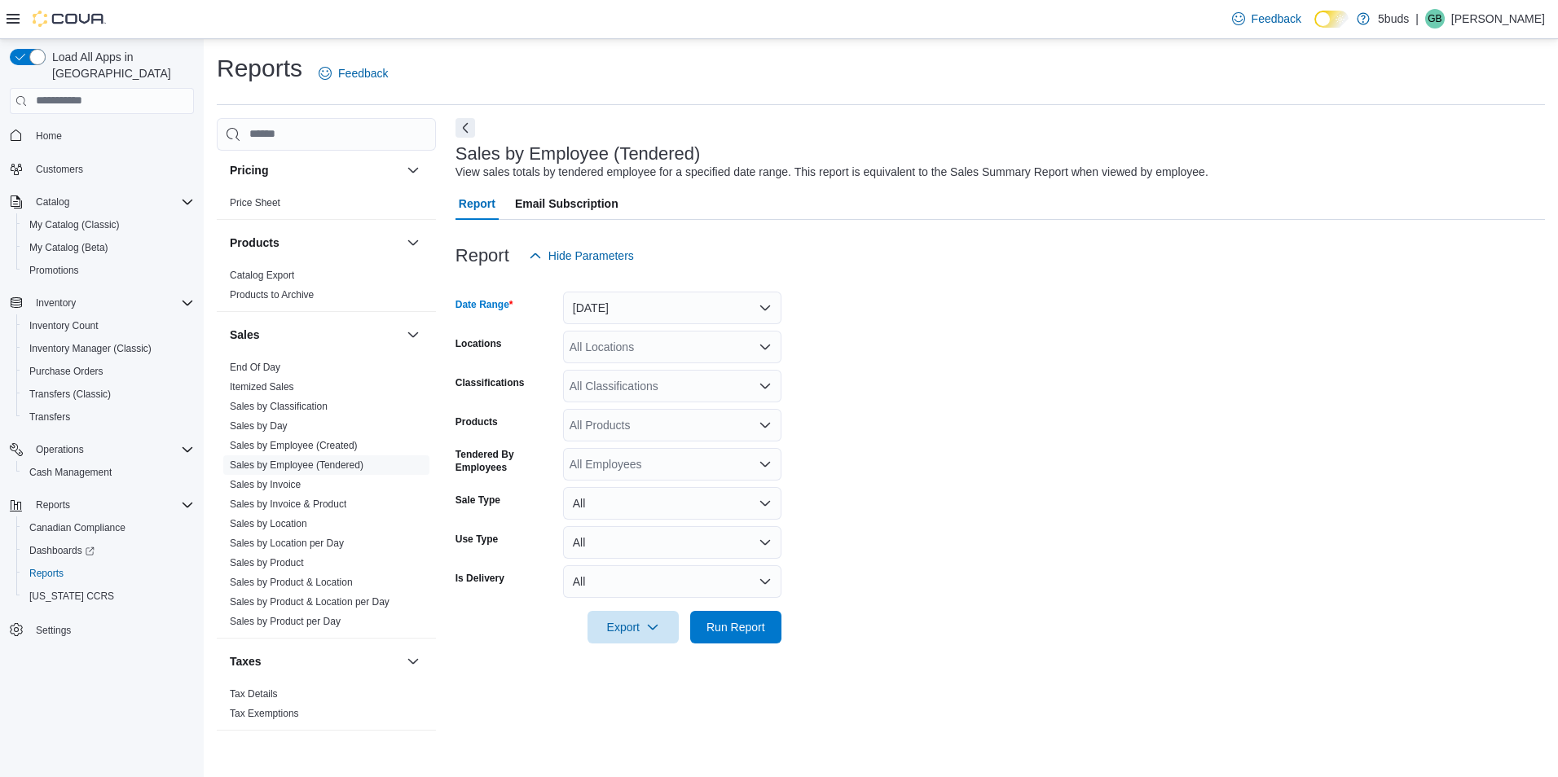
click at [613, 349] on div "All Locations" at bounding box center [672, 347] width 218 height 33
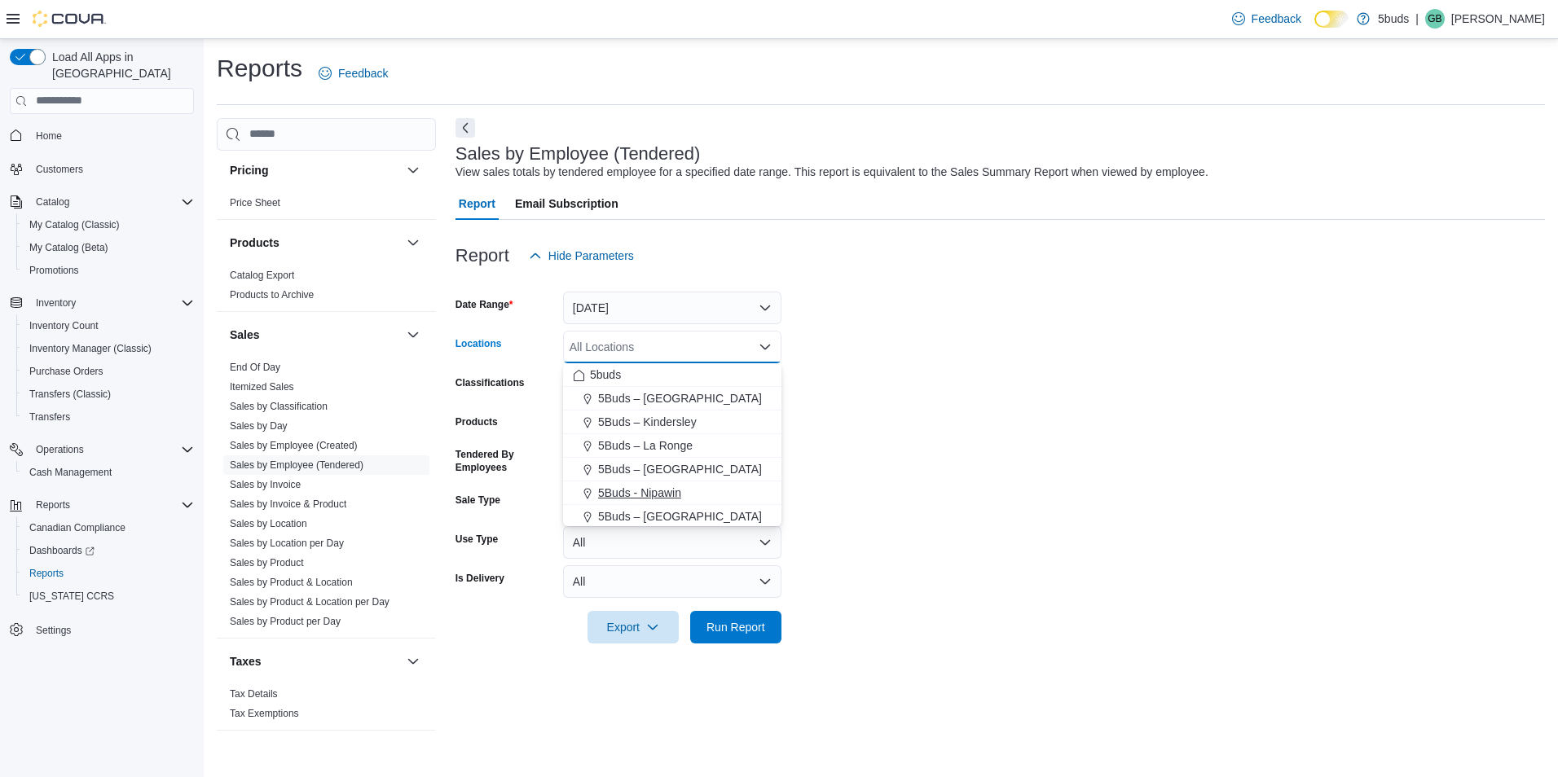
click at [659, 487] on span "5Buds - Nipawin" at bounding box center [639, 493] width 83 height 16
click at [895, 490] on form "Date Range [DATE] Locations 5Buds - [GEOGRAPHIC_DATA] Combo box. Selected. 5Bud…" at bounding box center [999, 458] width 1089 height 372
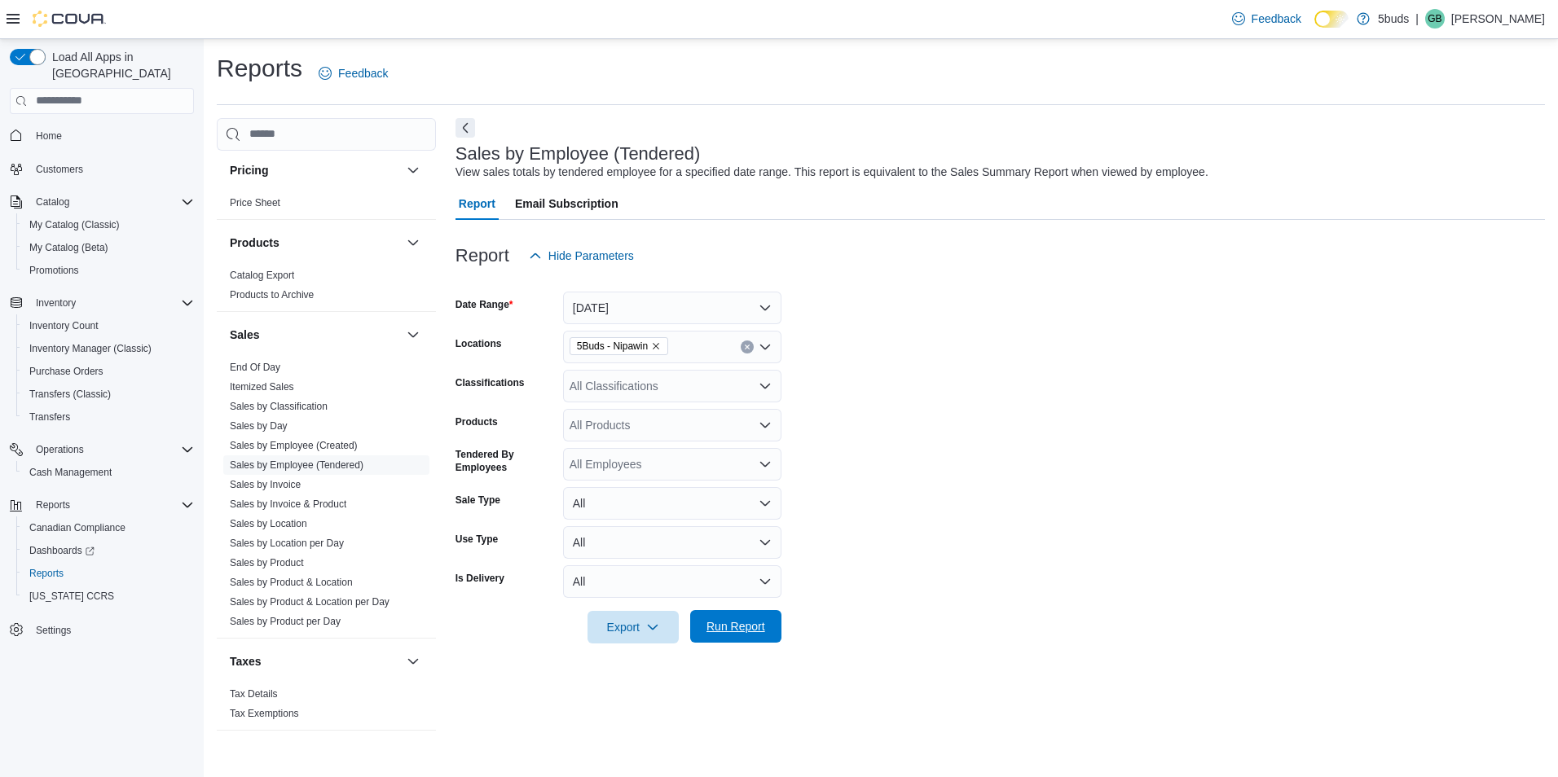
click at [762, 628] on span "Run Report" at bounding box center [735, 626] width 59 height 16
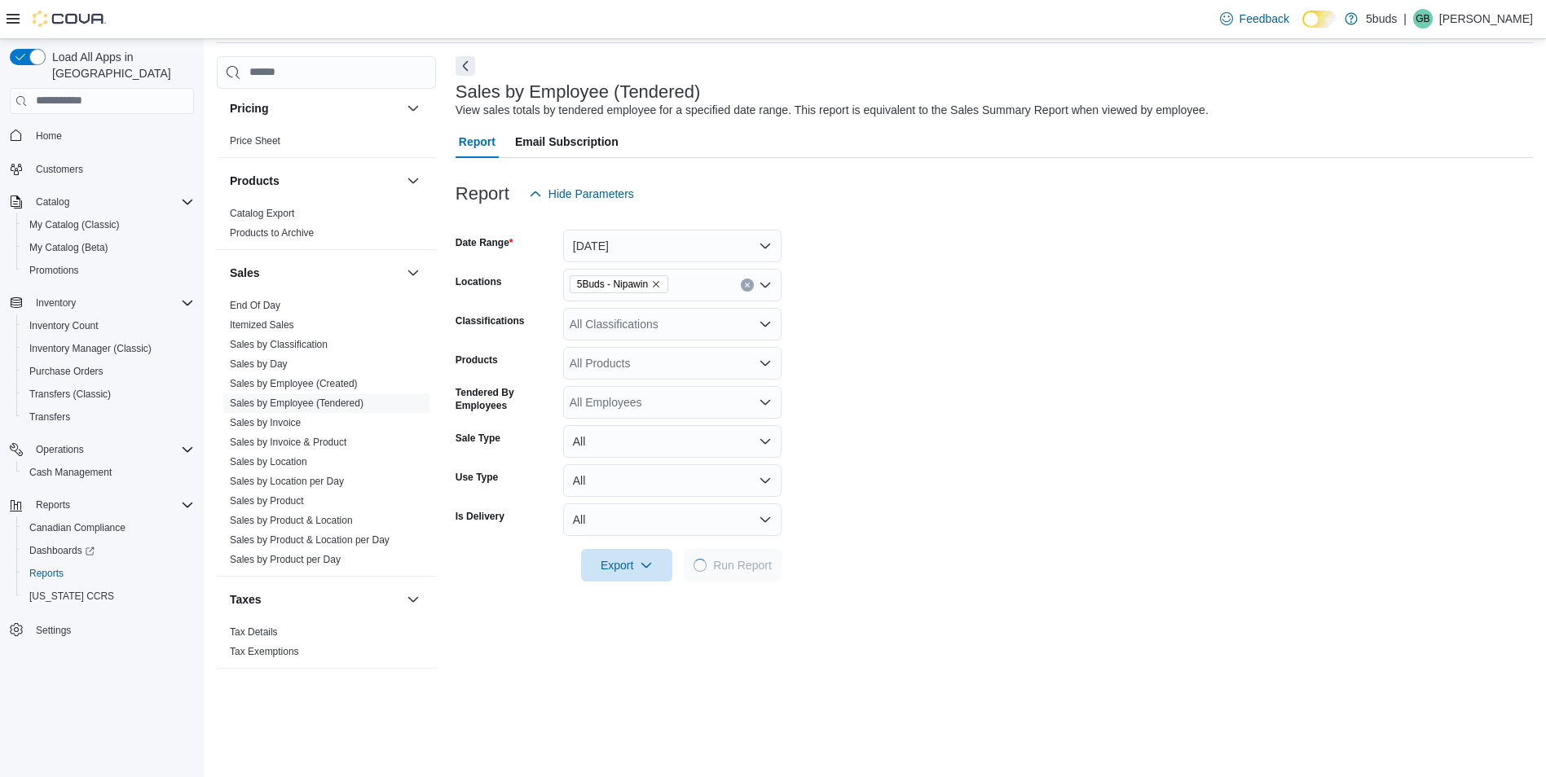
scroll to position [244, 0]
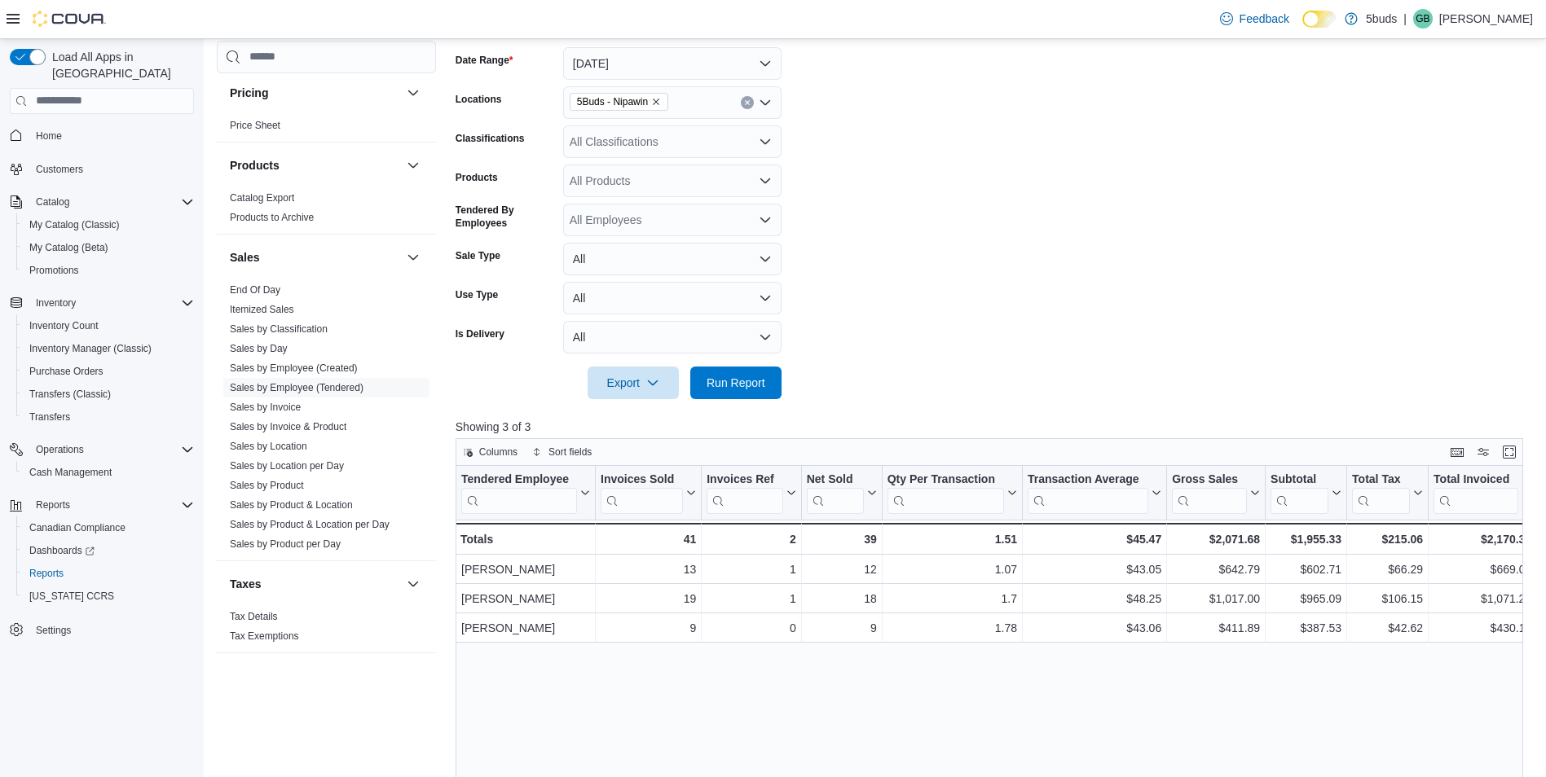
click at [98, 125] on span "Home" at bounding box center [111, 135] width 165 height 20
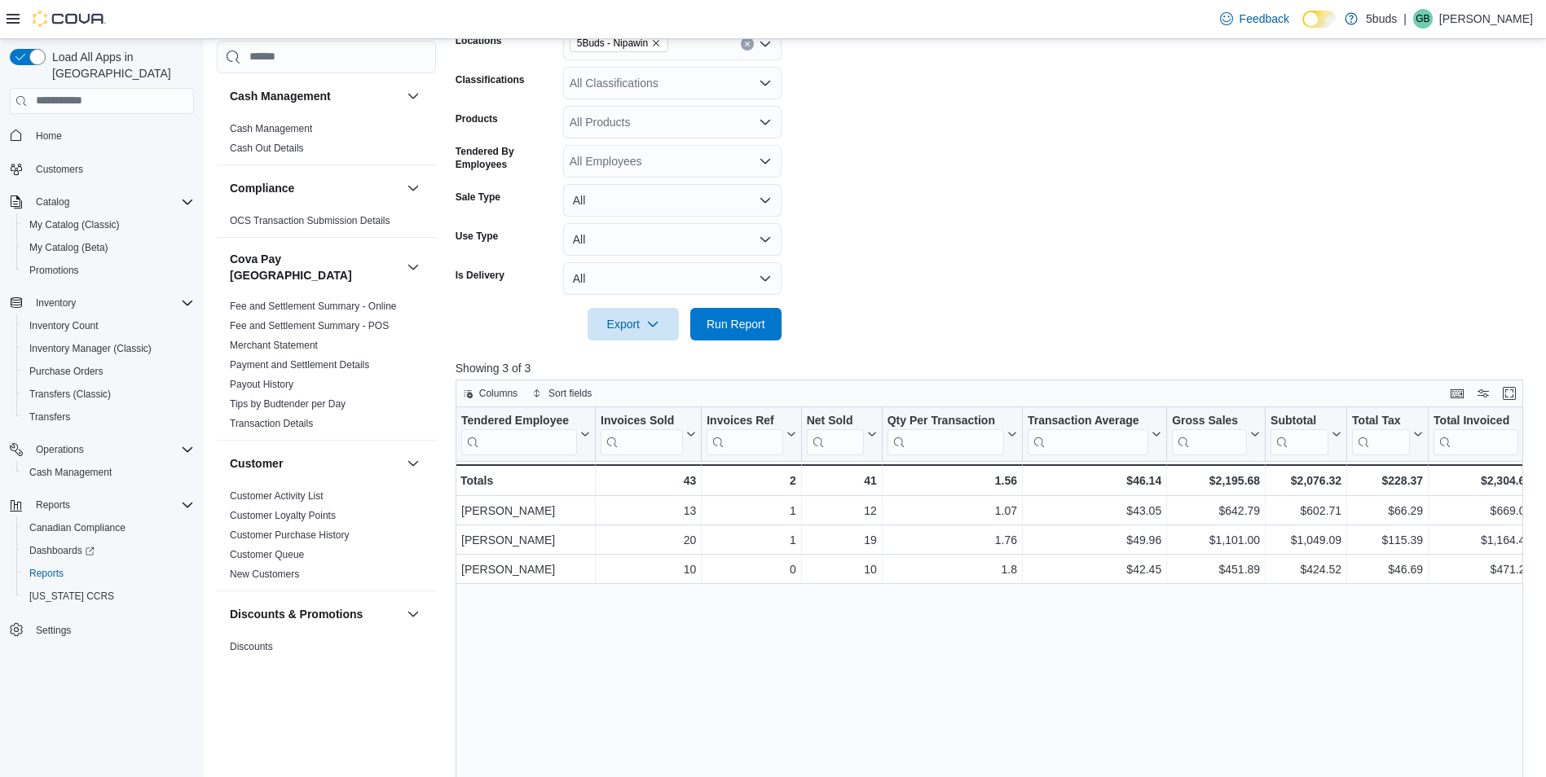
scroll to position [326, 0]
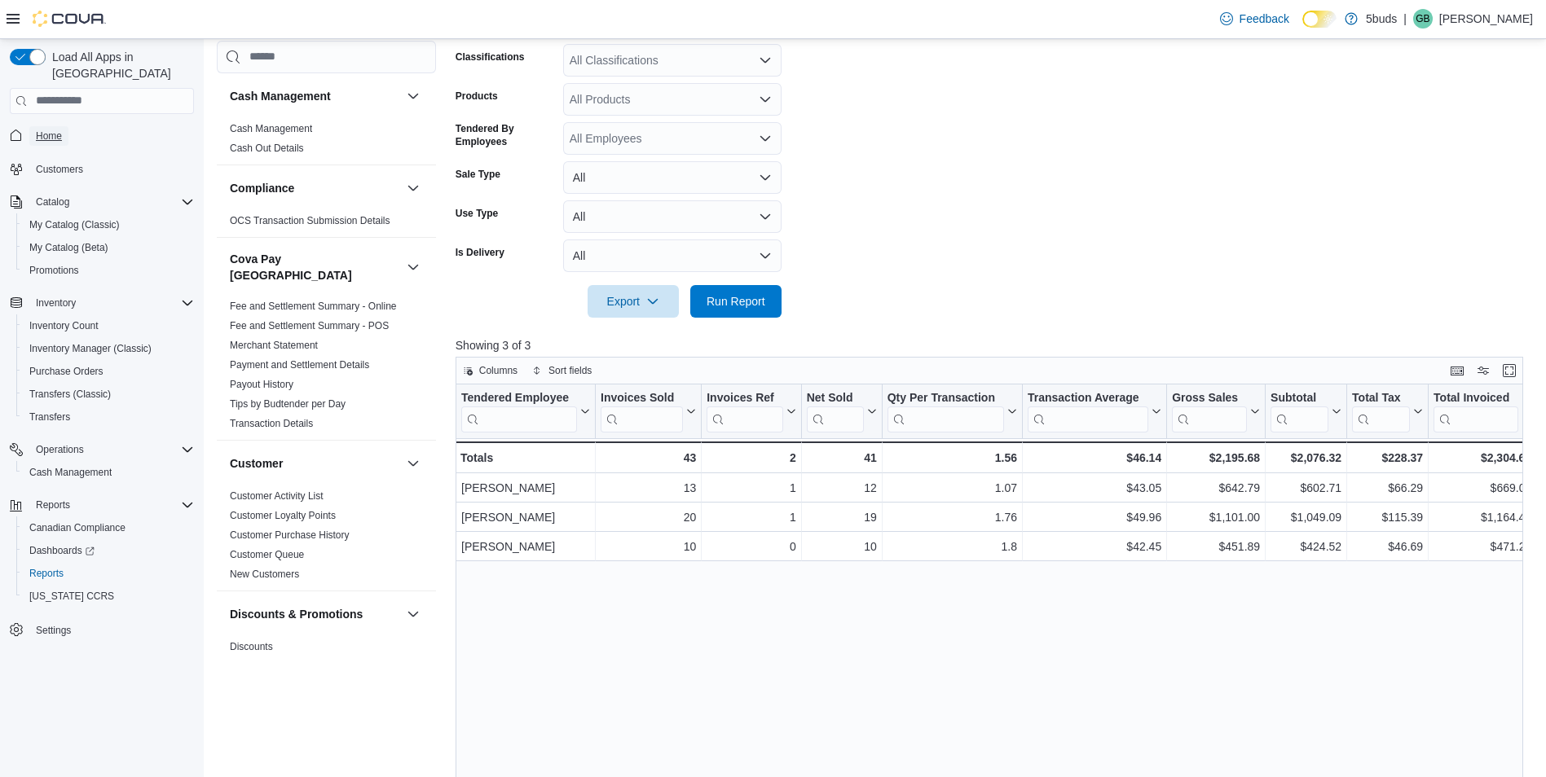
click at [45, 130] on span "Home" at bounding box center [49, 136] width 26 height 13
